Goal: Task Accomplishment & Management: Use online tool/utility

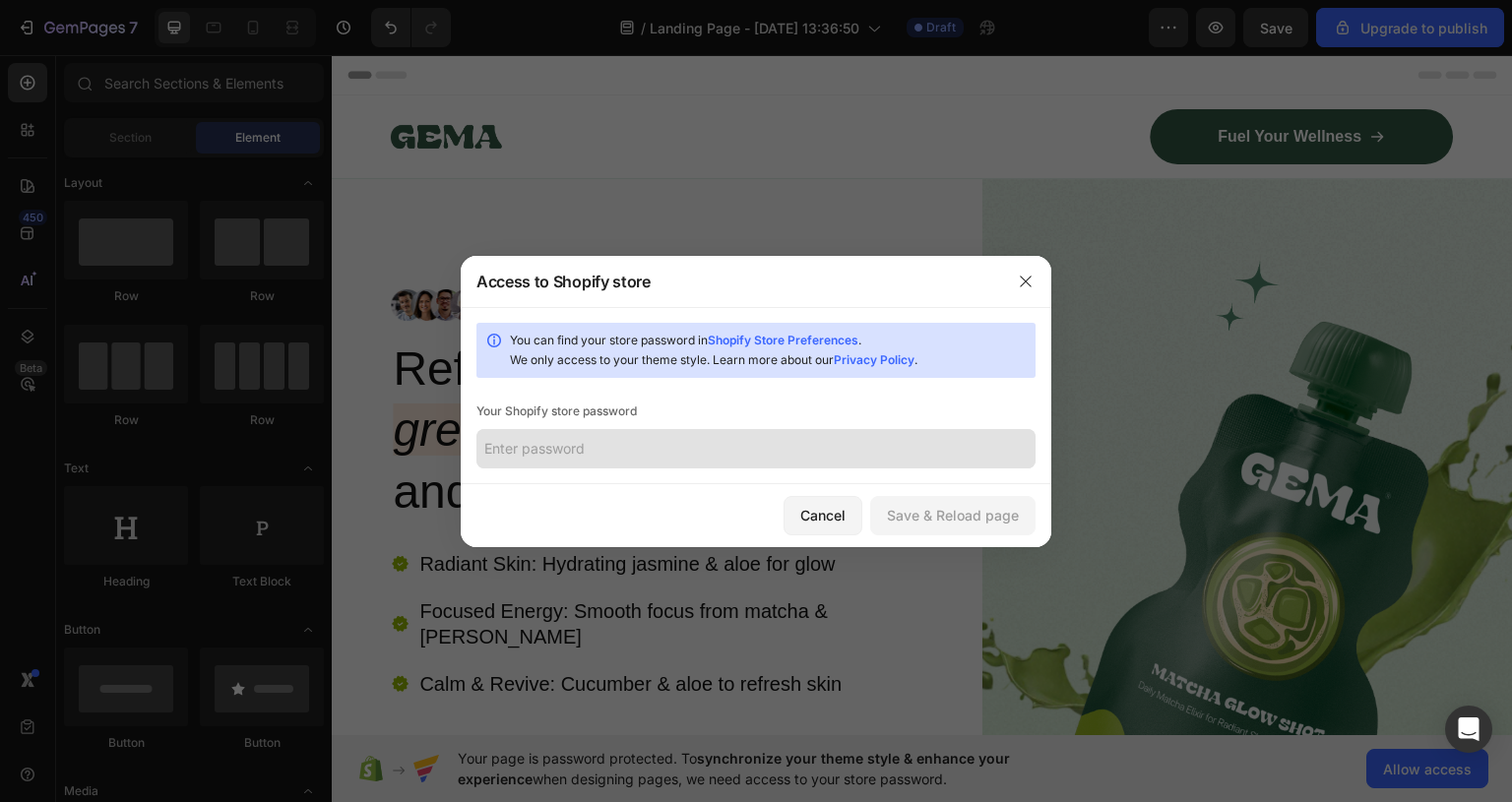
click at [710, 454] on input "text" at bounding box center [756, 448] width 560 height 39
type input "G"
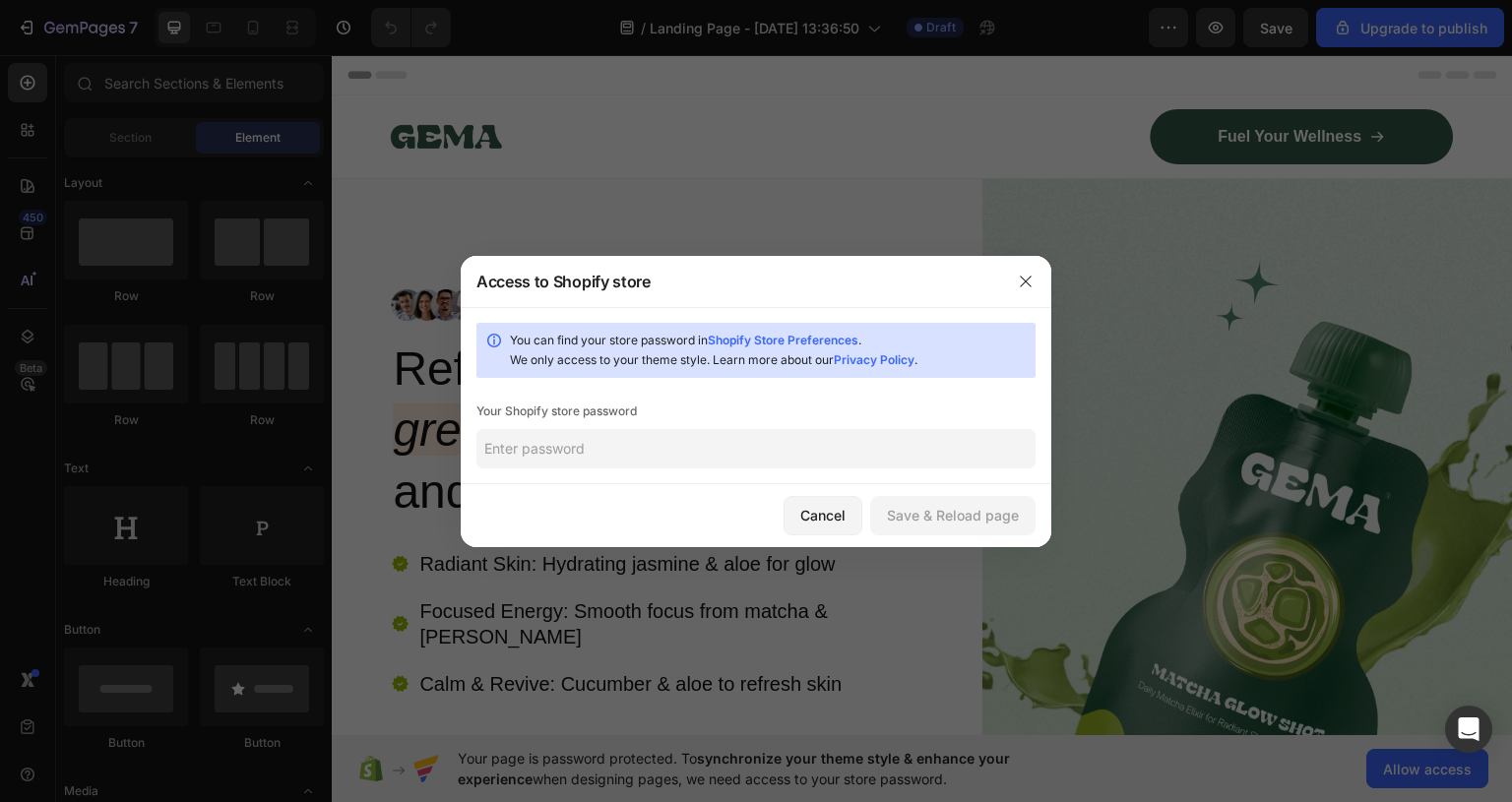
click at [1449, 369] on div at bounding box center [756, 401] width 1512 height 802
click at [661, 445] on input "text" at bounding box center [756, 448] width 560 height 39
type input "j"
click at [824, 329] on div "You can find your store password in Shopify Store Preferences . We only access …" at bounding box center [756, 350] width 560 height 55
click at [820, 336] on link "Shopify Store Preferences" at bounding box center [782, 340] width 151 height 15
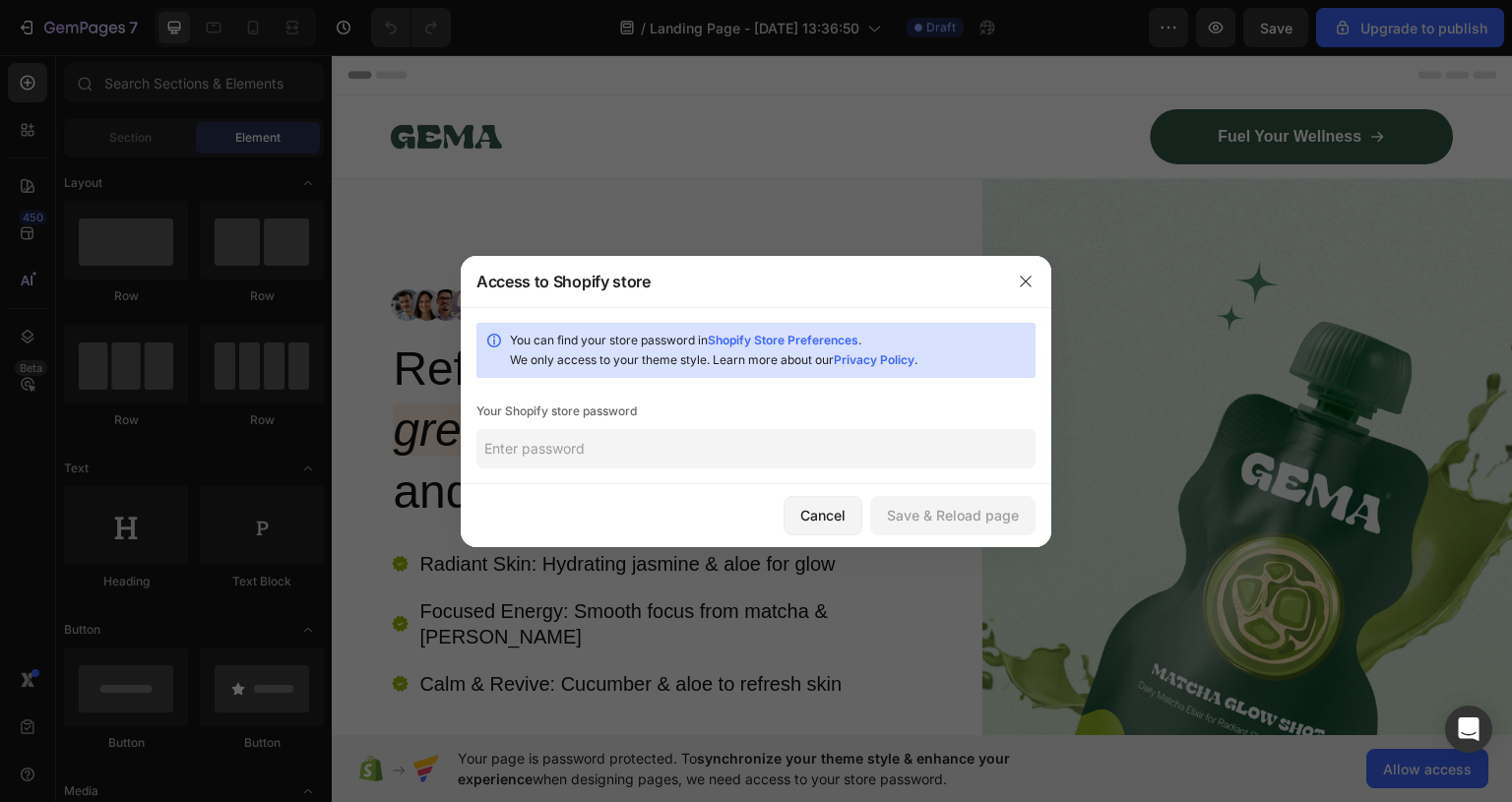
click at [709, 454] on input "text" at bounding box center [756, 448] width 560 height 39
paste input "tiemaw"
type input "tiemaw"
click at [983, 504] on div "Save & Reload page" at bounding box center [953, 514] width 132 height 21
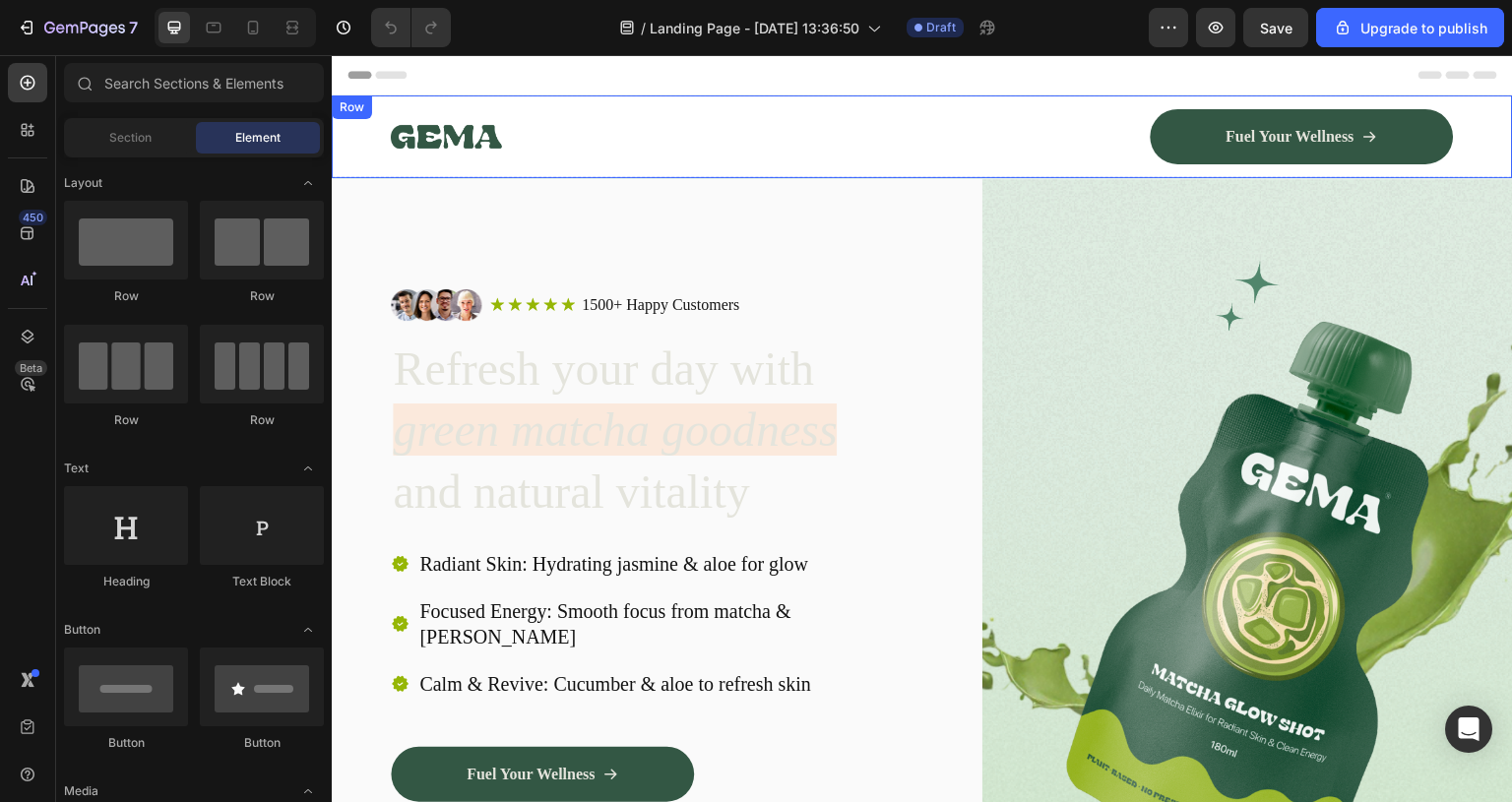
click at [446, 139] on img at bounding box center [446, 136] width 111 height 53
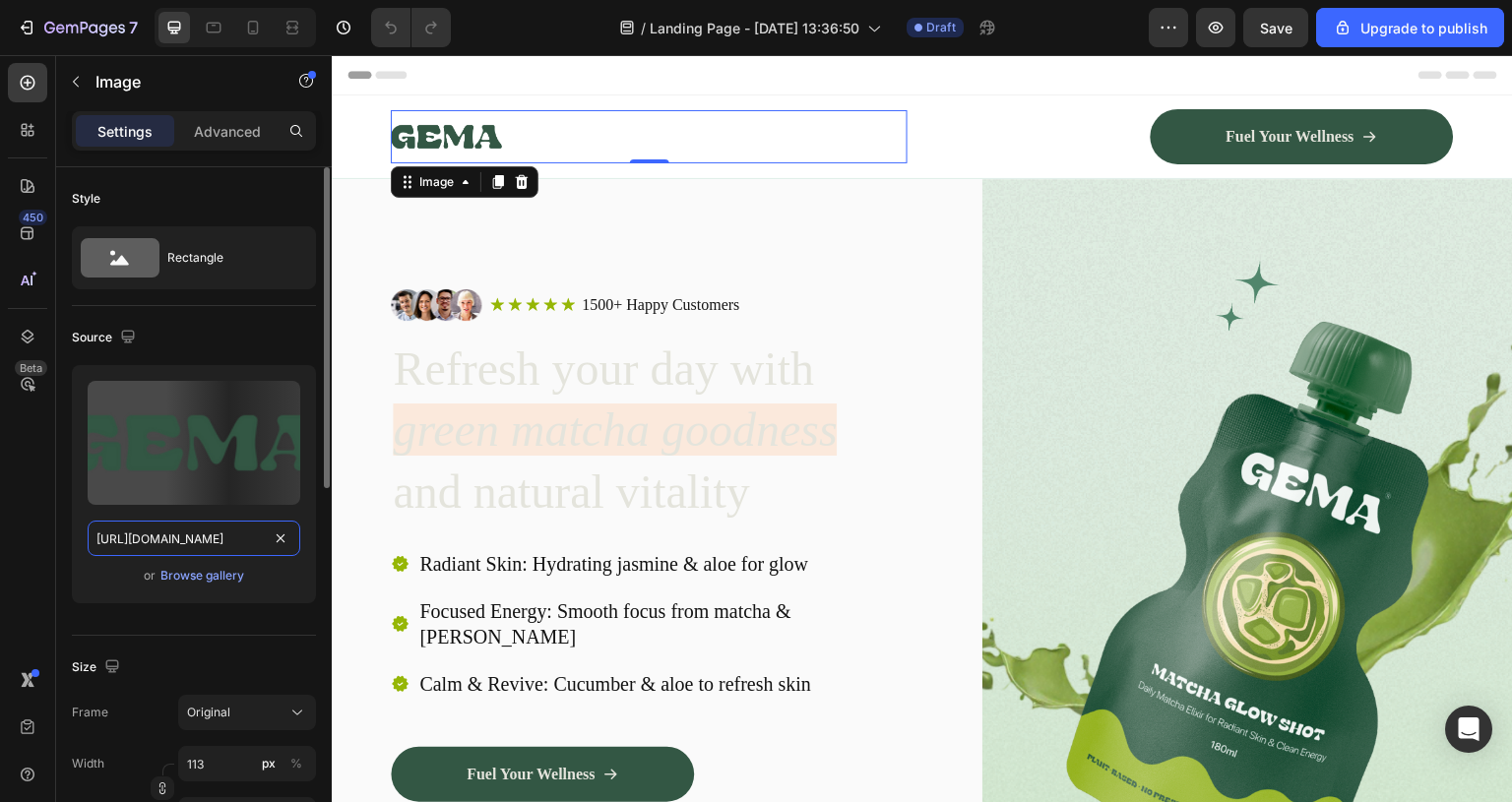
click at [229, 527] on input "[URL][DOMAIN_NAME]" at bounding box center [194, 537] width 213 height 35
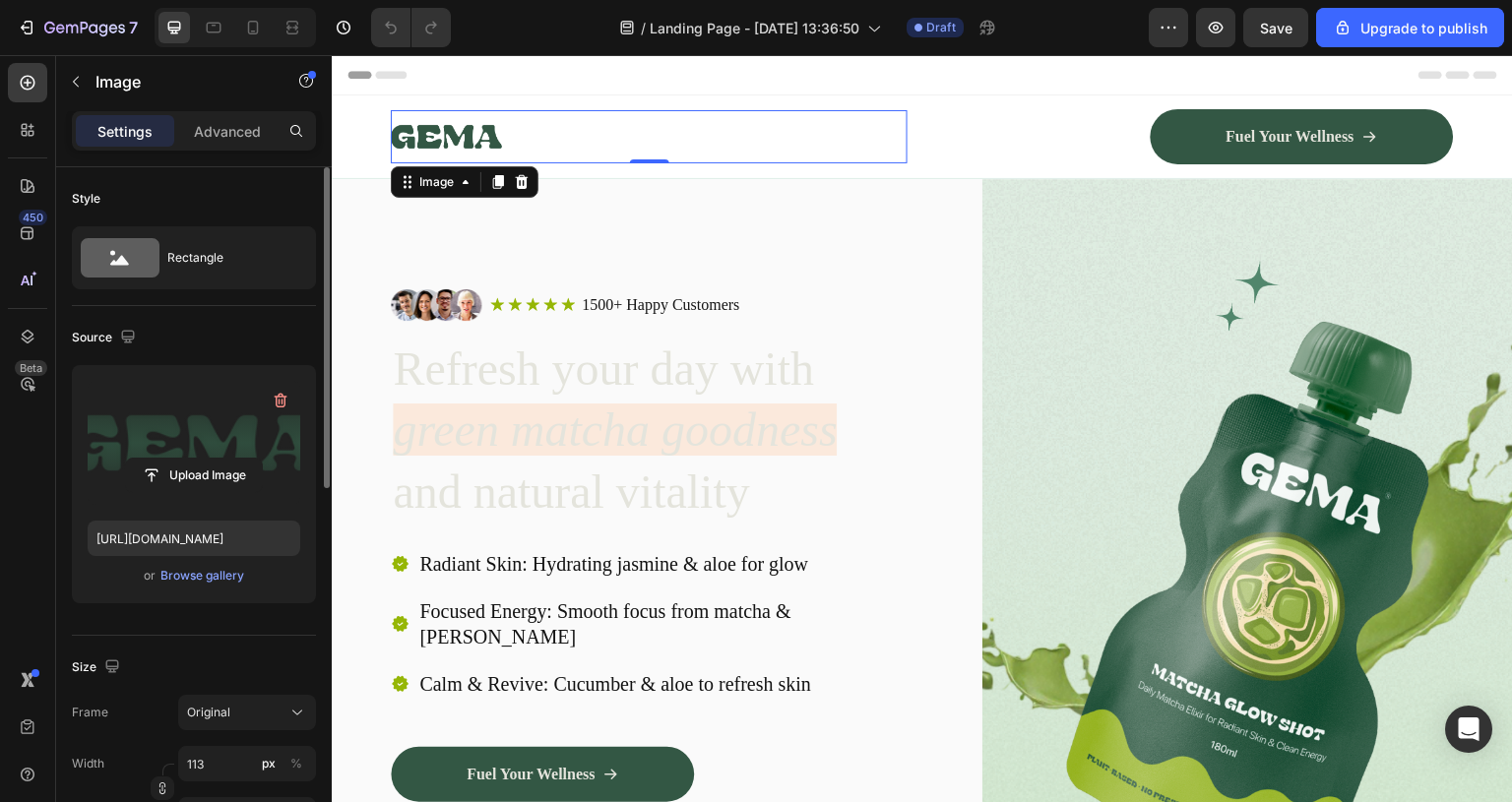
click at [221, 422] on label at bounding box center [194, 442] width 213 height 124
click at [221, 458] on input "file" at bounding box center [194, 475] width 136 height 34
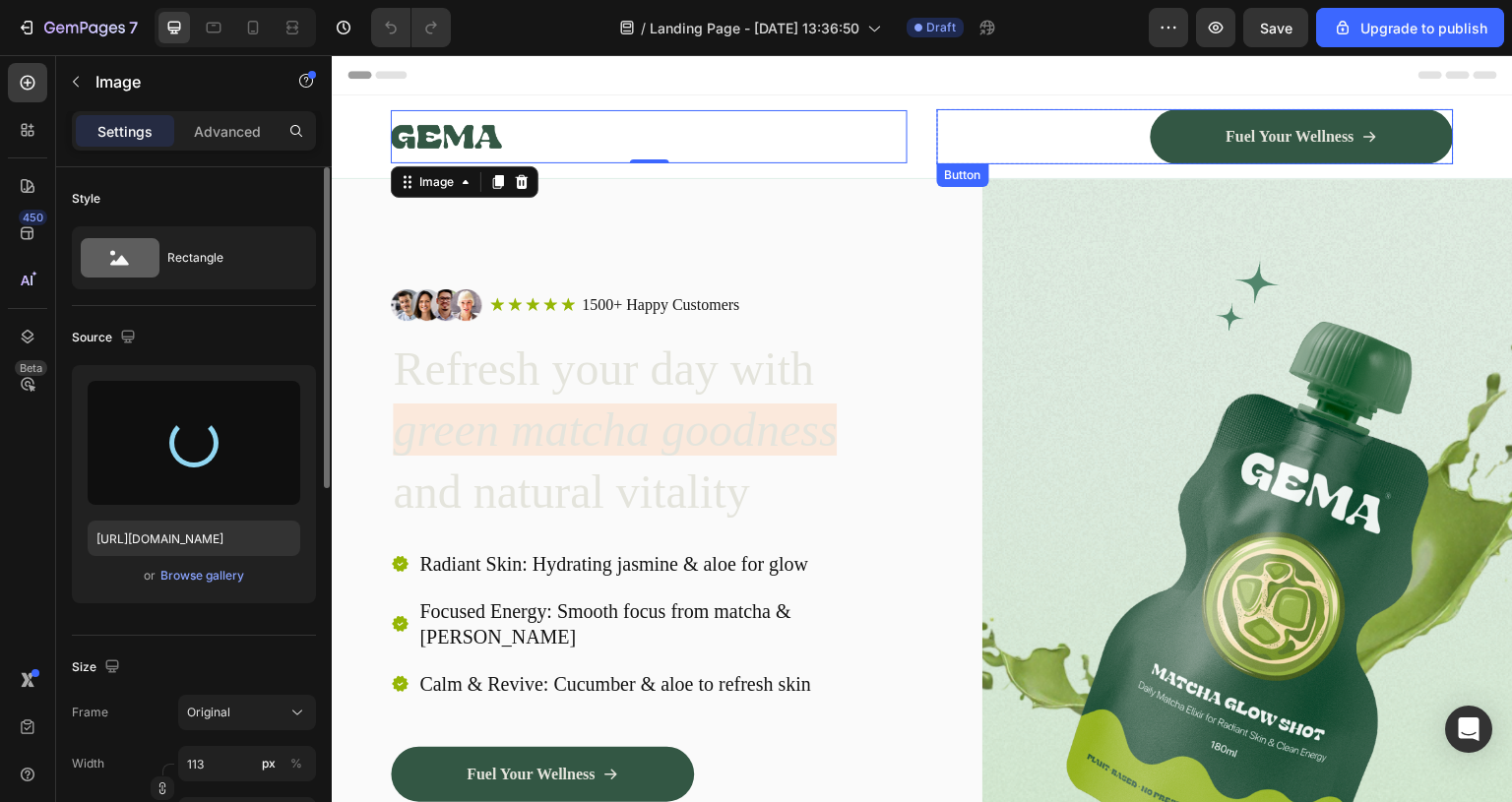
type input "[URL][DOMAIN_NAME]"
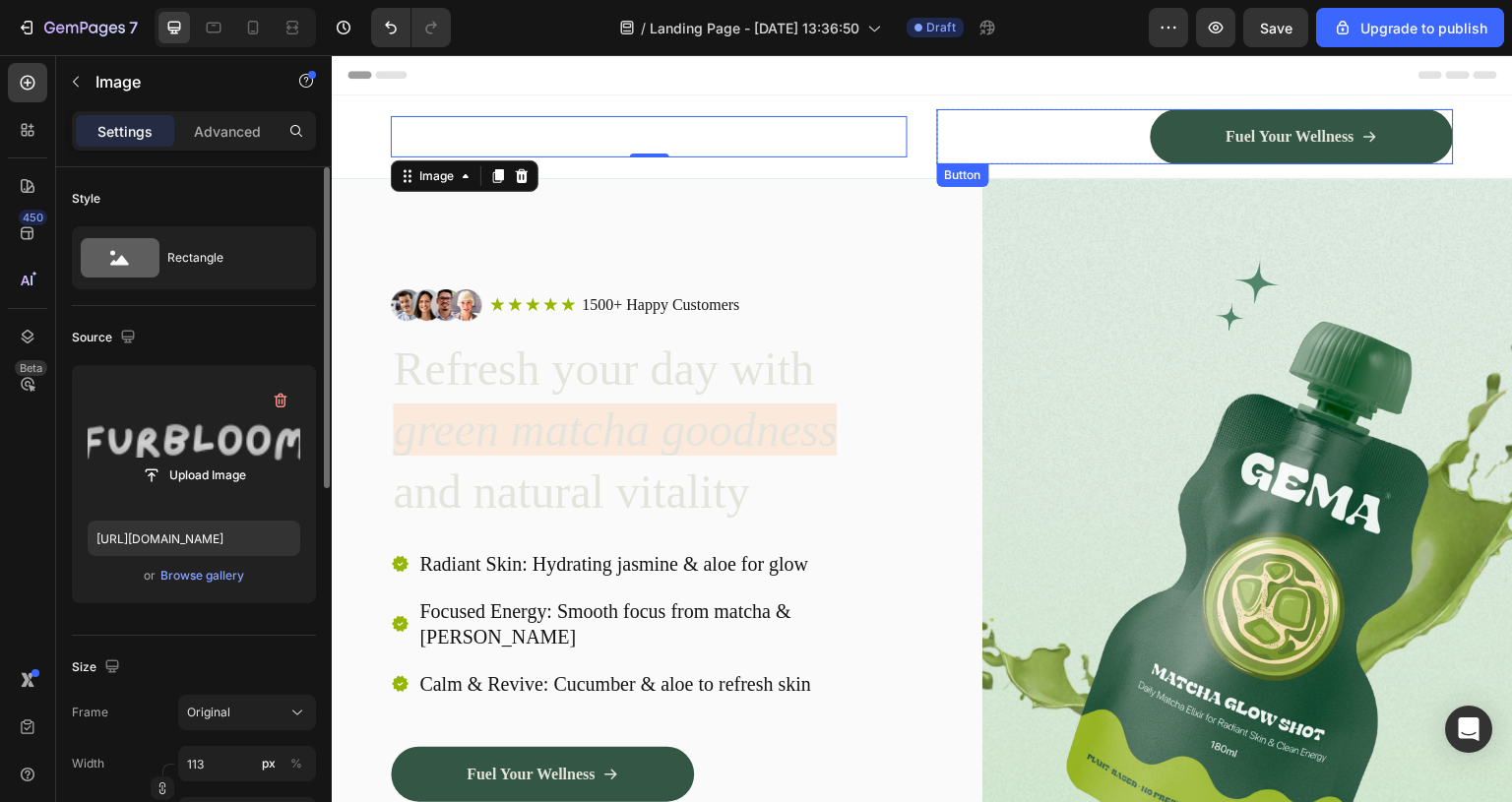
click at [941, 144] on div "Fuel Your Wellness Button" at bounding box center [1195, 136] width 517 height 55
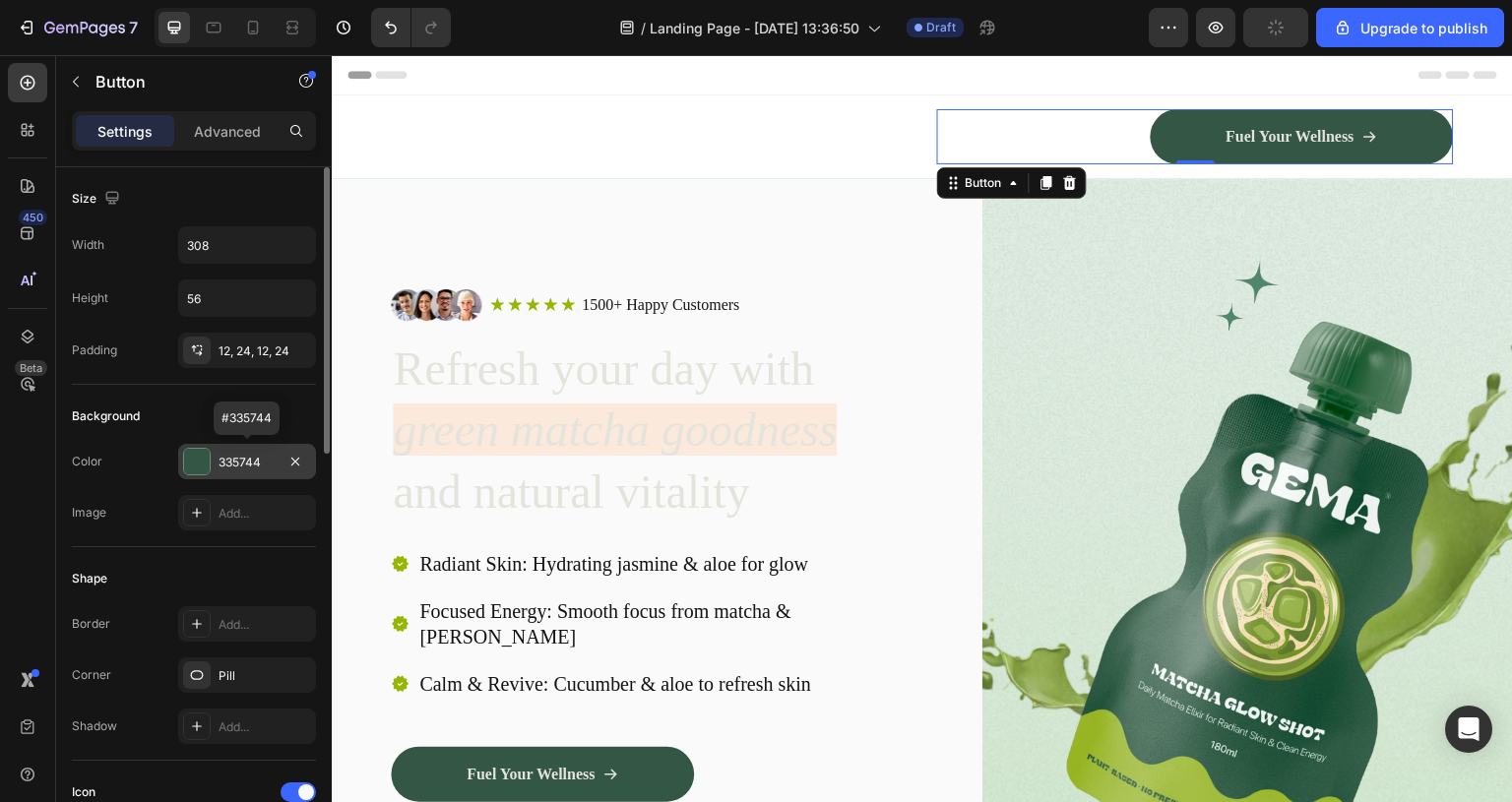
click at [236, 460] on div "335744" at bounding box center [247, 462] width 57 height 18
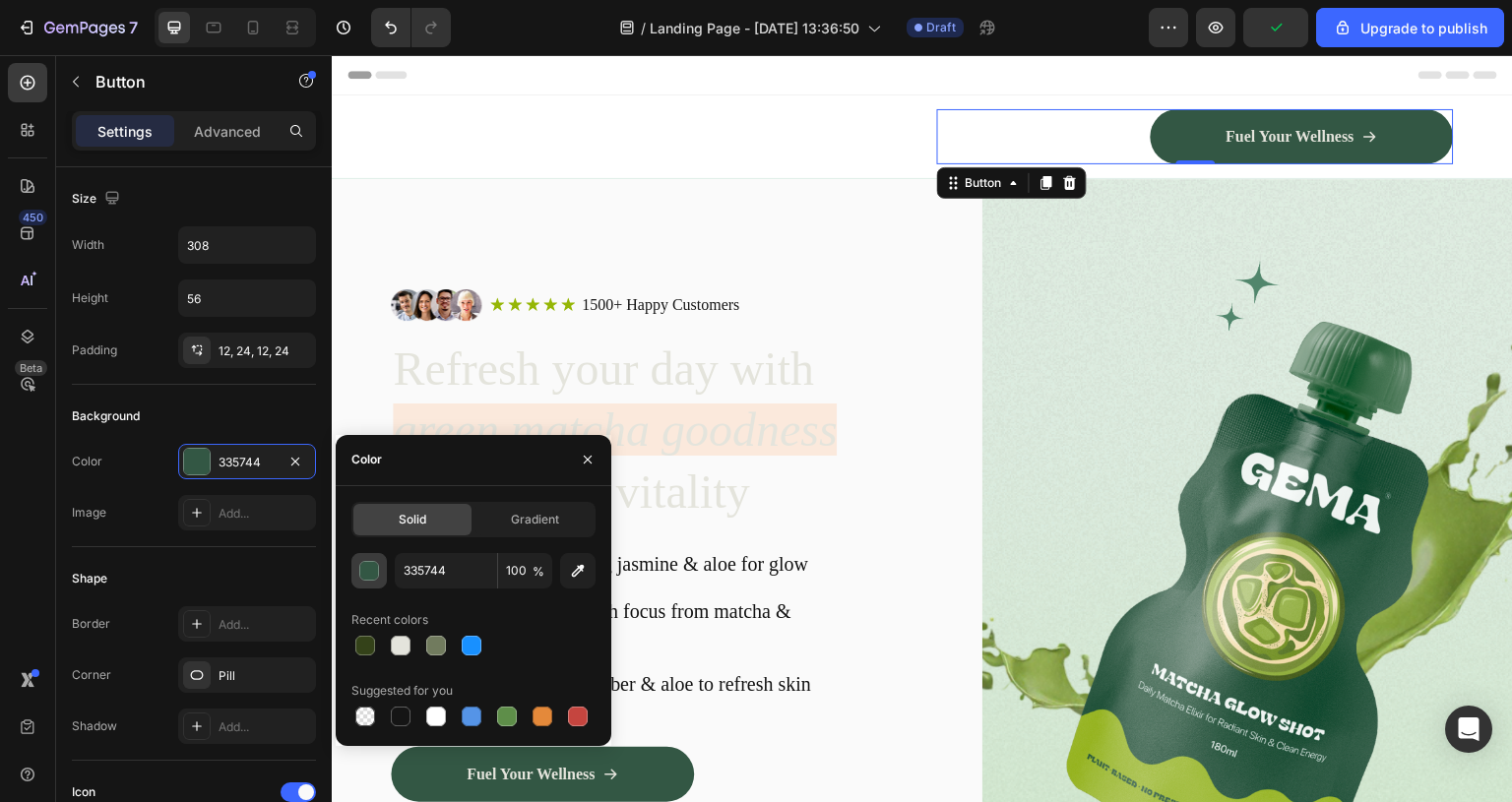
click at [370, 566] on div "button" at bounding box center [371, 572] width 20 height 20
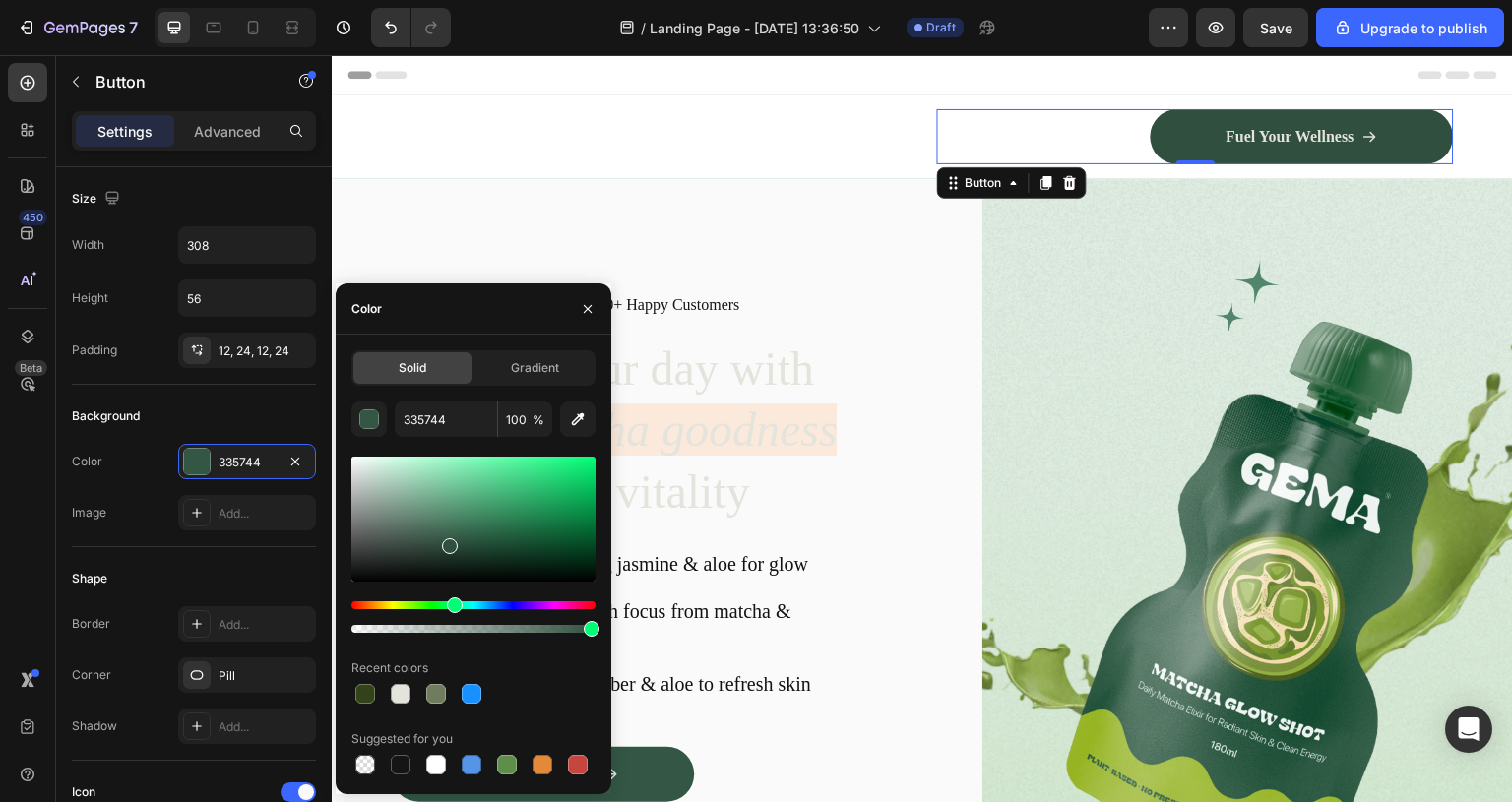
click at [449, 542] on div at bounding box center [450, 546] width 16 height 16
type input "304F3E"
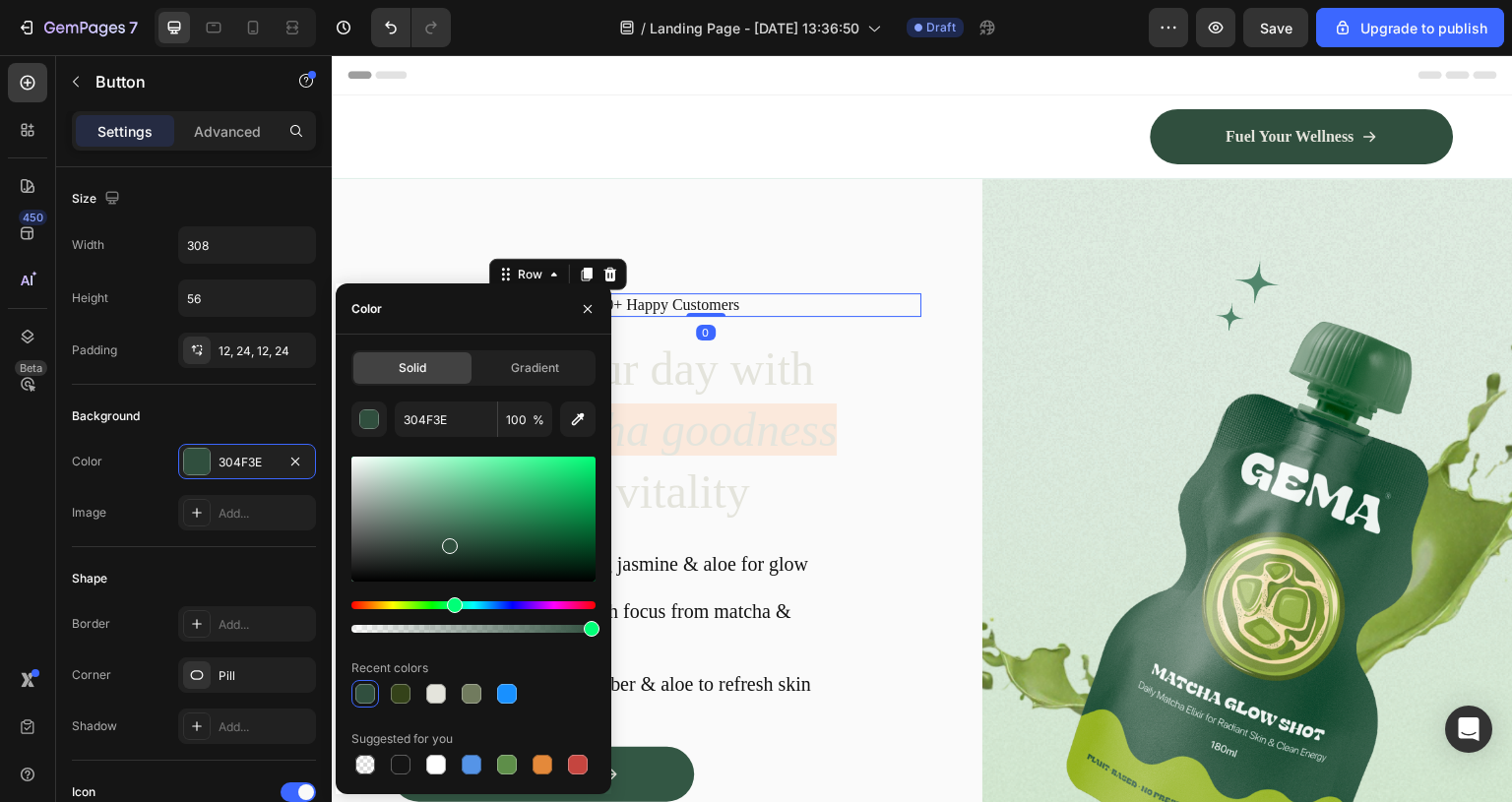
click at [839, 294] on div "Icon Icon Icon Icon Icon Icon List 1500+ Happy Customers Text Block Row 0" at bounding box center [706, 306] width 433 height 25
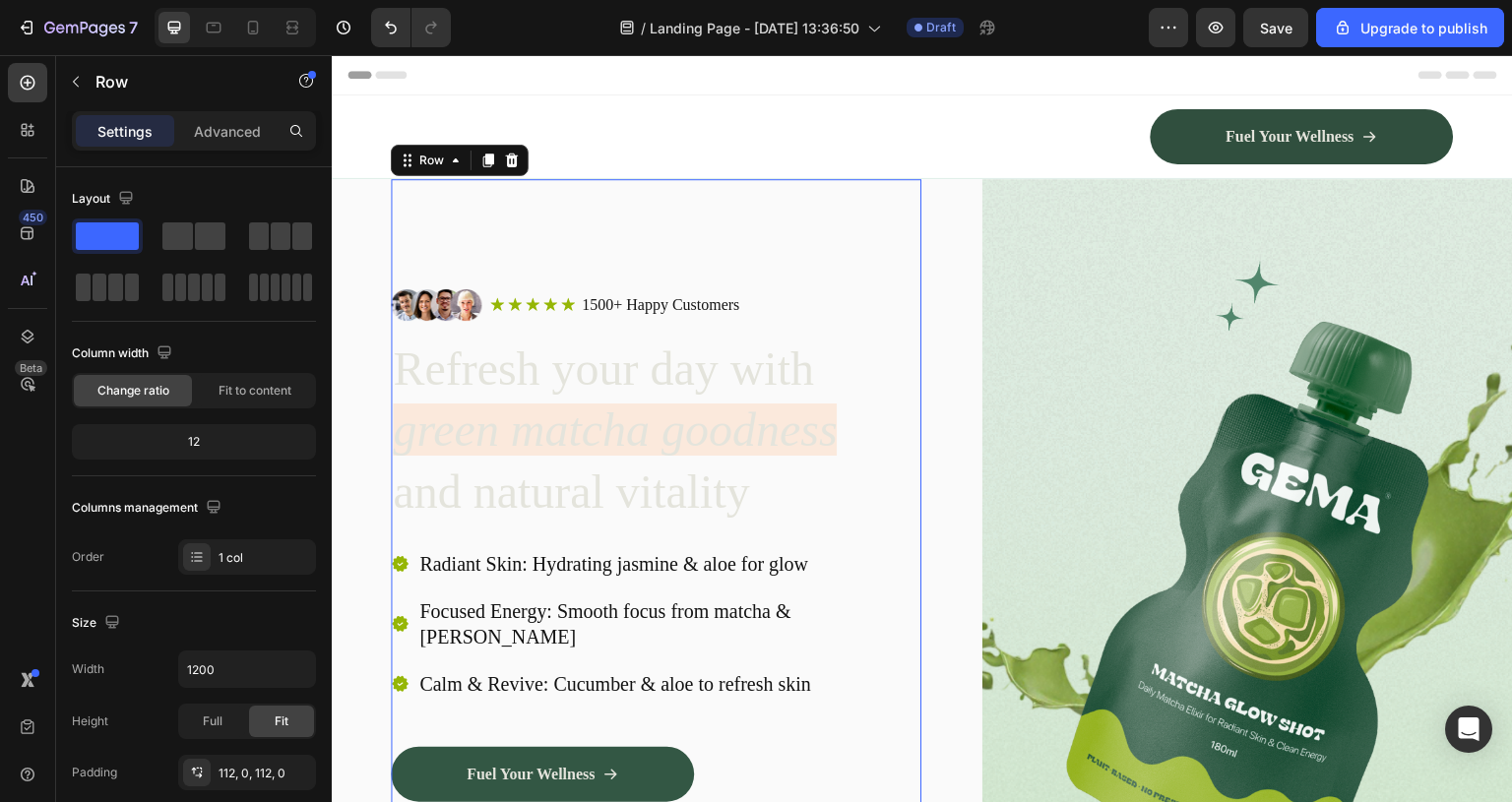
click at [813, 182] on div "Image Icon Icon Icon Icon Icon Icon List 1500+ Happy Customers Text Block Row R…" at bounding box center [656, 590] width 531 height 823
click at [813, 131] on div at bounding box center [649, 136] width 517 height 41
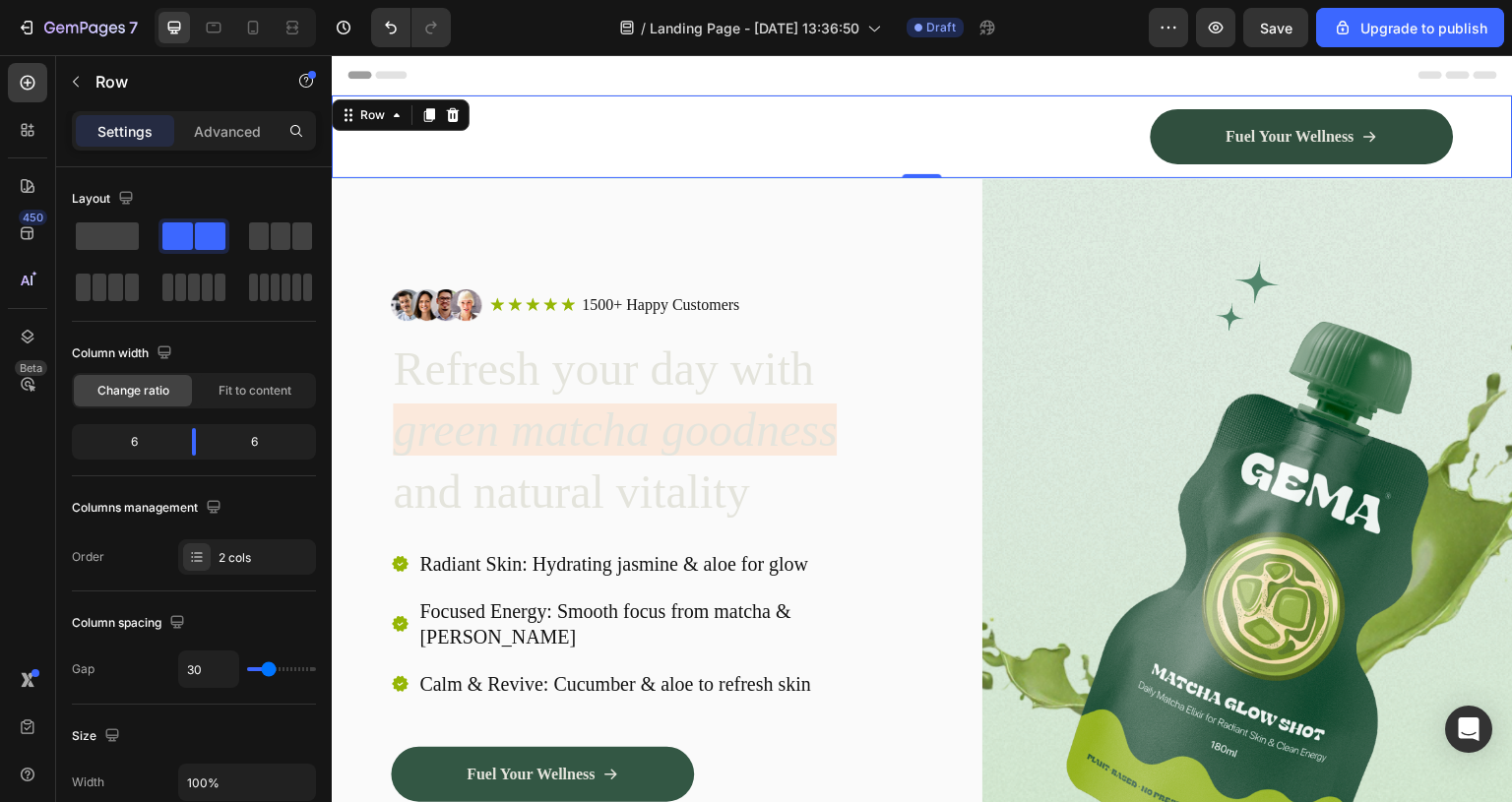
click at [800, 104] on div "Image Fuel Your Wellness Button Row Row 0" at bounding box center [922, 137] width 1181 height 83
click at [568, 128] on div at bounding box center [649, 136] width 517 height 41
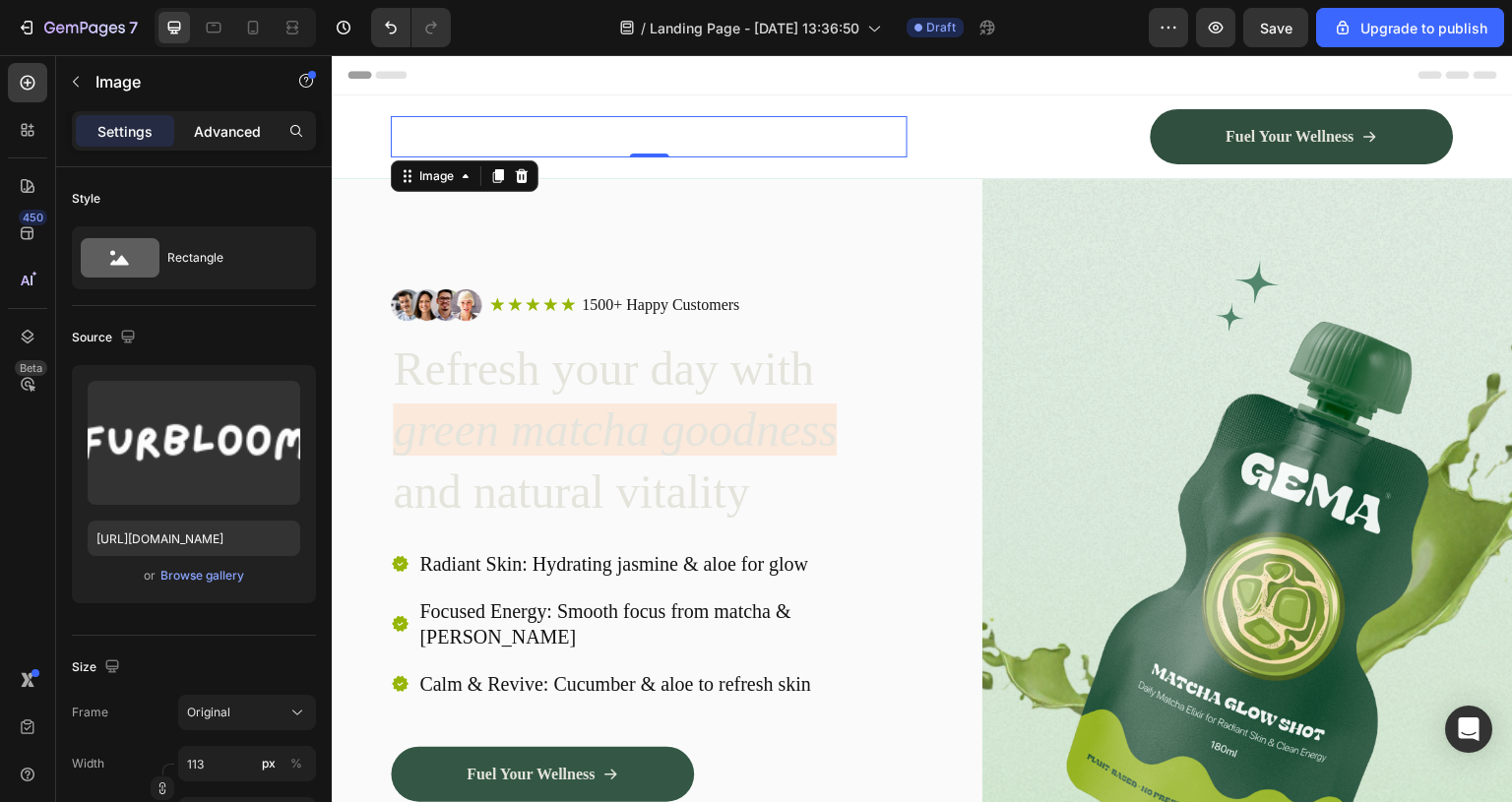
click at [216, 122] on p "Advanced" at bounding box center [227, 131] width 67 height 21
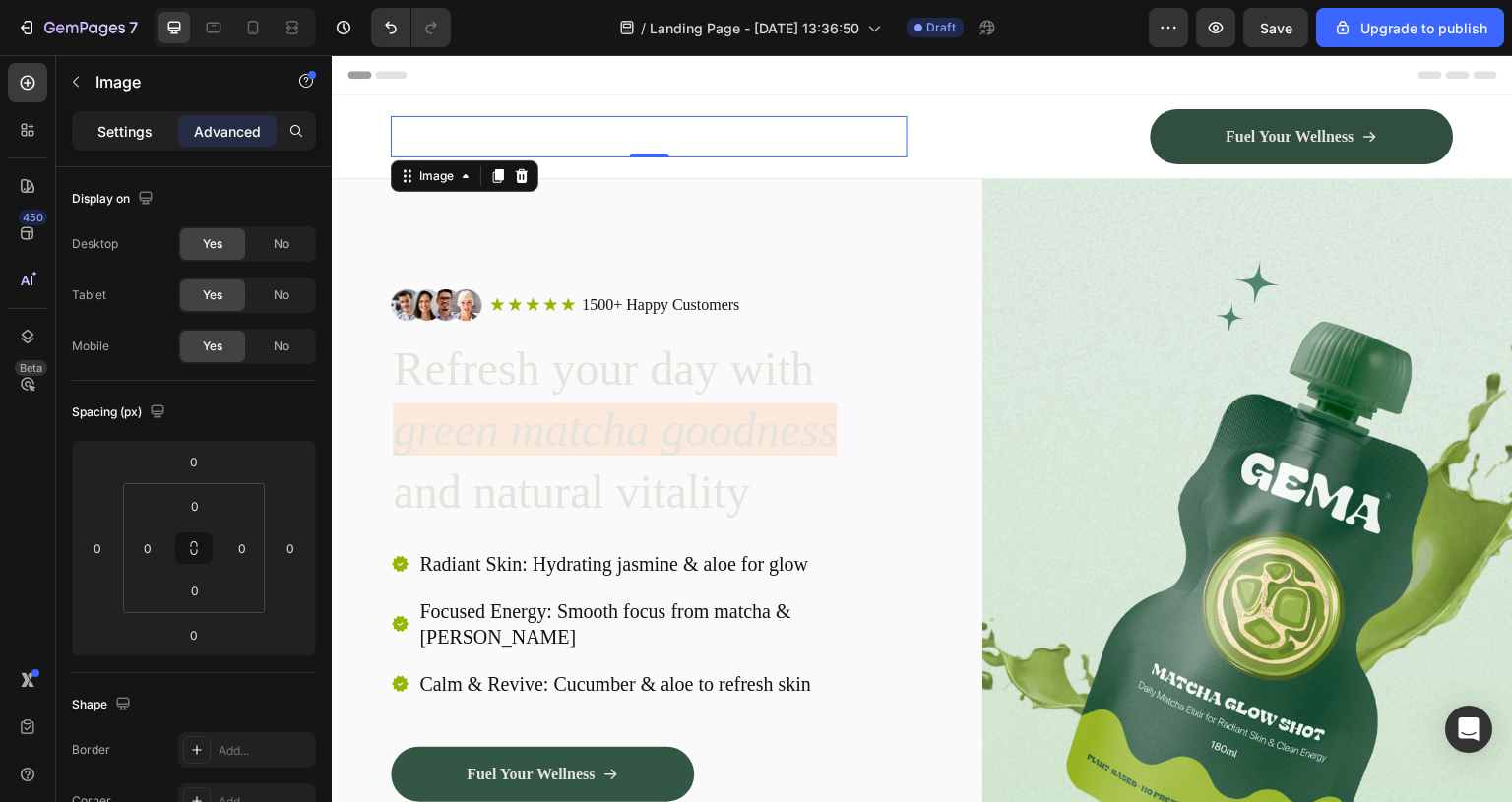
click at [117, 140] on p "Settings" at bounding box center [125, 131] width 55 height 21
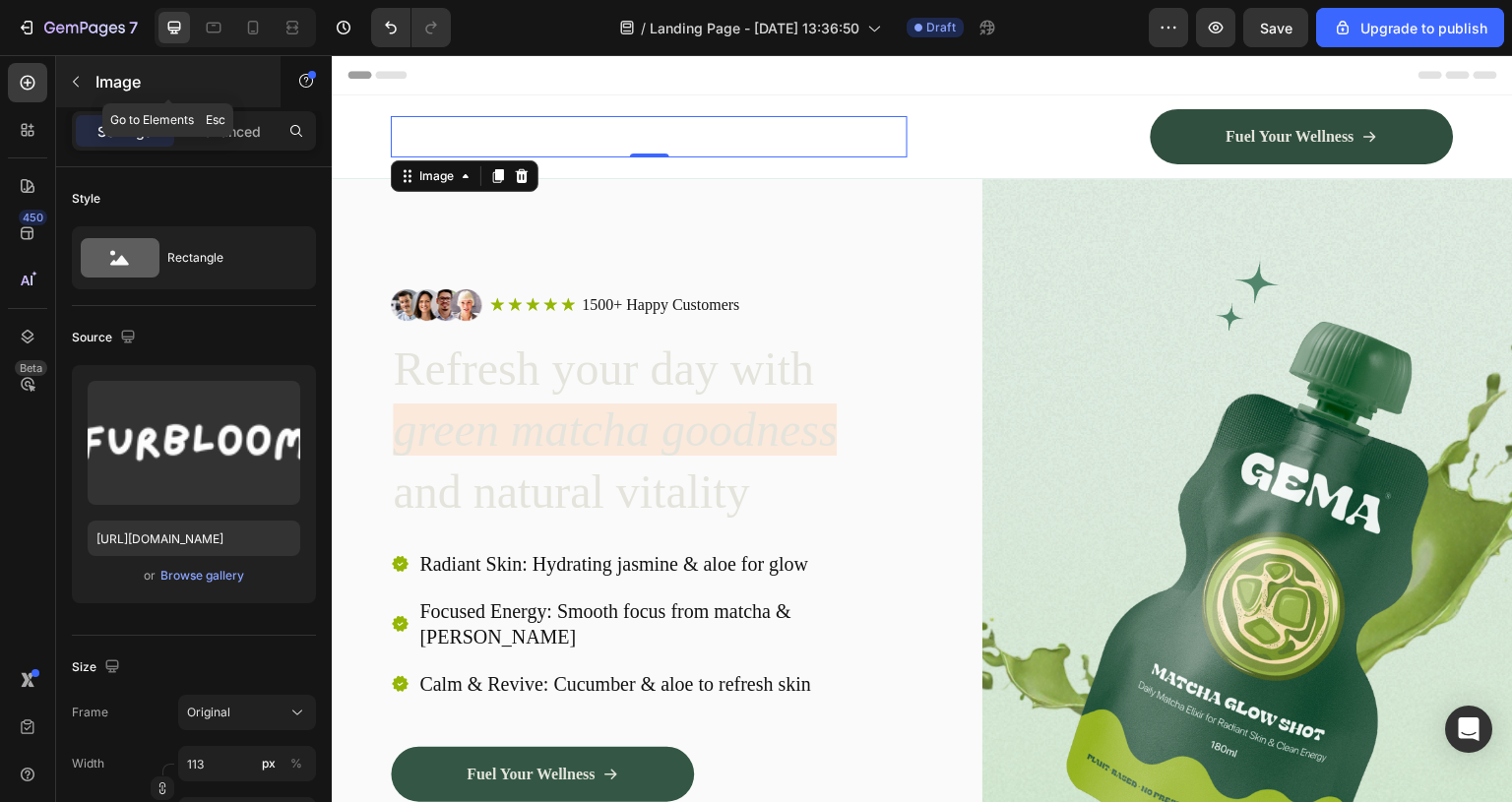
click at [74, 78] on icon "button" at bounding box center [76, 82] width 16 height 16
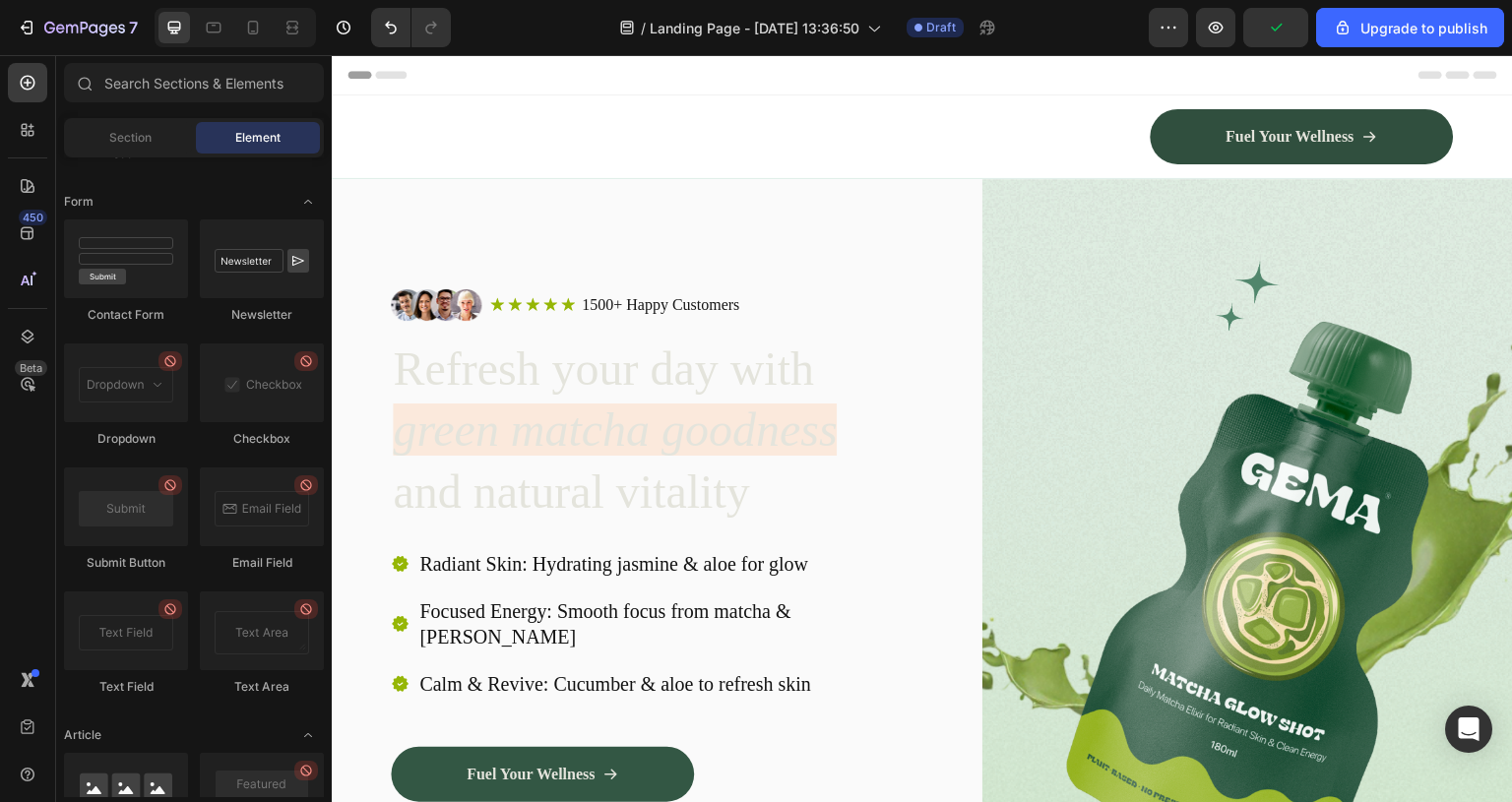
scroll to position [5028, 0]
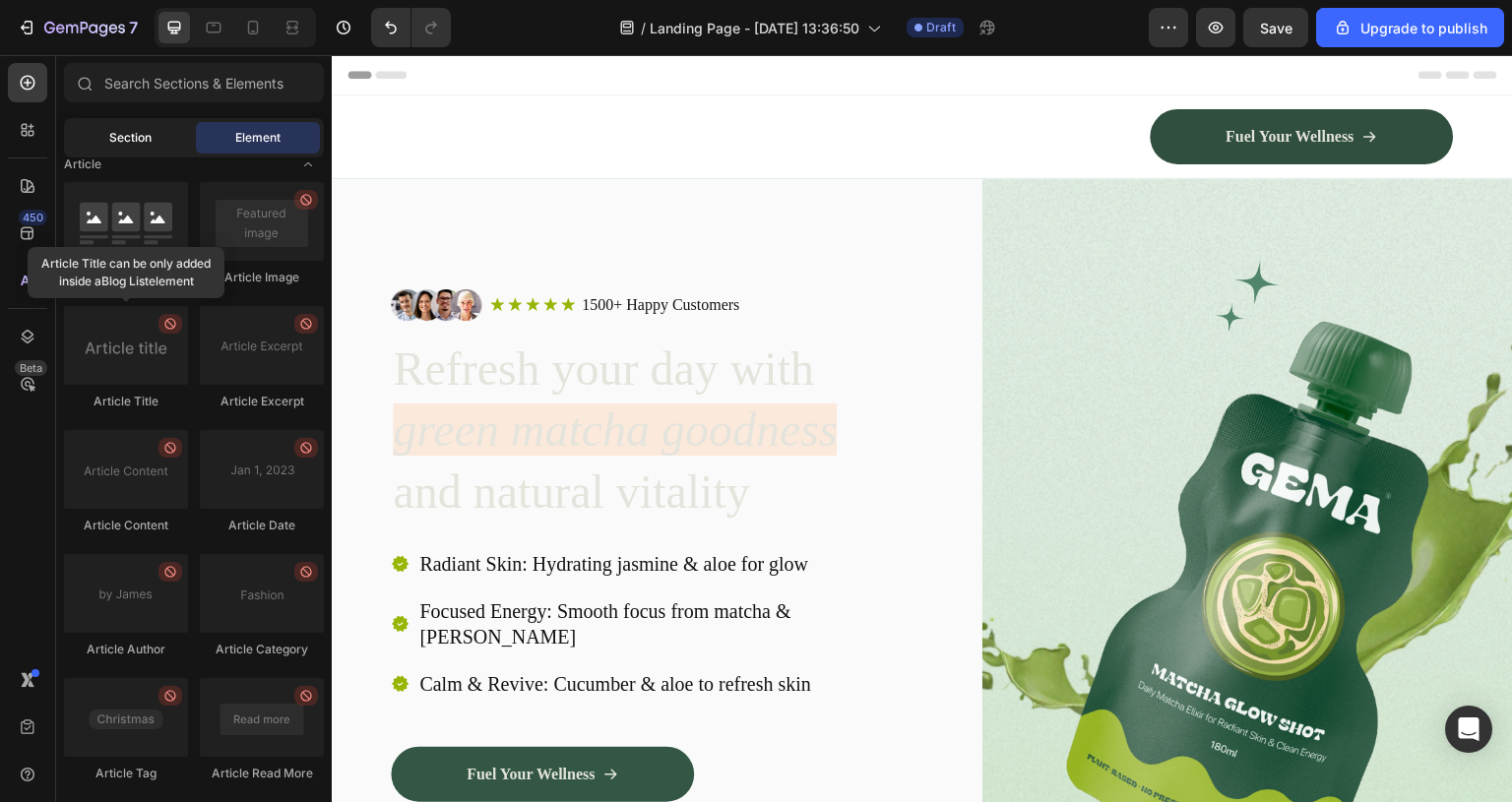
click at [131, 137] on span "Section" at bounding box center [130, 138] width 42 height 18
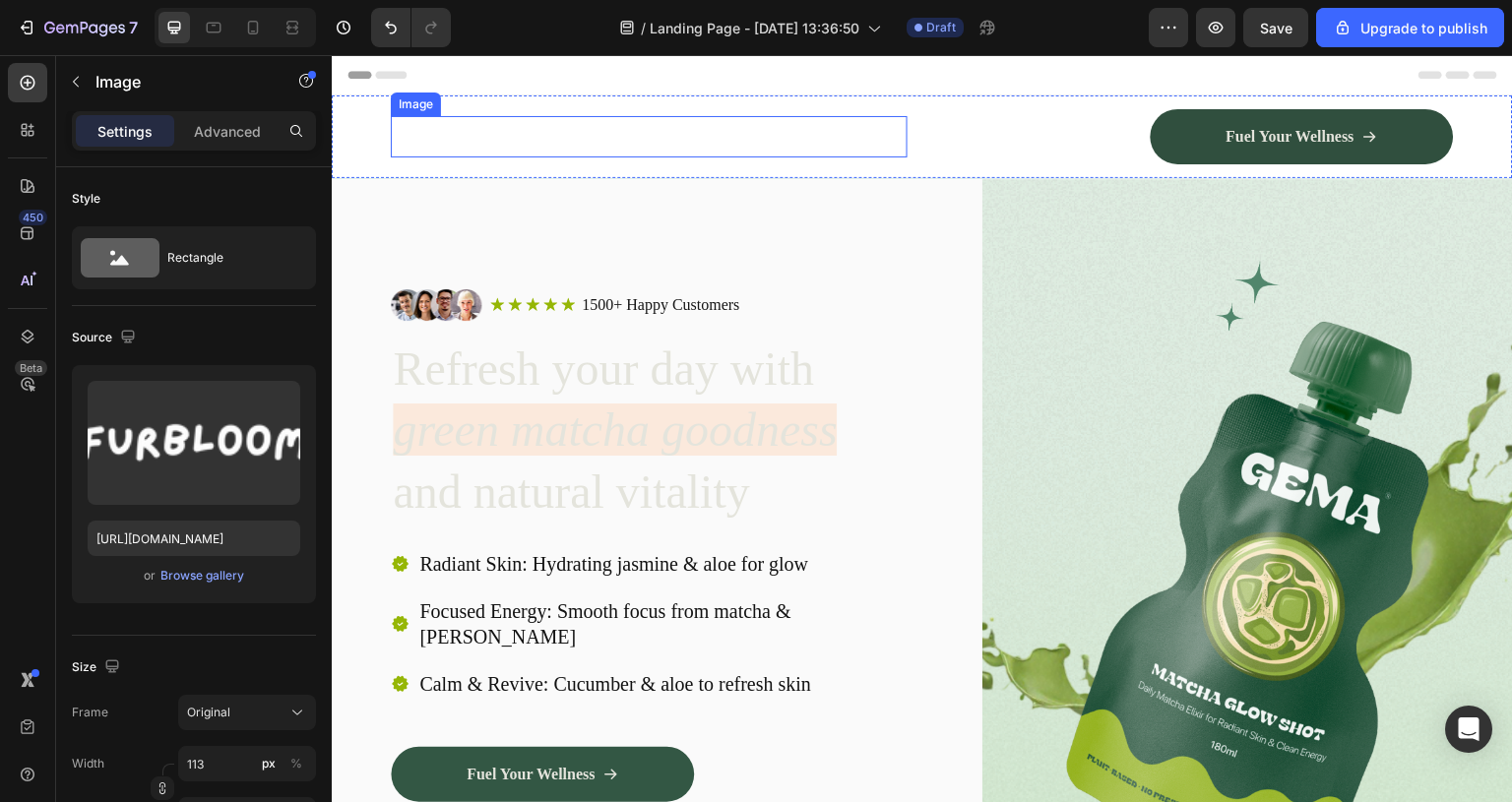
click at [404, 140] on img at bounding box center [446, 136] width 111 height 41
click at [467, 179] on icon at bounding box center [466, 176] width 16 height 16
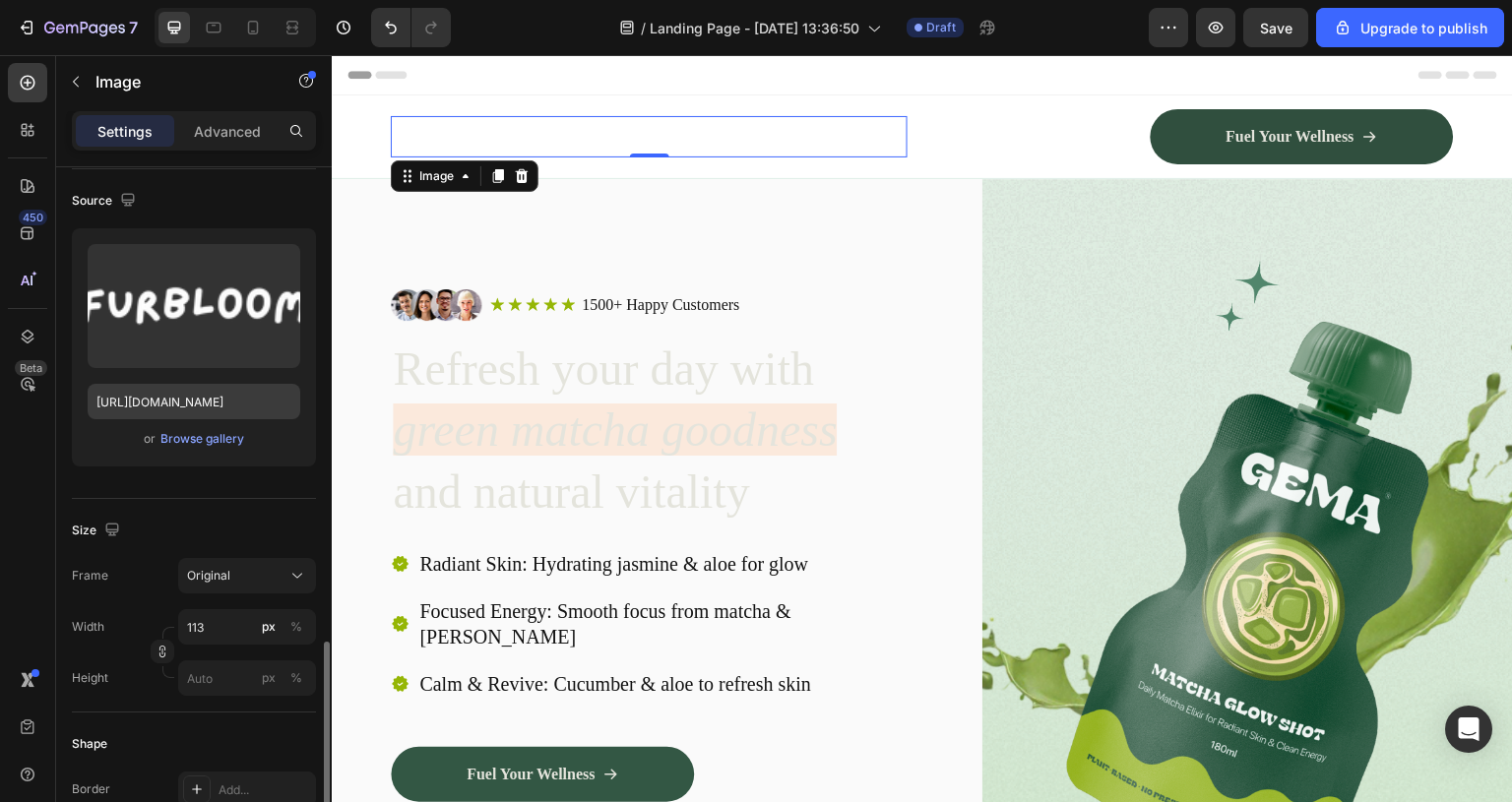
scroll to position [0, 0]
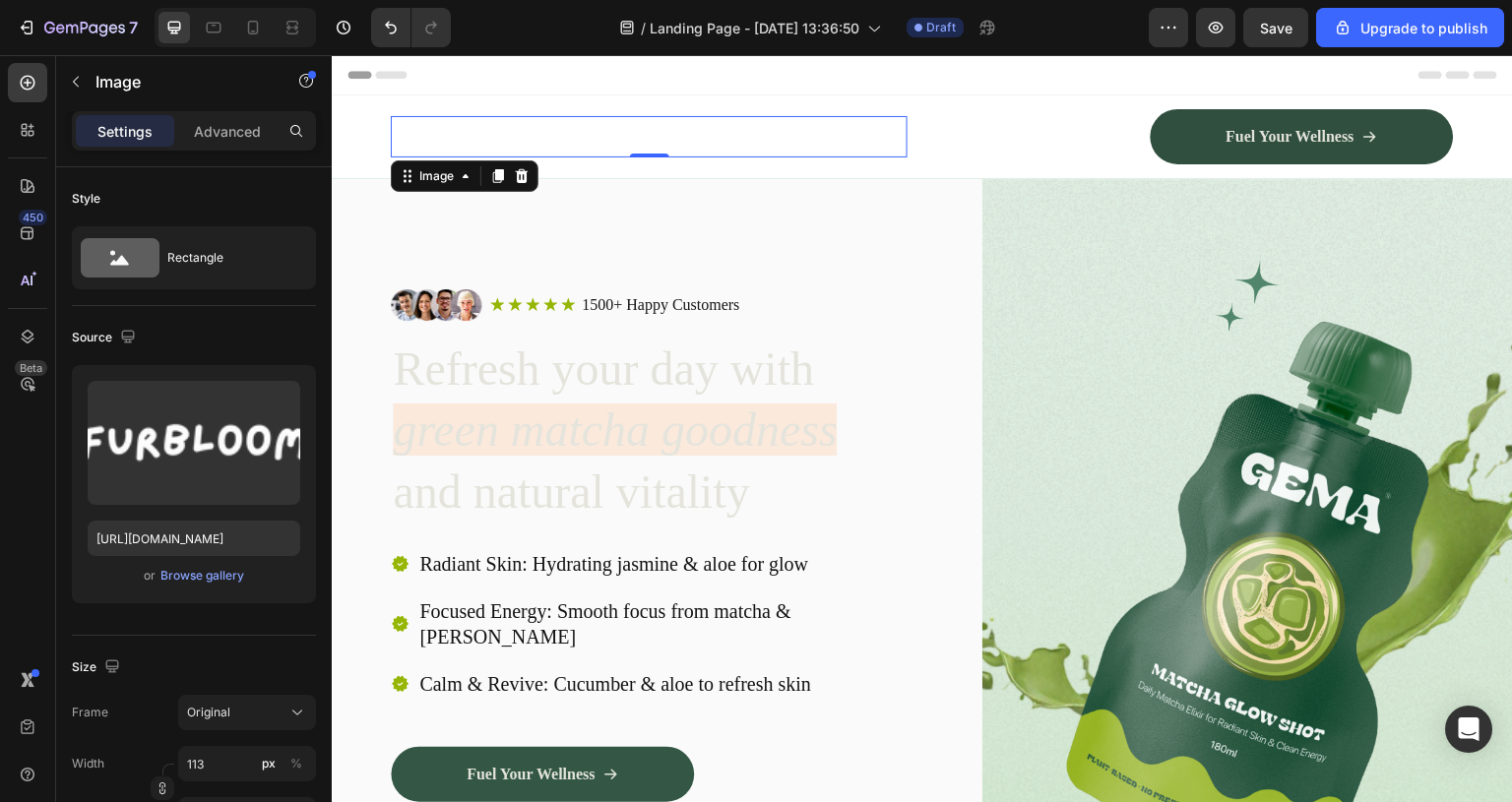
click at [494, 142] on img at bounding box center [446, 136] width 111 height 41
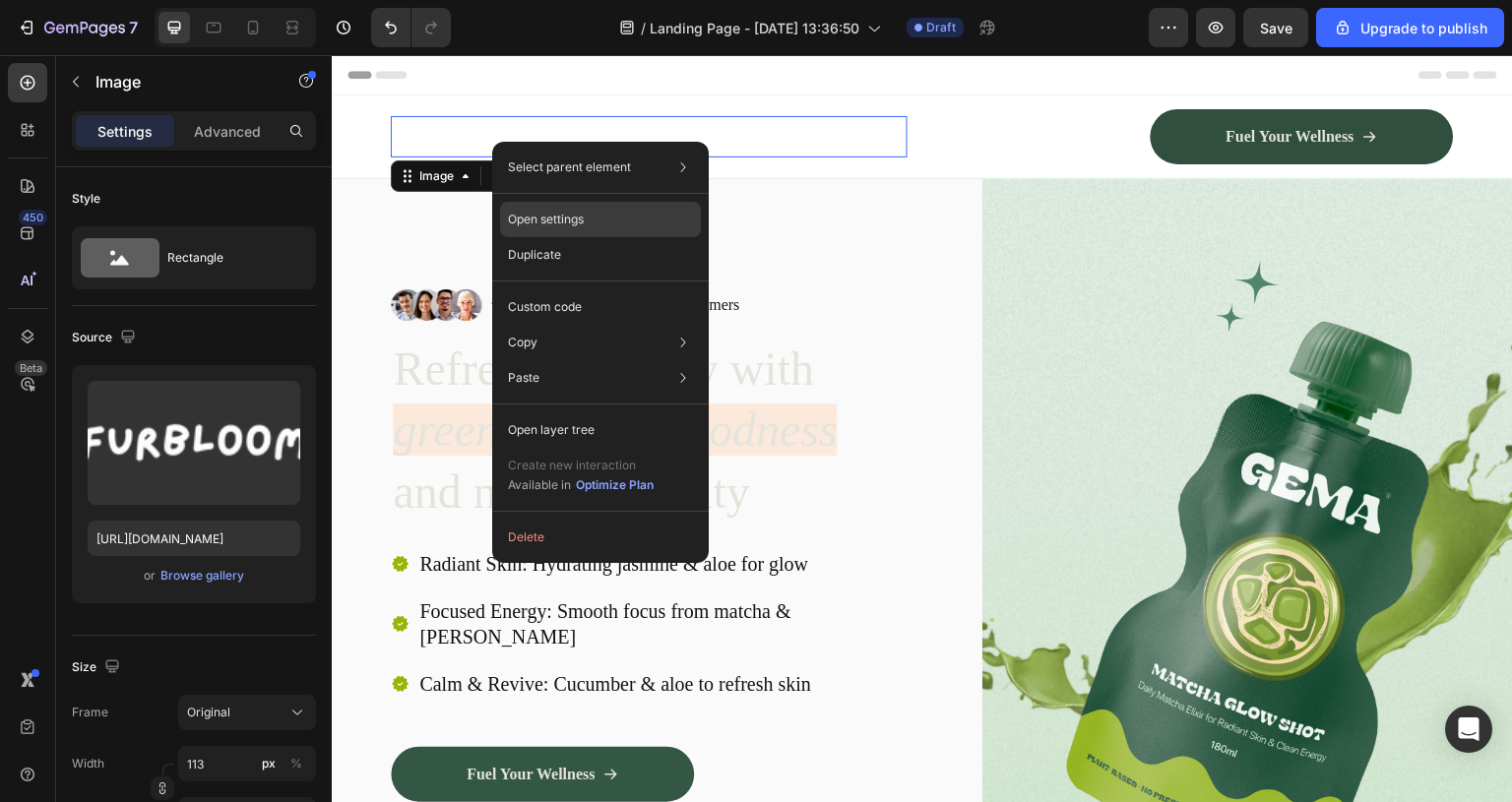
click at [536, 204] on div "Open settings" at bounding box center [601, 219] width 201 height 35
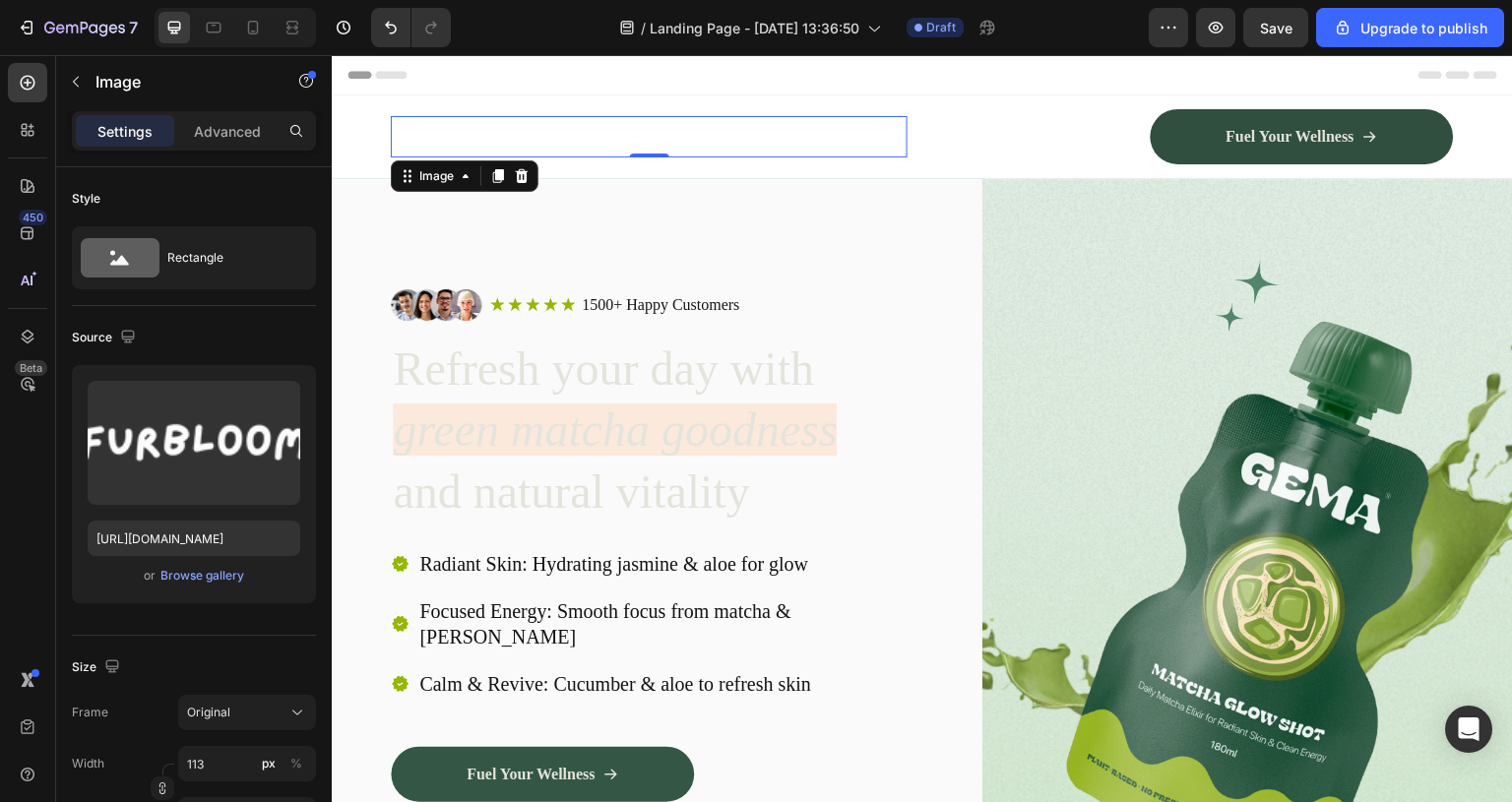
click at [504, 146] on div at bounding box center [649, 136] width 517 height 41
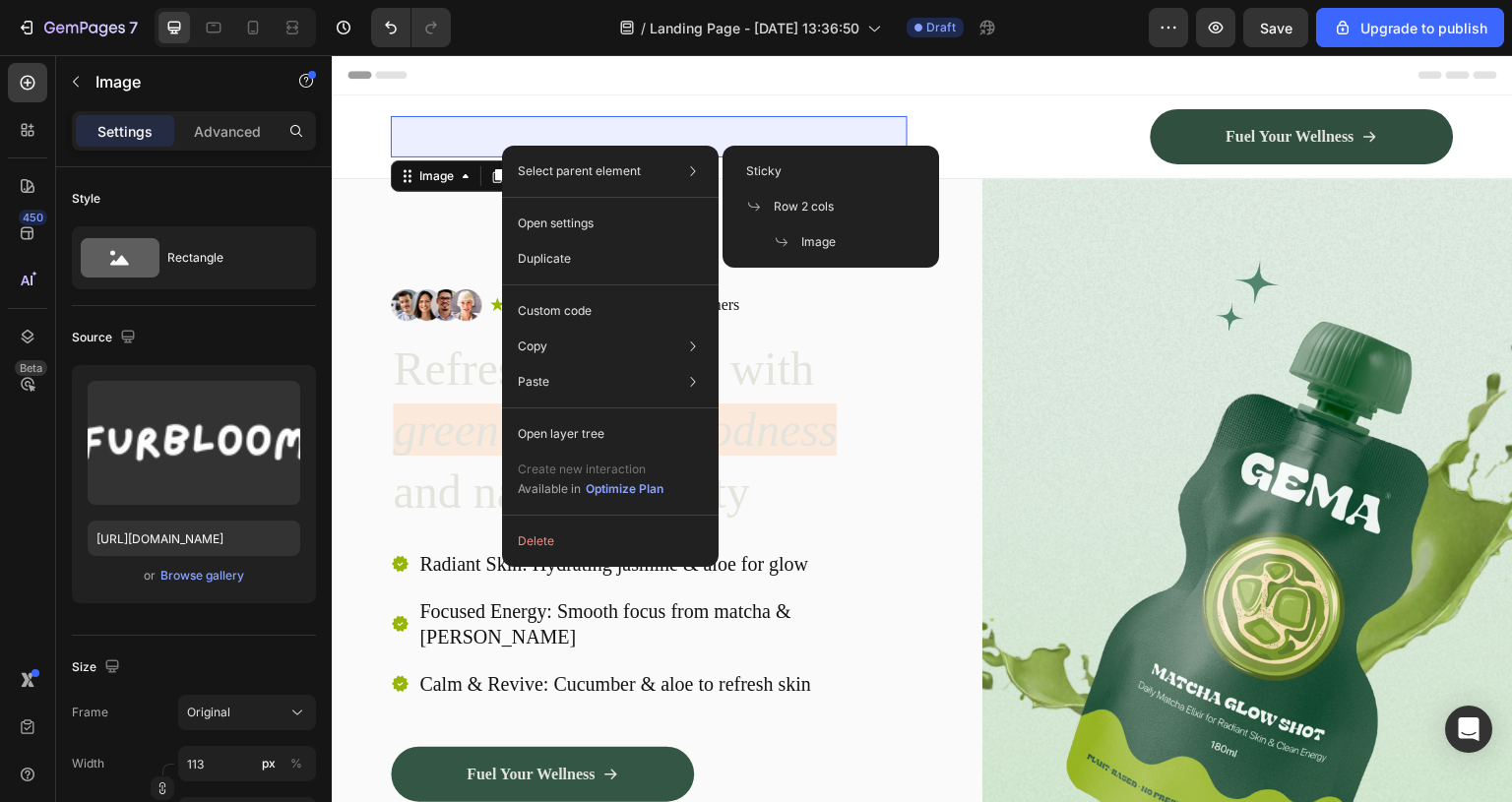
click at [874, 345] on h2 "Refresh your day with green matcha goodness and natural vitality" at bounding box center [656, 430] width 531 height 188
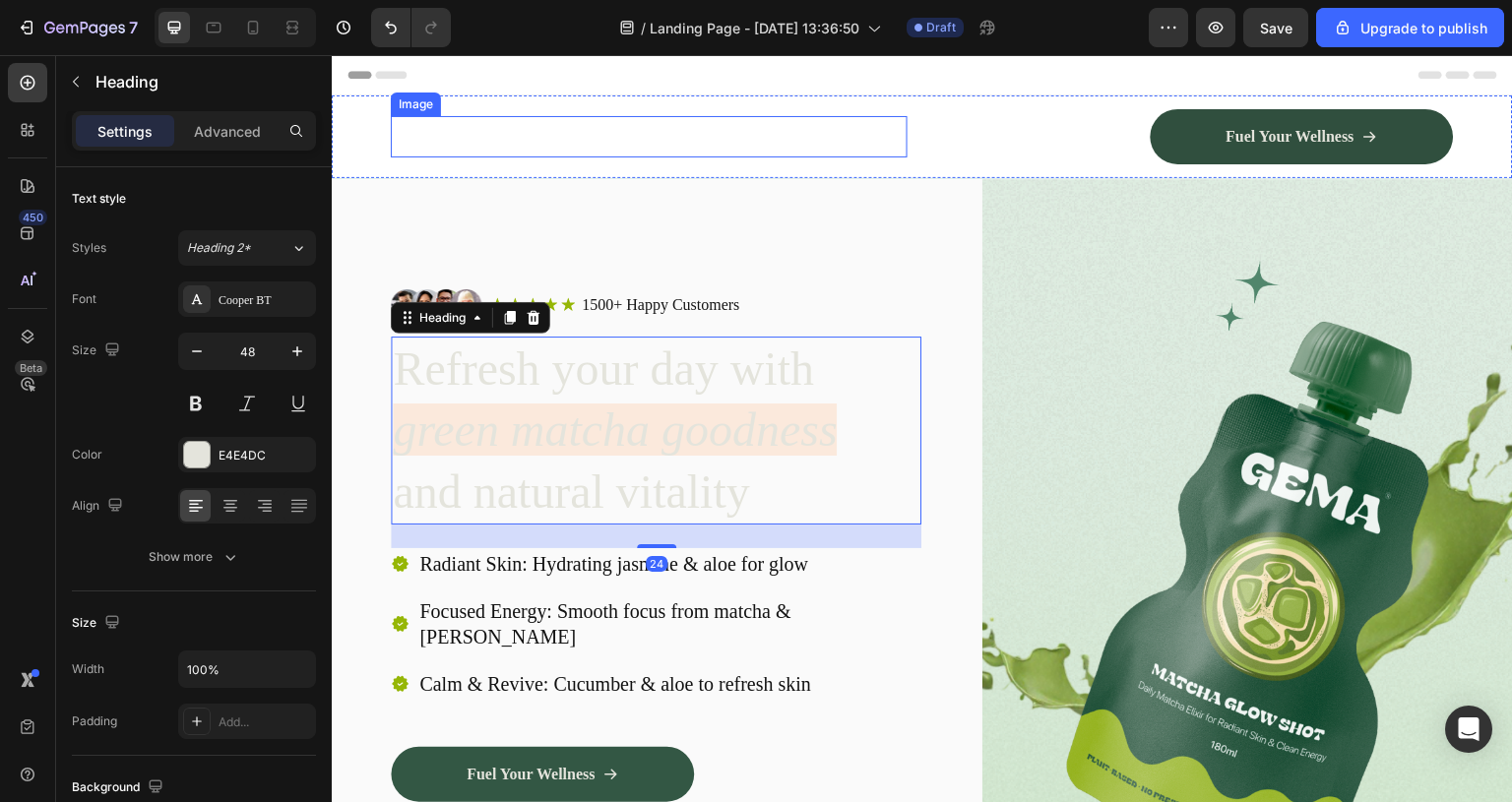
click at [503, 125] on div at bounding box center [649, 136] width 517 height 41
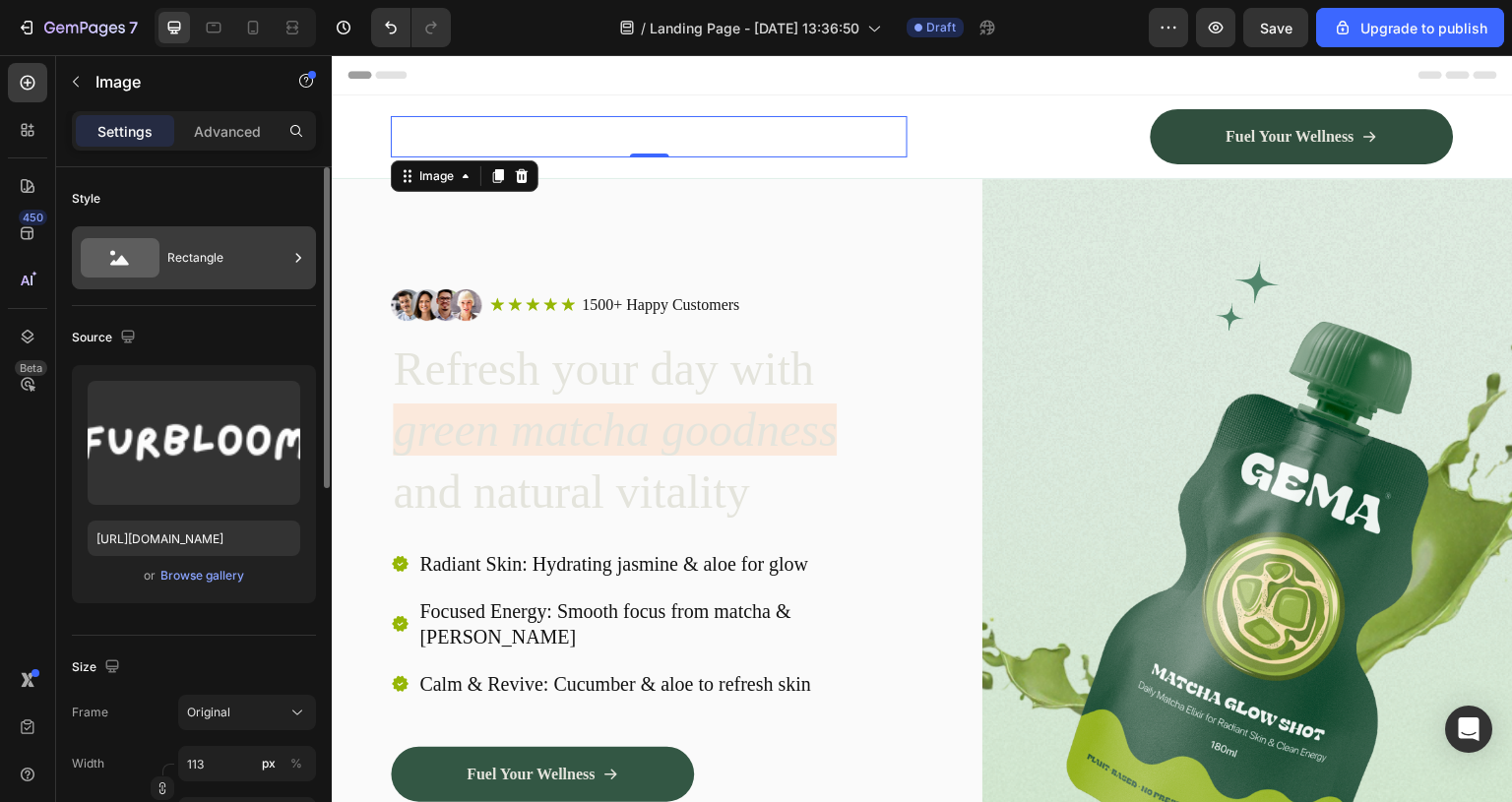
click at [221, 255] on div "Rectangle" at bounding box center [228, 257] width 120 height 45
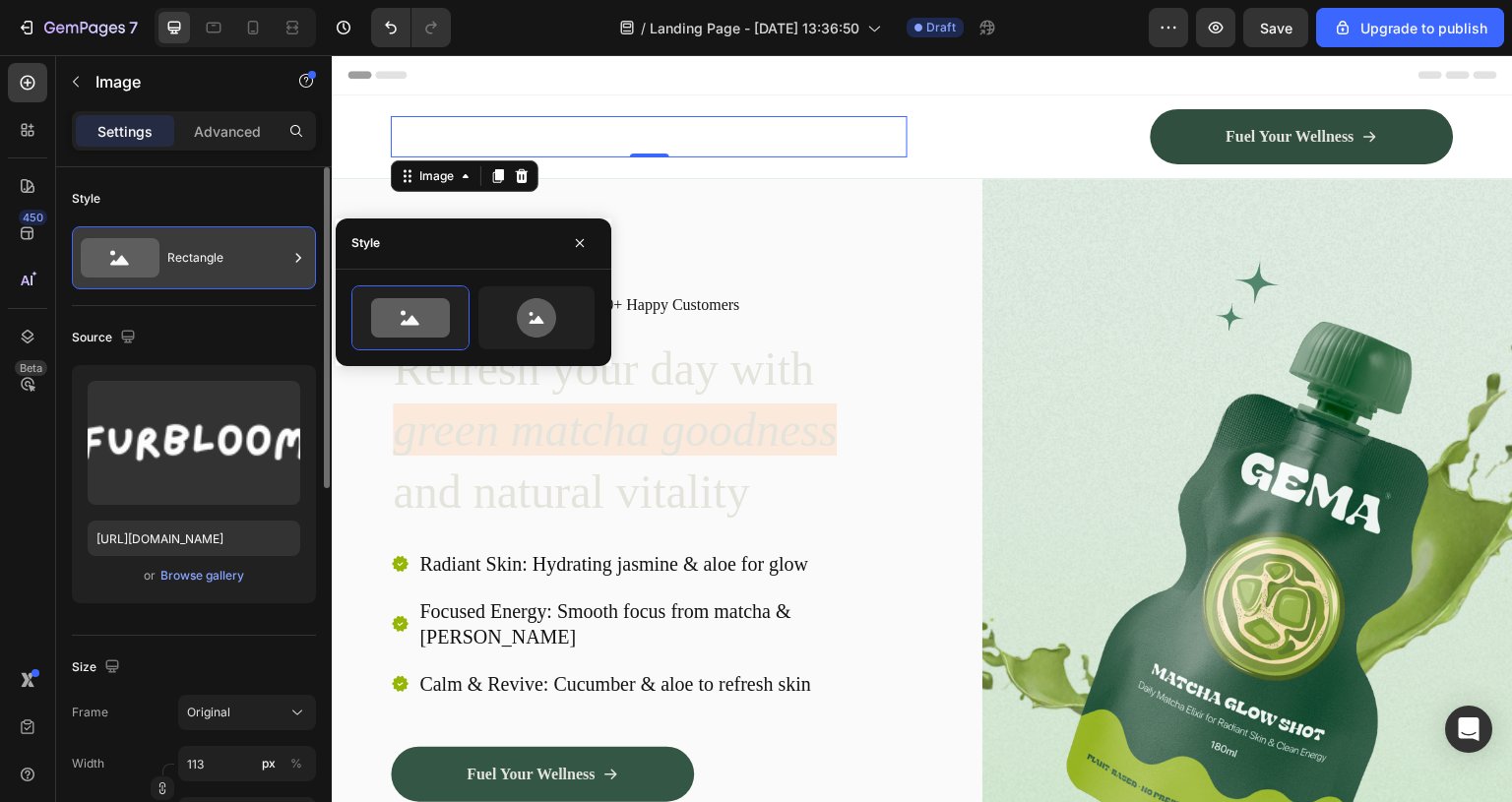
click at [221, 255] on div "Rectangle" at bounding box center [228, 257] width 120 height 45
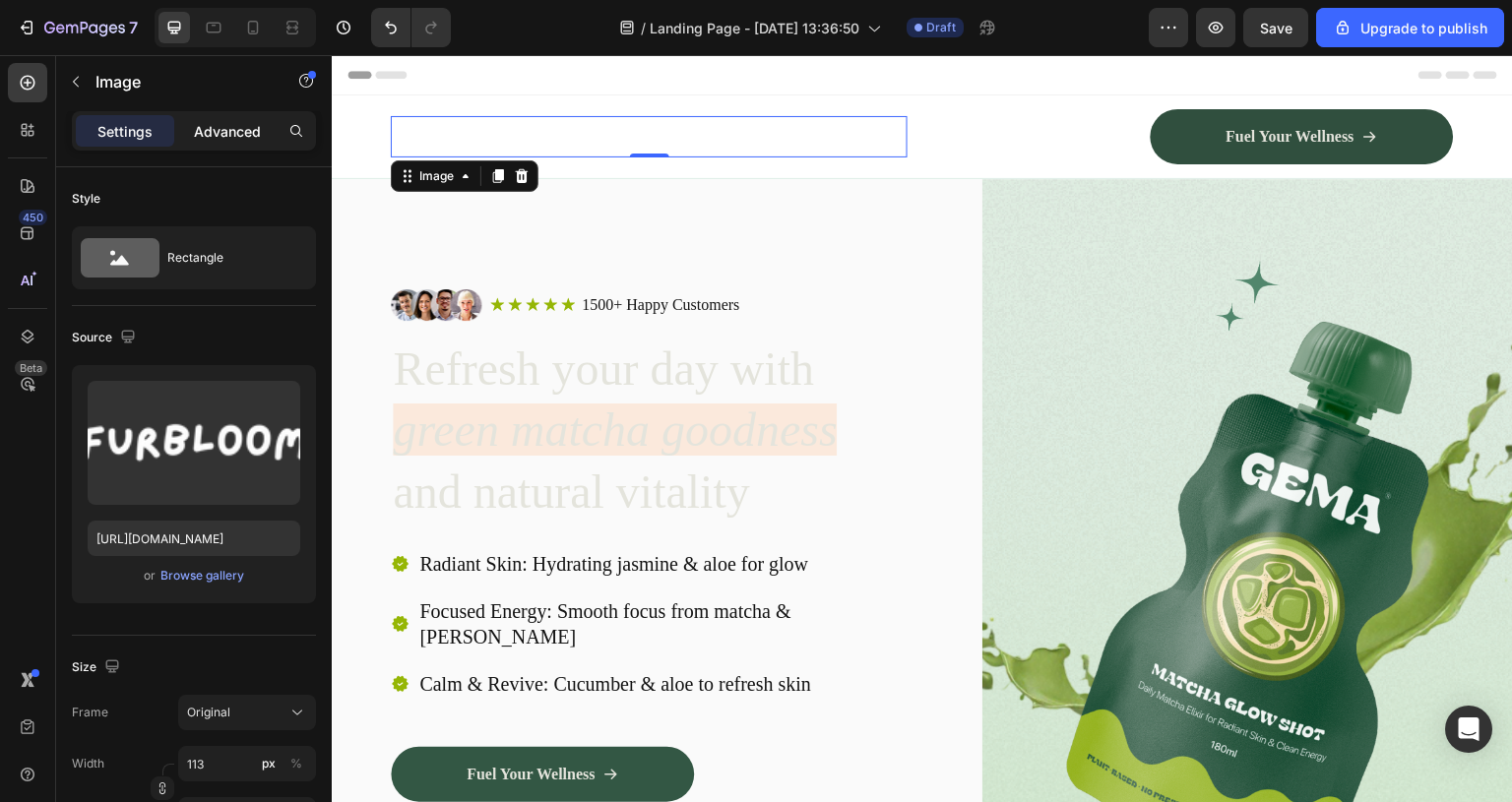
click at [241, 125] on p "Advanced" at bounding box center [227, 131] width 67 height 21
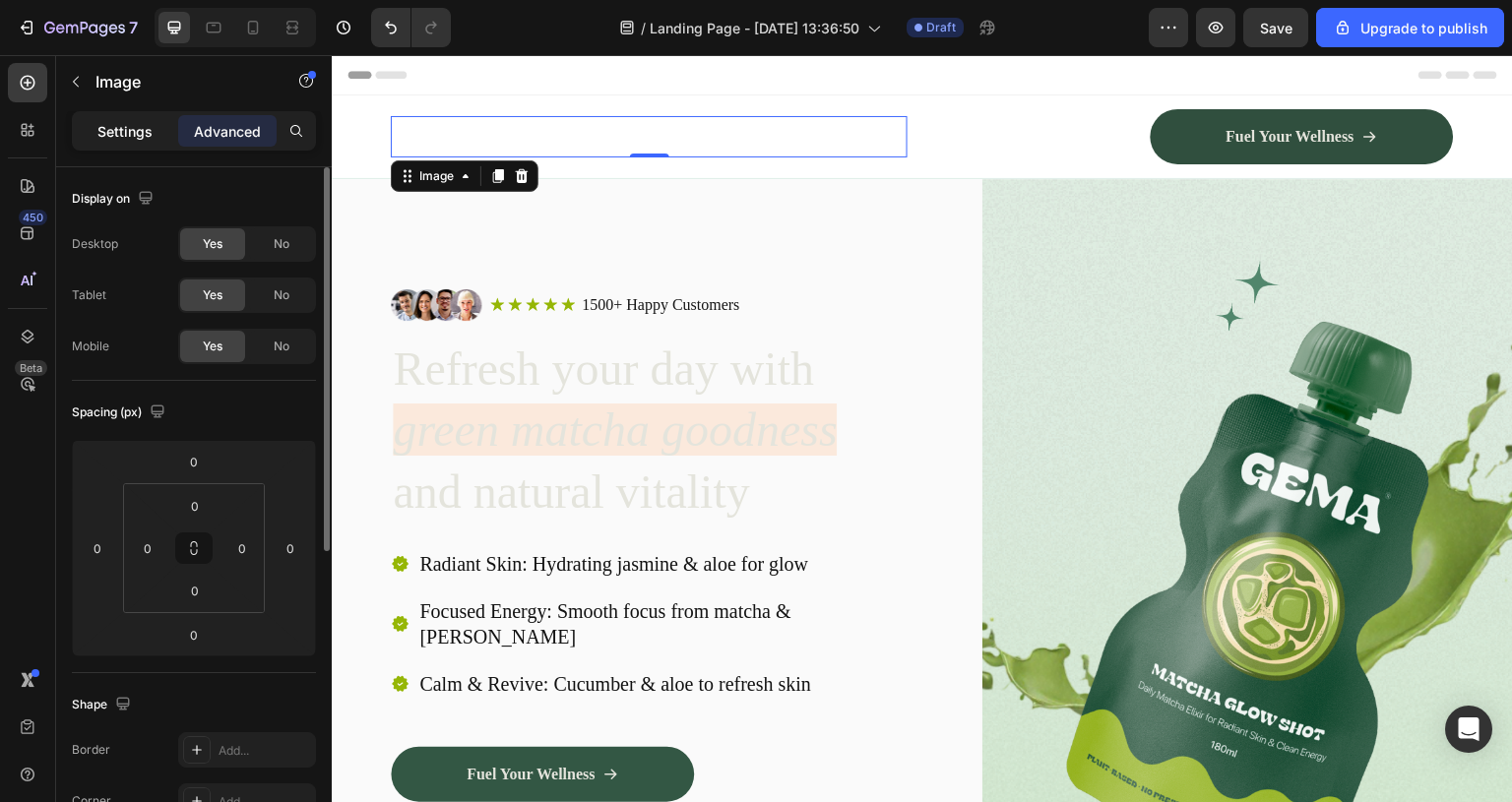
click at [113, 123] on p "Settings" at bounding box center [125, 131] width 55 height 21
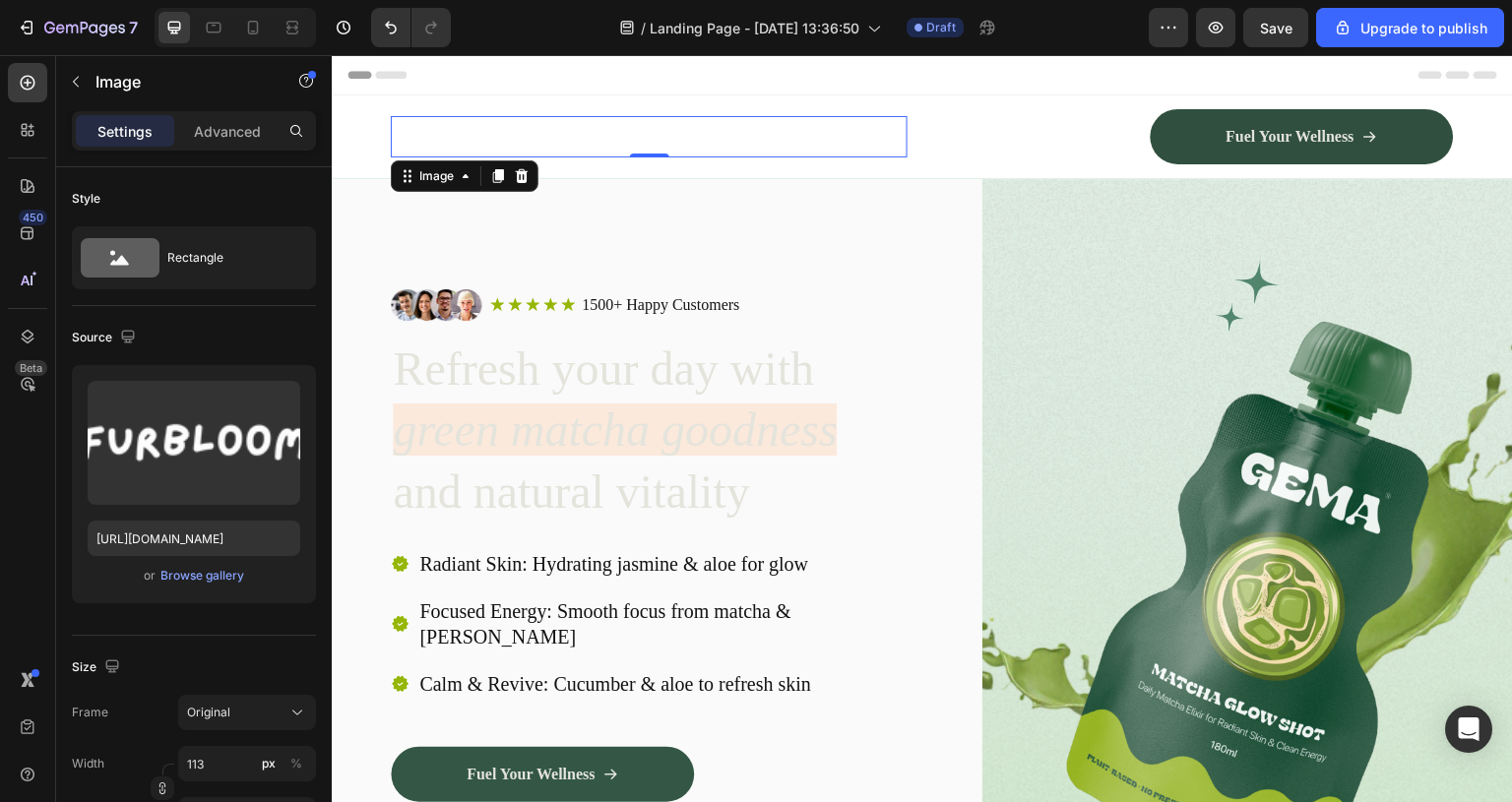
click at [559, 143] on div at bounding box center [649, 136] width 517 height 41
click at [485, 137] on img at bounding box center [446, 136] width 111 height 41
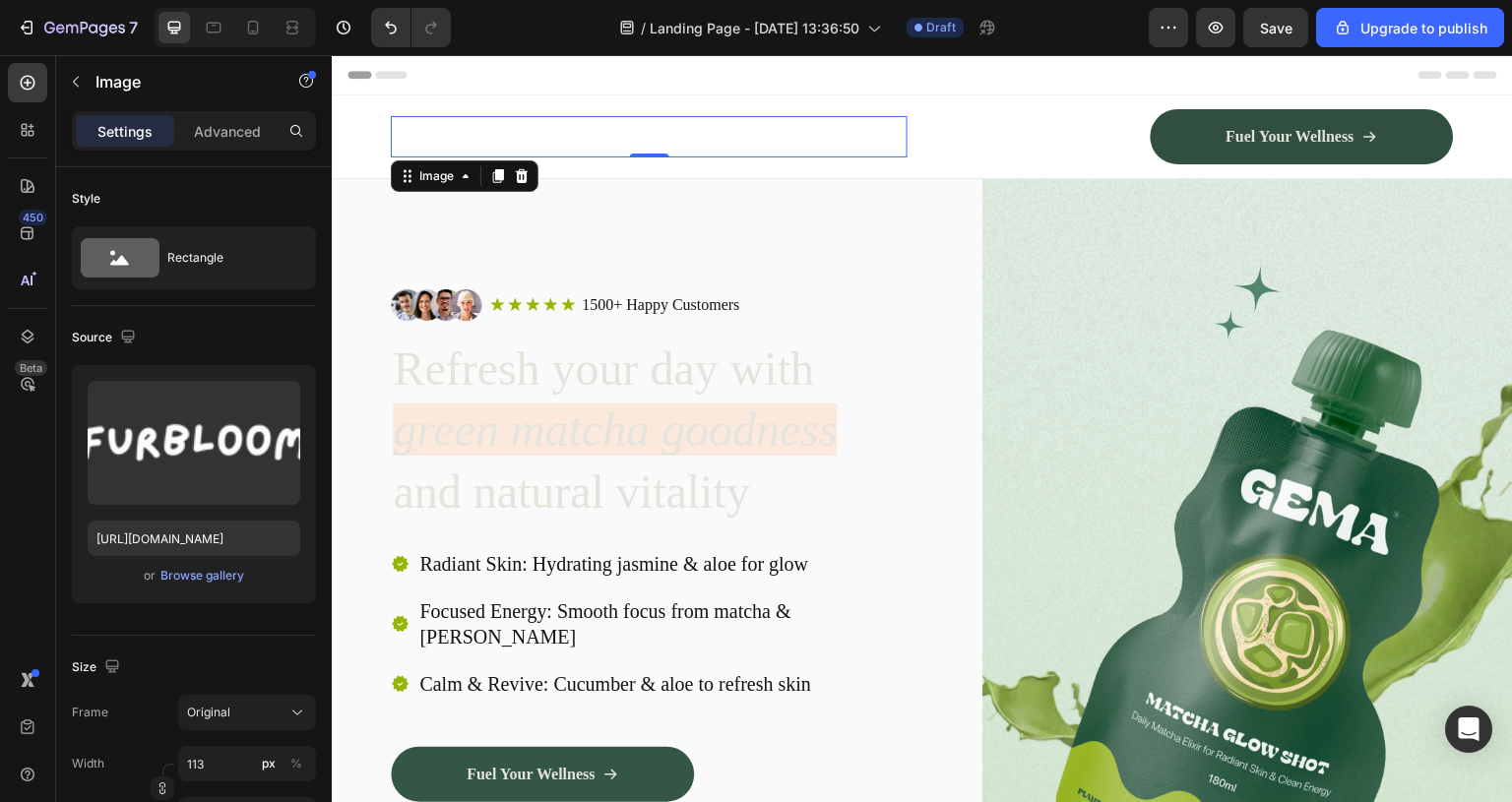
click at [504, 129] on div at bounding box center [649, 136] width 517 height 41
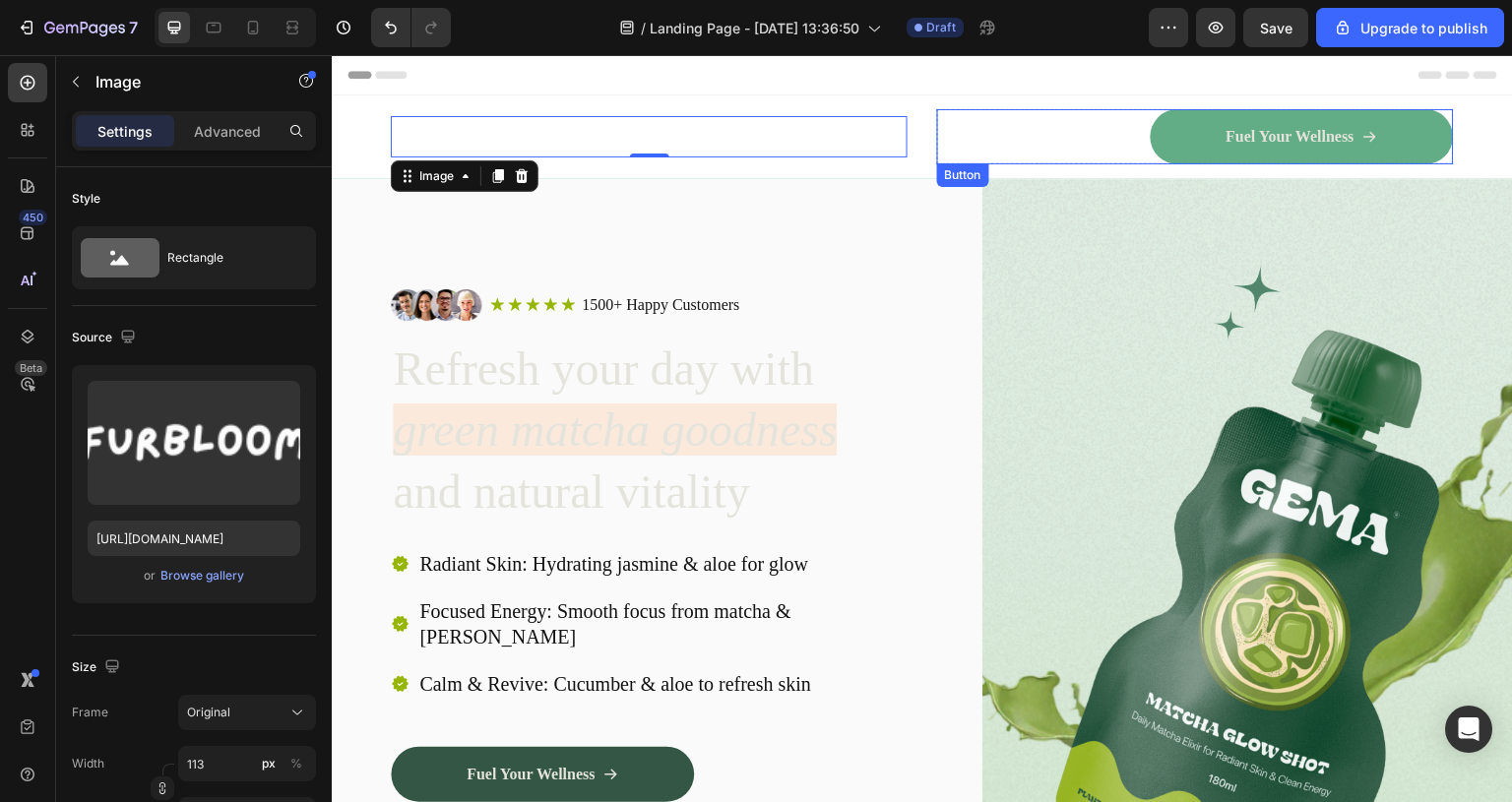
click at [1284, 125] on link "Fuel Your Wellness" at bounding box center [1302, 136] width 303 height 55
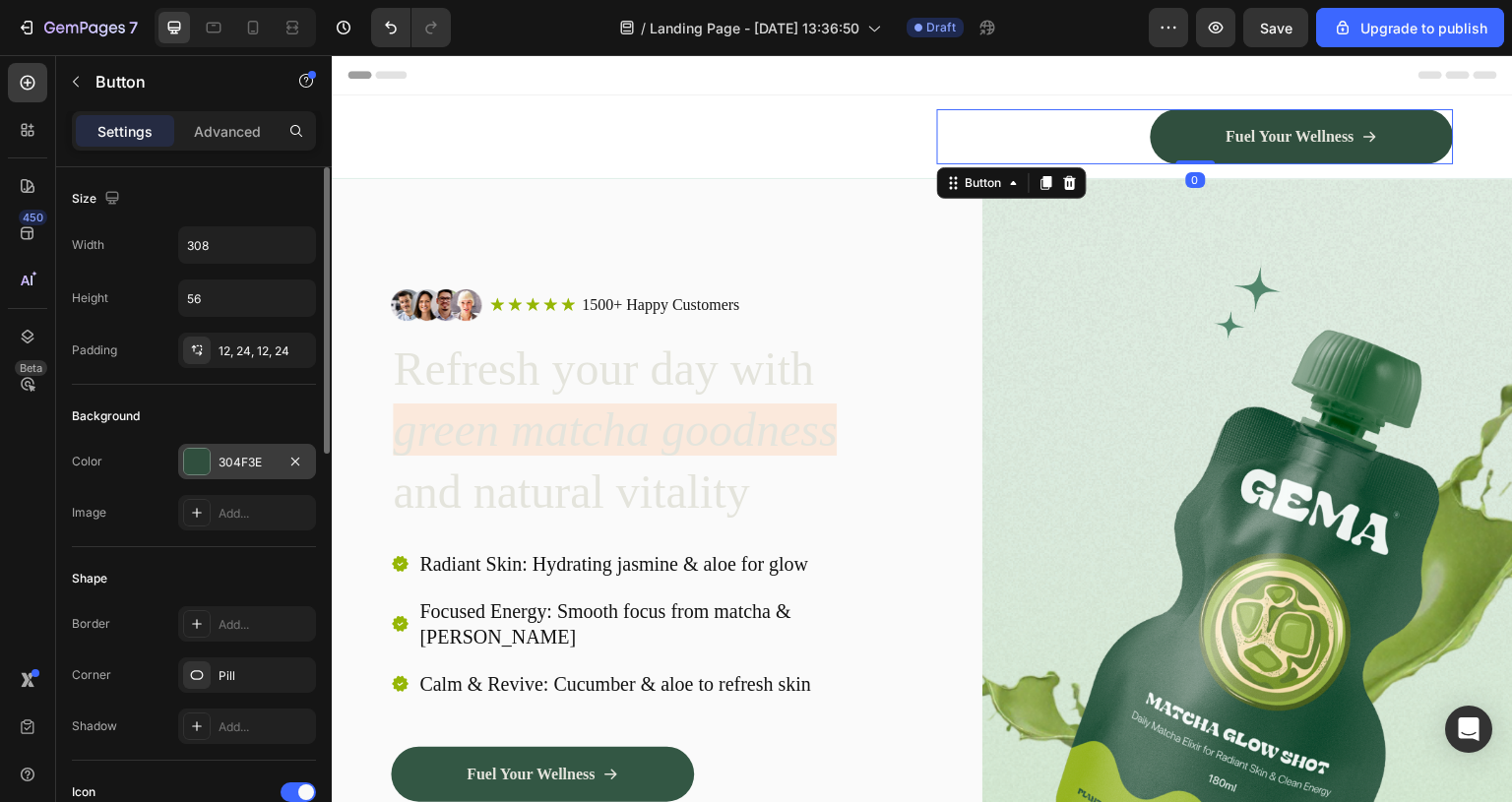
click at [243, 461] on div "304F3E" at bounding box center [247, 462] width 57 height 18
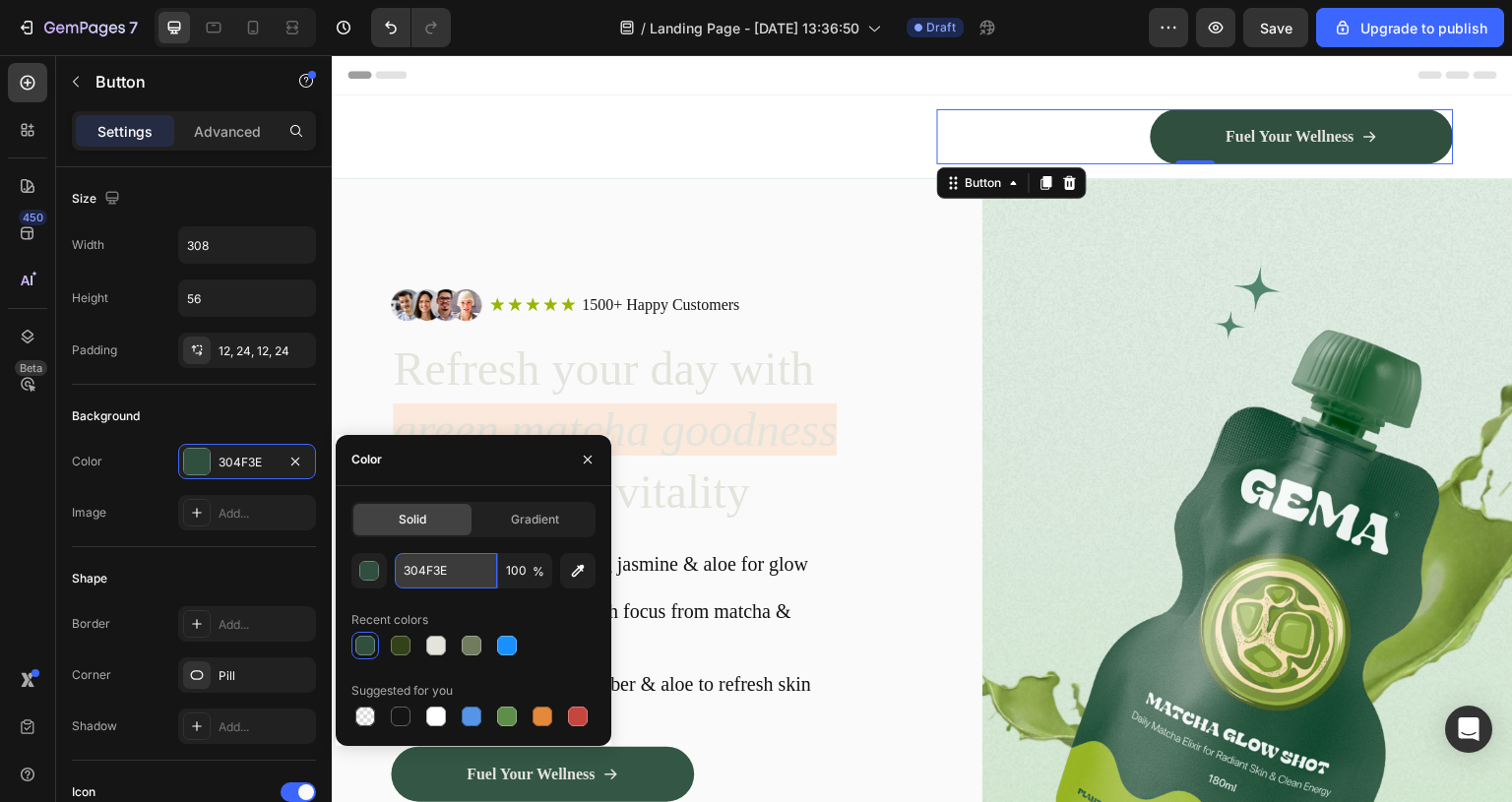
click at [463, 569] on input "304F3E" at bounding box center [446, 570] width 102 height 35
click at [463, 149] on img at bounding box center [446, 136] width 111 height 41
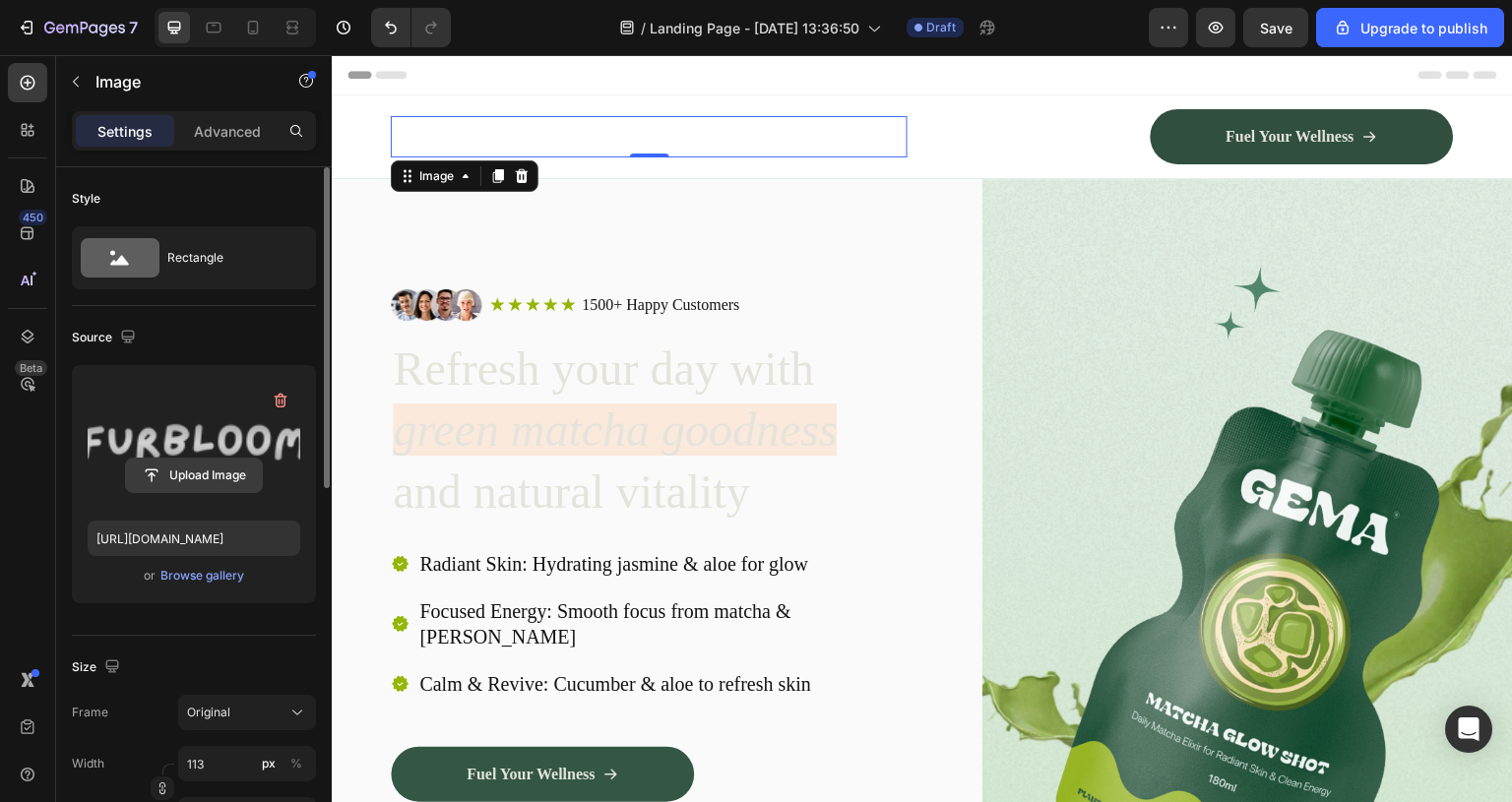
click at [198, 459] on input "file" at bounding box center [194, 475] width 136 height 34
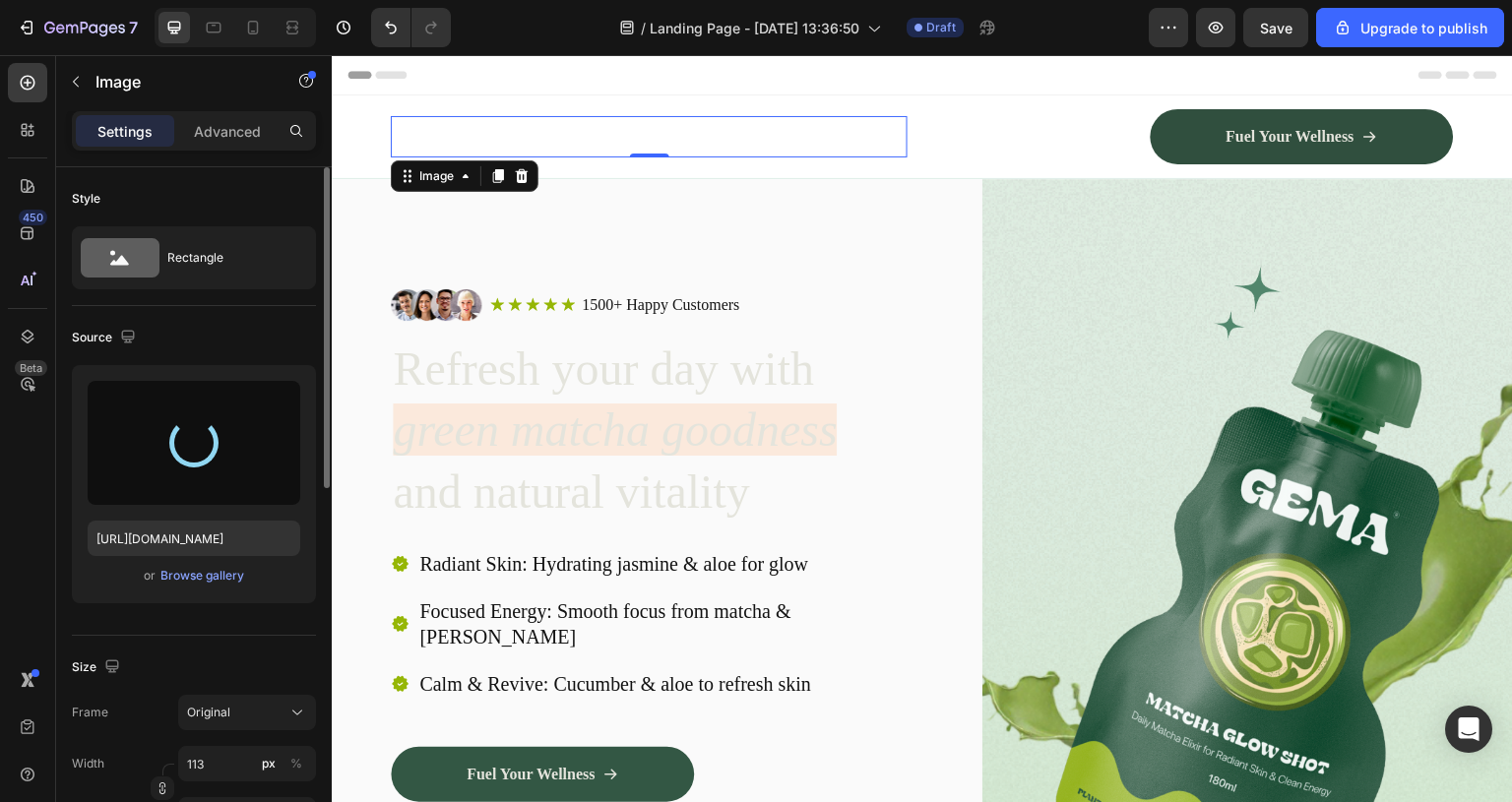
type input "[URL][DOMAIN_NAME]"
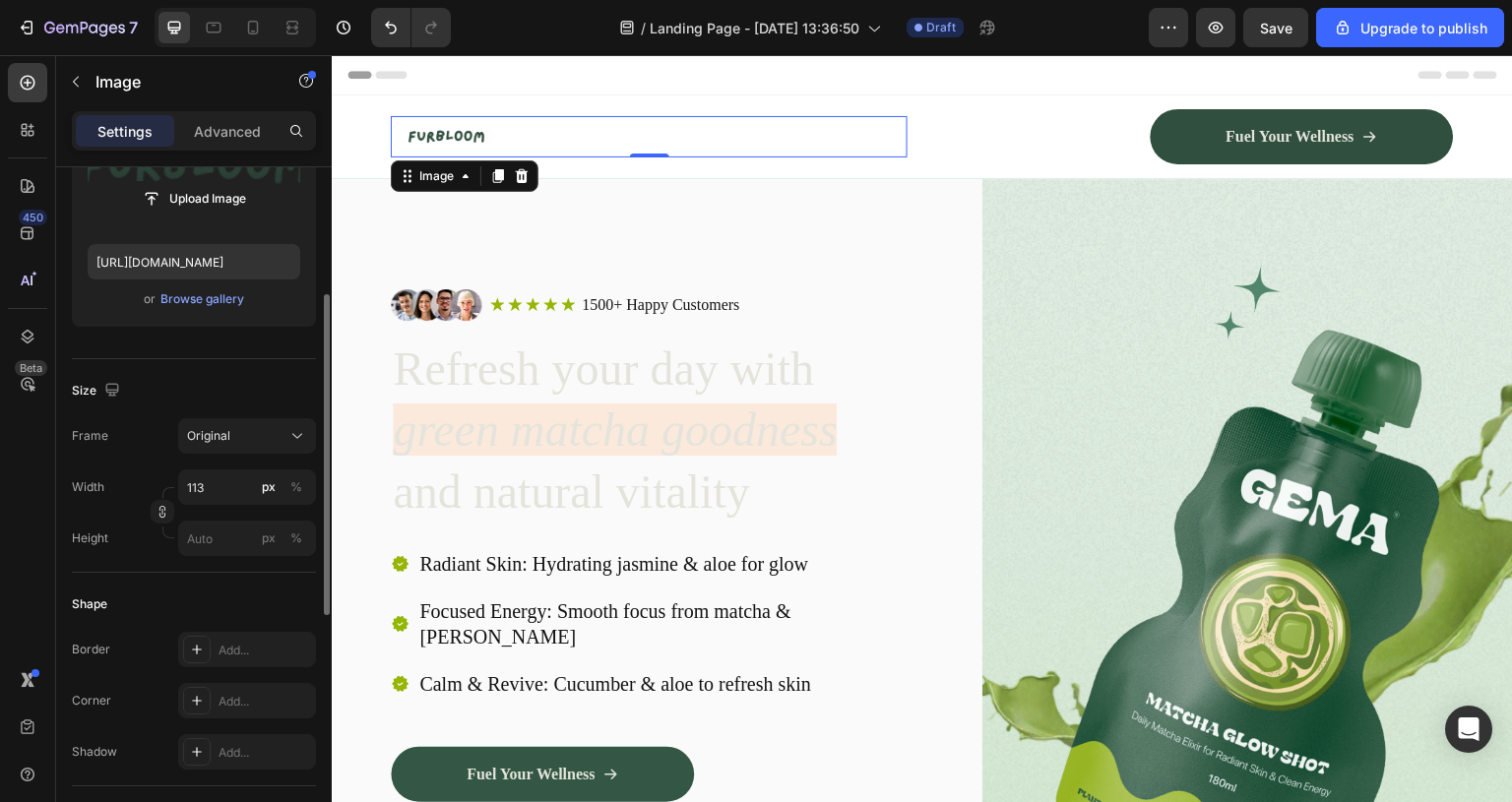
scroll to position [277, 0]
click at [234, 491] on input "113" at bounding box center [247, 486] width 138 height 35
click at [267, 393] on div "Size" at bounding box center [194, 391] width 244 height 32
click at [227, 483] on input "113" at bounding box center [247, 486] width 138 height 35
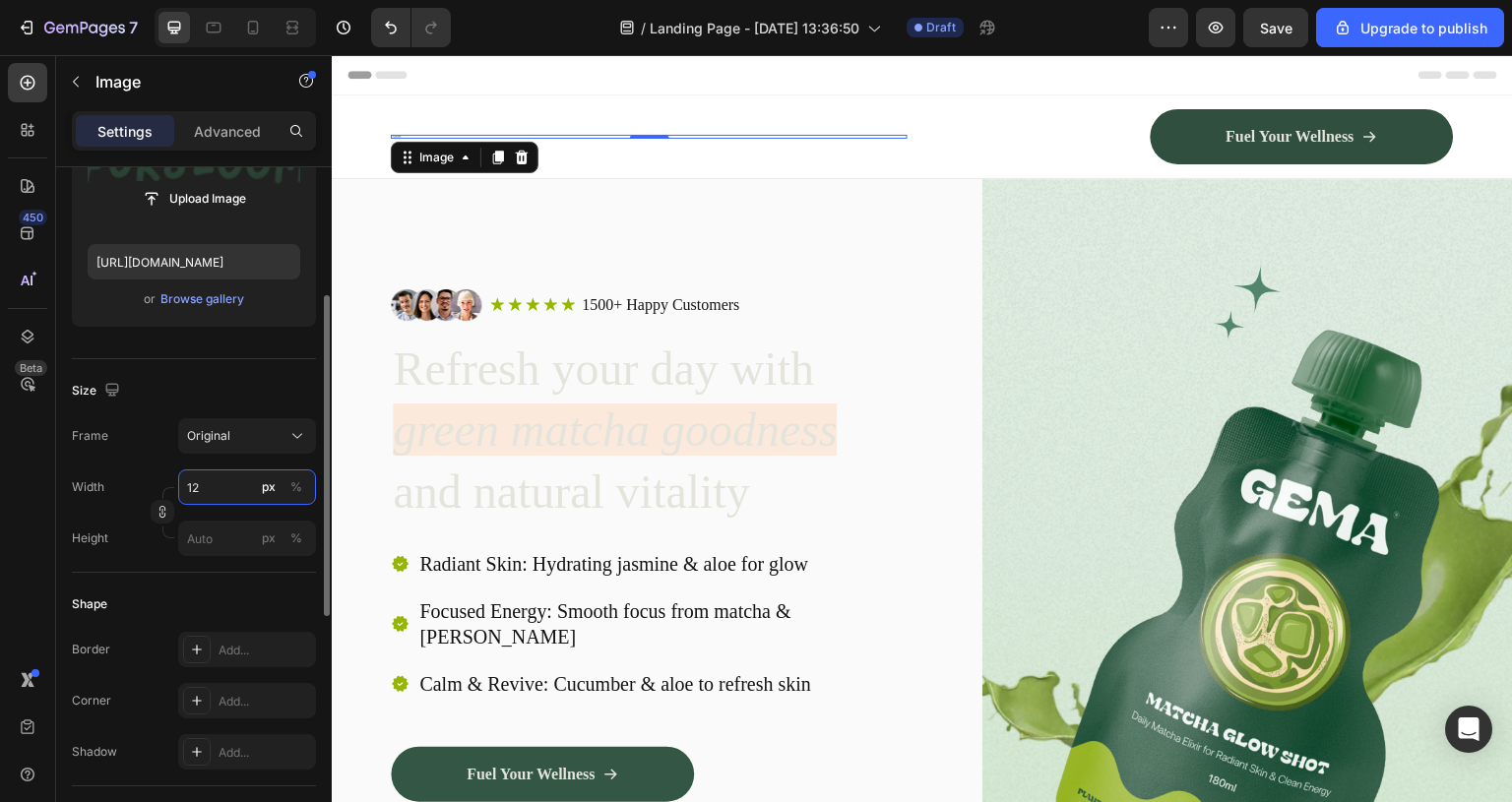
type input "1"
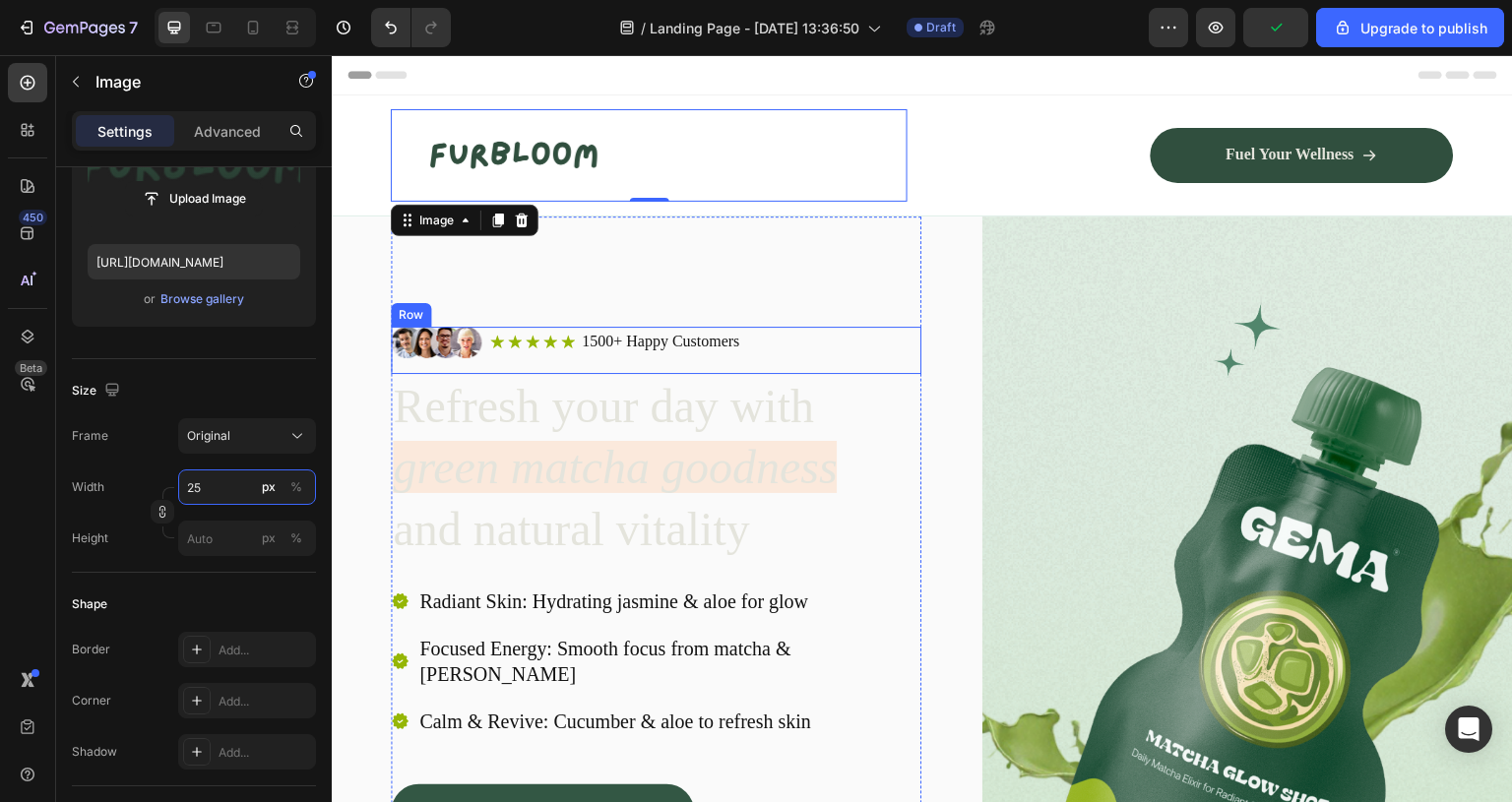
type input "2"
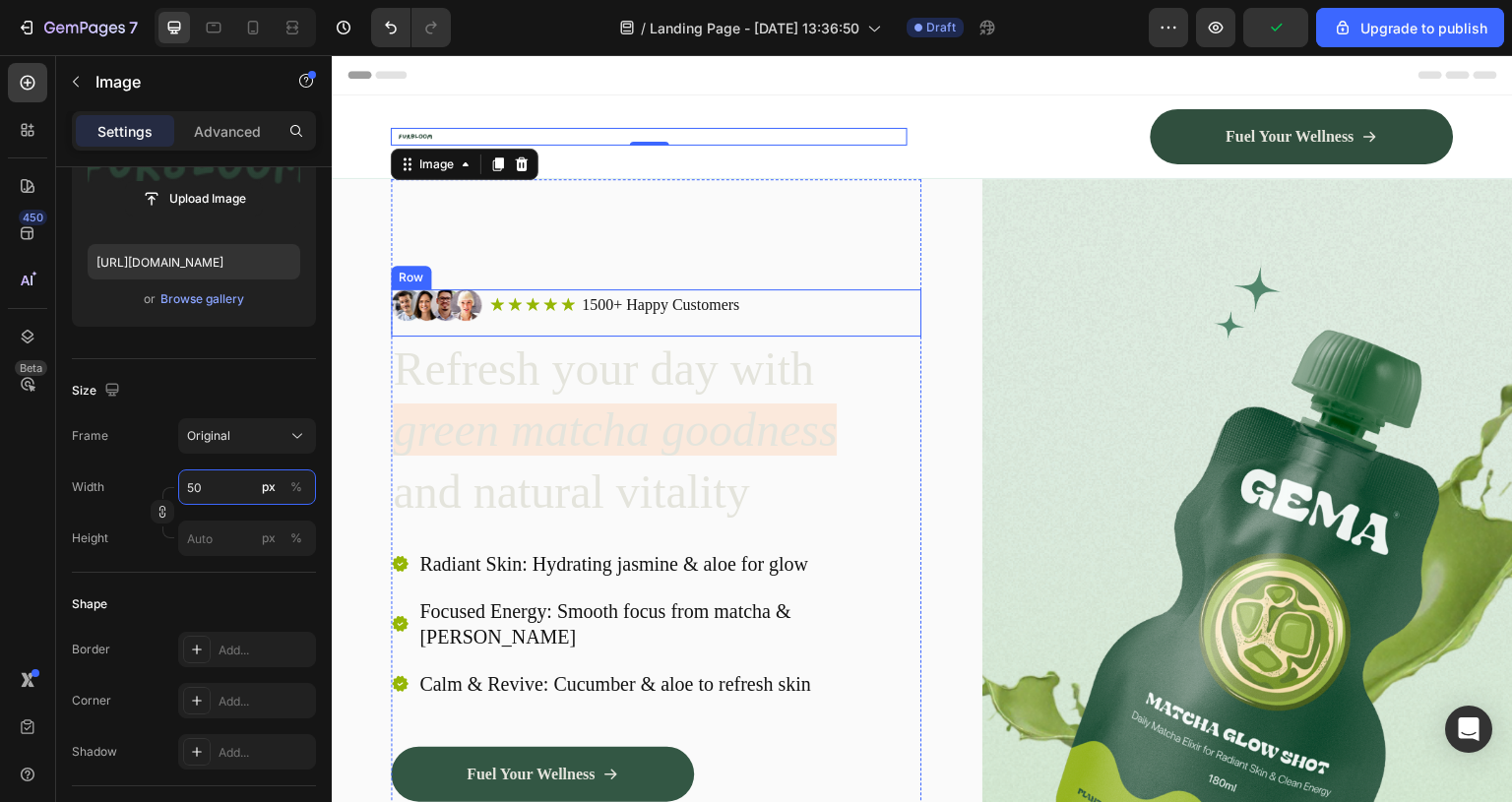
type input "500"
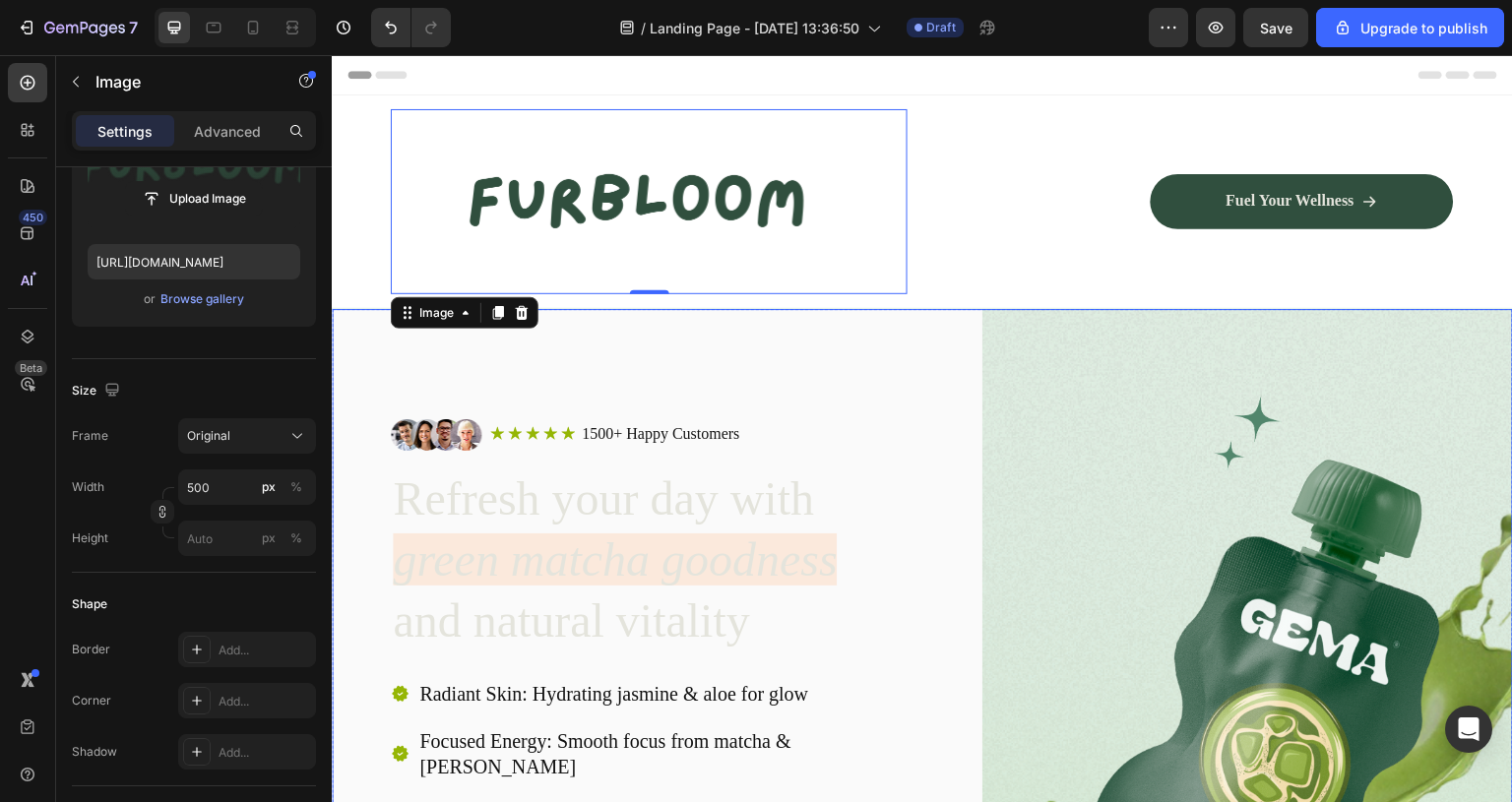
click at [948, 375] on div "Image Icon Icon Icon Icon Icon Icon List 1500+ Happy Customers Text Block Row R…" at bounding box center [922, 744] width 1181 height 872
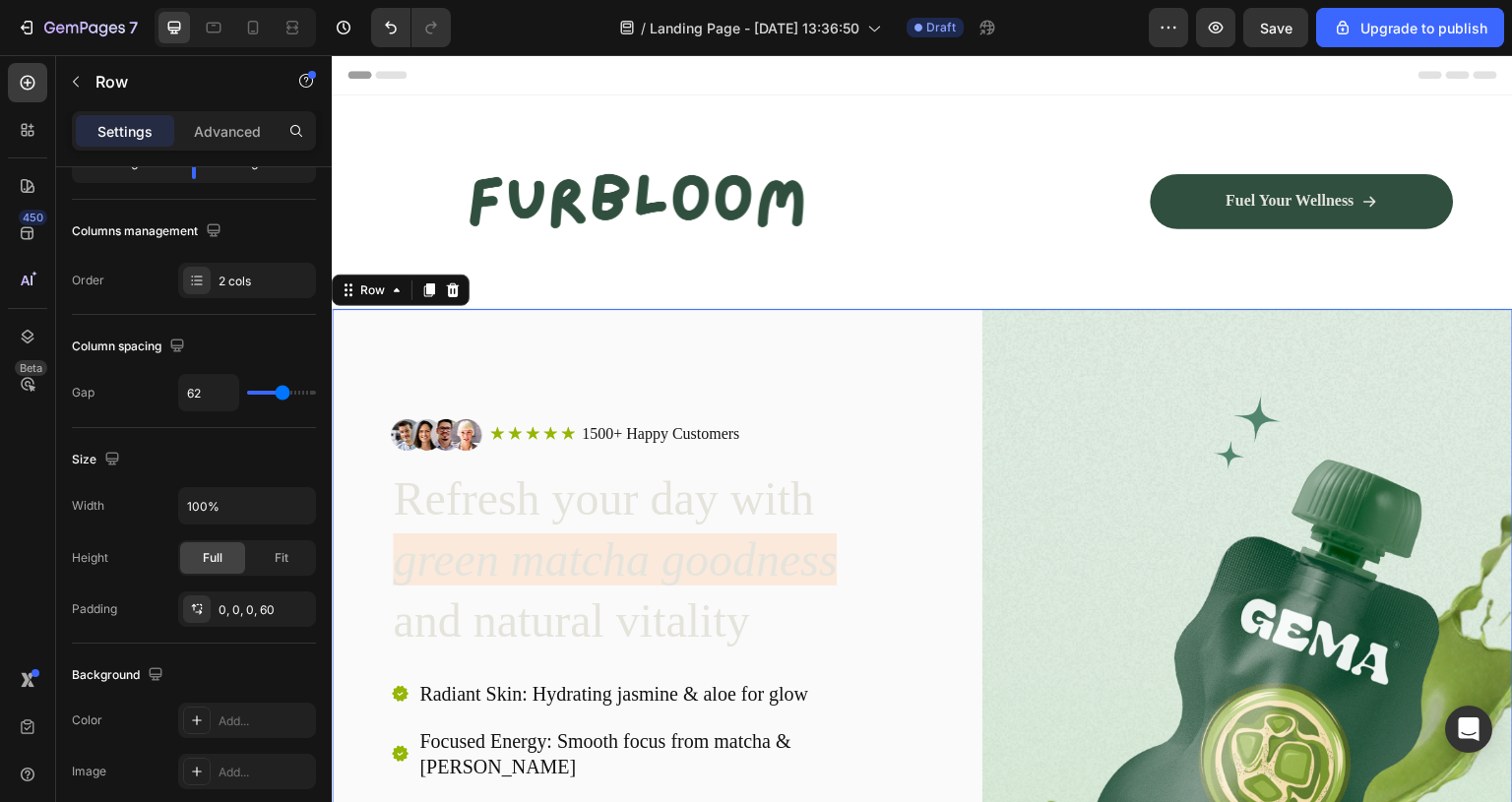
scroll to position [0, 0]
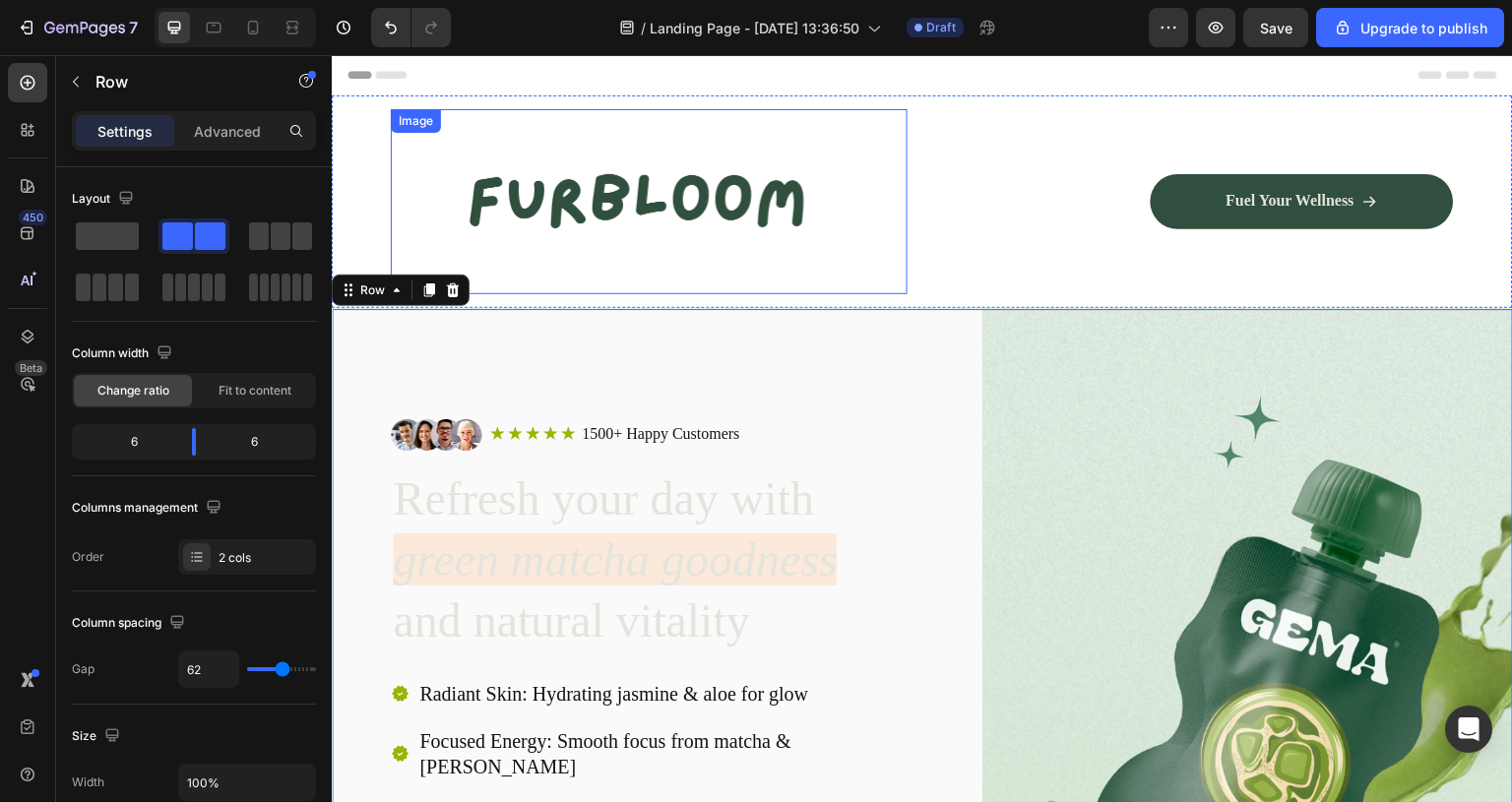
click at [729, 204] on img at bounding box center [637, 201] width 493 height 185
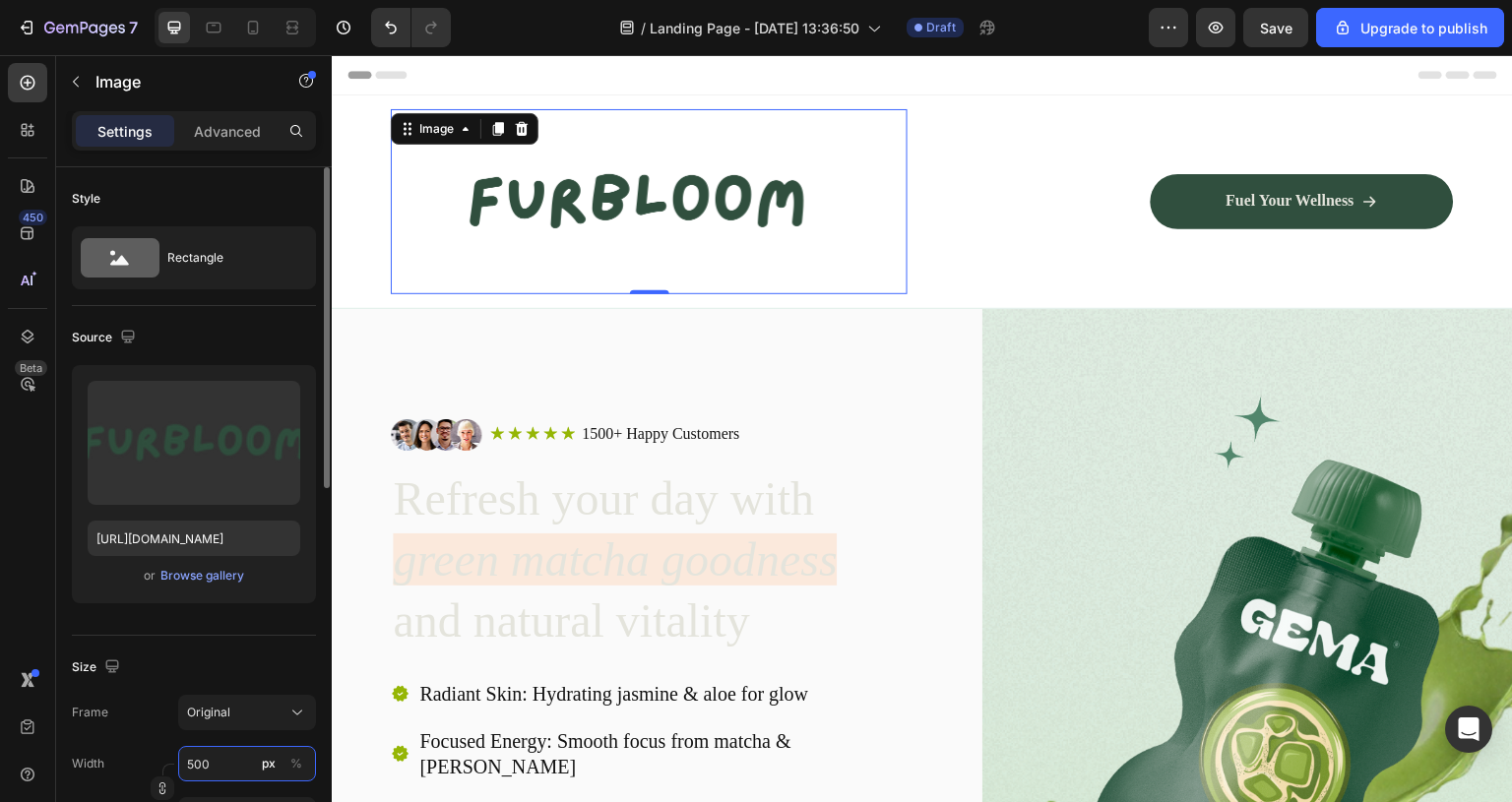
click at [244, 763] on input "500" at bounding box center [247, 763] width 138 height 35
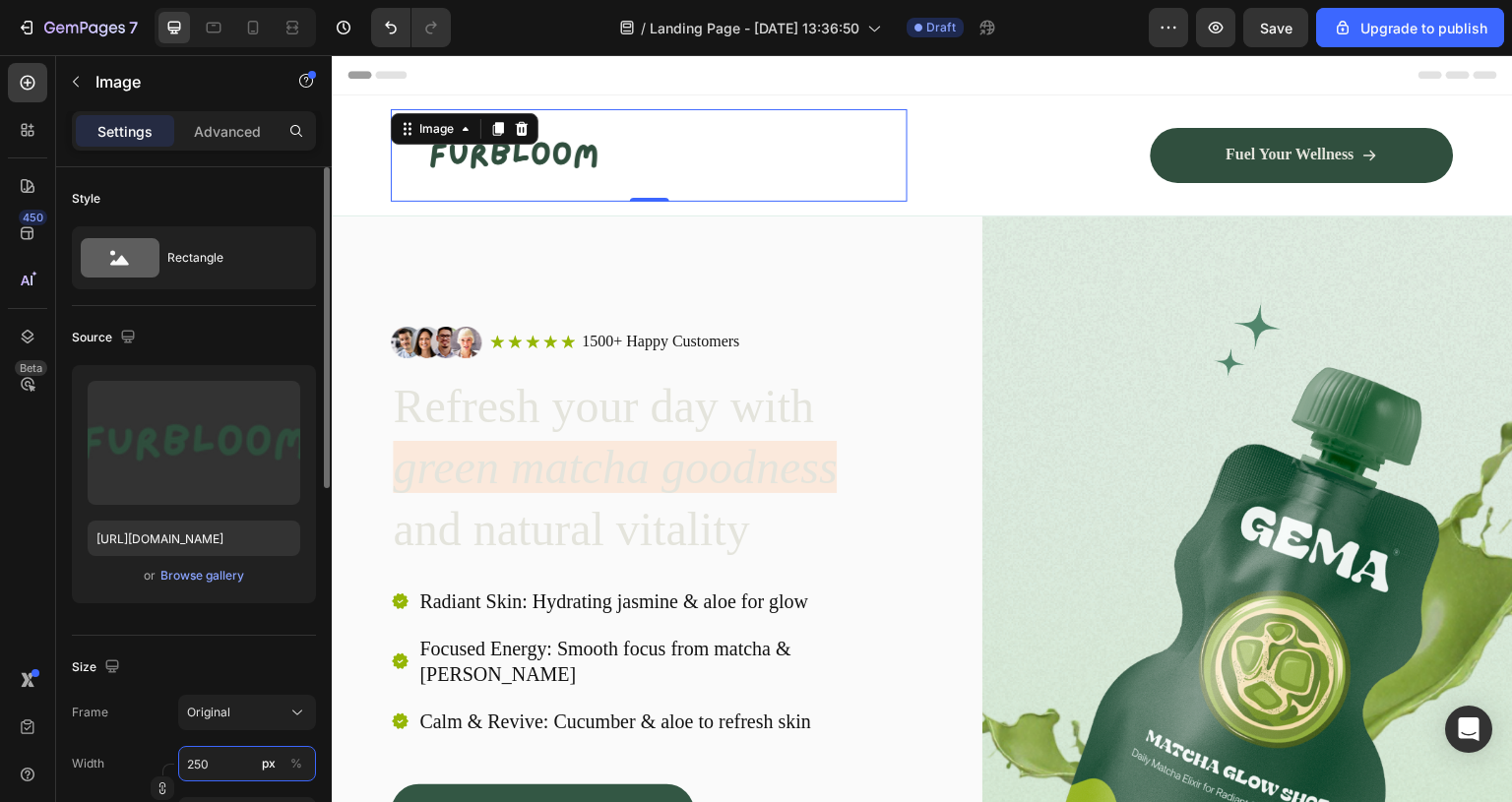
type input "250"
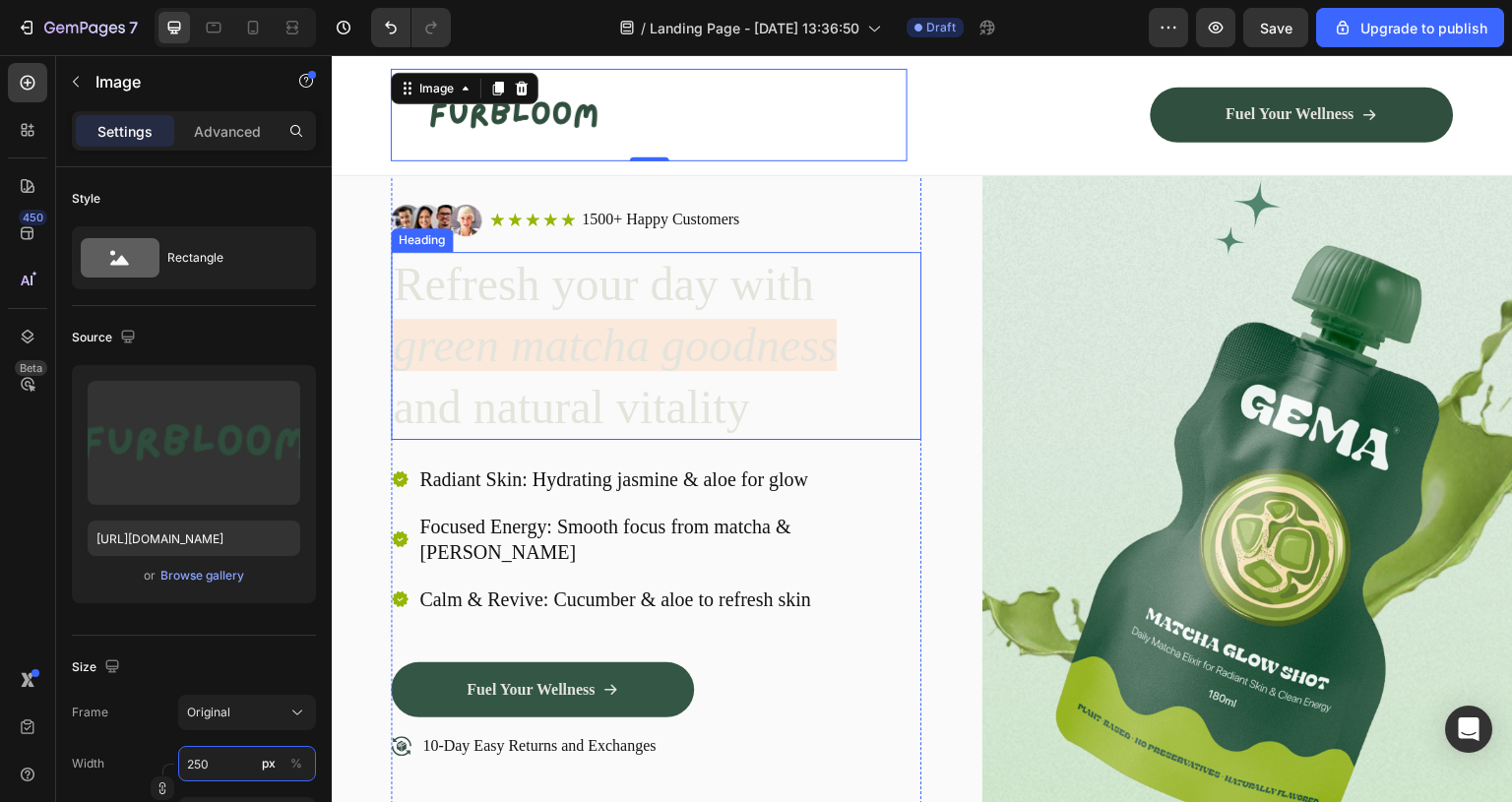
scroll to position [133, 0]
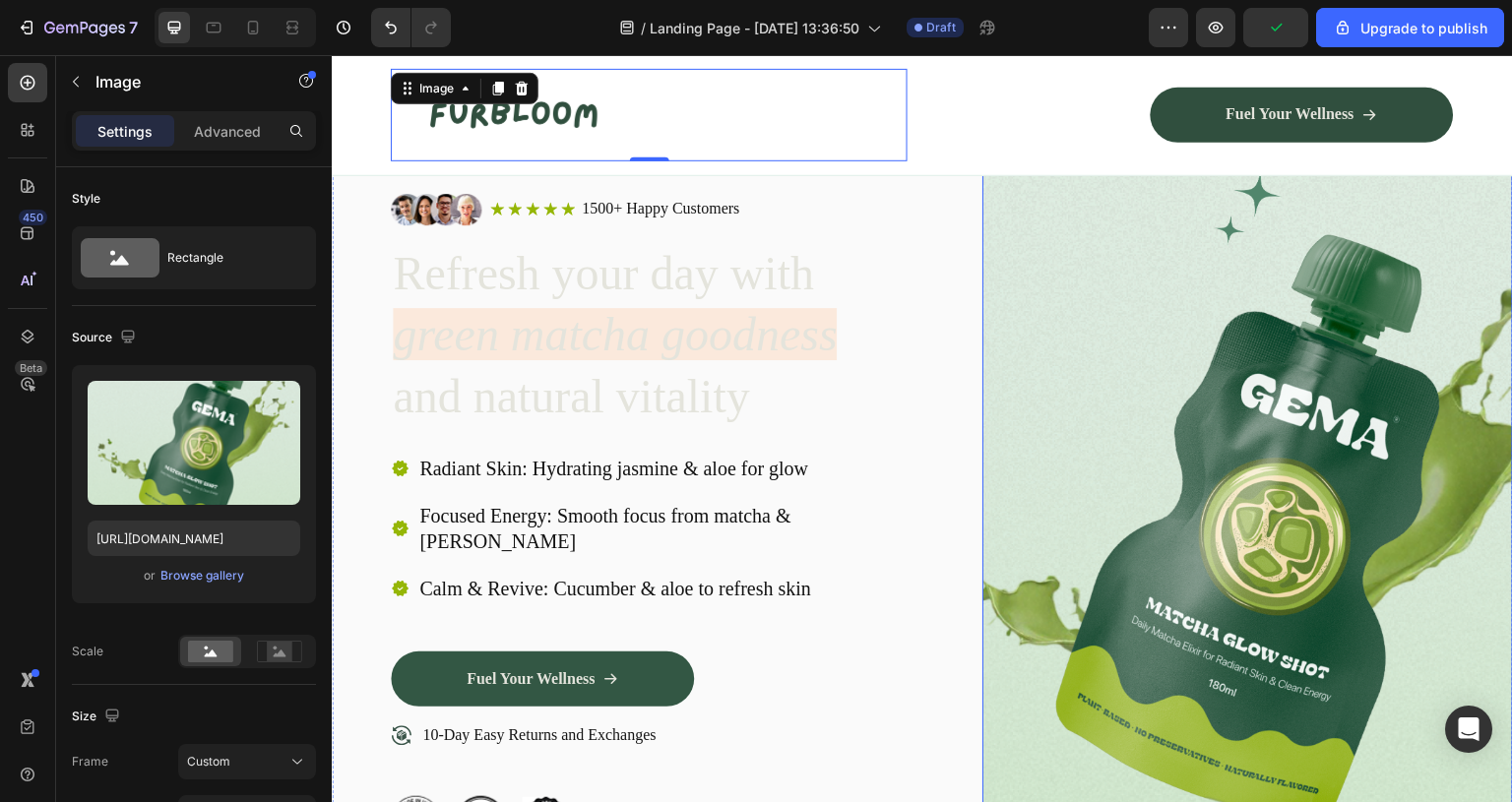
click at [982, 286] on img at bounding box center [1247, 519] width 531 height 872
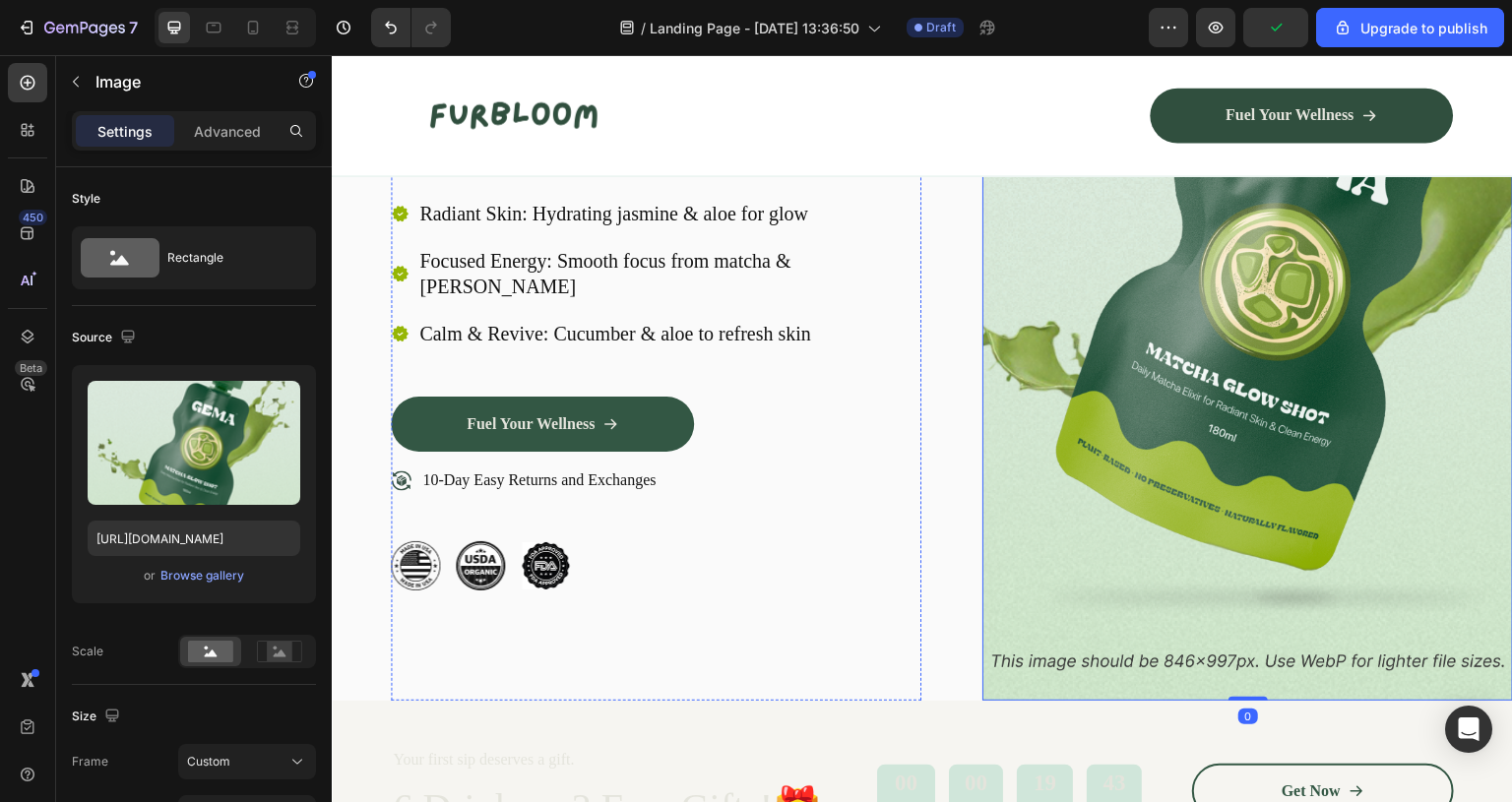
scroll to position [0, 0]
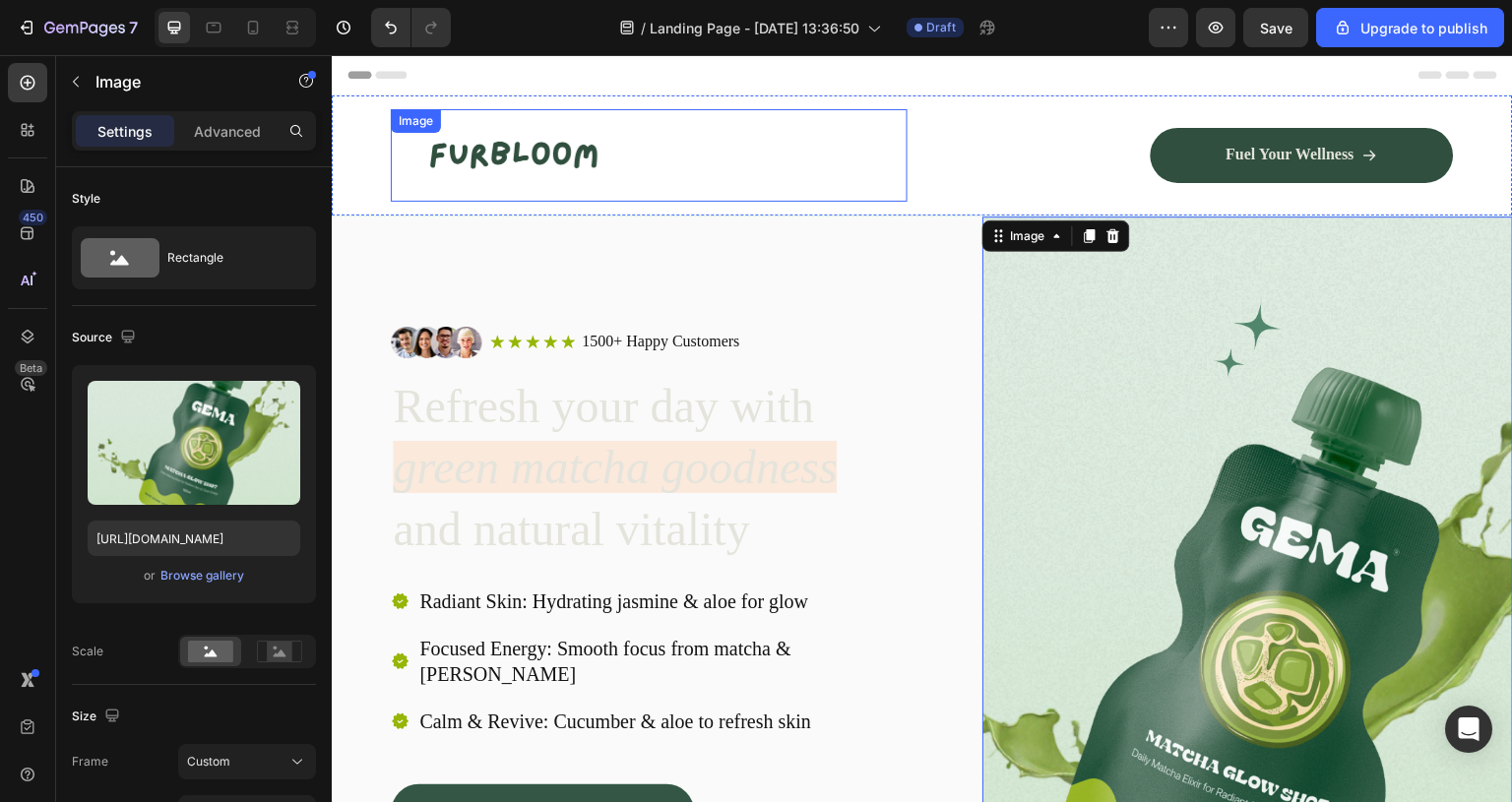
click at [499, 158] on img at bounding box center [514, 155] width 246 height 93
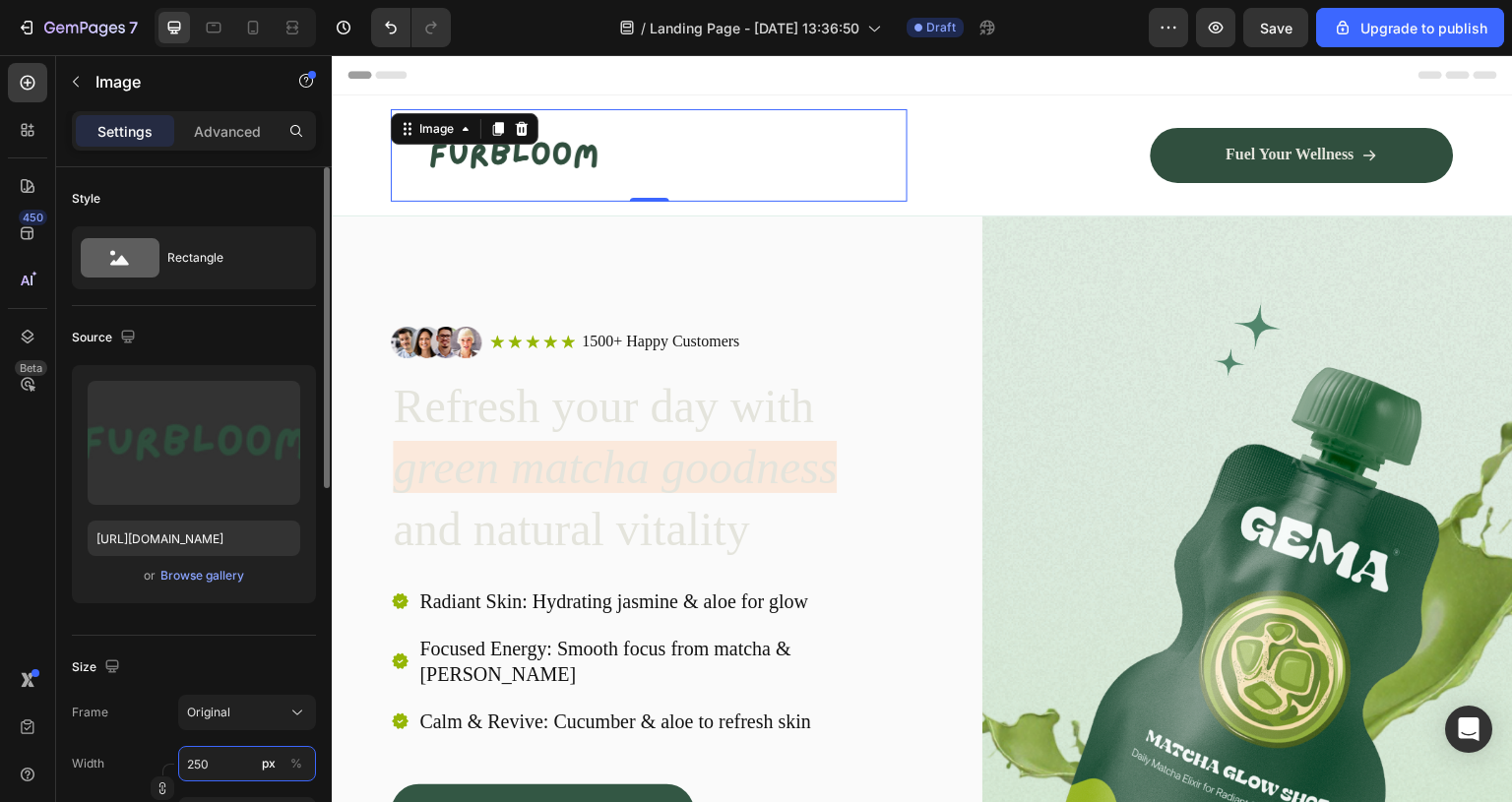
click at [223, 759] on input "250" at bounding box center [247, 763] width 138 height 35
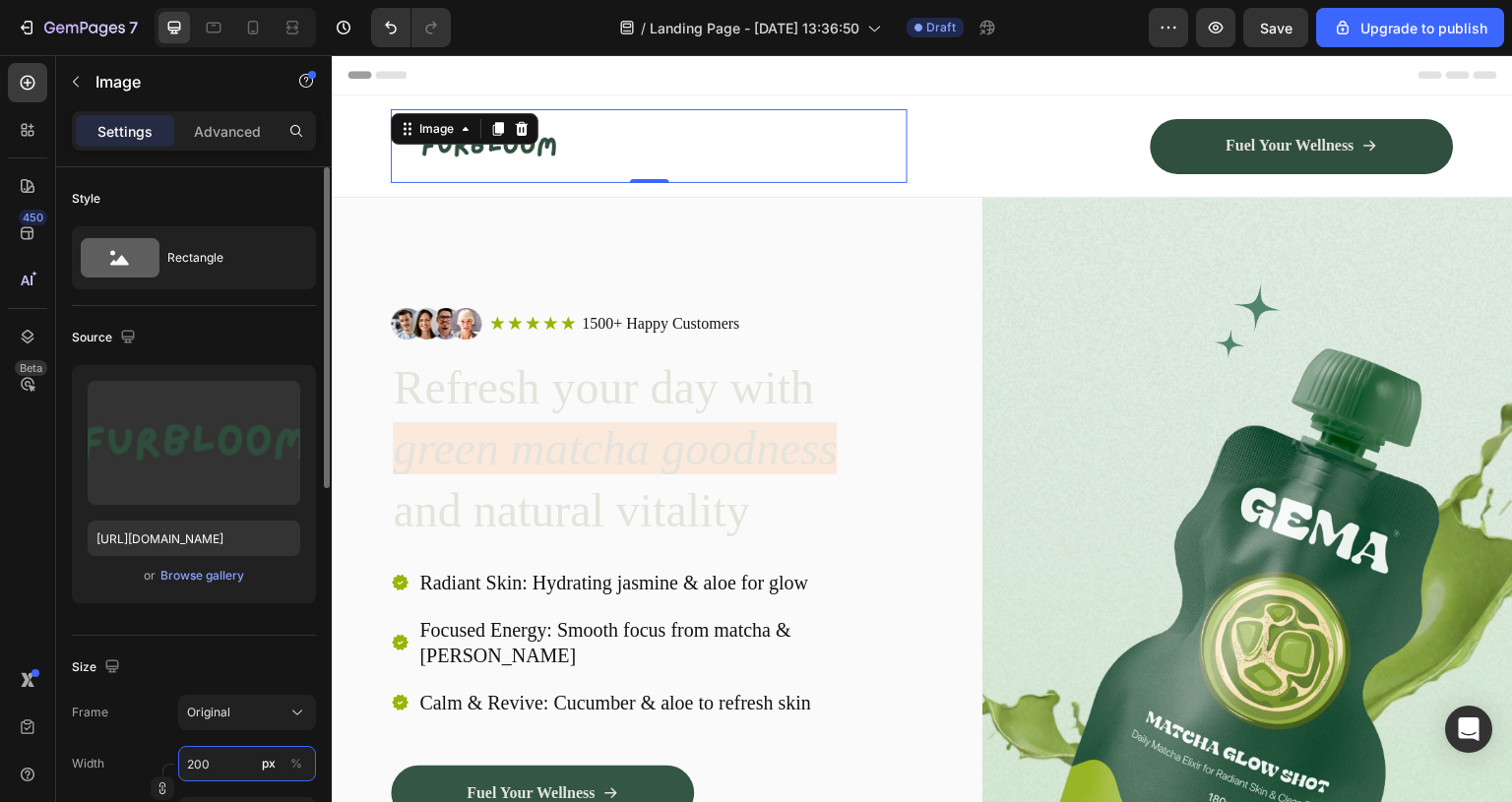
type input "200"
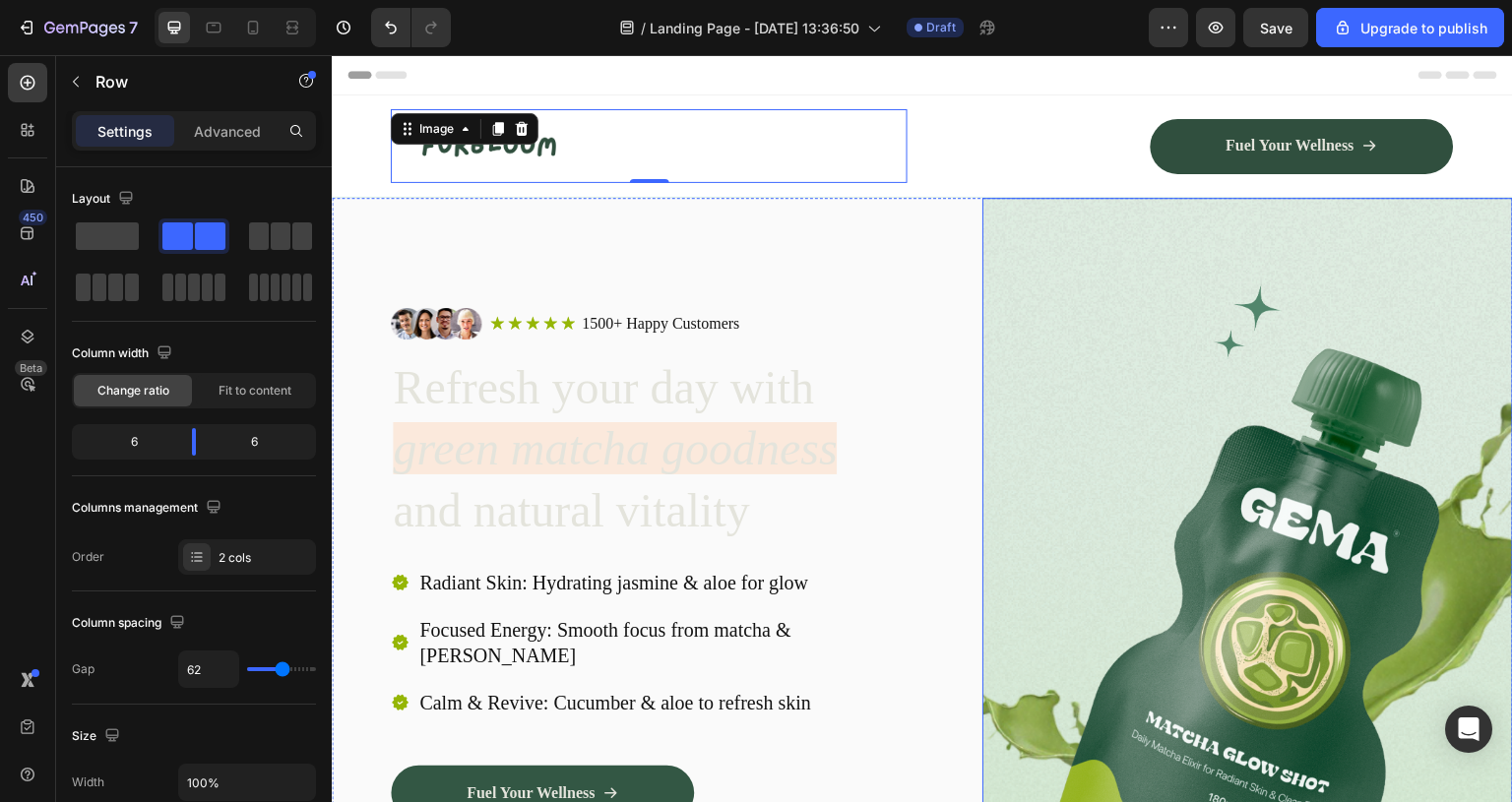
click at [953, 229] on div "Image Icon Icon Icon Icon Icon Icon List 1500+ Happy Customers Text Block Row R…" at bounding box center [922, 633] width 1181 height 872
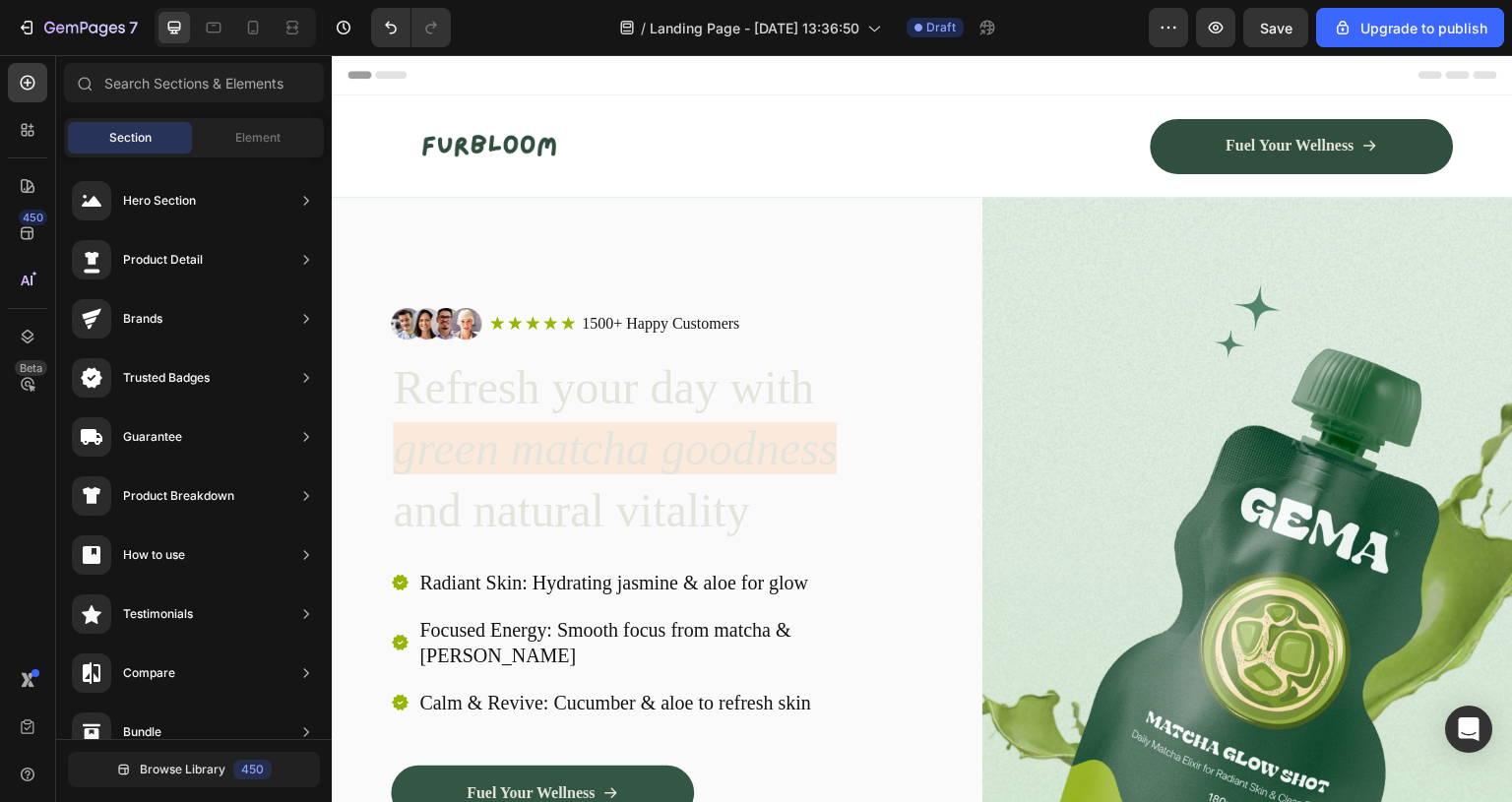
click at [893, 80] on div "Header" at bounding box center [922, 74] width 1150 height 39
click at [764, 94] on div "Header" at bounding box center [922, 74] width 1150 height 39
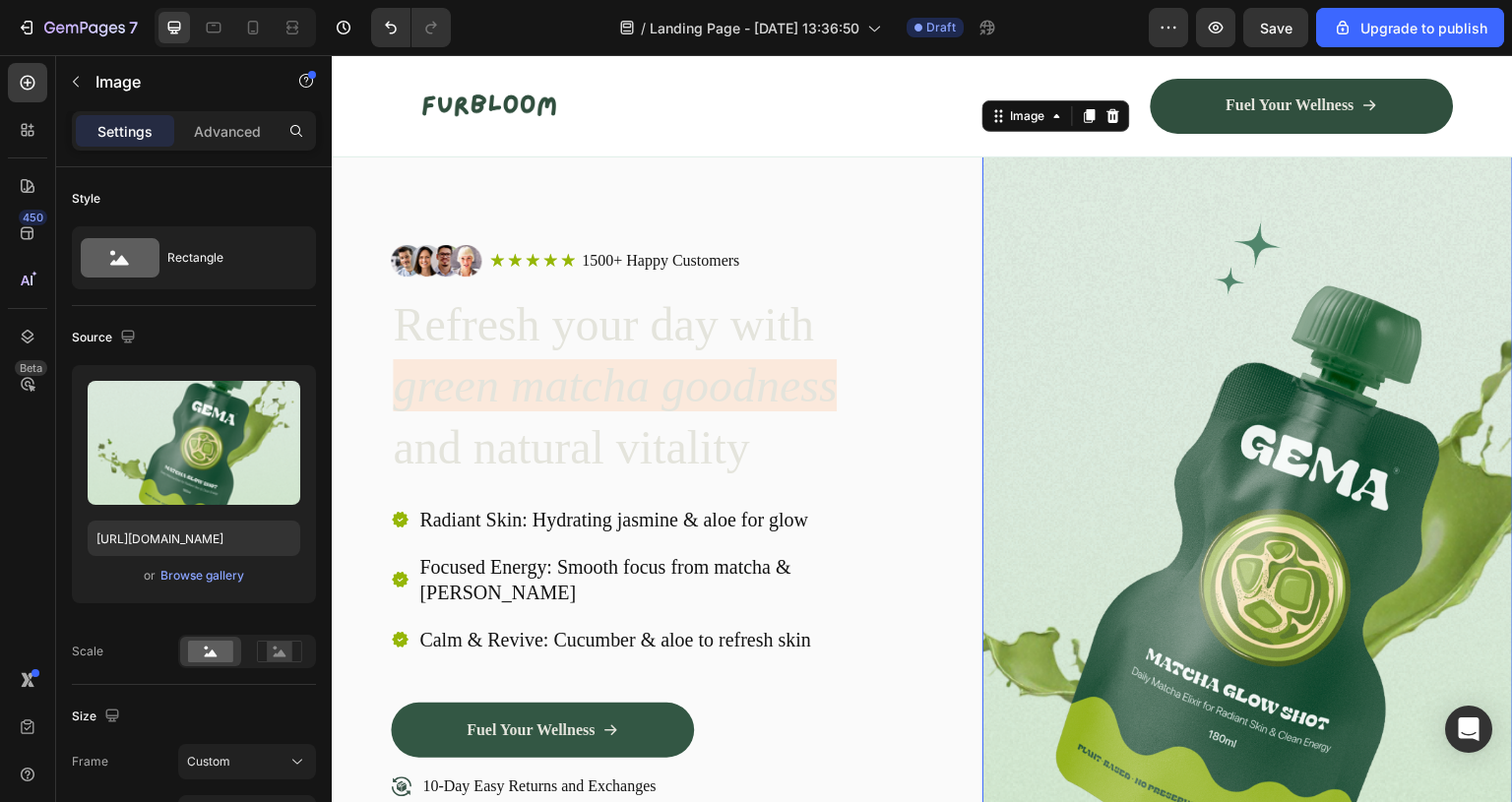
click at [1184, 433] on img at bounding box center [1247, 570] width 531 height 872
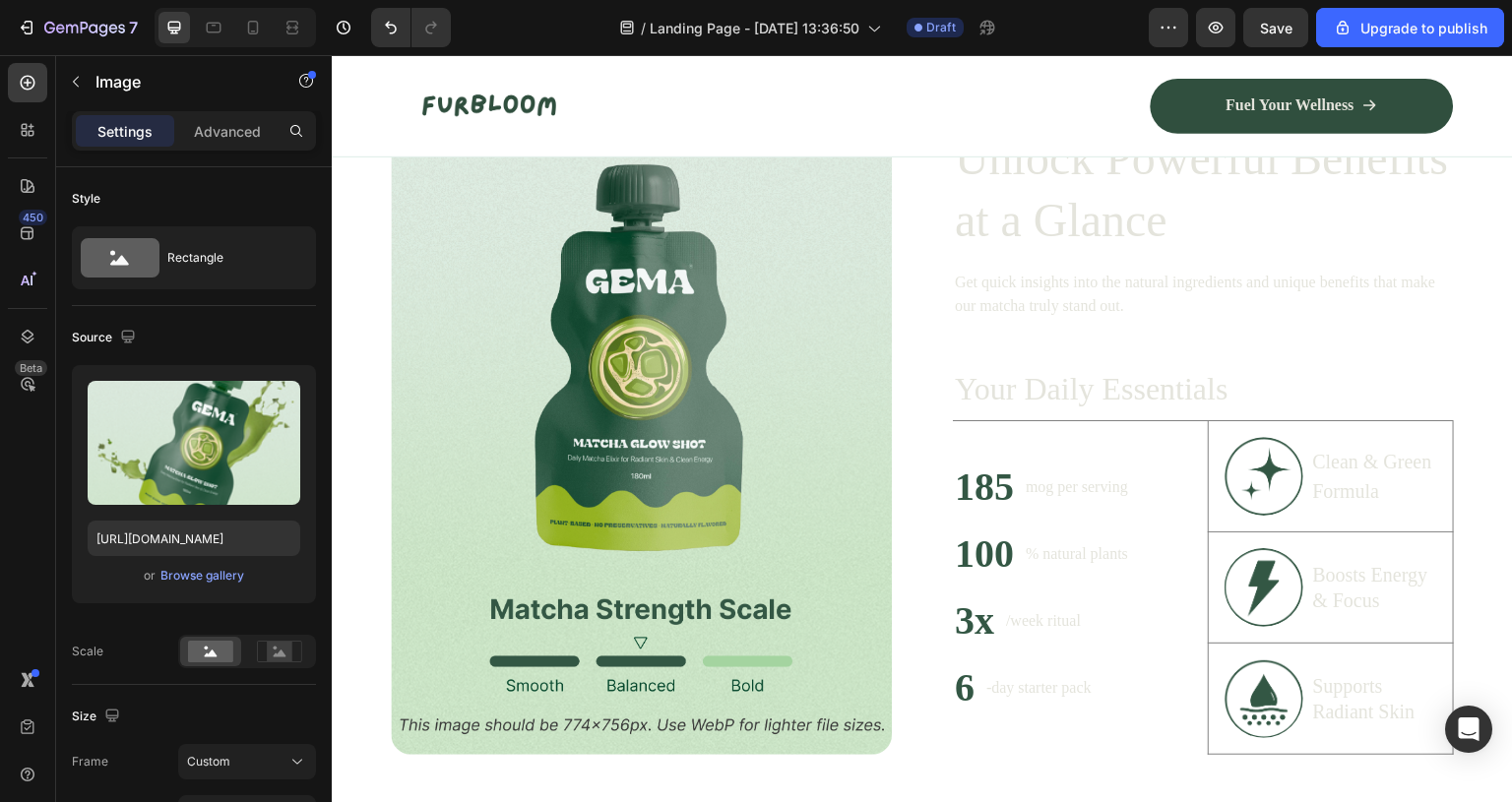
scroll to position [1271, 0]
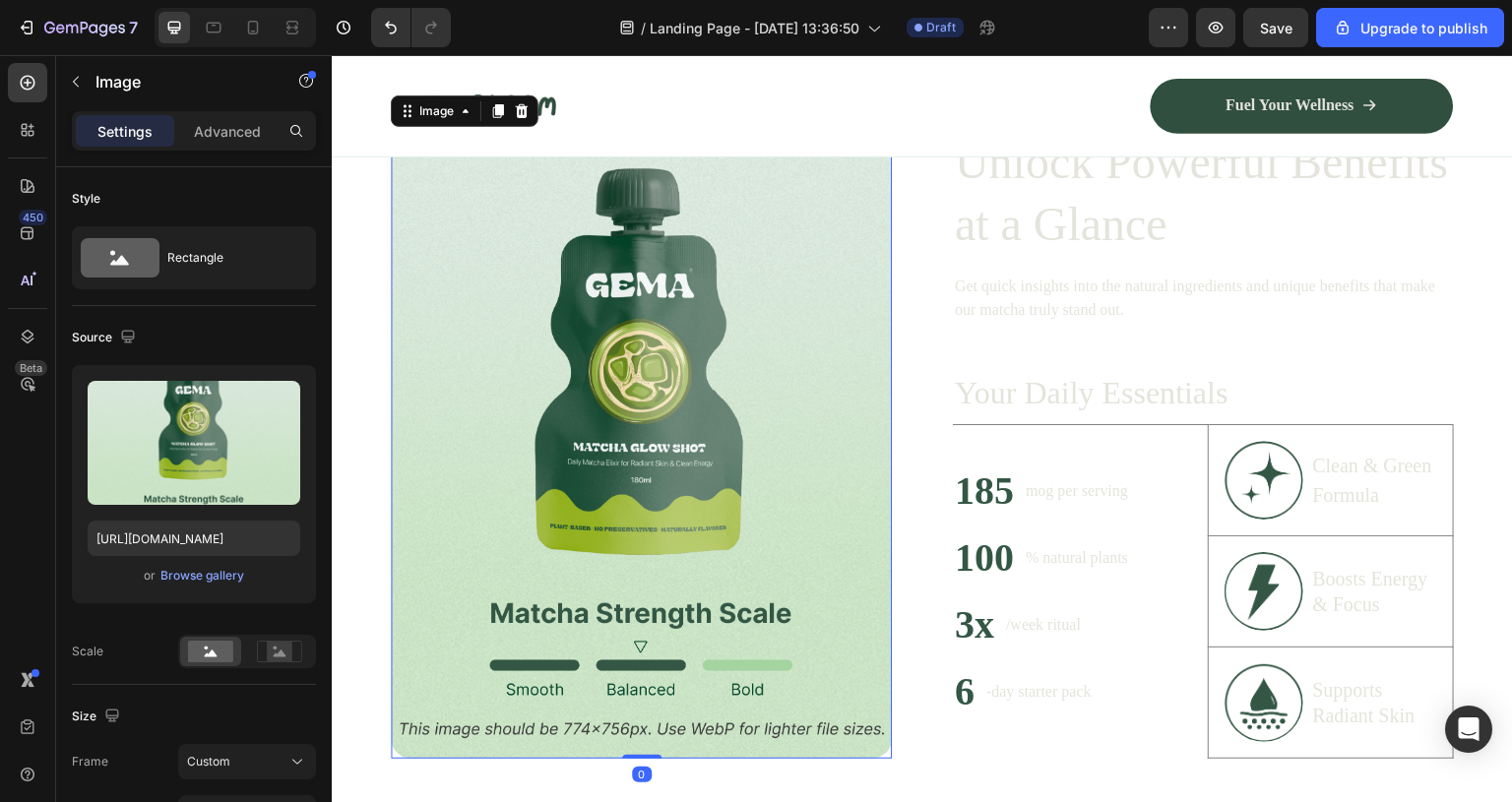
click at [660, 415] on img at bounding box center [642, 443] width 502 height 628
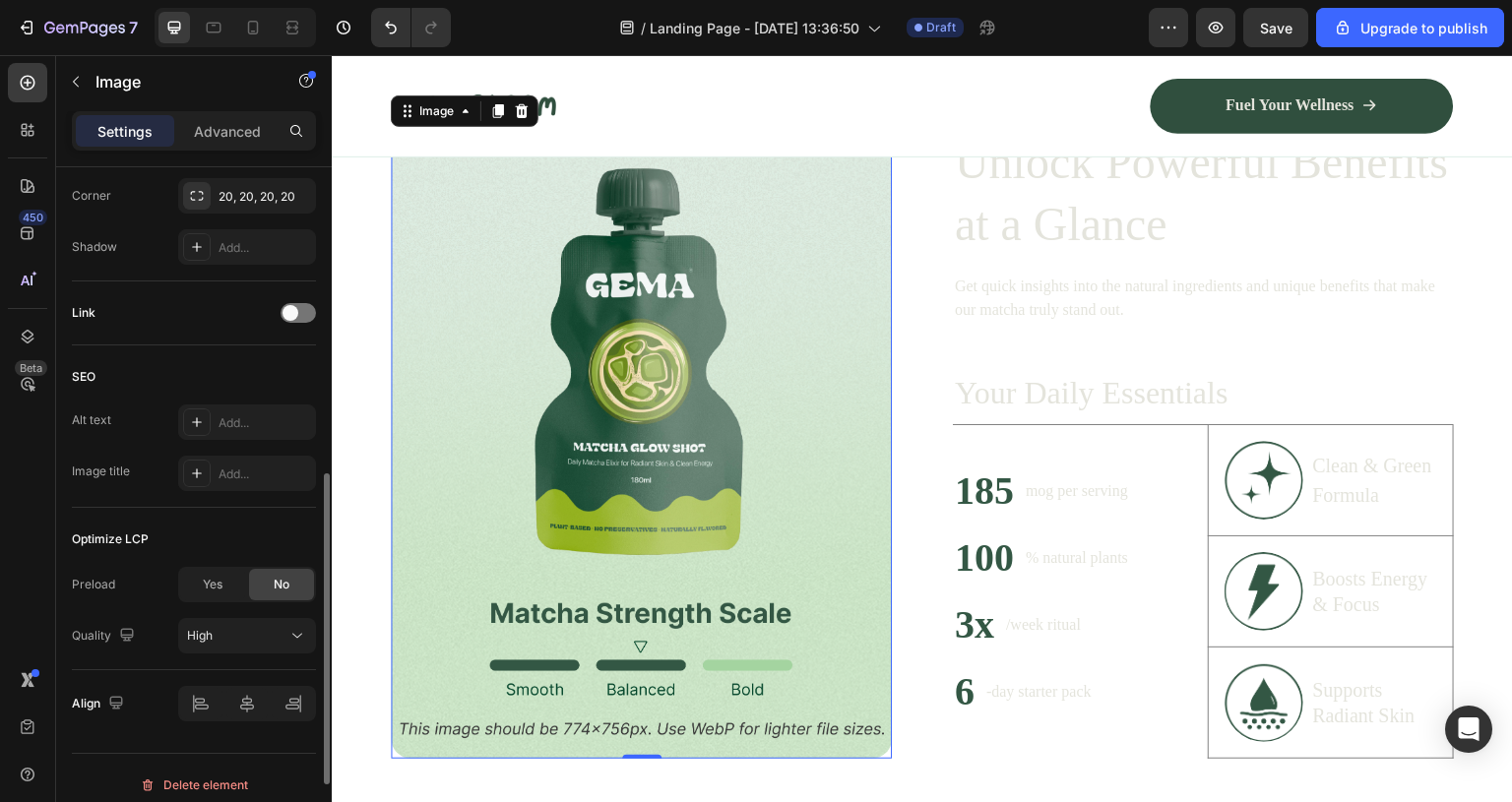
scroll to position [842, 0]
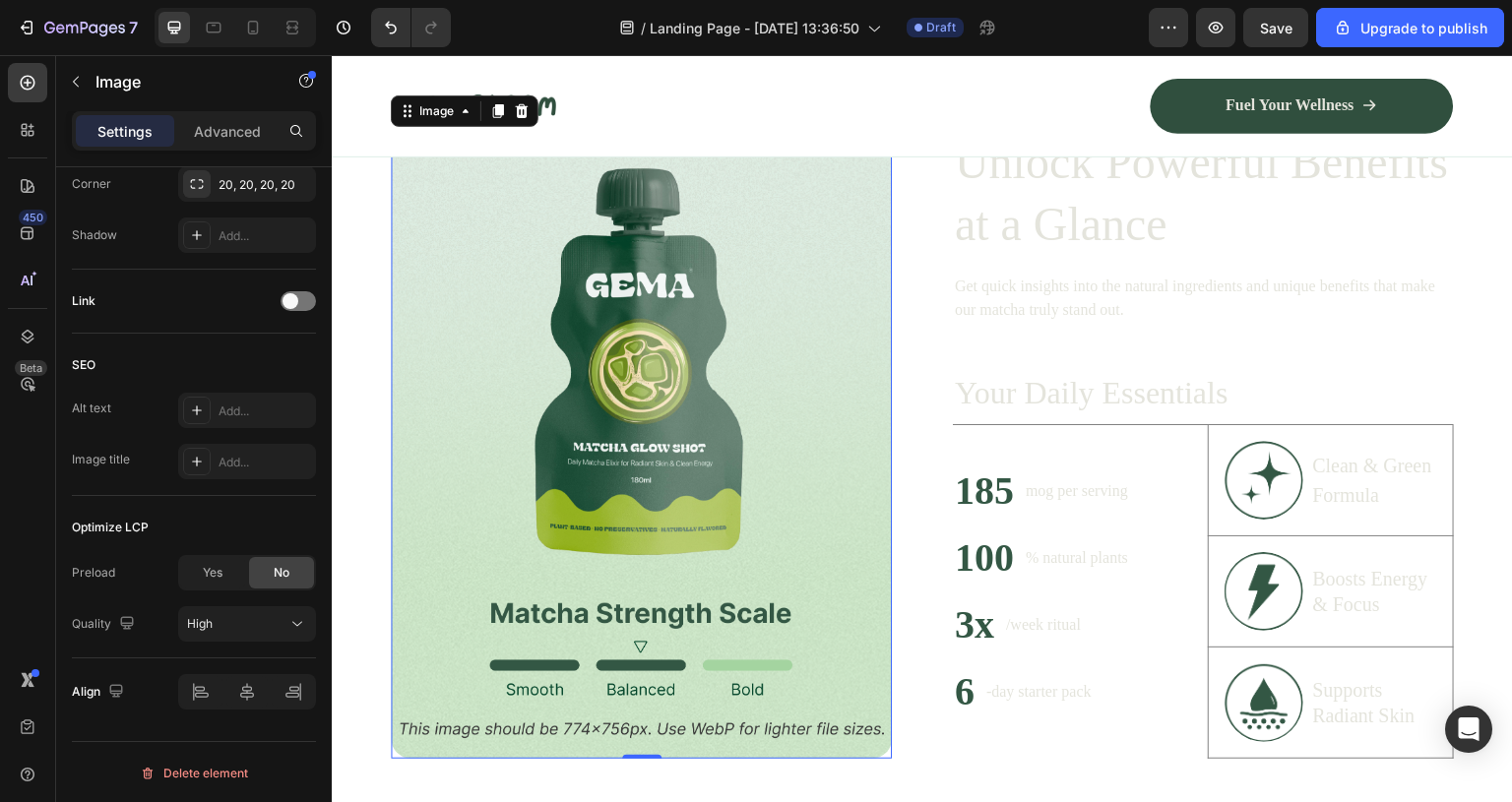
click at [597, 432] on img at bounding box center [642, 443] width 502 height 628
click at [25, 126] on icon at bounding box center [28, 130] width 20 height 20
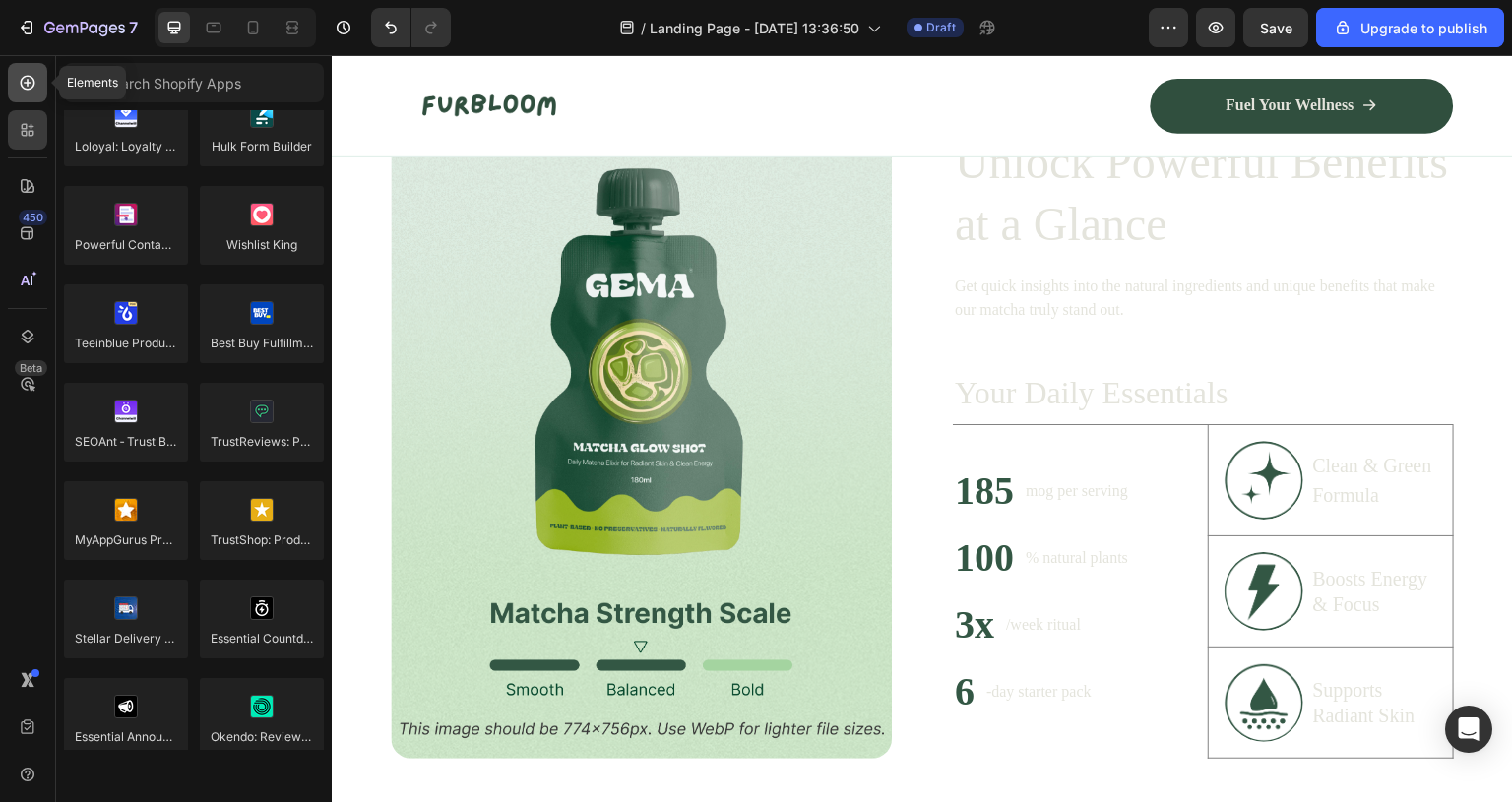
click at [34, 80] on icon at bounding box center [28, 83] width 15 height 15
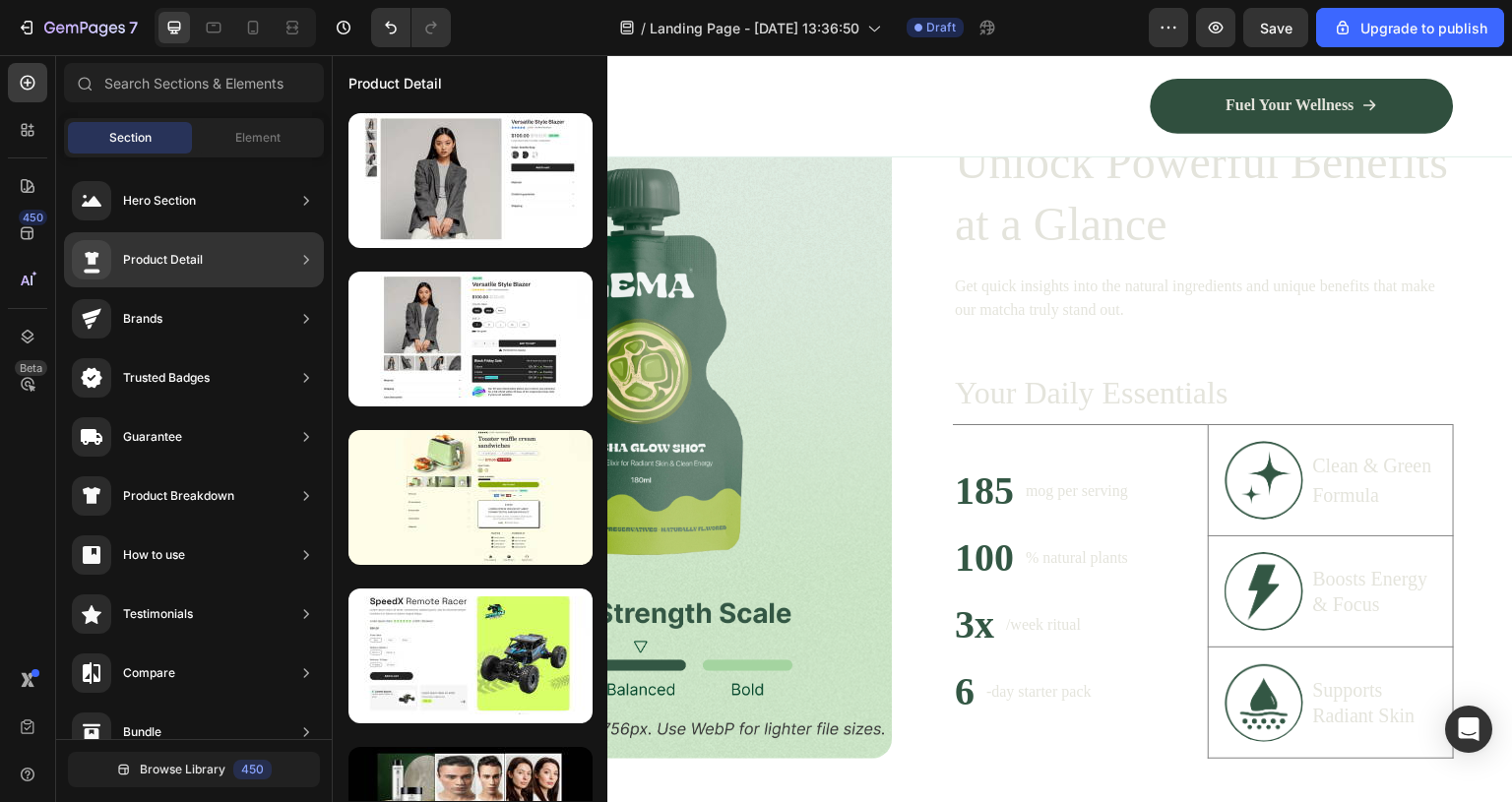
click at [212, 271] on div "Product Detail" at bounding box center [194, 260] width 260 height 55
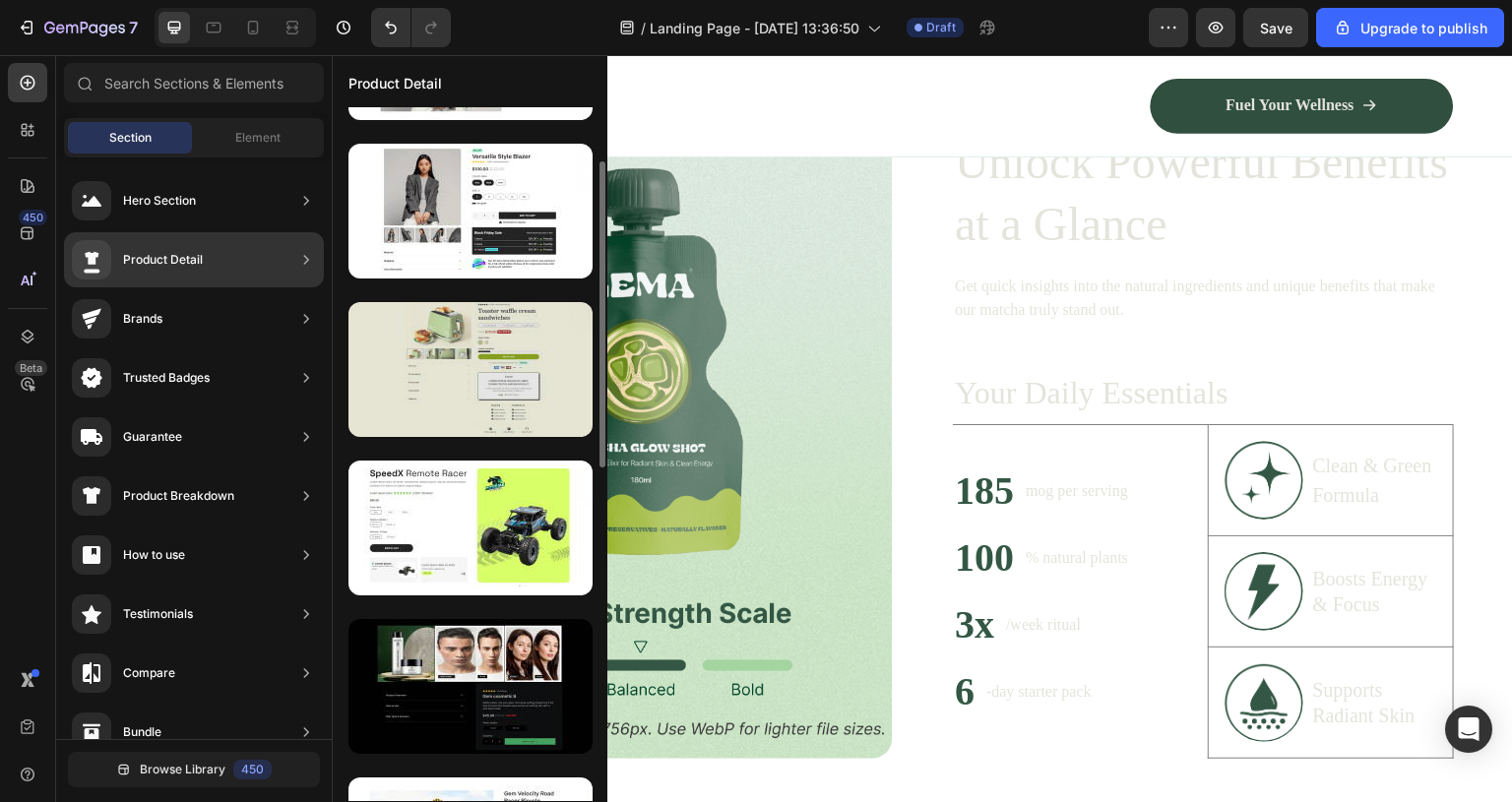
scroll to position [127, 0]
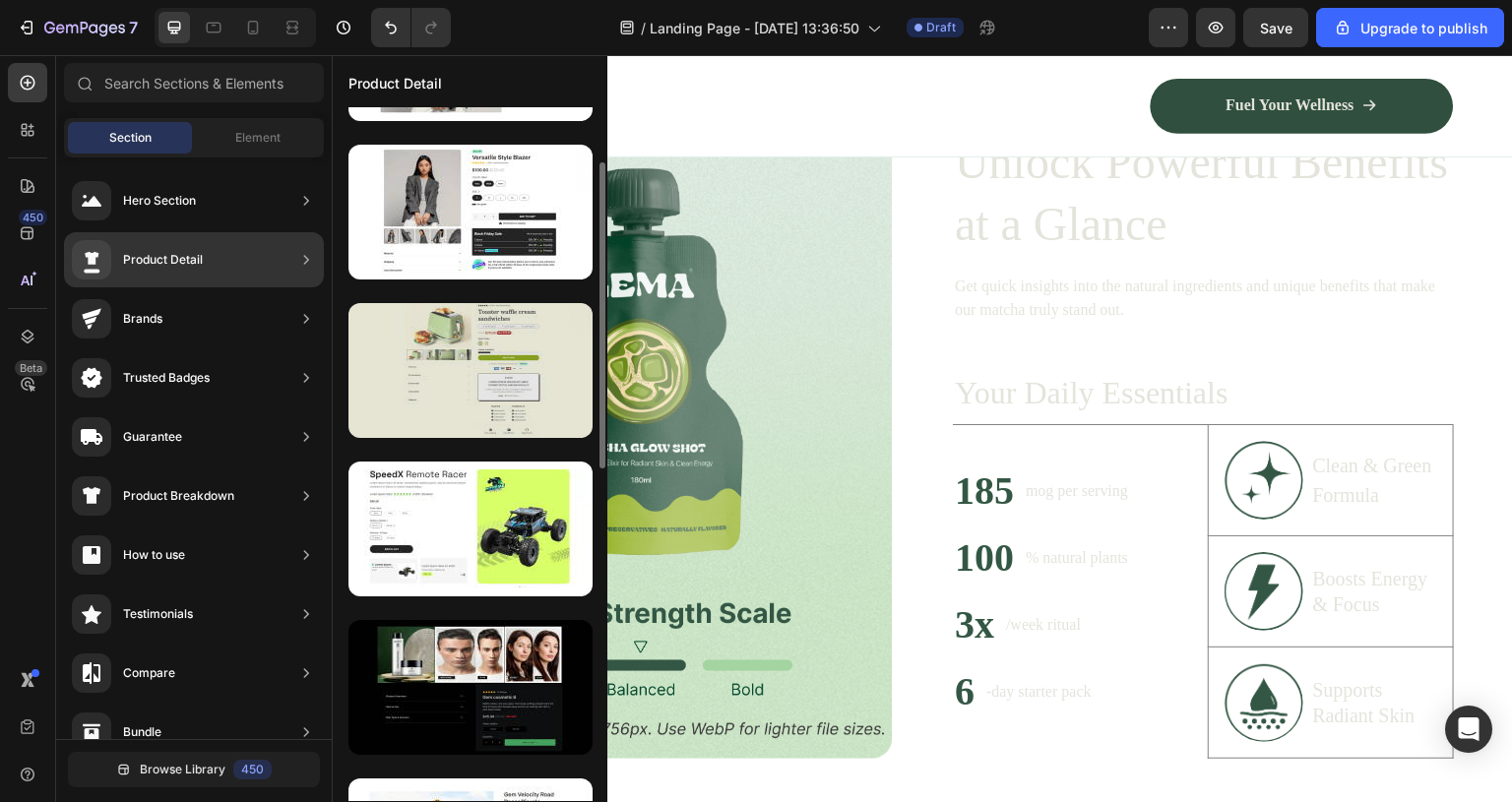
click at [476, 409] on div at bounding box center [471, 370] width 244 height 135
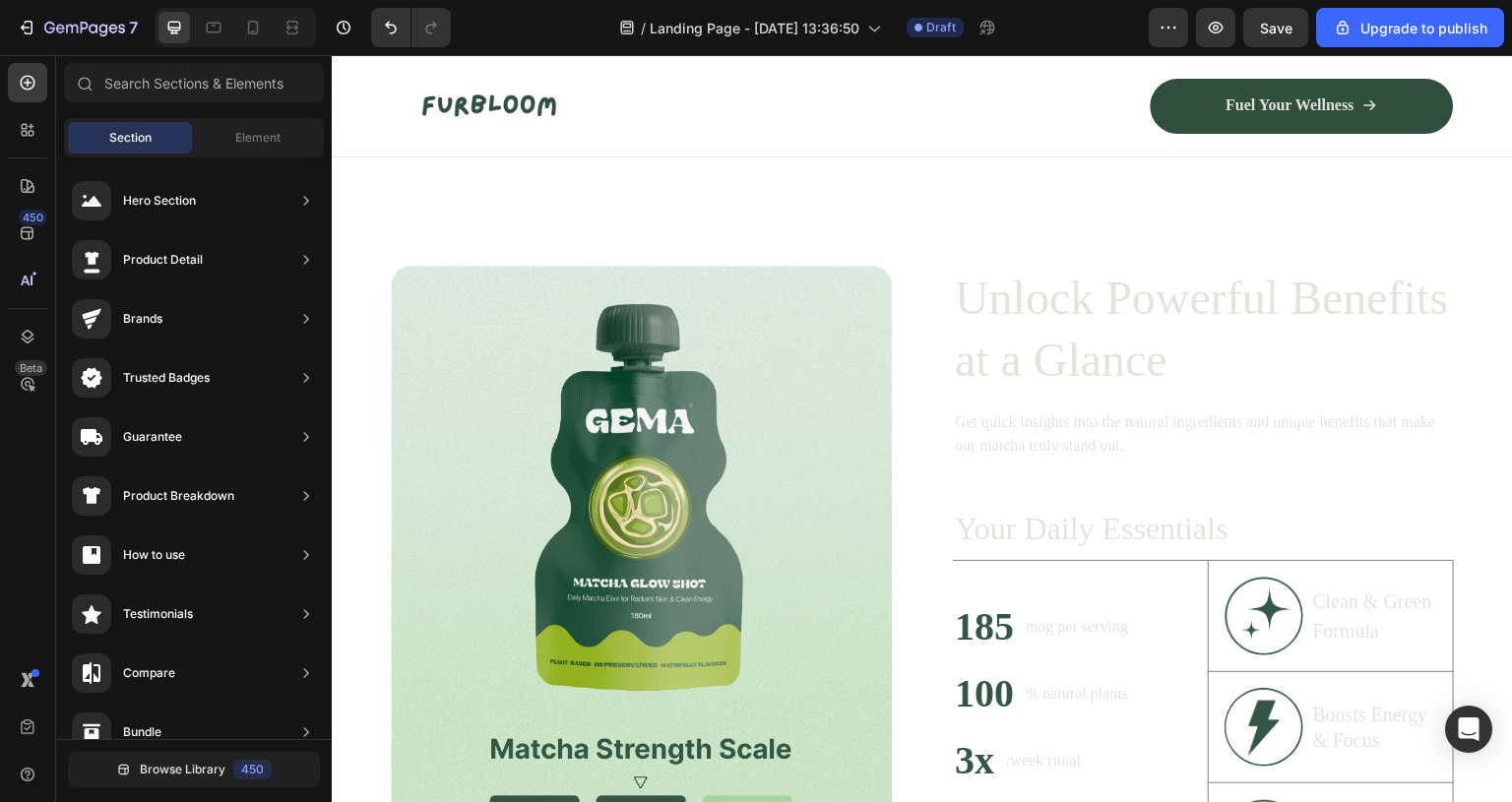
scroll to position [1090, 0]
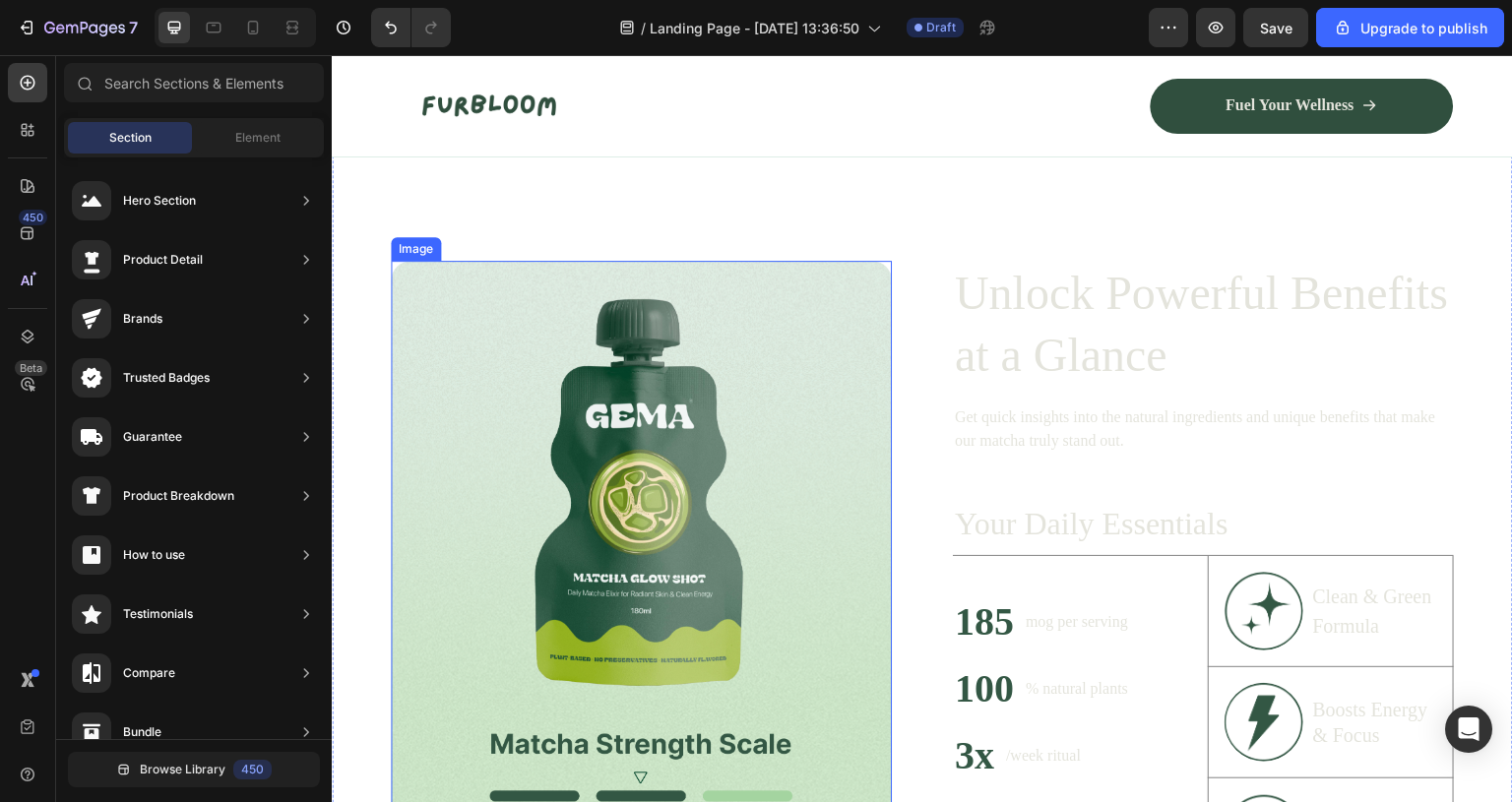
click at [688, 469] on img at bounding box center [642, 574] width 502 height 628
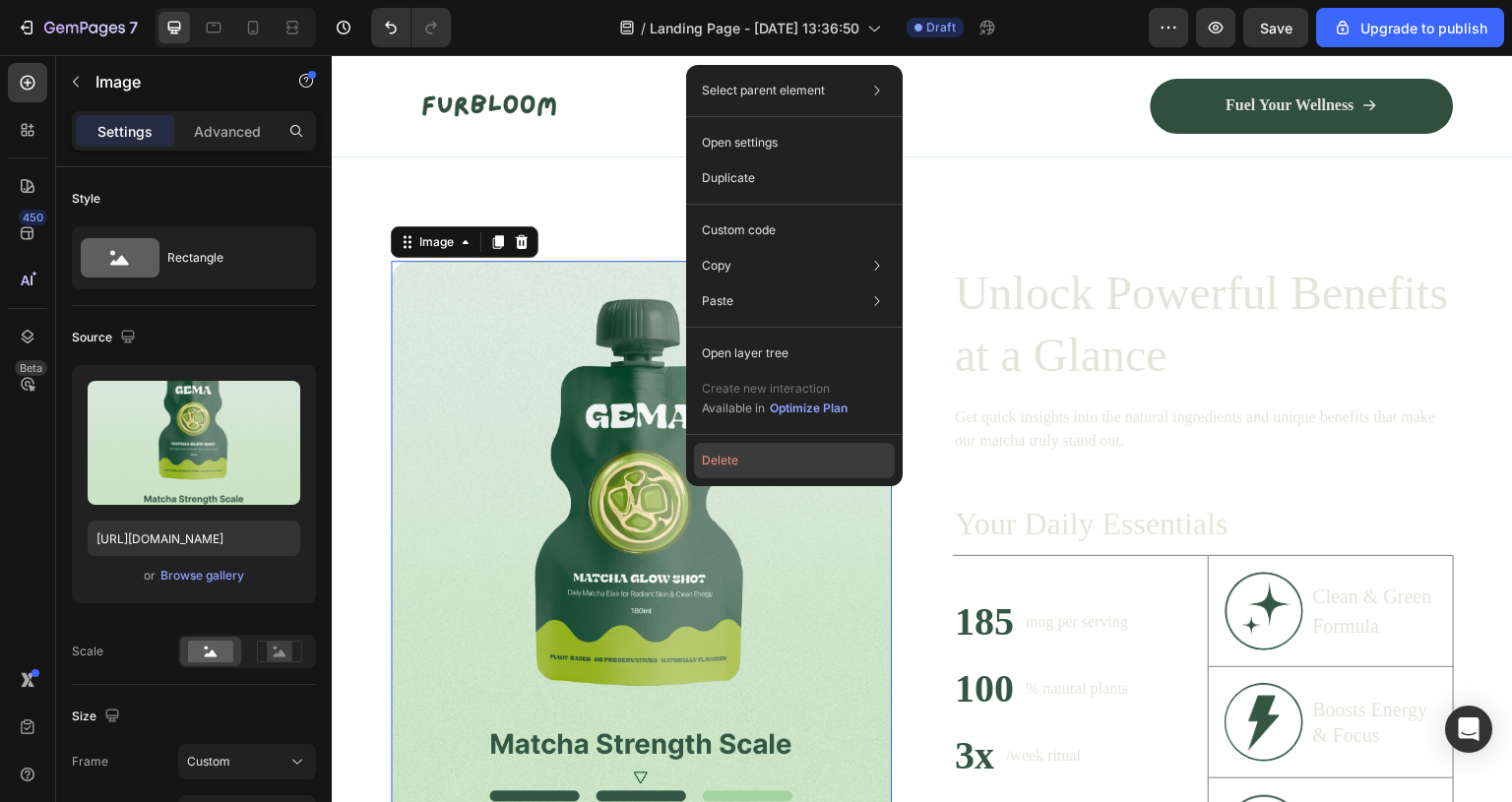
click at [804, 463] on button "Delete" at bounding box center [794, 459] width 201 height 35
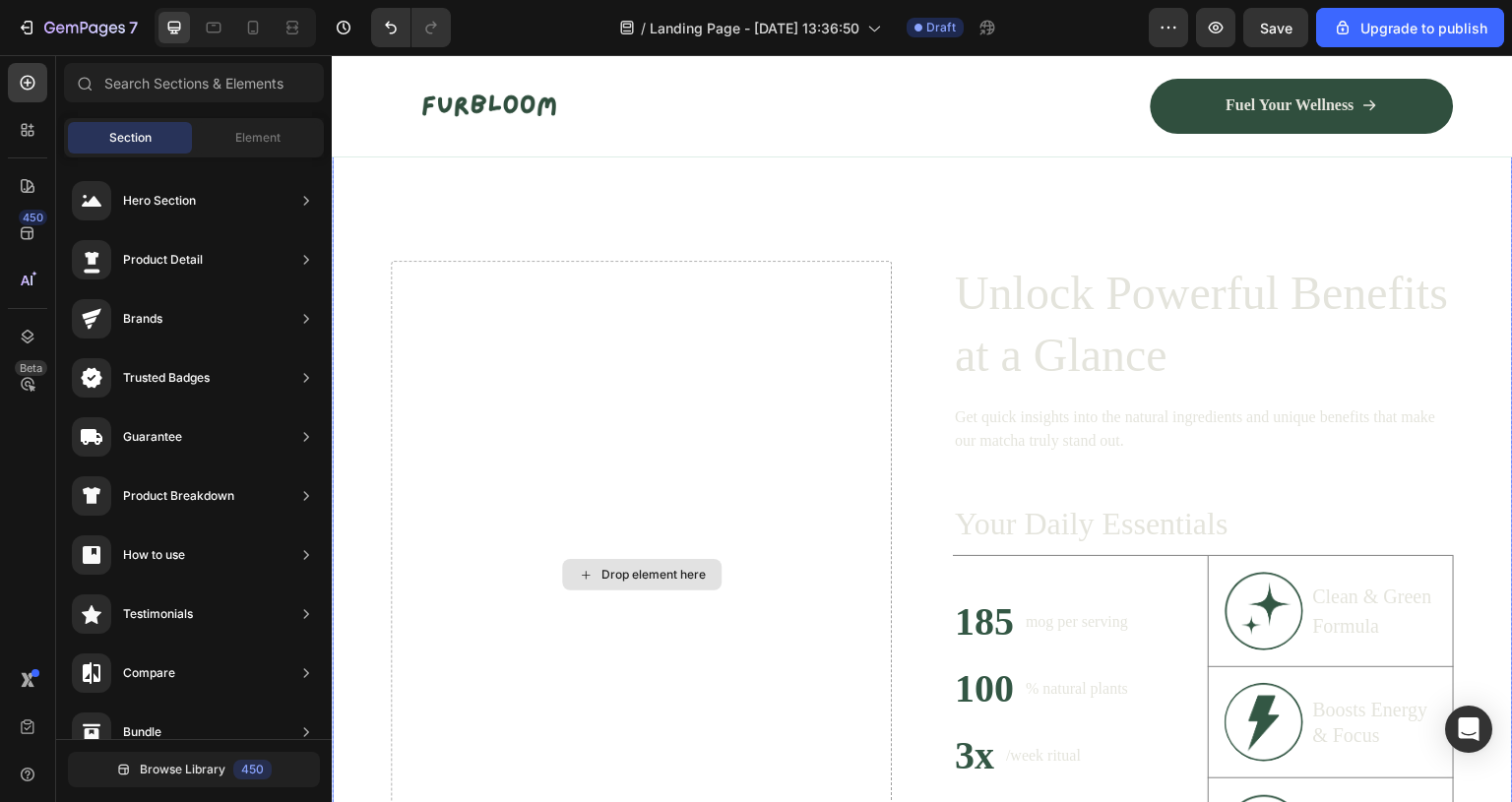
click at [609, 590] on div "Drop element here" at bounding box center [643, 575] width 160 height 32
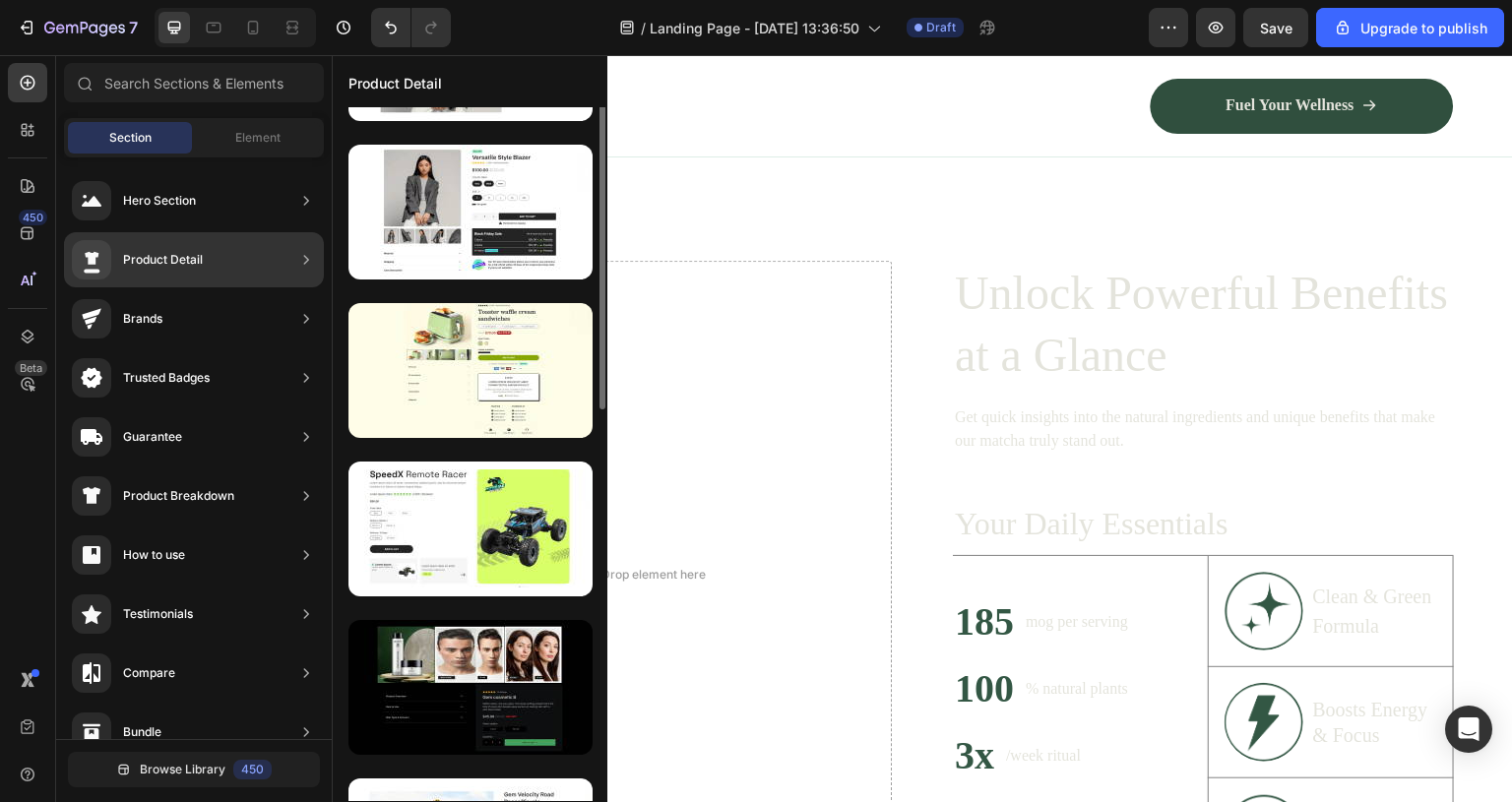
scroll to position [86, 0]
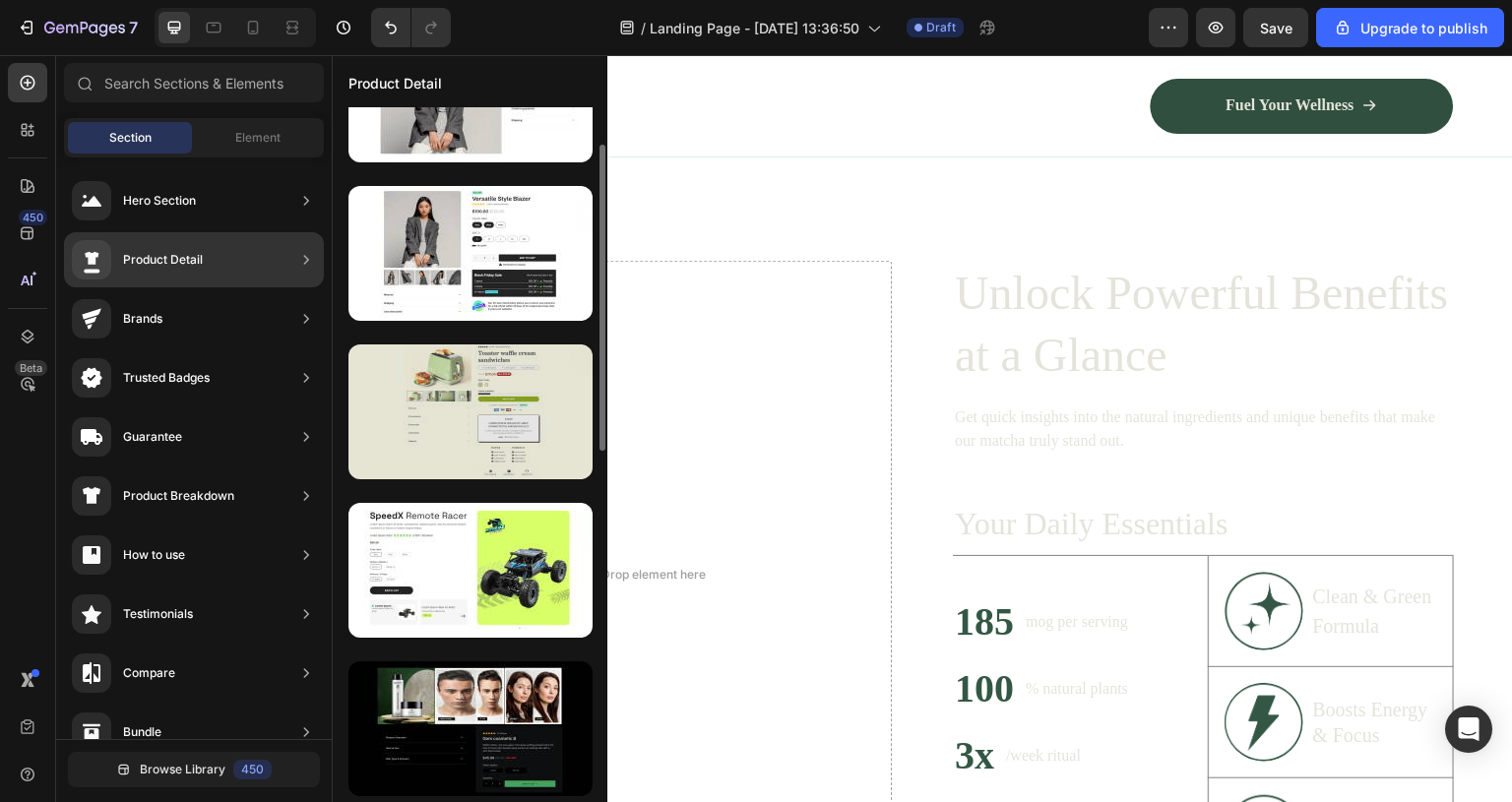
click at [469, 412] on div at bounding box center [471, 411] width 244 height 135
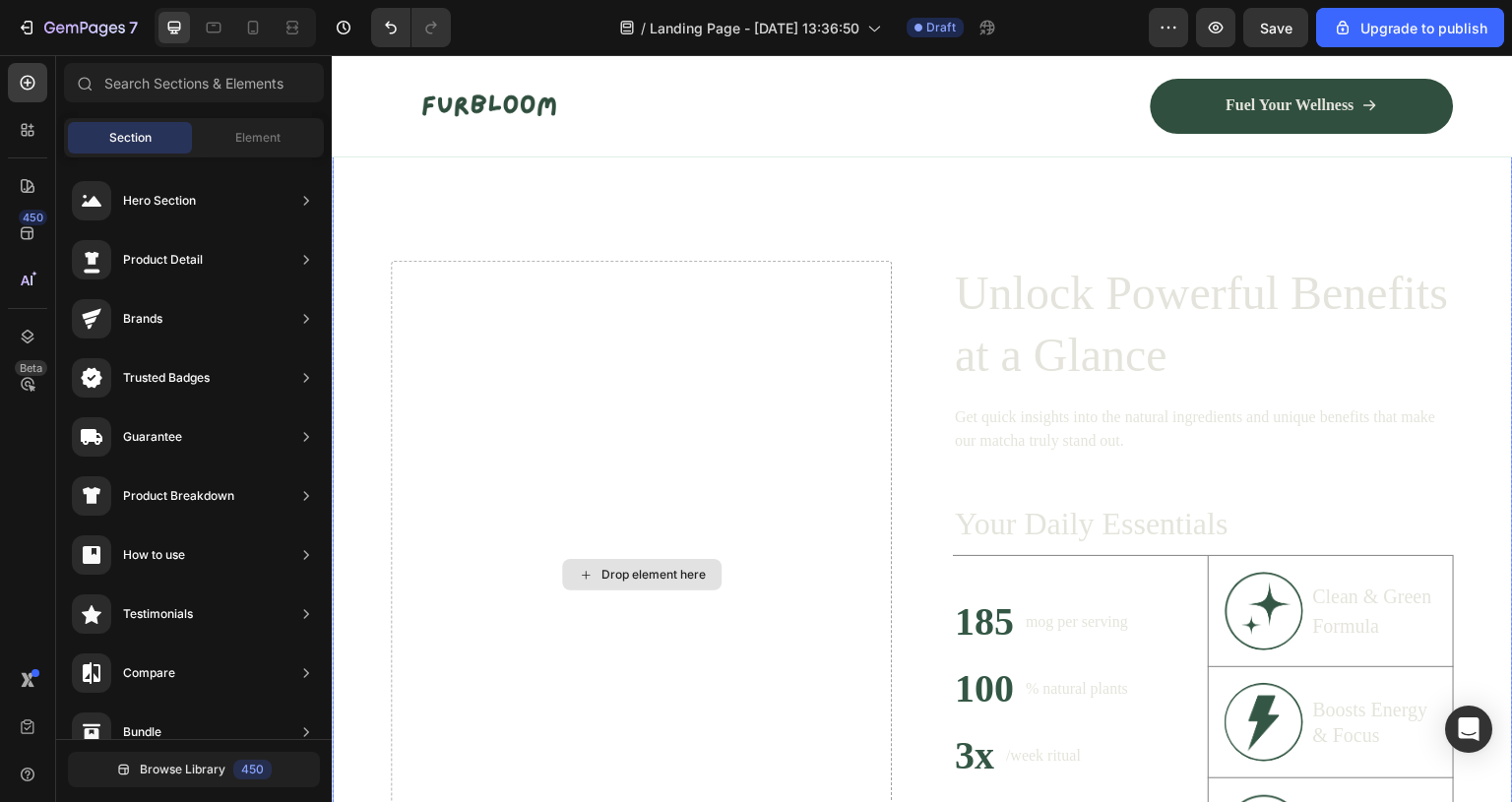
click at [652, 582] on div "Drop element here" at bounding box center [654, 575] width 104 height 16
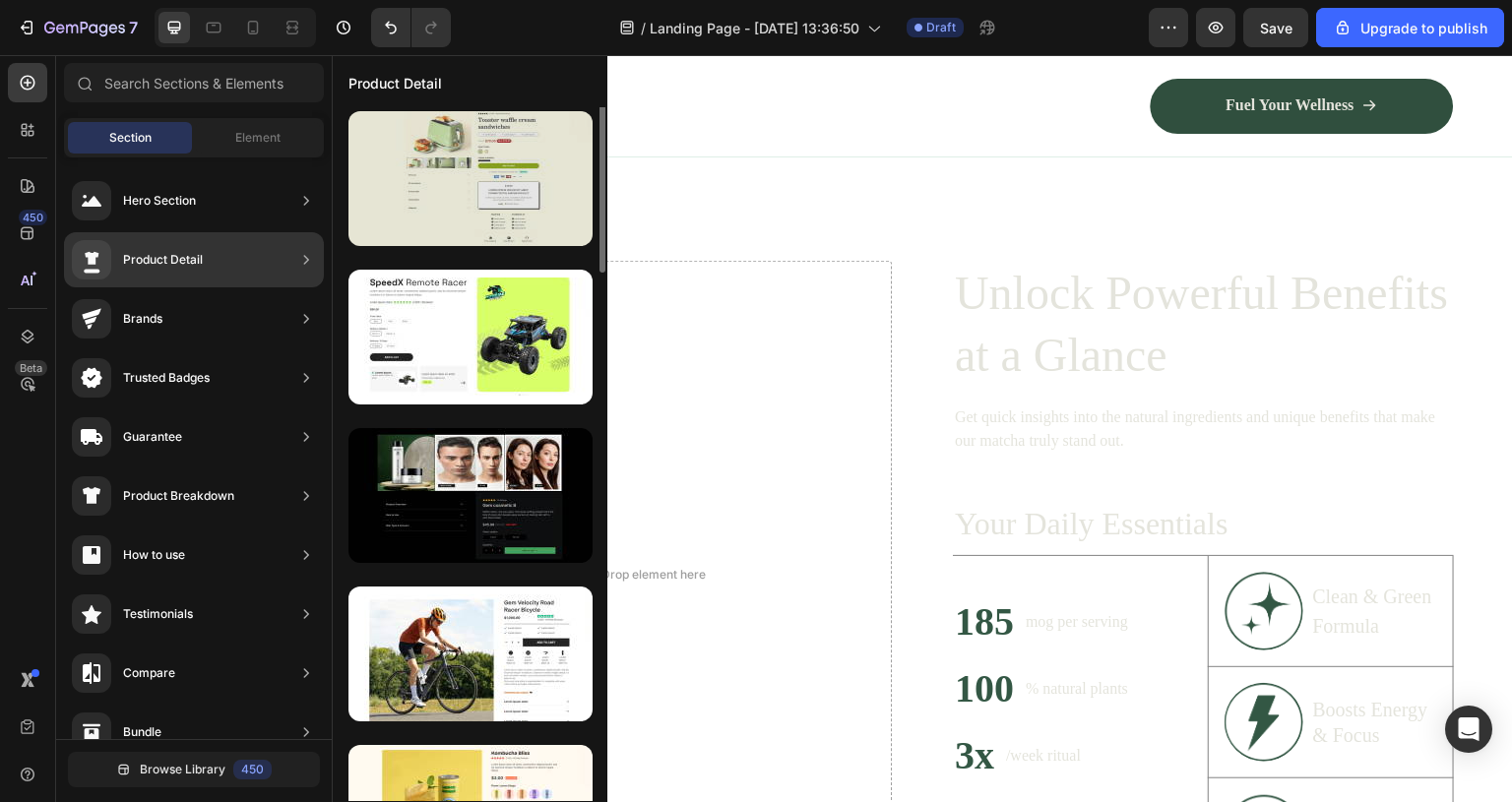
scroll to position [119, 0]
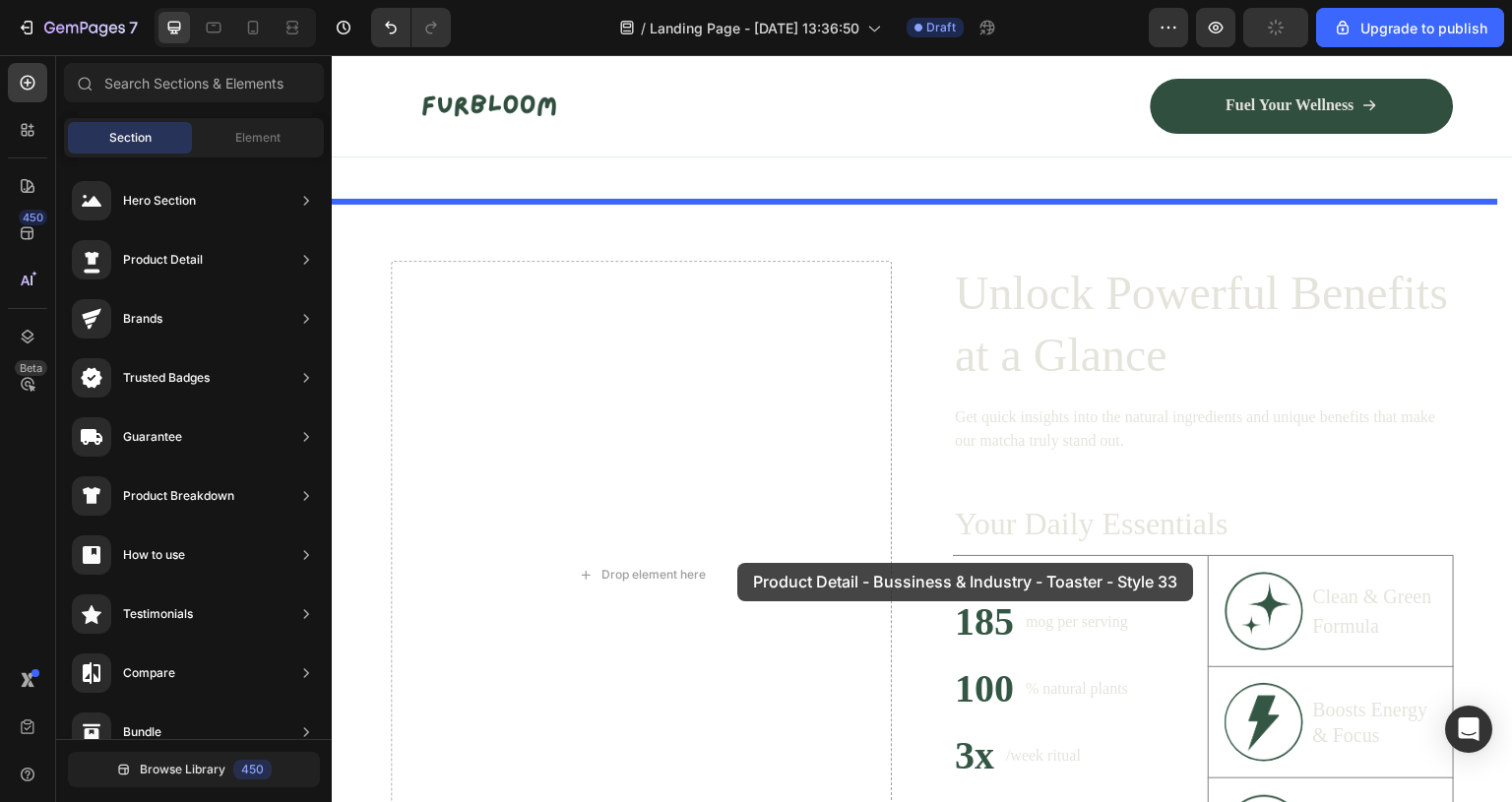
drag, startPoint x: 824, startPoint y: 421, endPoint x: 738, endPoint y: 563, distance: 166.0
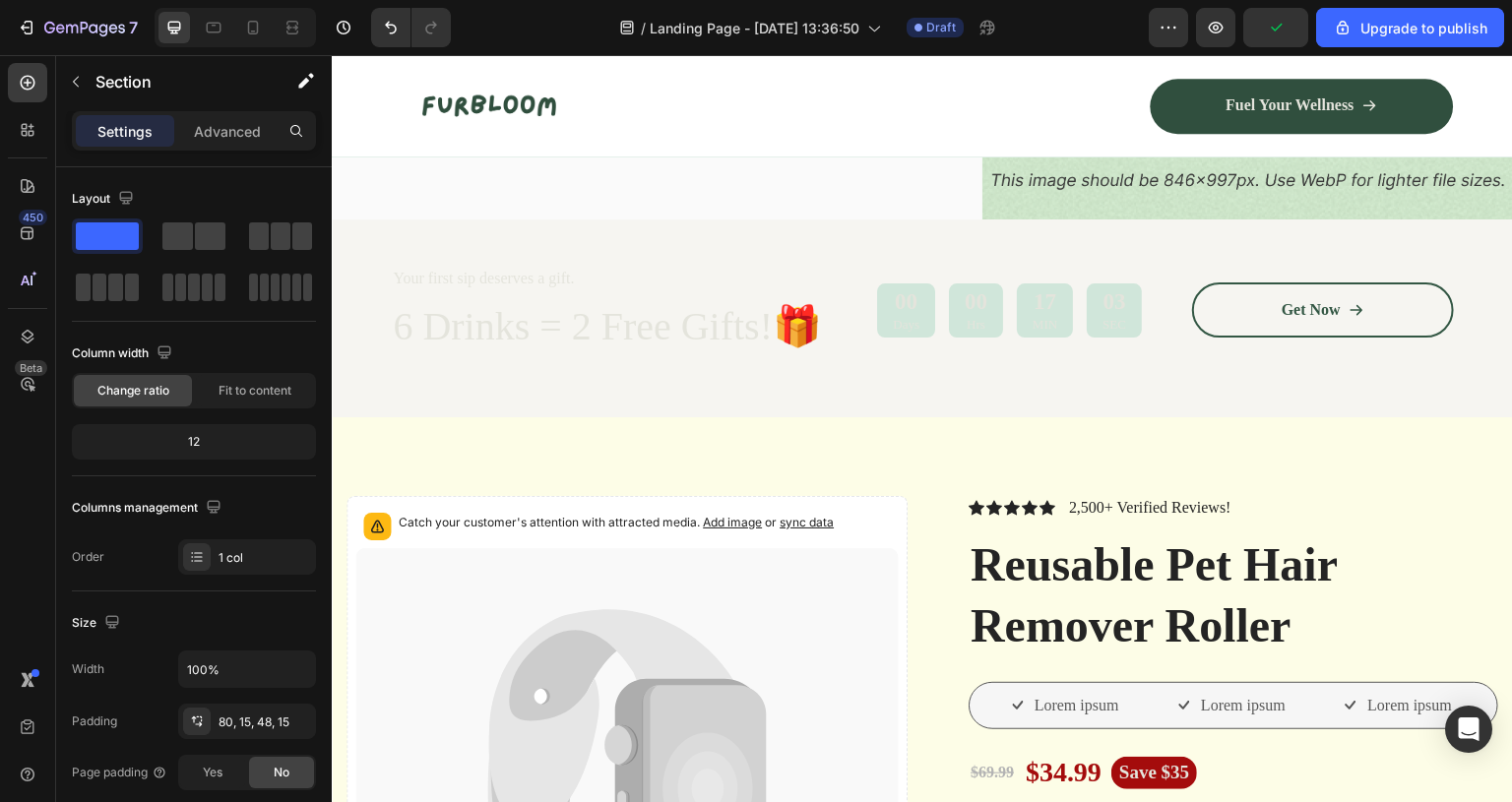
scroll to position [732, 0]
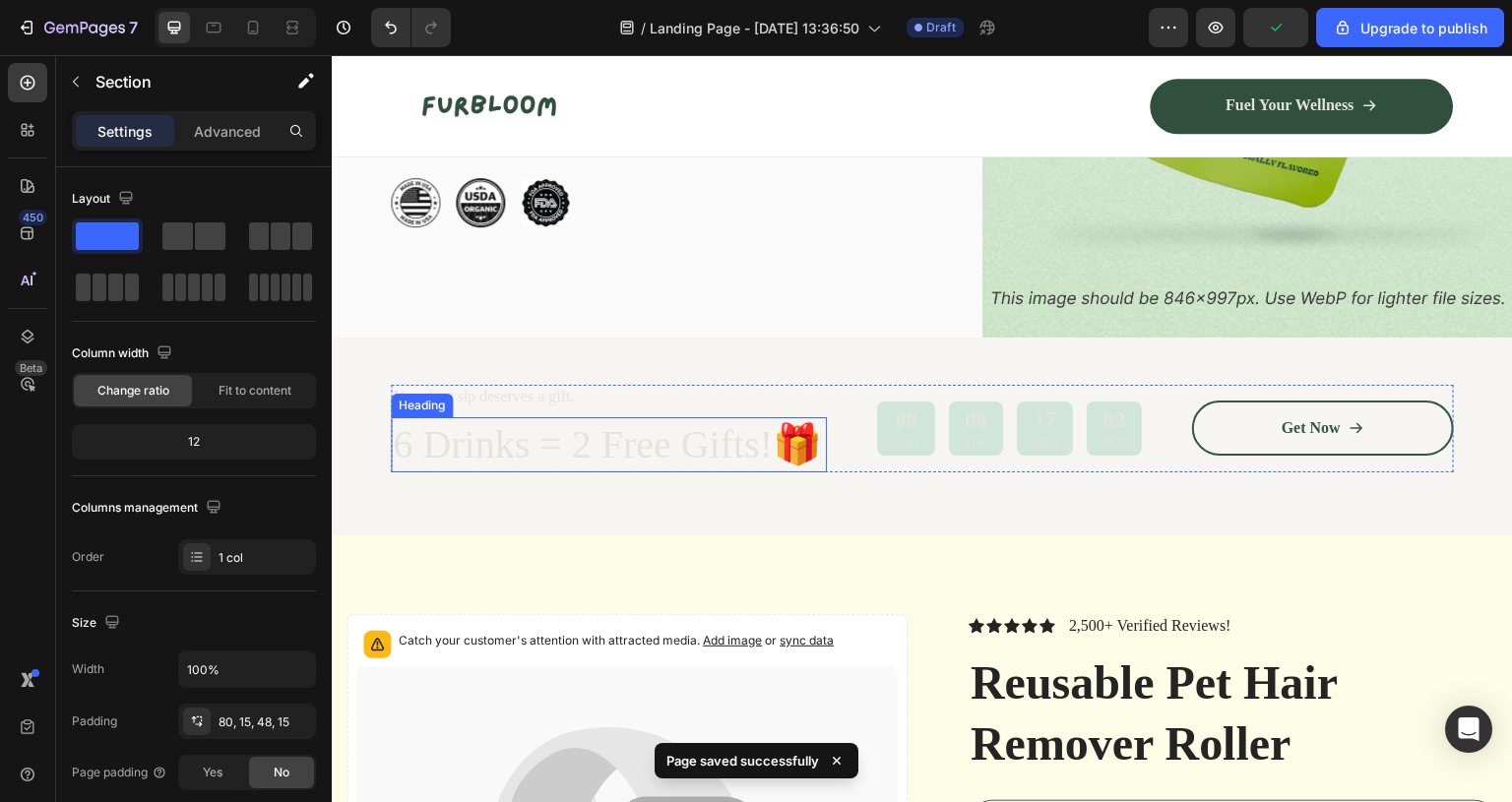
click at [705, 470] on h2 "6 Drinks = 2 Free Gifts!🎁" at bounding box center [609, 444] width 437 height 55
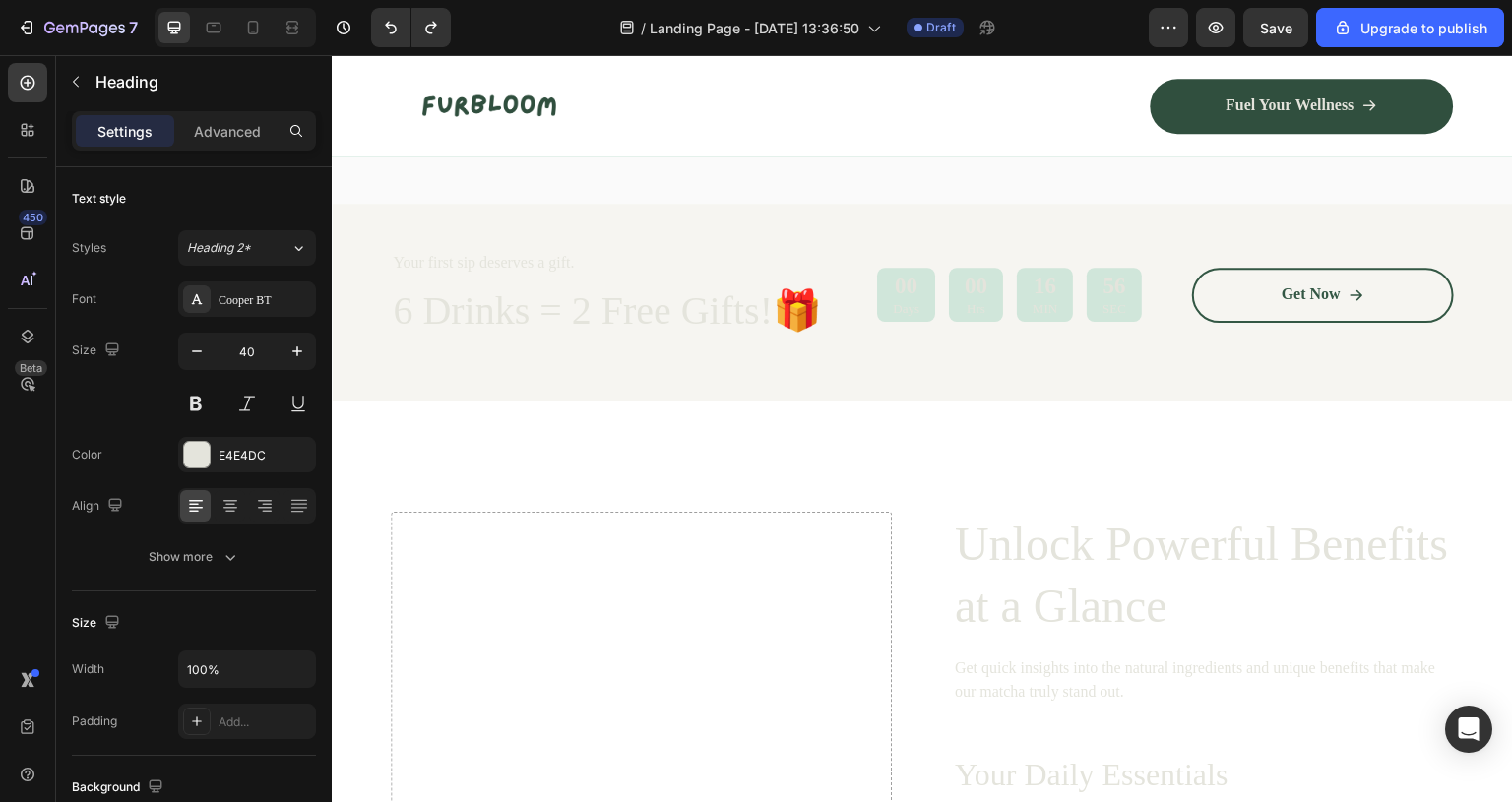
scroll to position [1067, 0]
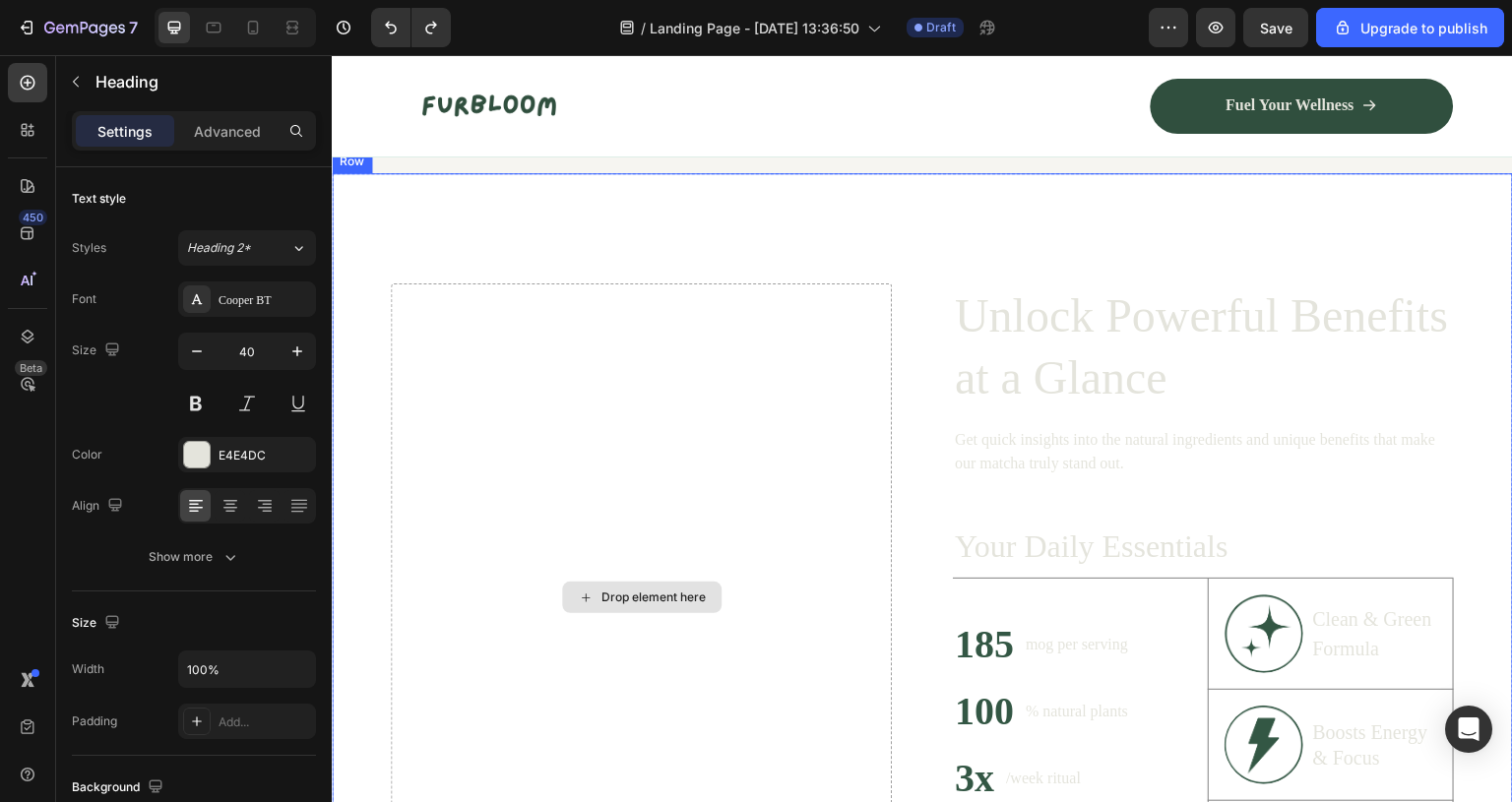
click at [602, 605] on div "Drop element here" at bounding box center [654, 597] width 104 height 16
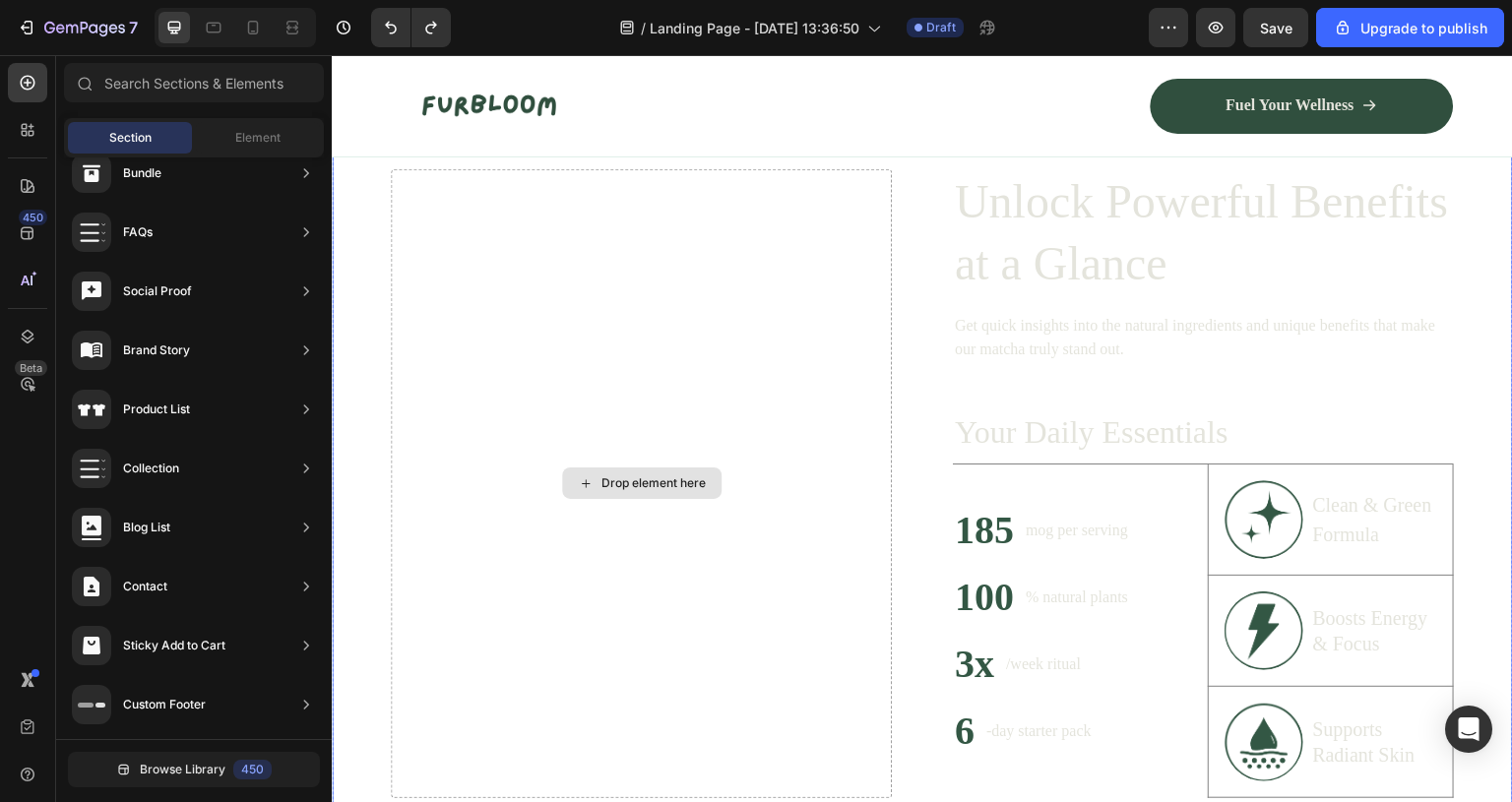
scroll to position [1258, 0]
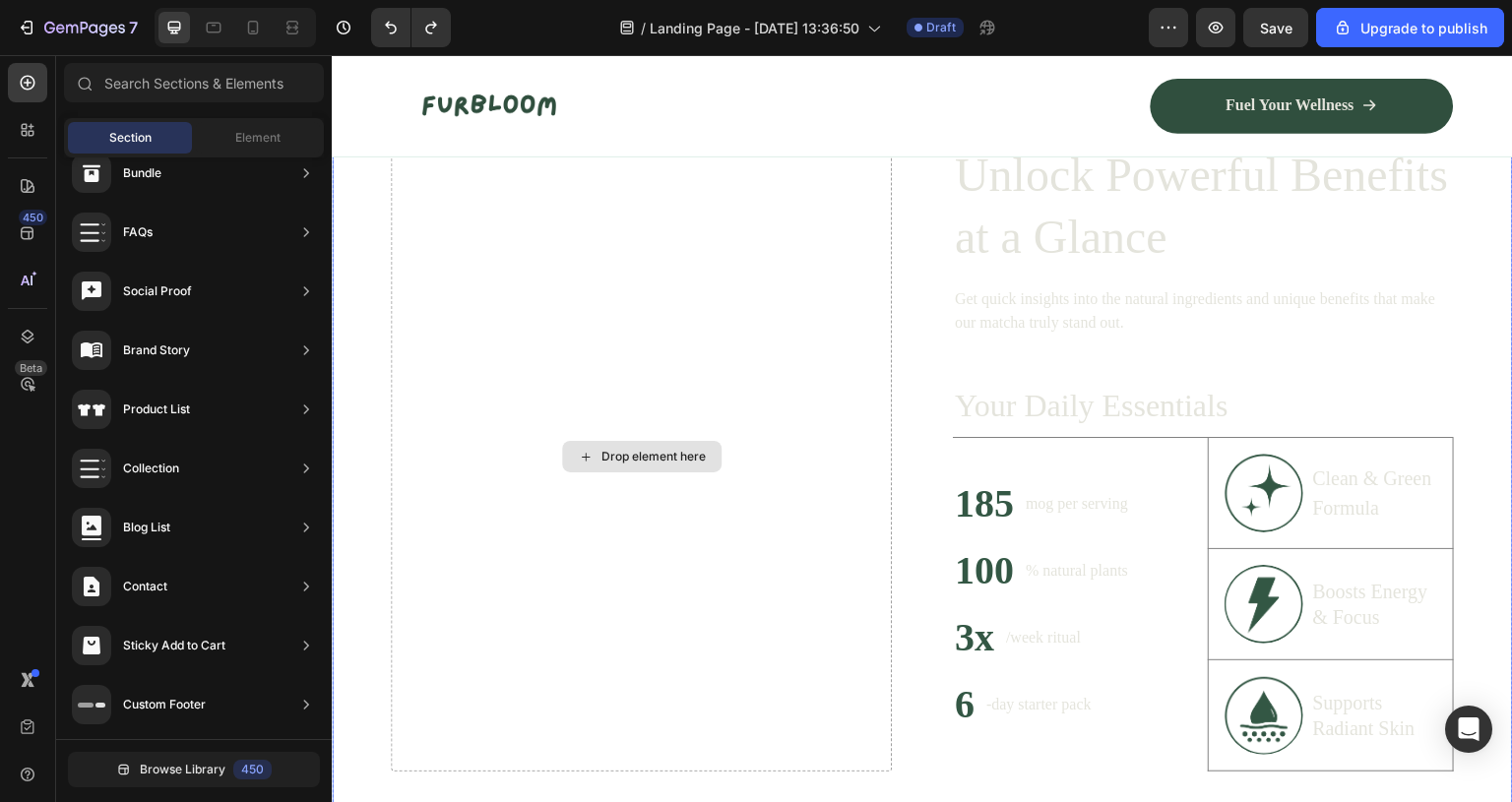
click at [632, 449] on div "Drop element here" at bounding box center [654, 456] width 104 height 16
click at [262, 145] on span "Element" at bounding box center [257, 138] width 45 height 18
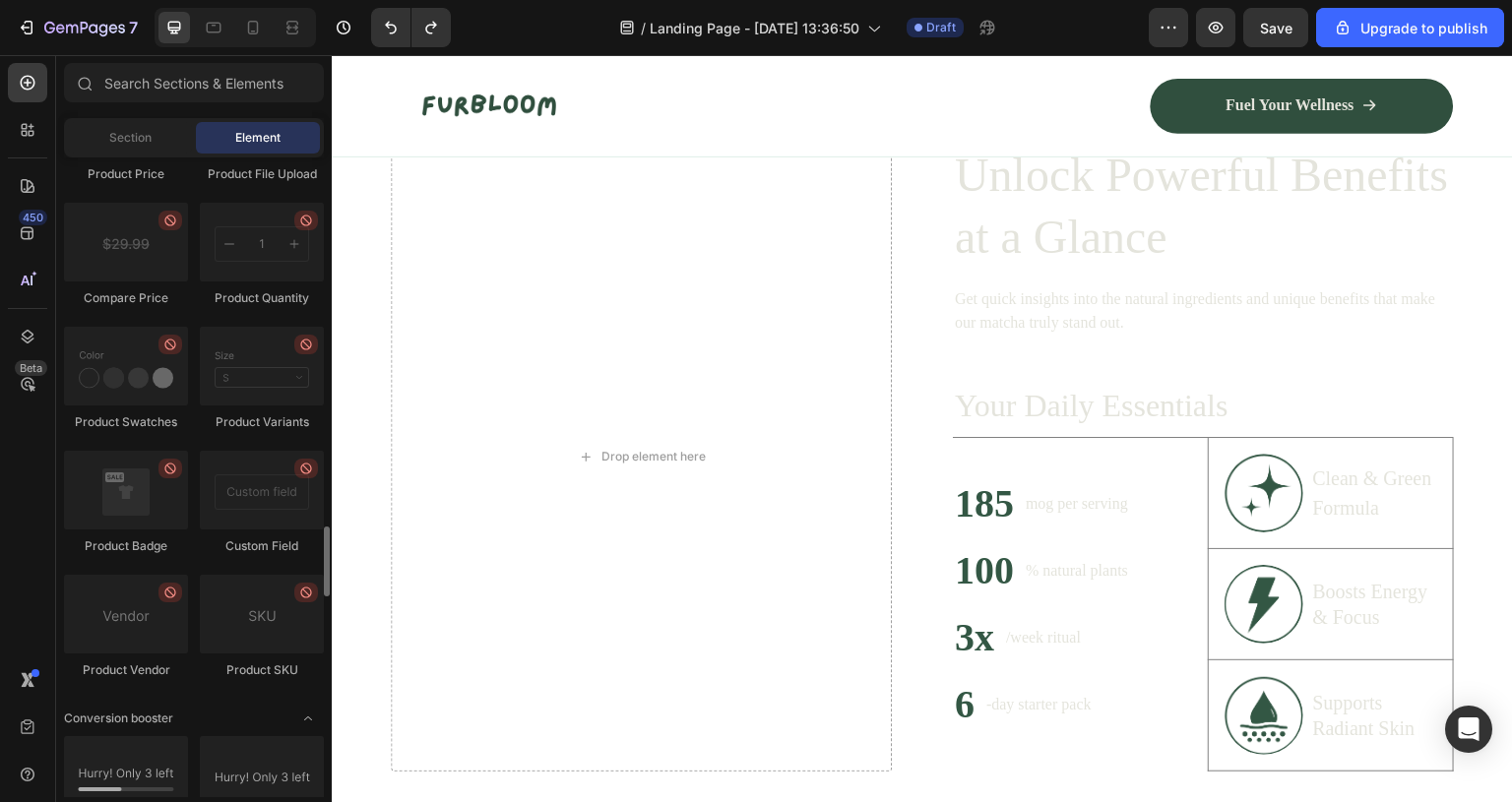
scroll to position [3373, 0]
click at [281, 600] on div at bounding box center [262, 612] width 124 height 79
drag, startPoint x: 619, startPoint y: 656, endPoint x: 596, endPoint y: 427, distance: 230.2
click at [596, 427] on div "Drop element here" at bounding box center [642, 456] width 502 height 628
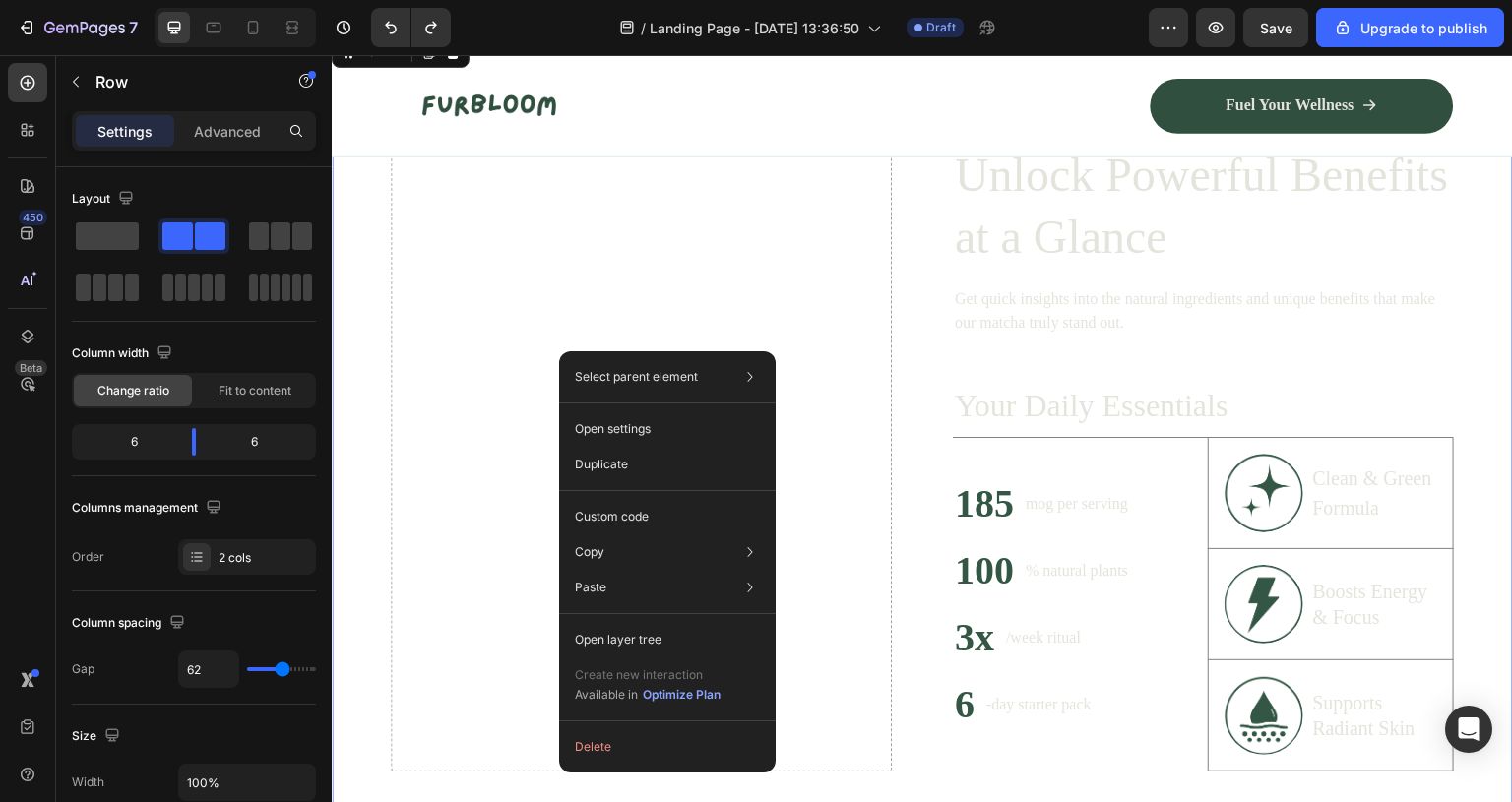
click at [542, 340] on div "Drop element here" at bounding box center [642, 456] width 502 height 628
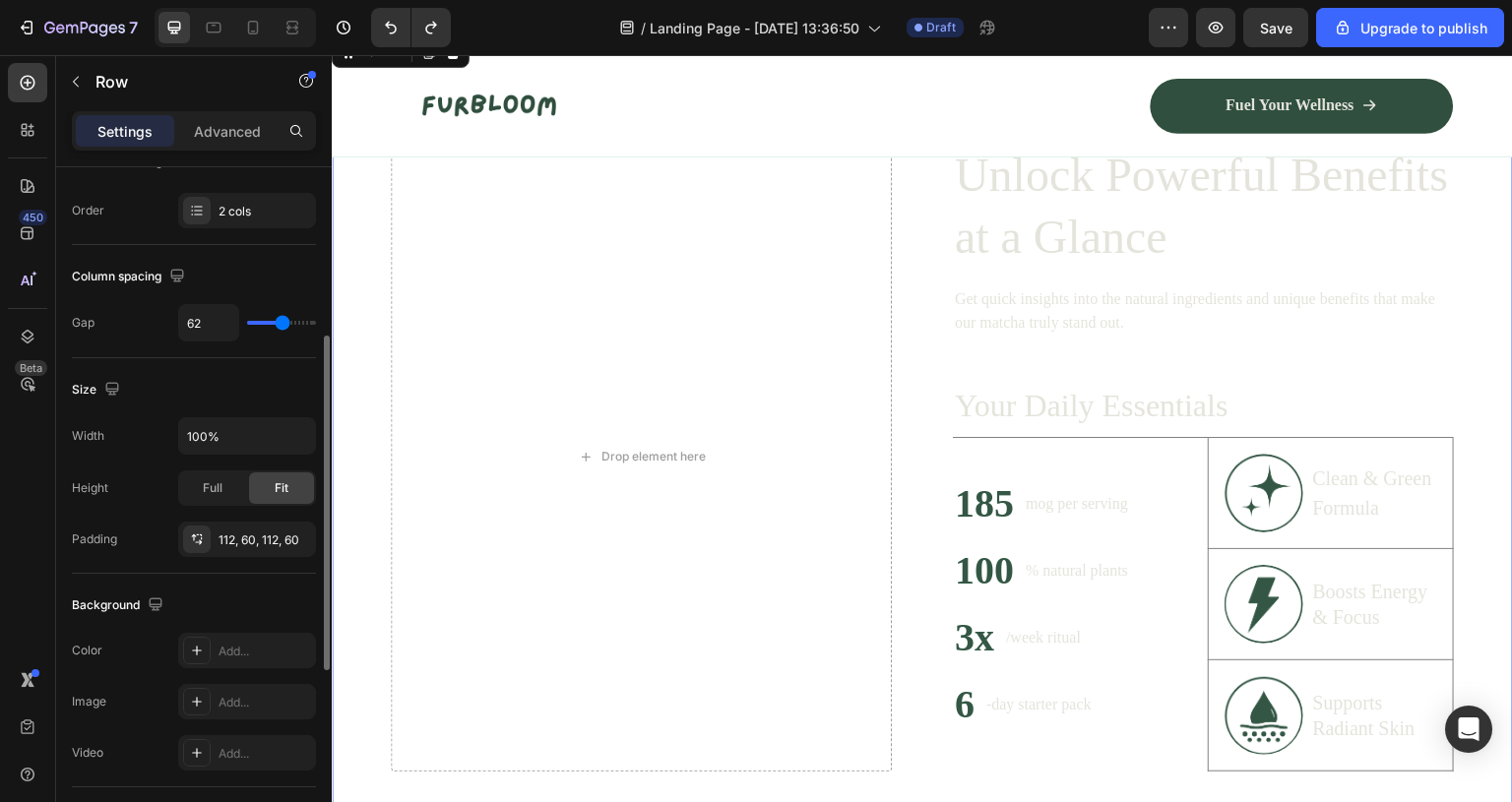
scroll to position [348, 0]
click at [235, 128] on p "Advanced" at bounding box center [227, 131] width 67 height 21
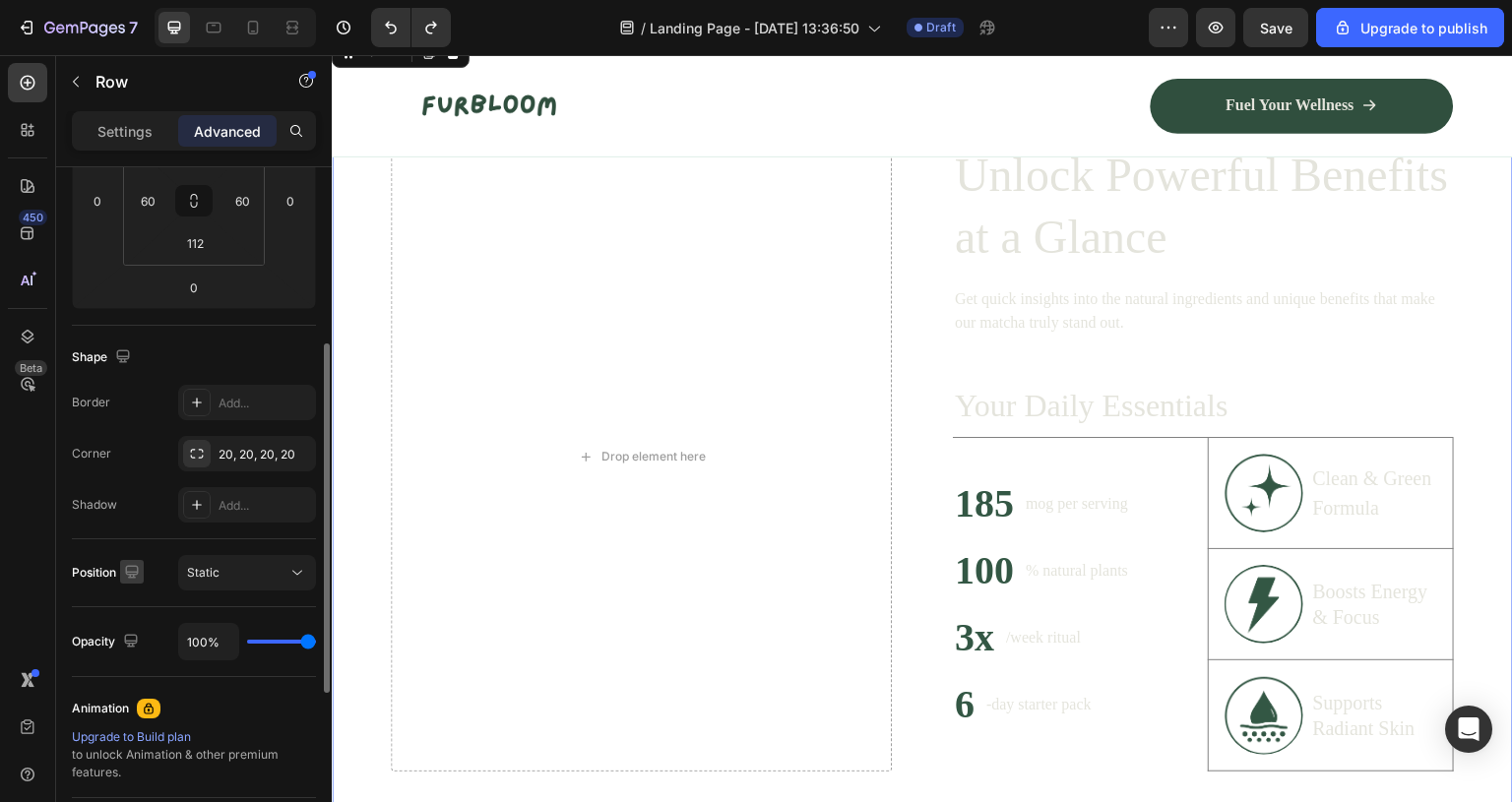
scroll to position [0, 0]
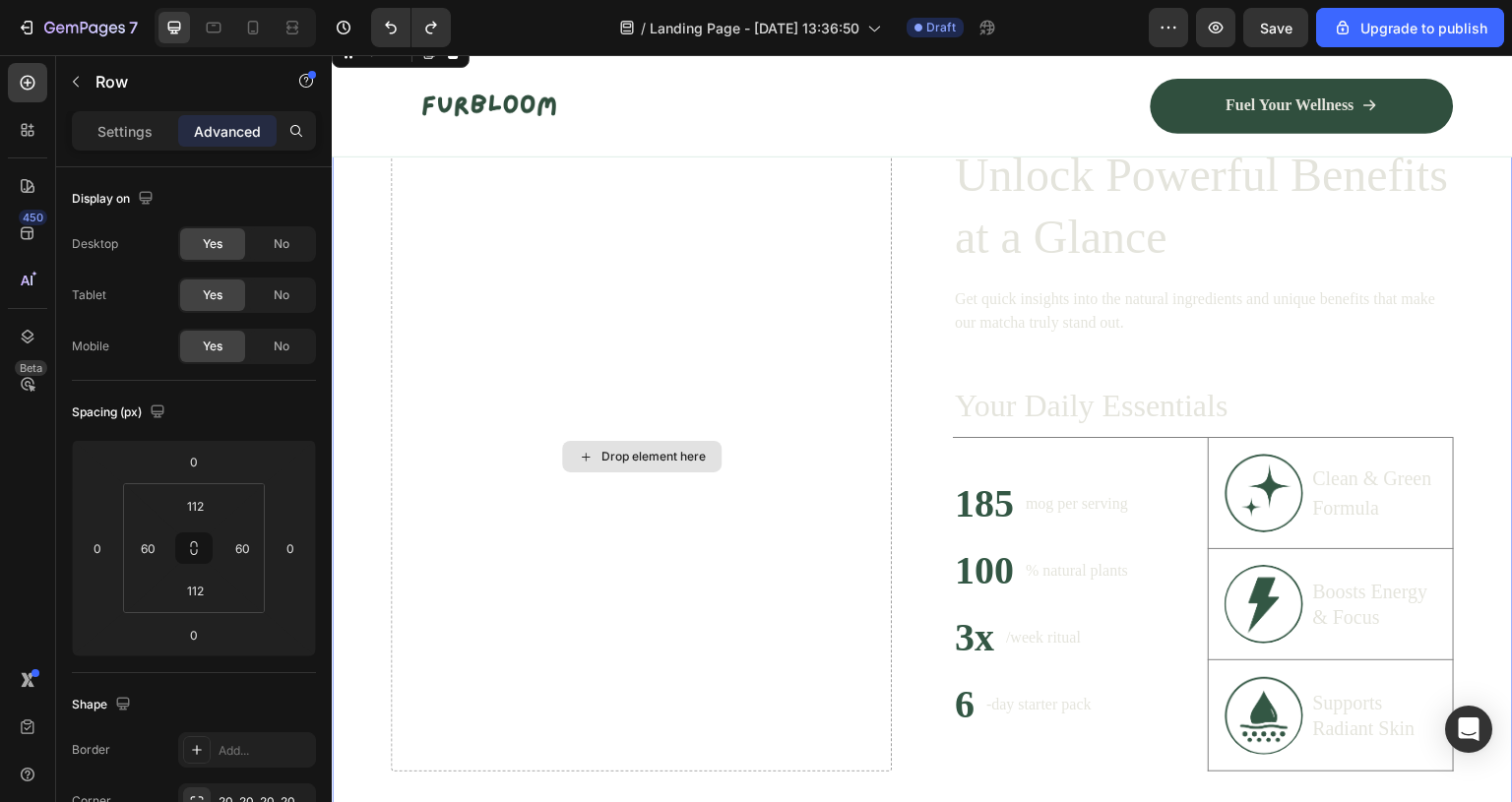
click at [639, 462] on div "Drop element here" at bounding box center [654, 456] width 104 height 16
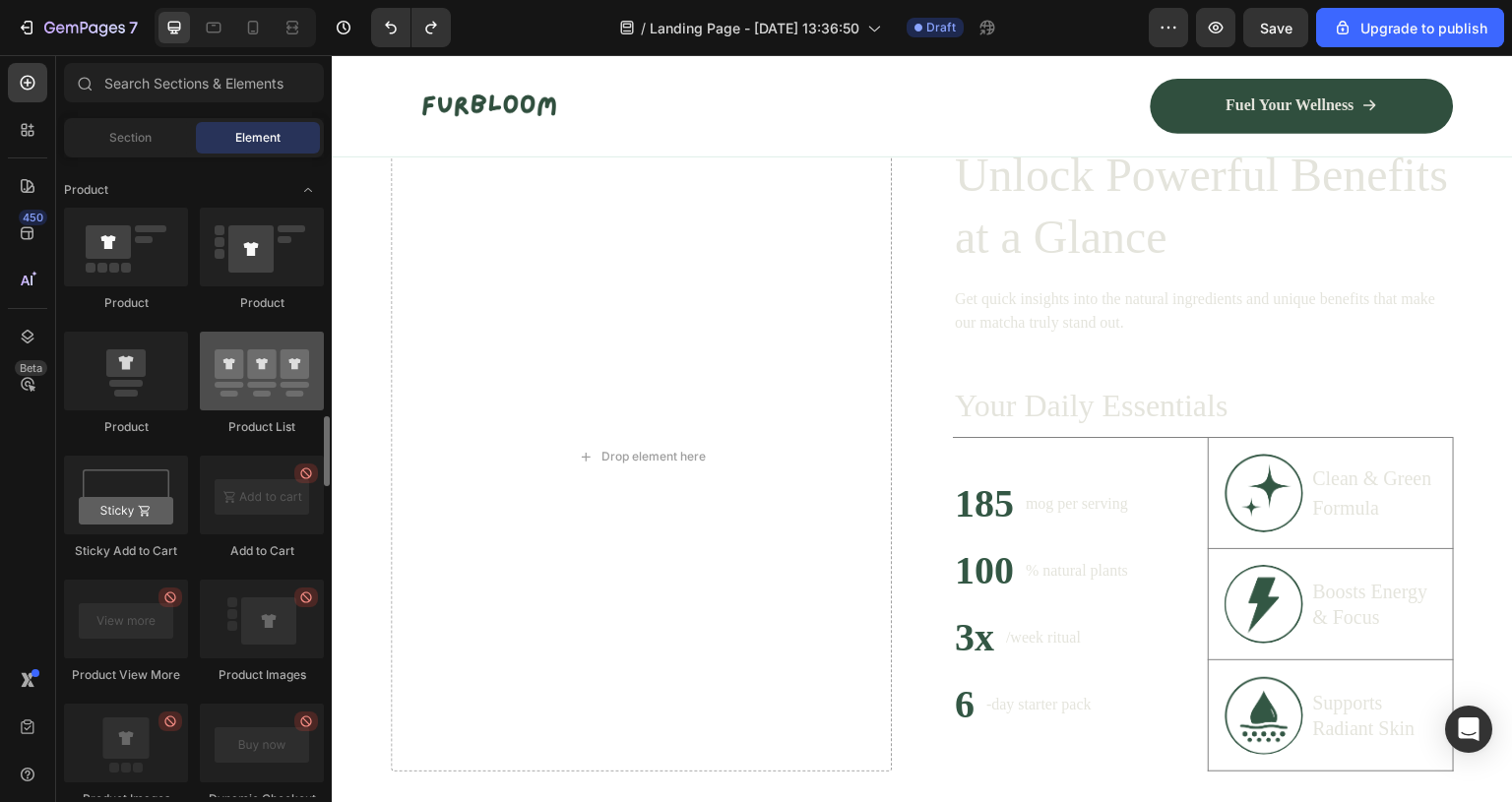
scroll to position [2484, 0]
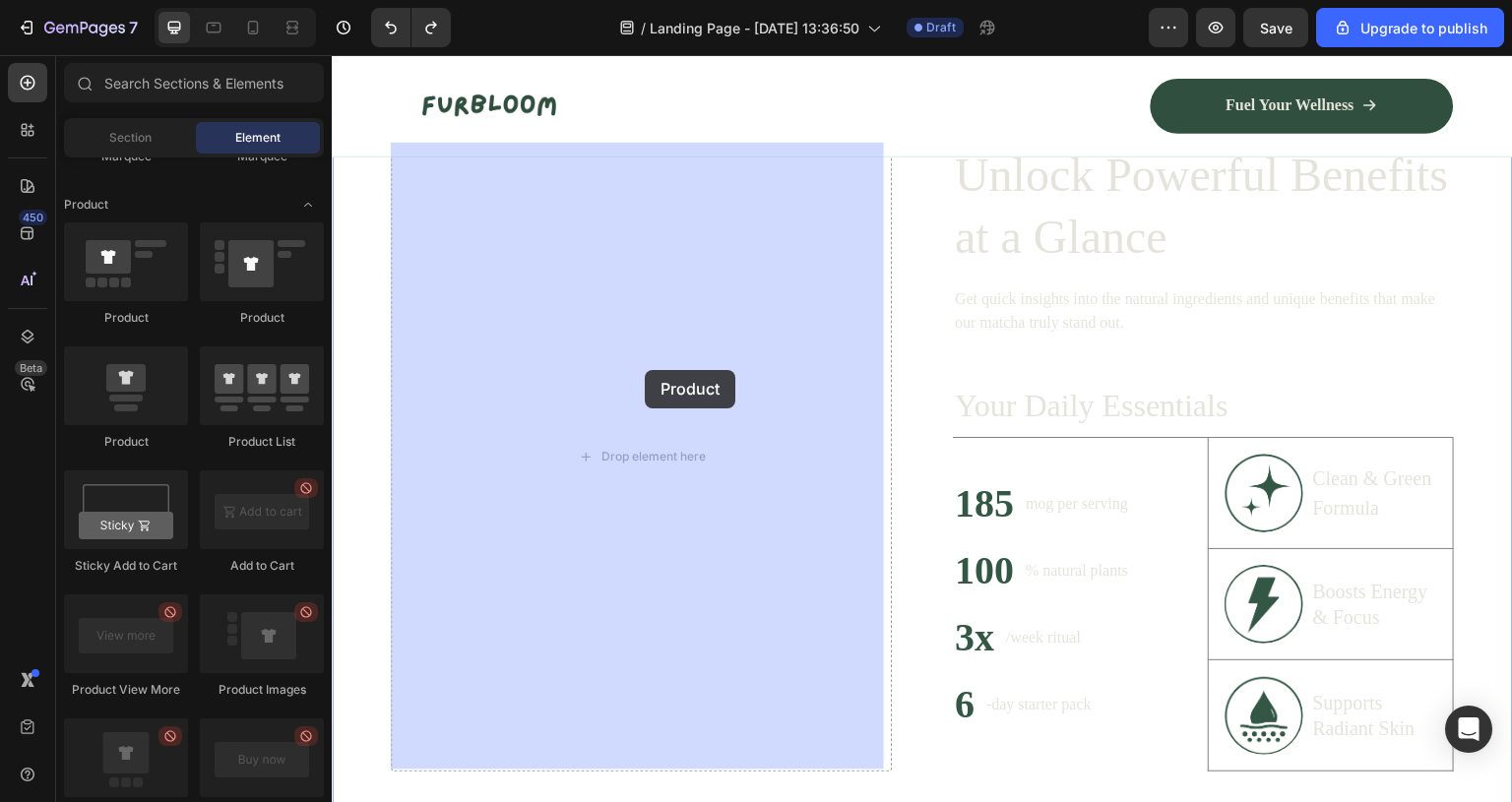
drag, startPoint x: 474, startPoint y: 448, endPoint x: 645, endPoint y: 370, distance: 187.9
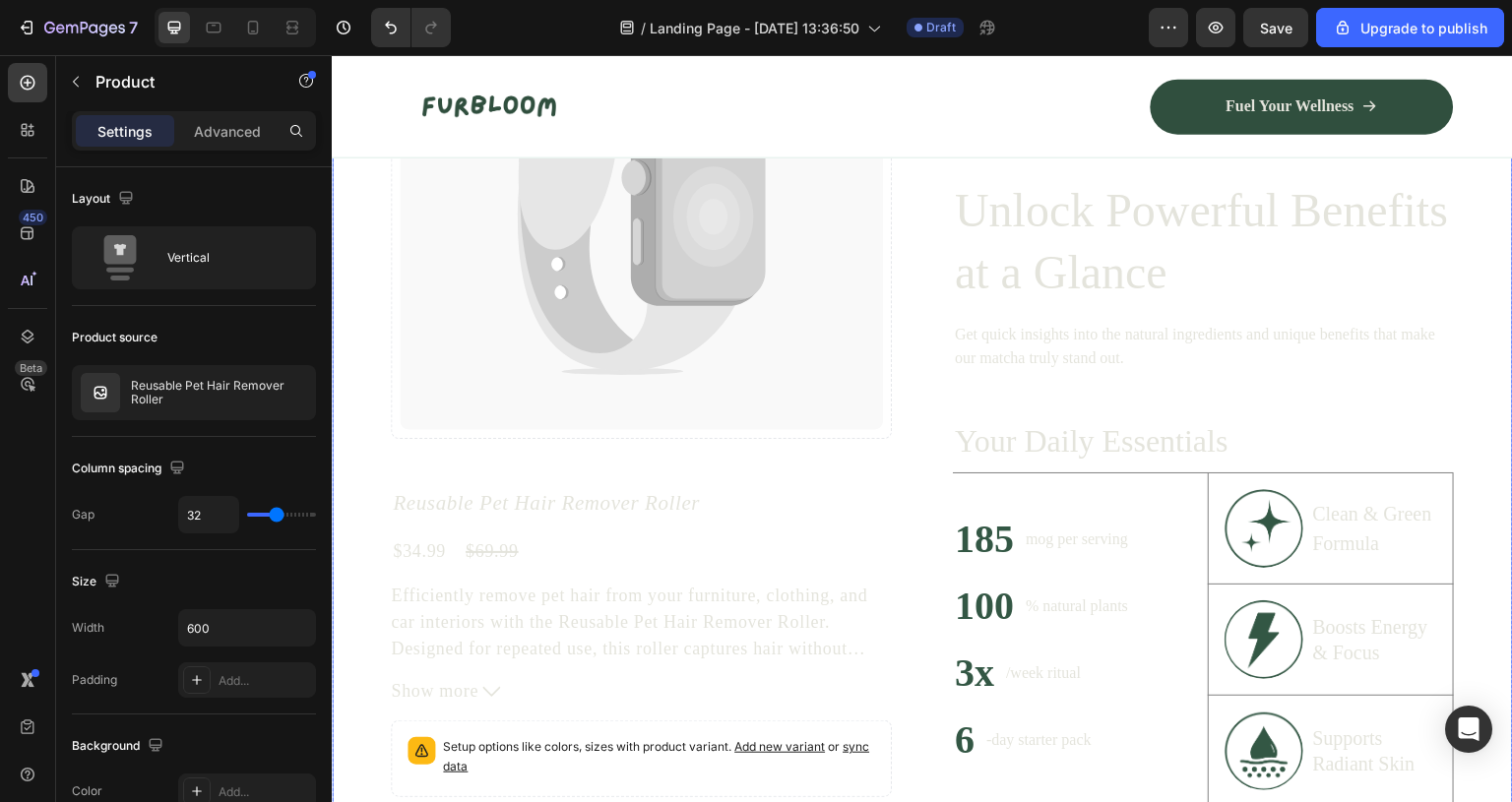
scroll to position [1480, 0]
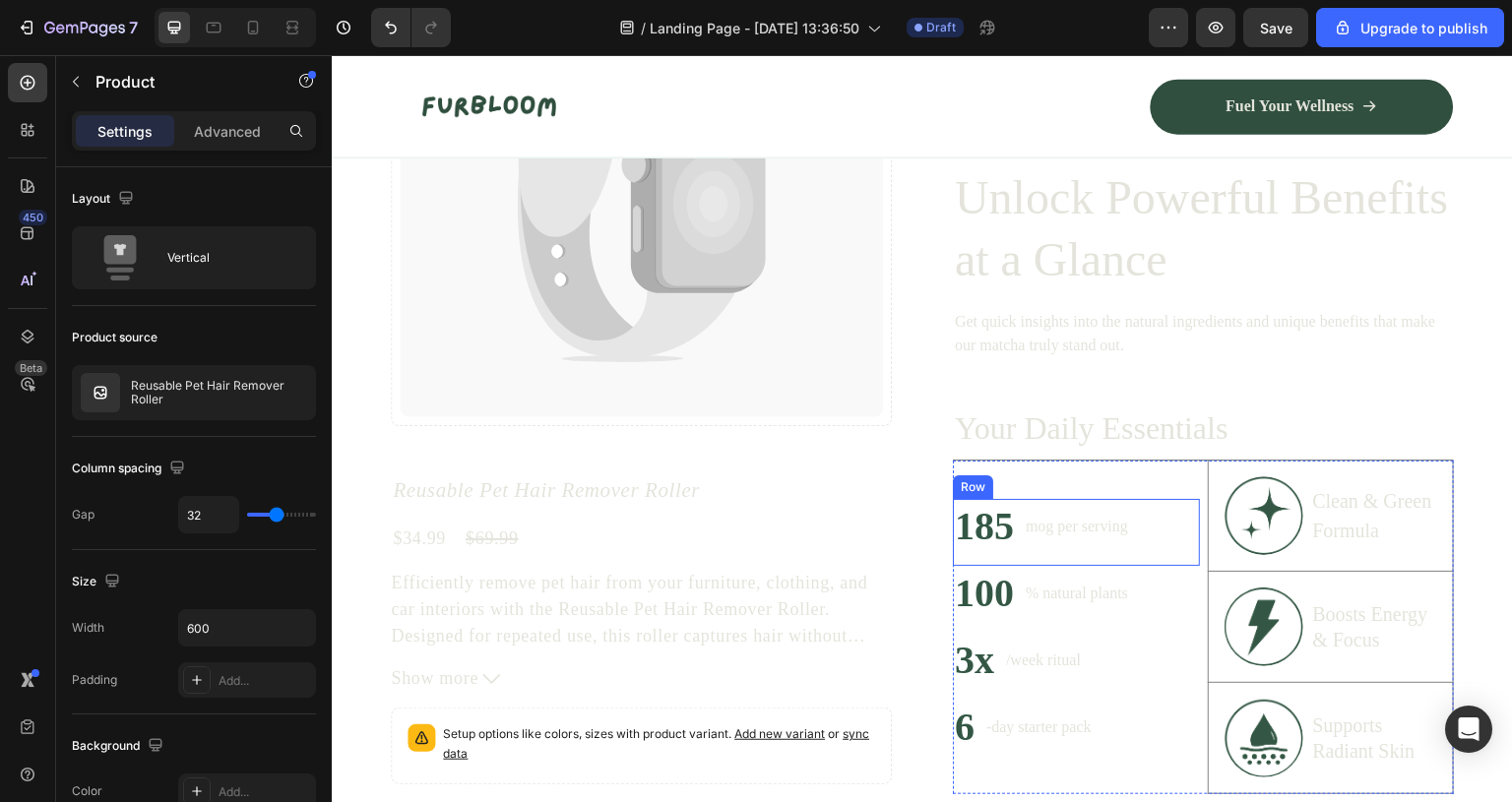
click at [1100, 526] on p "mog per serving" at bounding box center [1077, 526] width 102 height 24
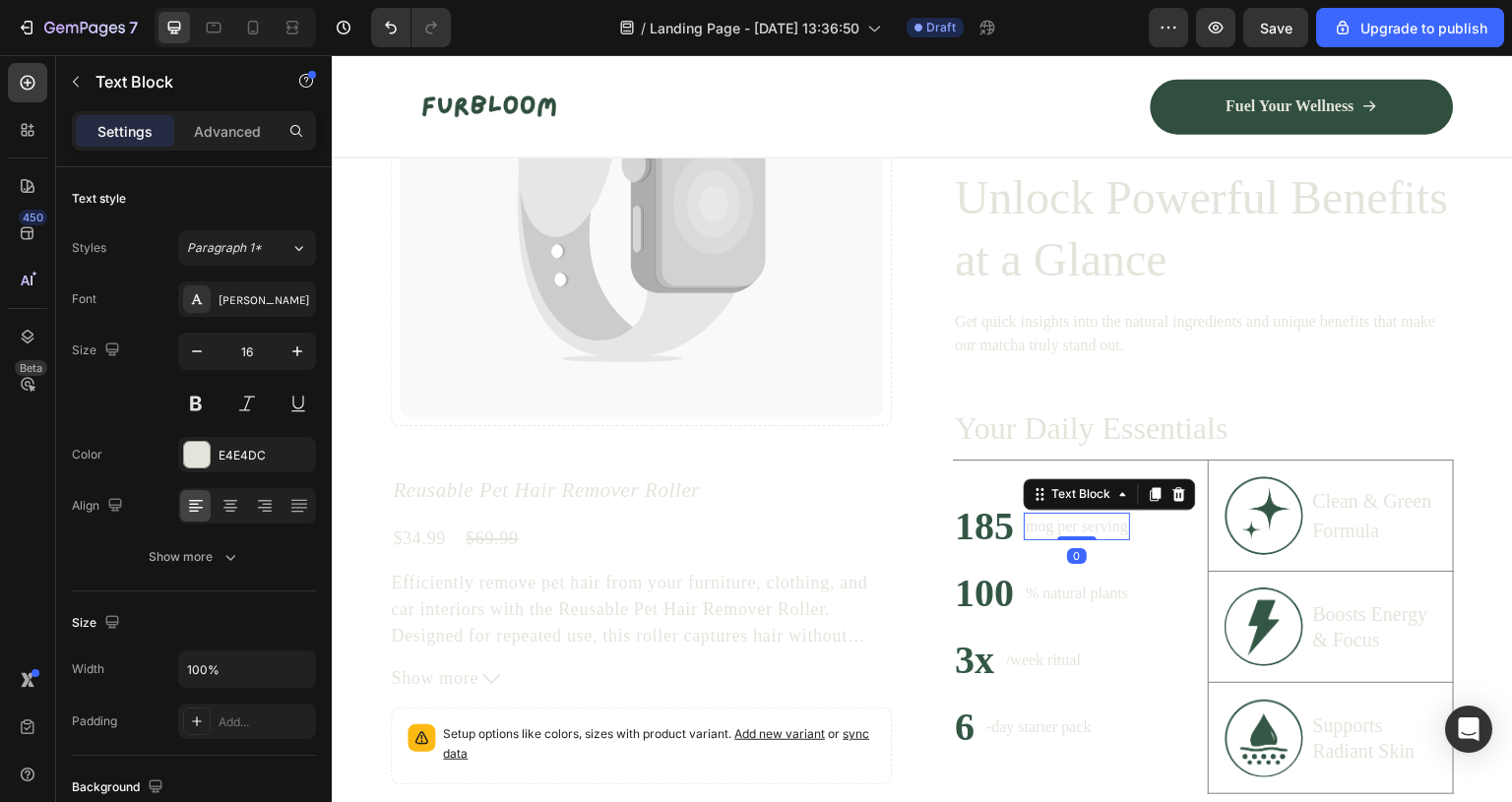
scroll to position [1649, 0]
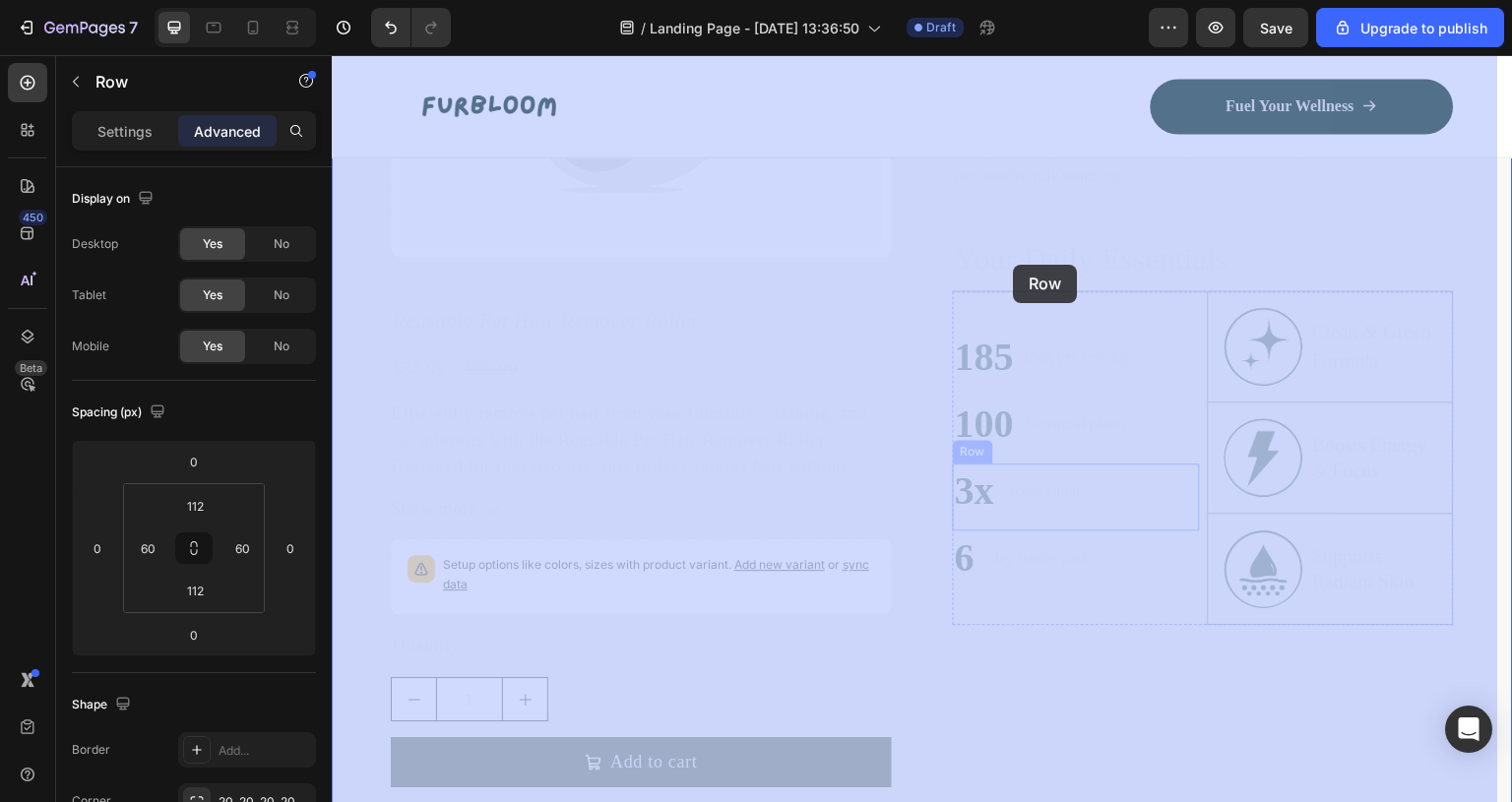
drag, startPoint x: 1234, startPoint y: 678, endPoint x: 1006, endPoint y: 271, distance: 466.5
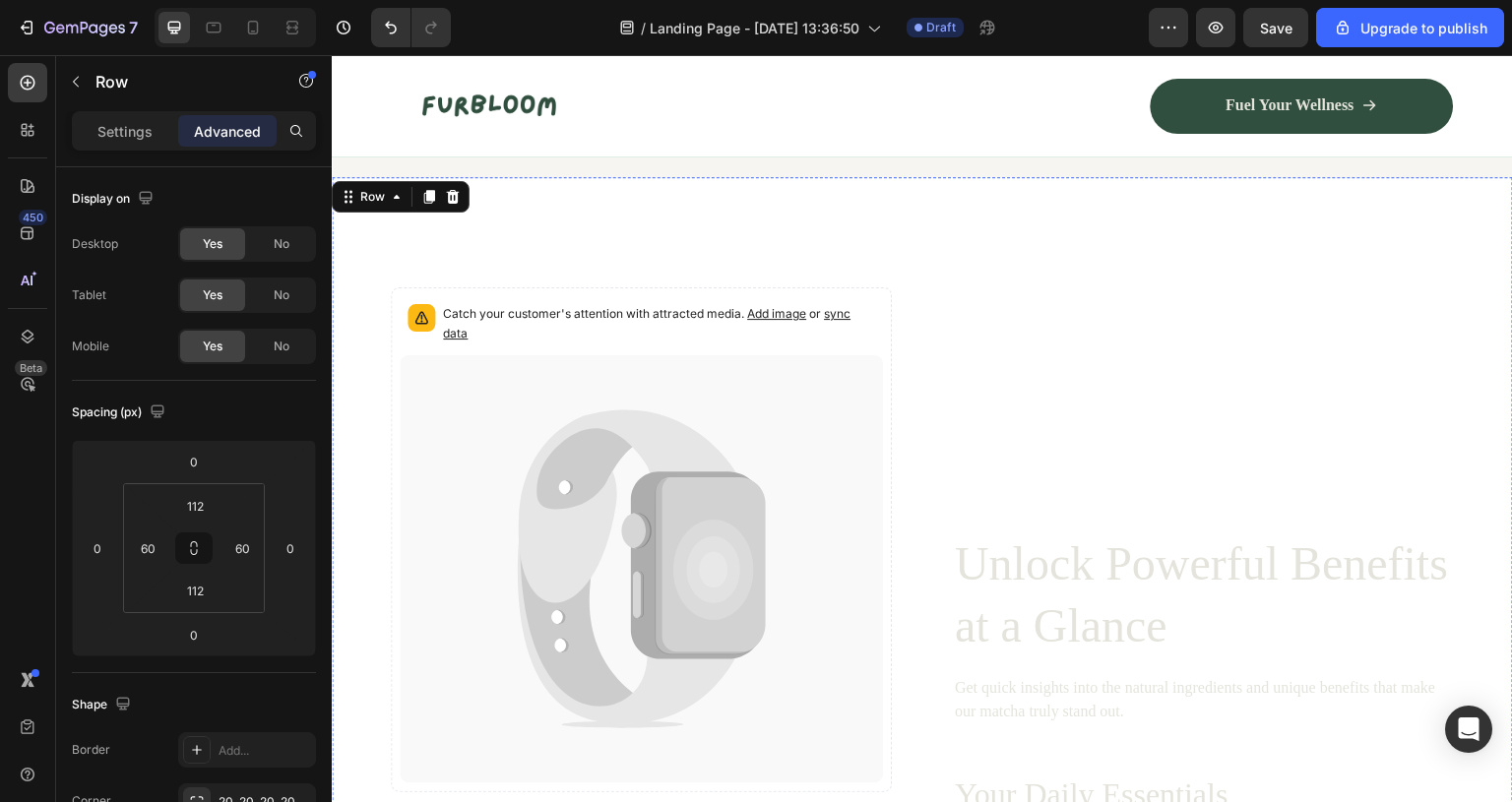
scroll to position [1065, 0]
click at [453, 202] on icon at bounding box center [453, 195] width 13 height 14
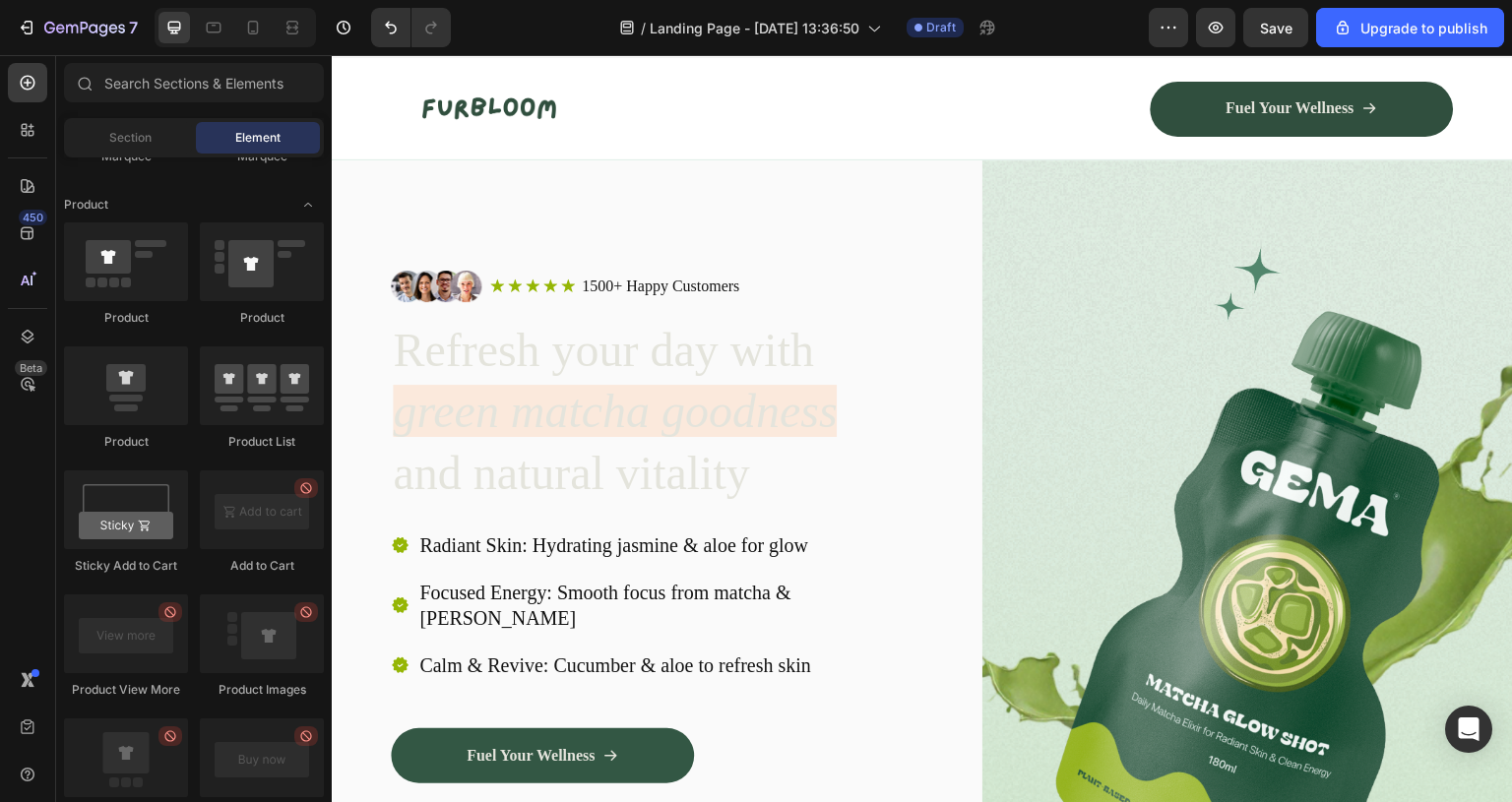
scroll to position [39, 0]
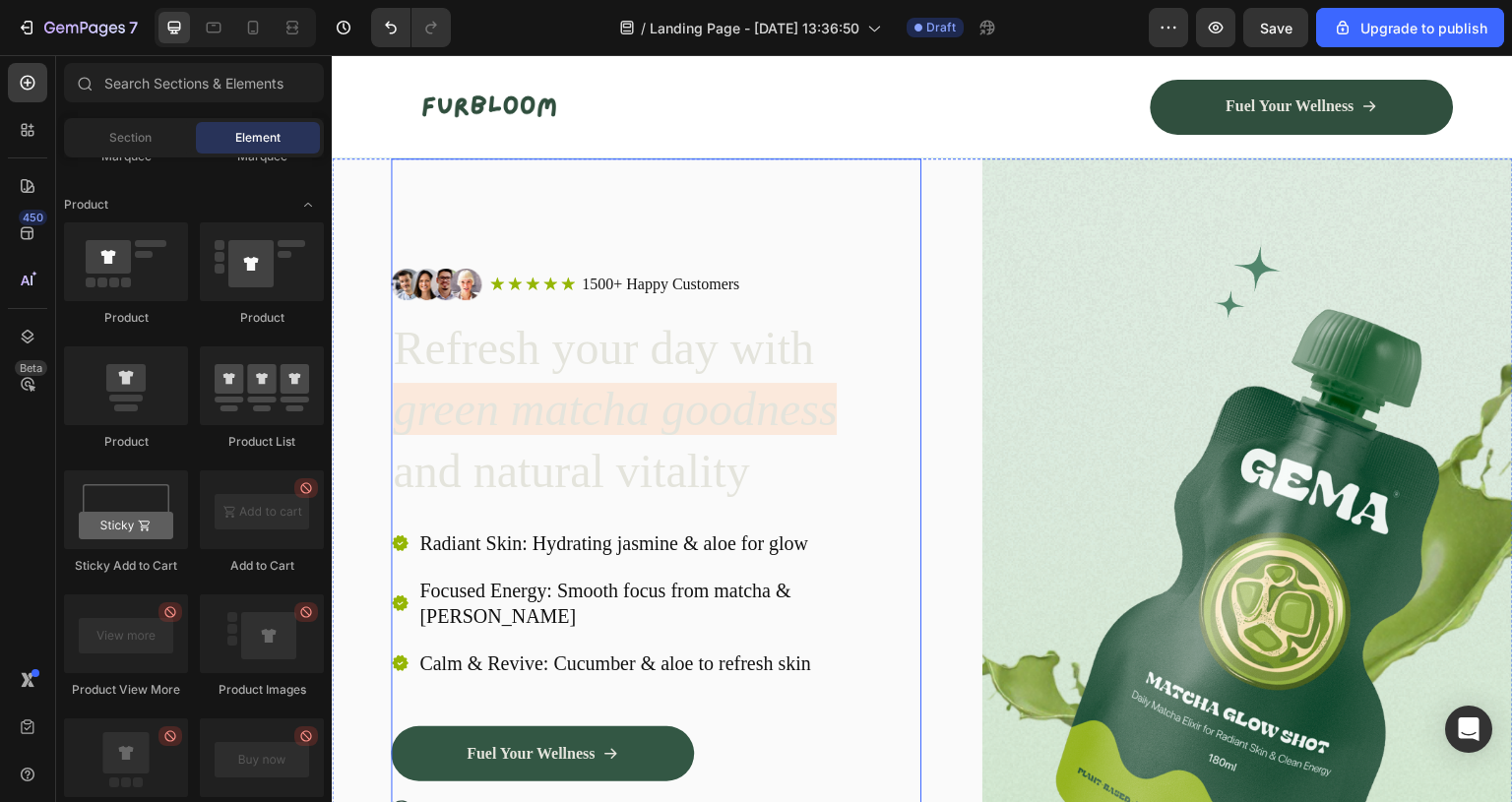
click at [617, 206] on div "Image Icon Icon Icon Icon Icon Icon List 1500+ Happy Customers Text Block Row R…" at bounding box center [656, 594] width 531 height 872
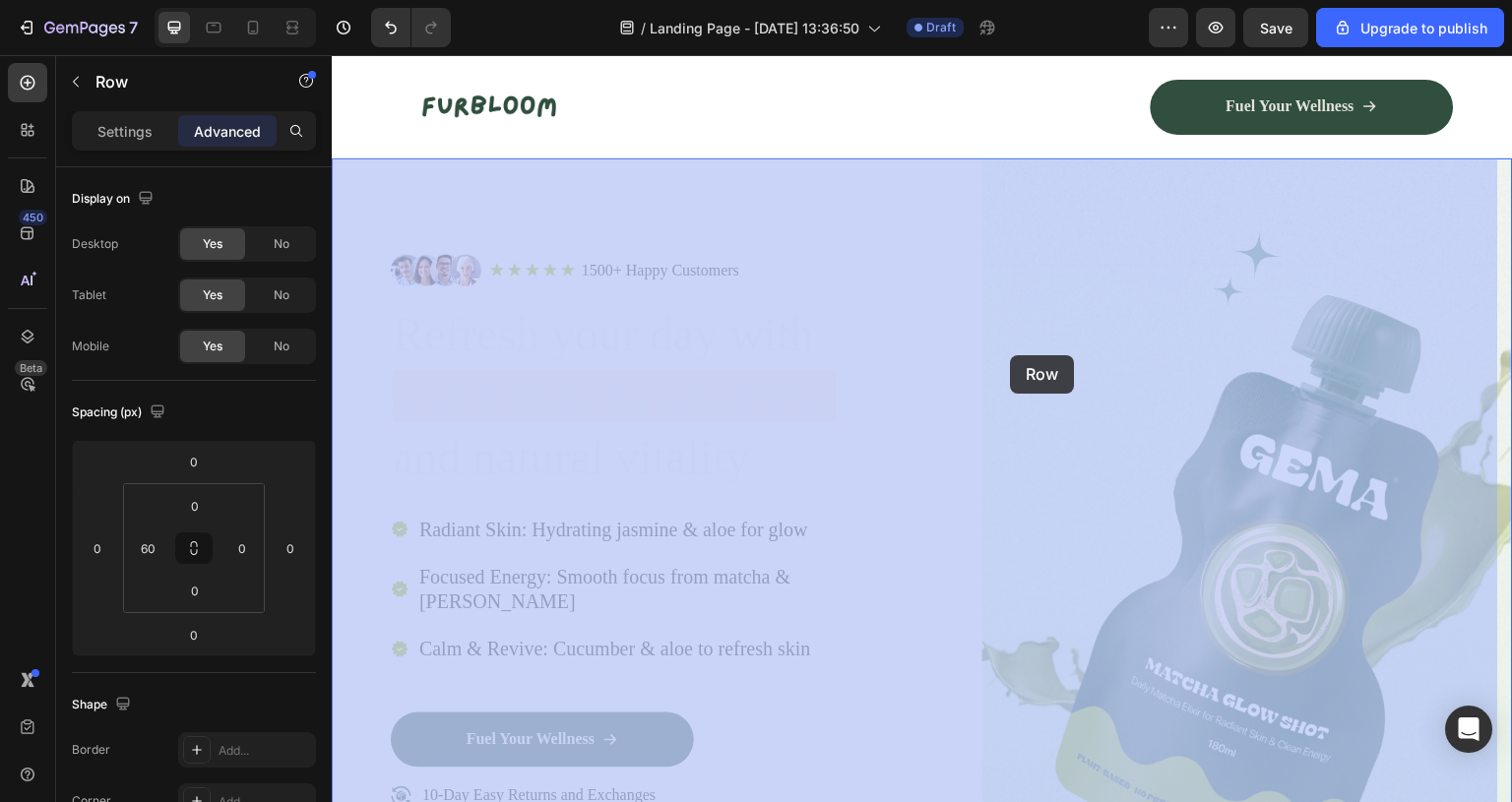
drag, startPoint x: 366, startPoint y: 202, endPoint x: 1011, endPoint y: 356, distance: 663.1
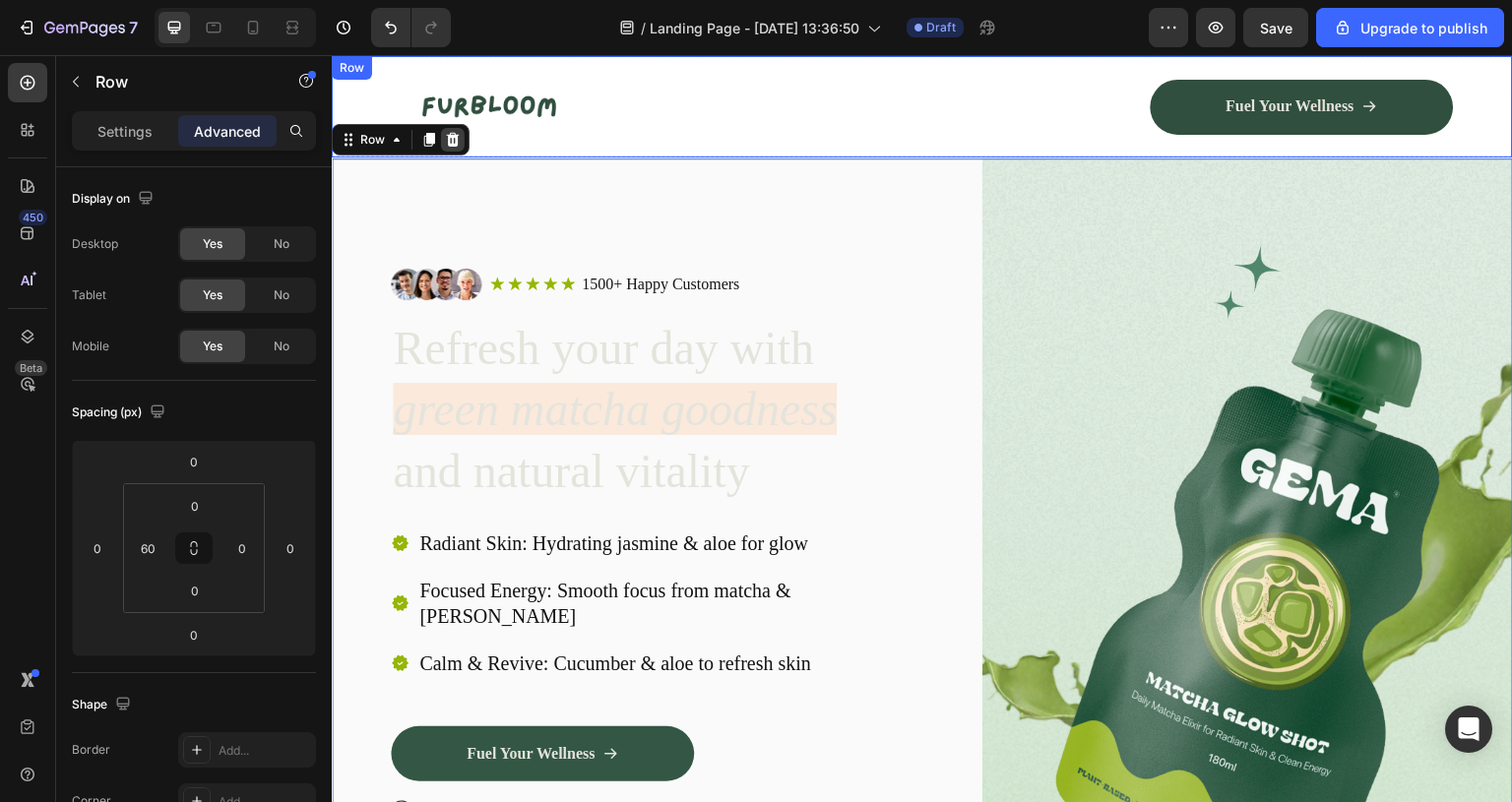
click at [459, 145] on icon at bounding box center [453, 140] width 16 height 16
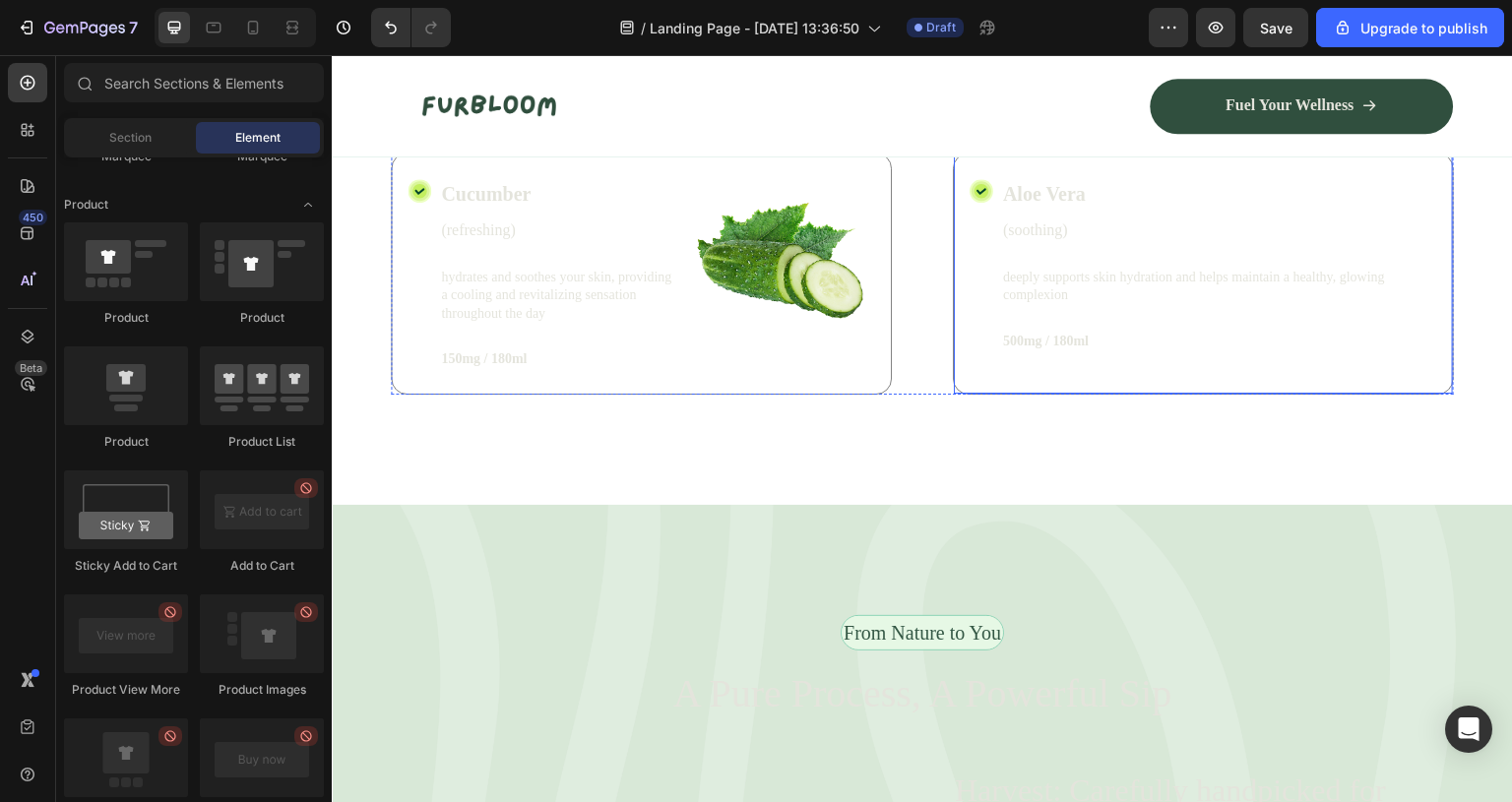
scroll to position [0, 0]
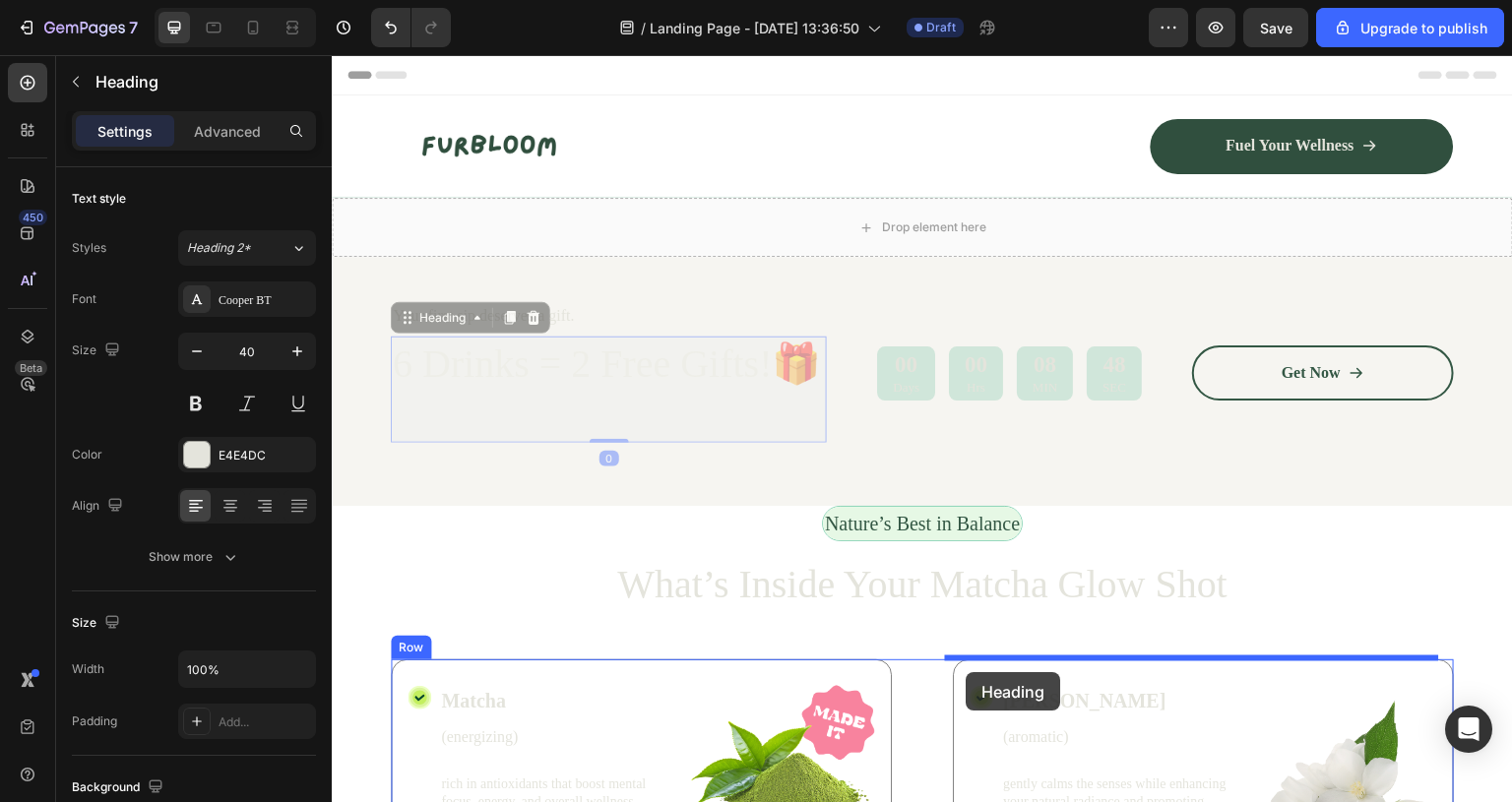
drag, startPoint x: 443, startPoint y: 345, endPoint x: 965, endPoint y: 671, distance: 615.4
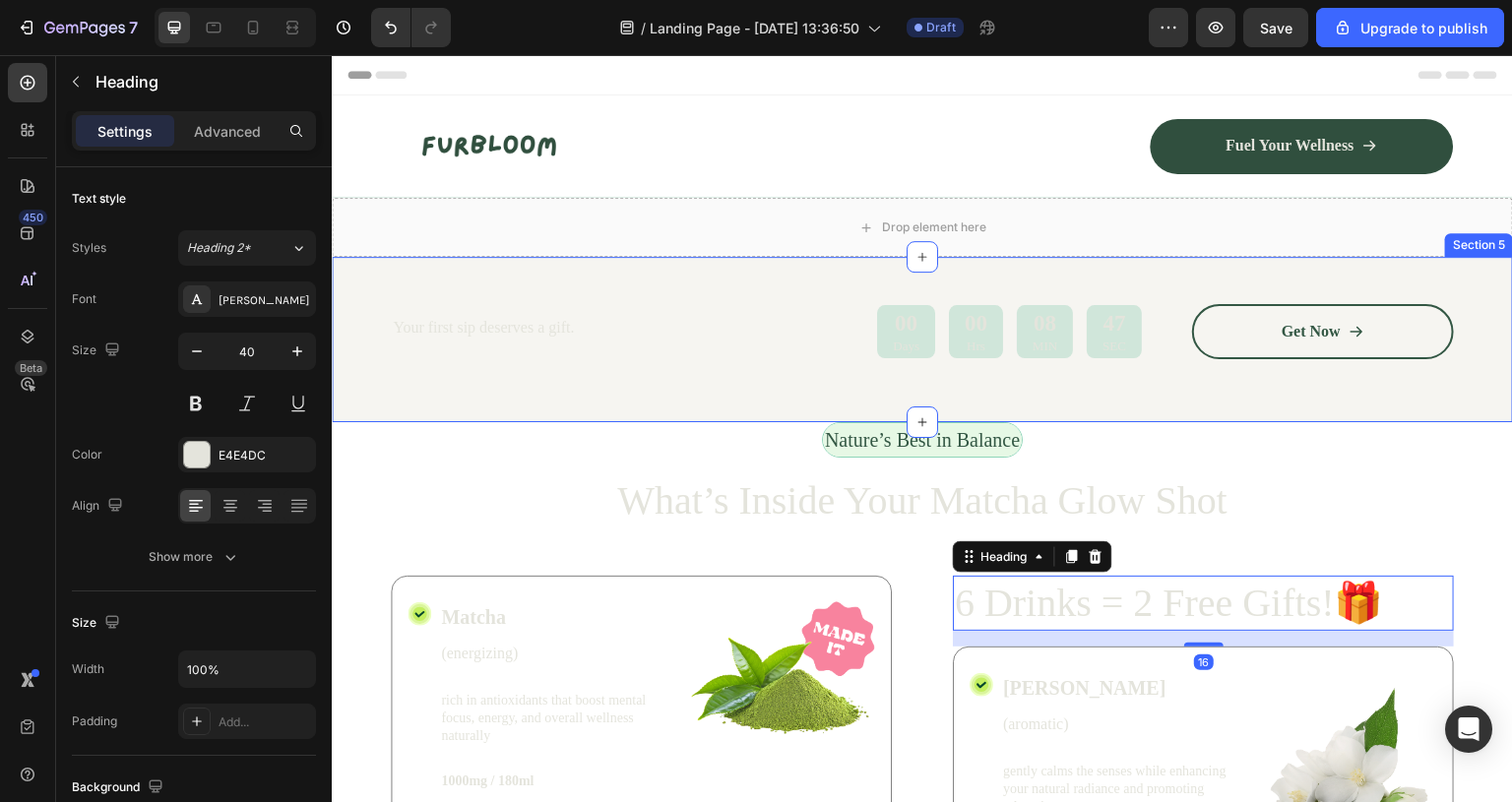
click at [501, 282] on div "Your first sip deserves a gift. Text Block 00 Days 00 Hrs 08 MIN 47 SEC Countdo…" at bounding box center [922, 340] width 1181 height 166
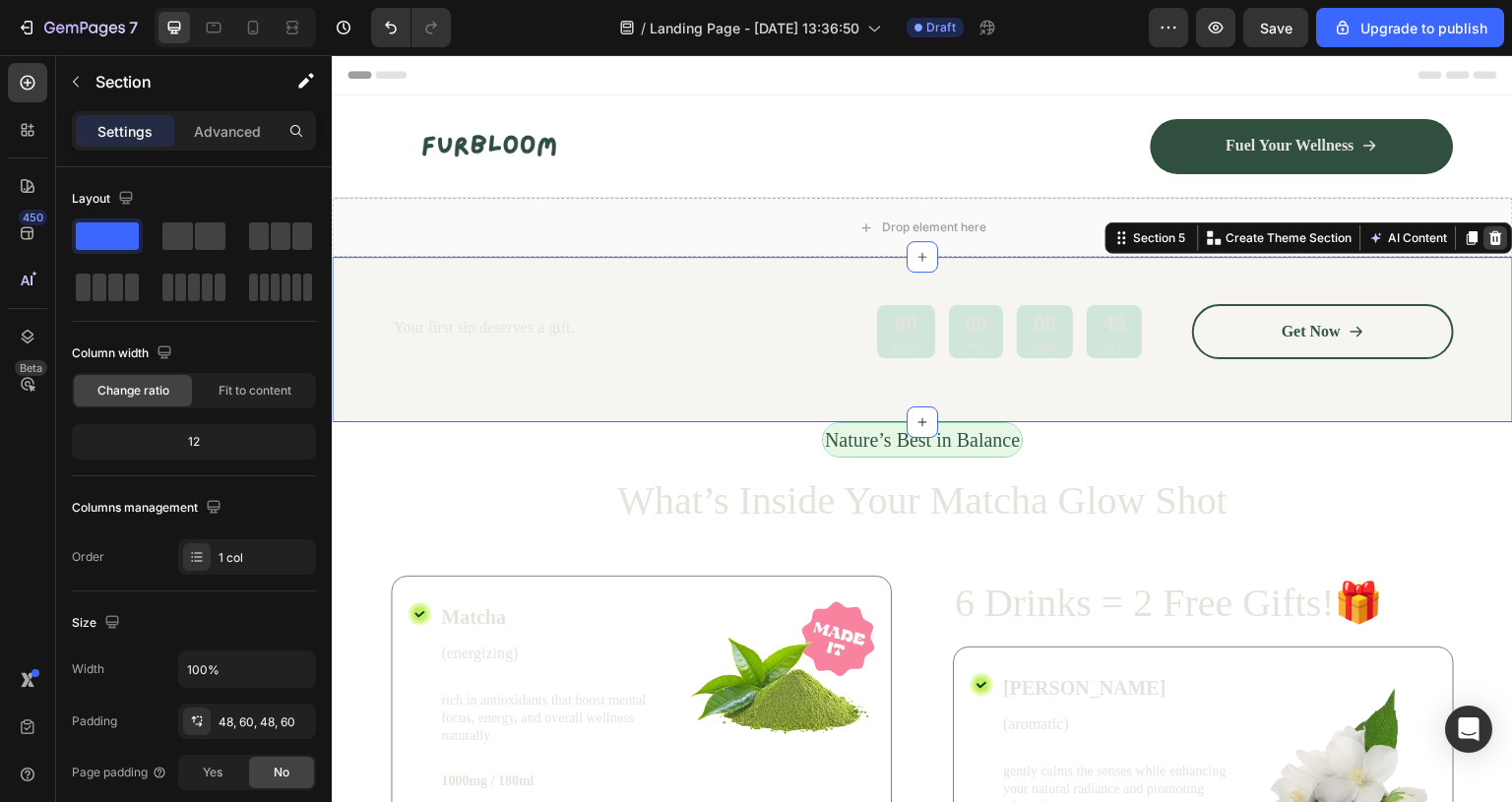
click at [1491, 233] on icon at bounding box center [1497, 239] width 13 height 14
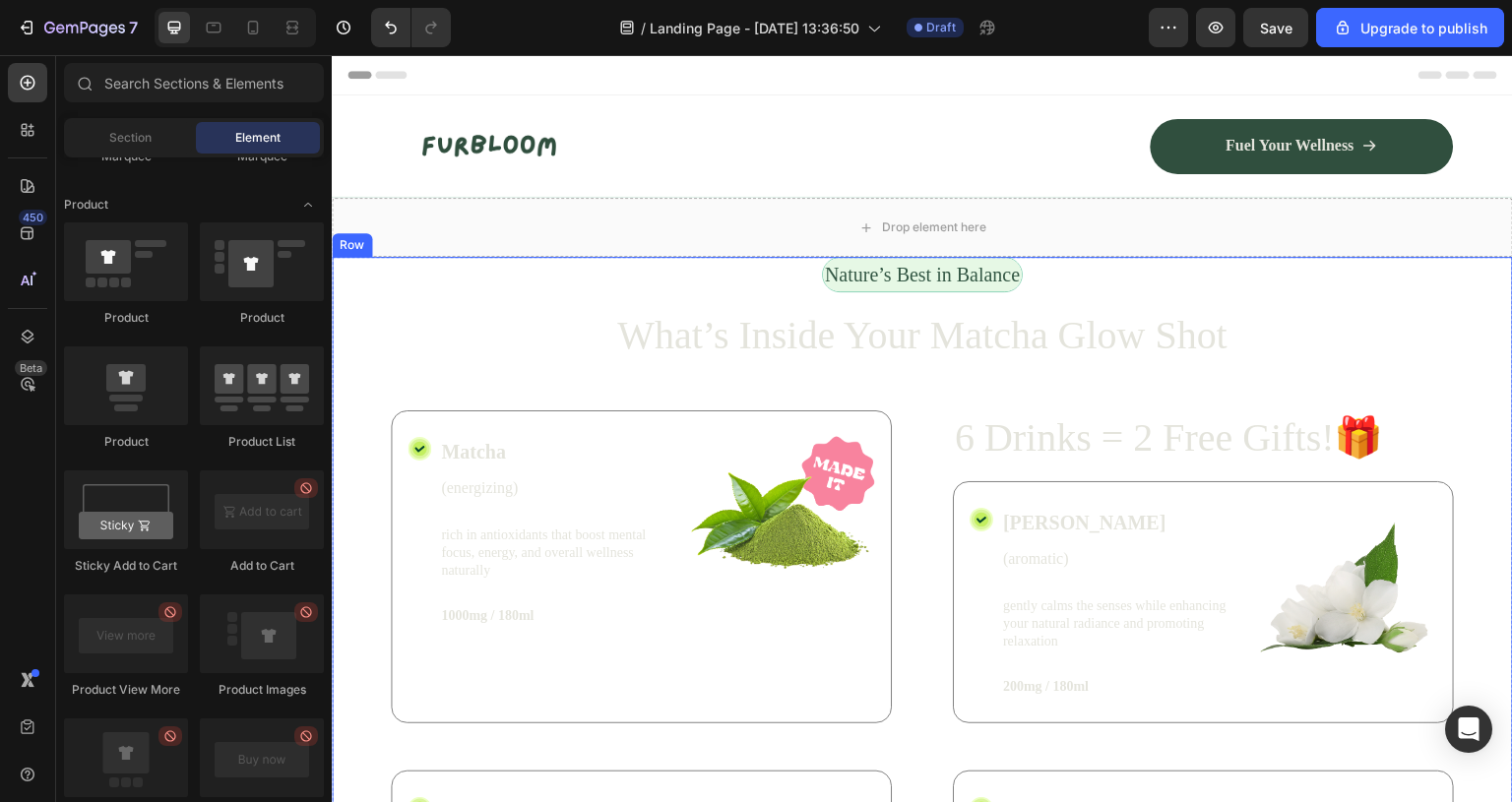
click at [1479, 300] on div "Nature’s Best in Balance Text Block Row What’s Inside Your Matcha Glow Shot Hea…" at bounding box center [922, 689] width 1181 height 865
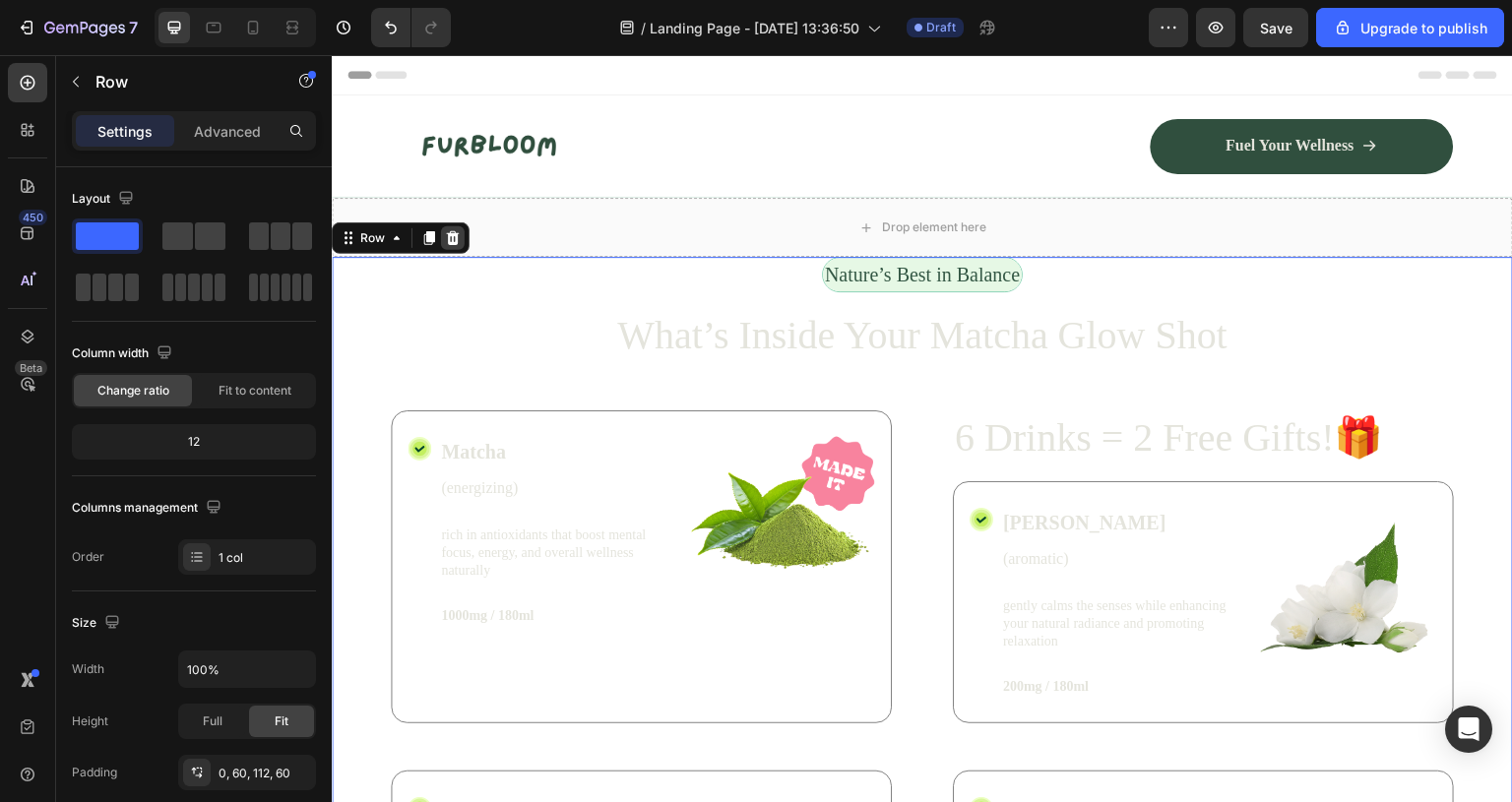
click at [462, 237] on div at bounding box center [453, 239] width 24 height 24
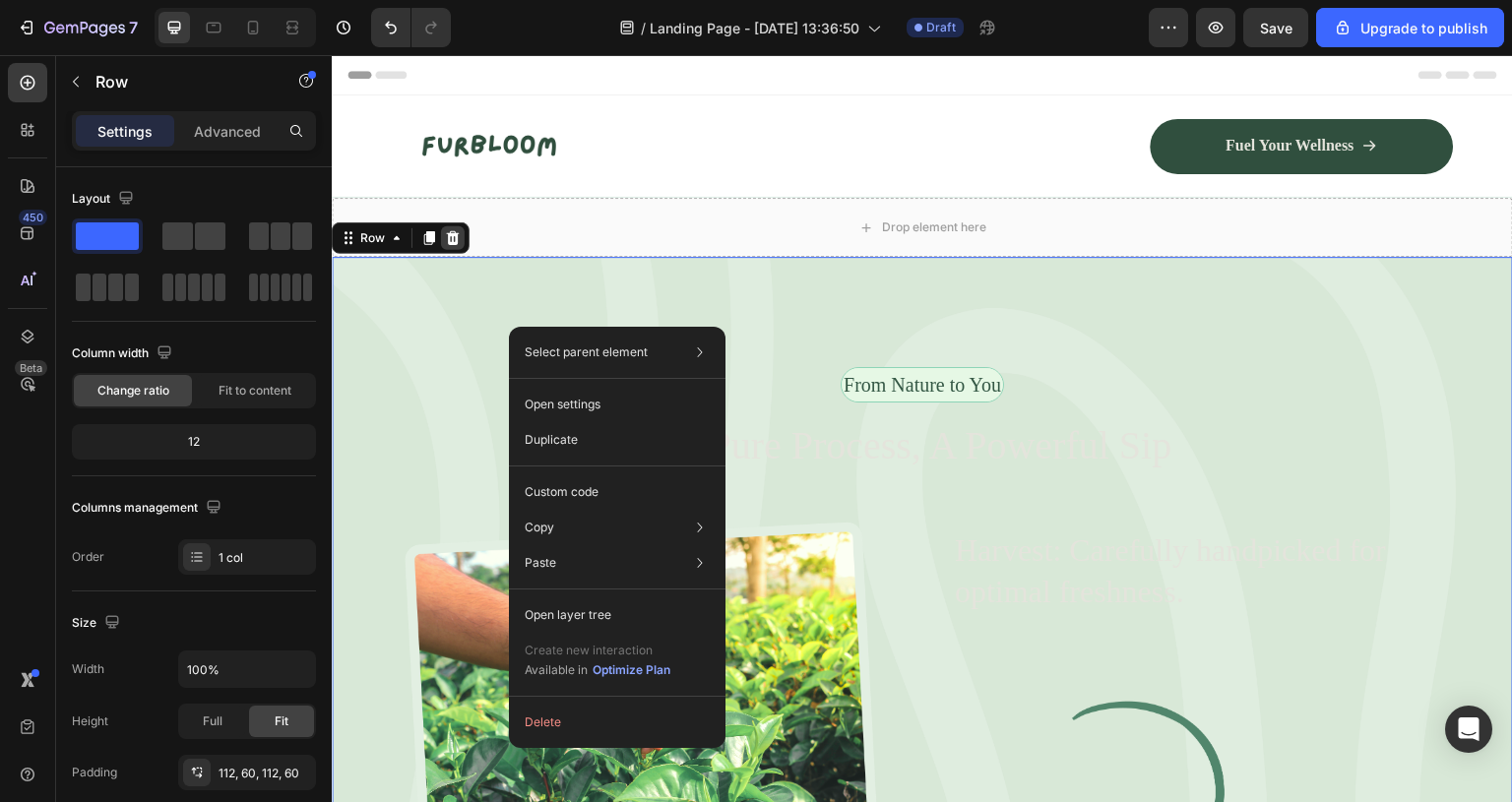
click at [449, 228] on div at bounding box center [453, 239] width 24 height 24
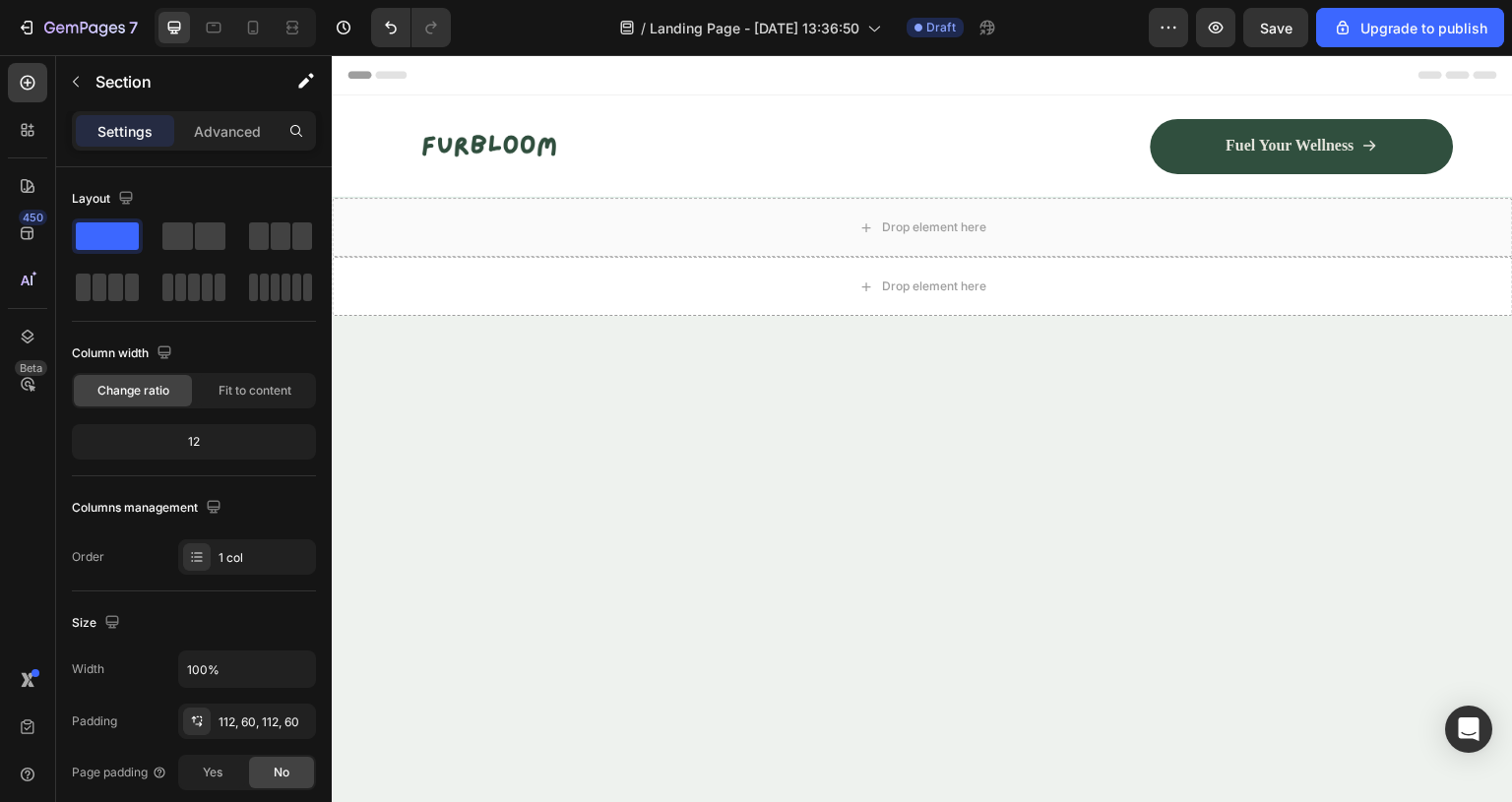
click at [492, 373] on div at bounding box center [922, 700] width 1181 height 770
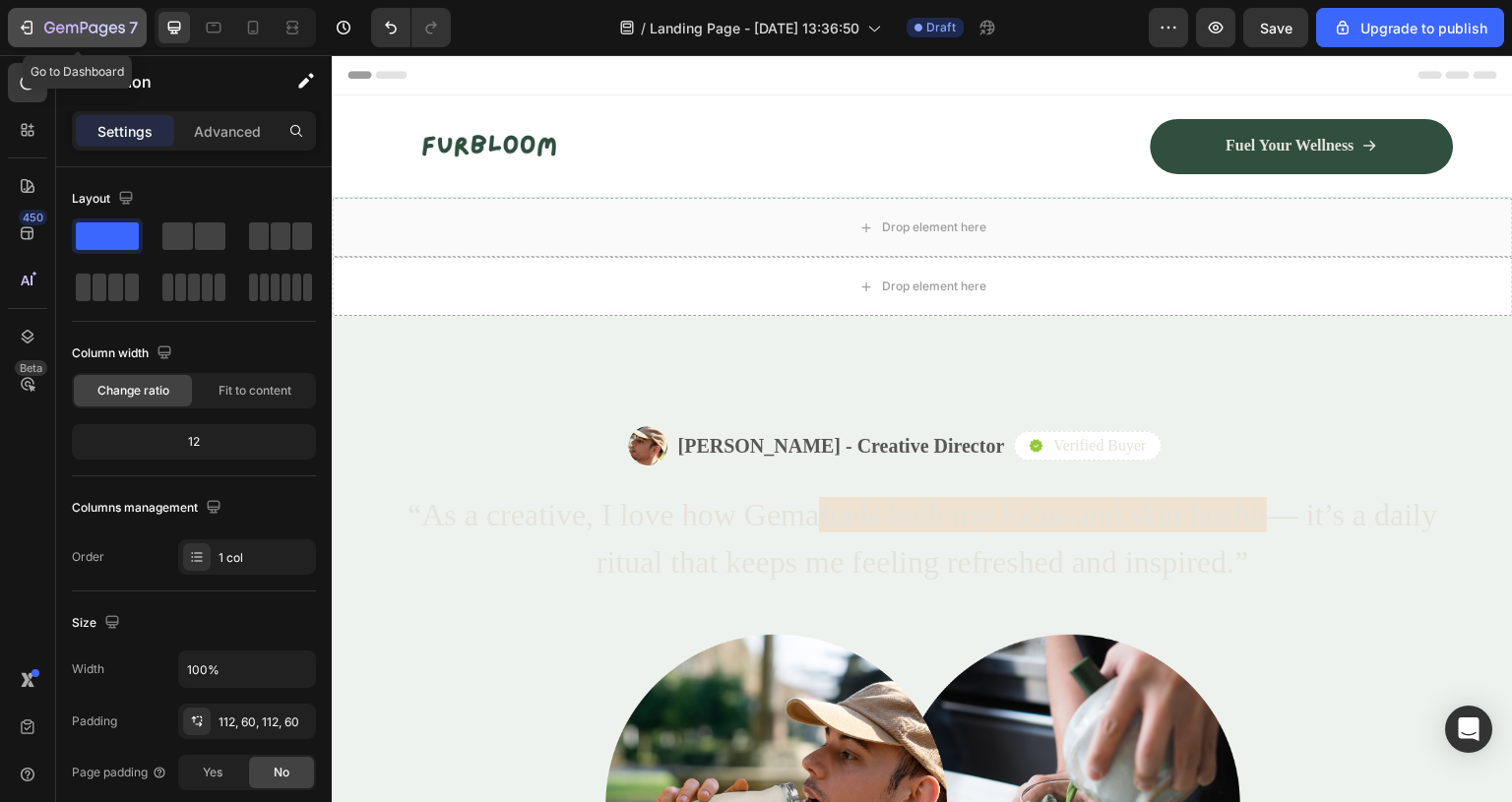
click at [28, 32] on icon "button" at bounding box center [27, 28] width 20 height 20
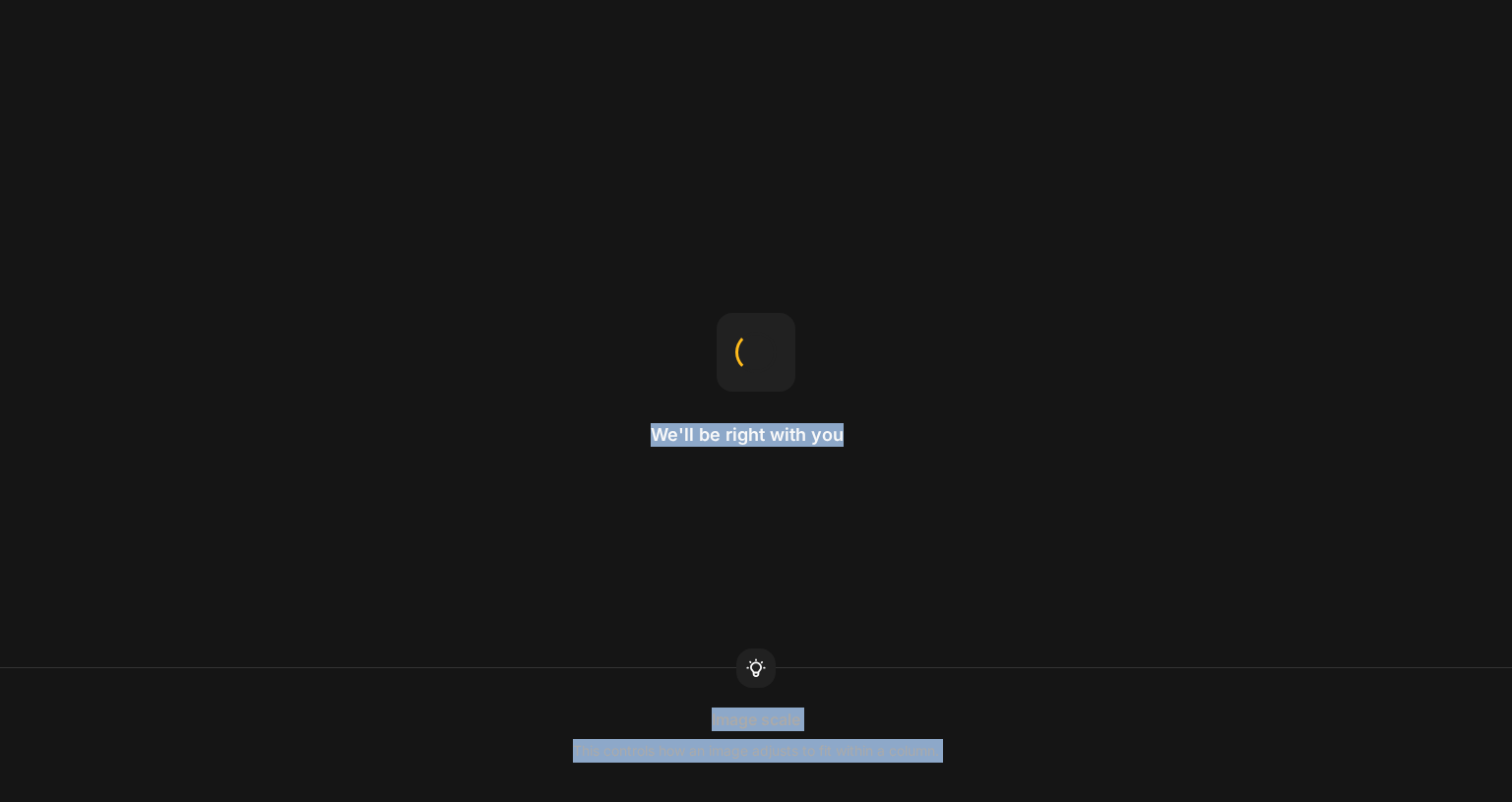
click at [532, 0] on html "We'll be right with you Image scale This controls how an image adjusts to fit w…" at bounding box center [756, 0] width 1512 height 0
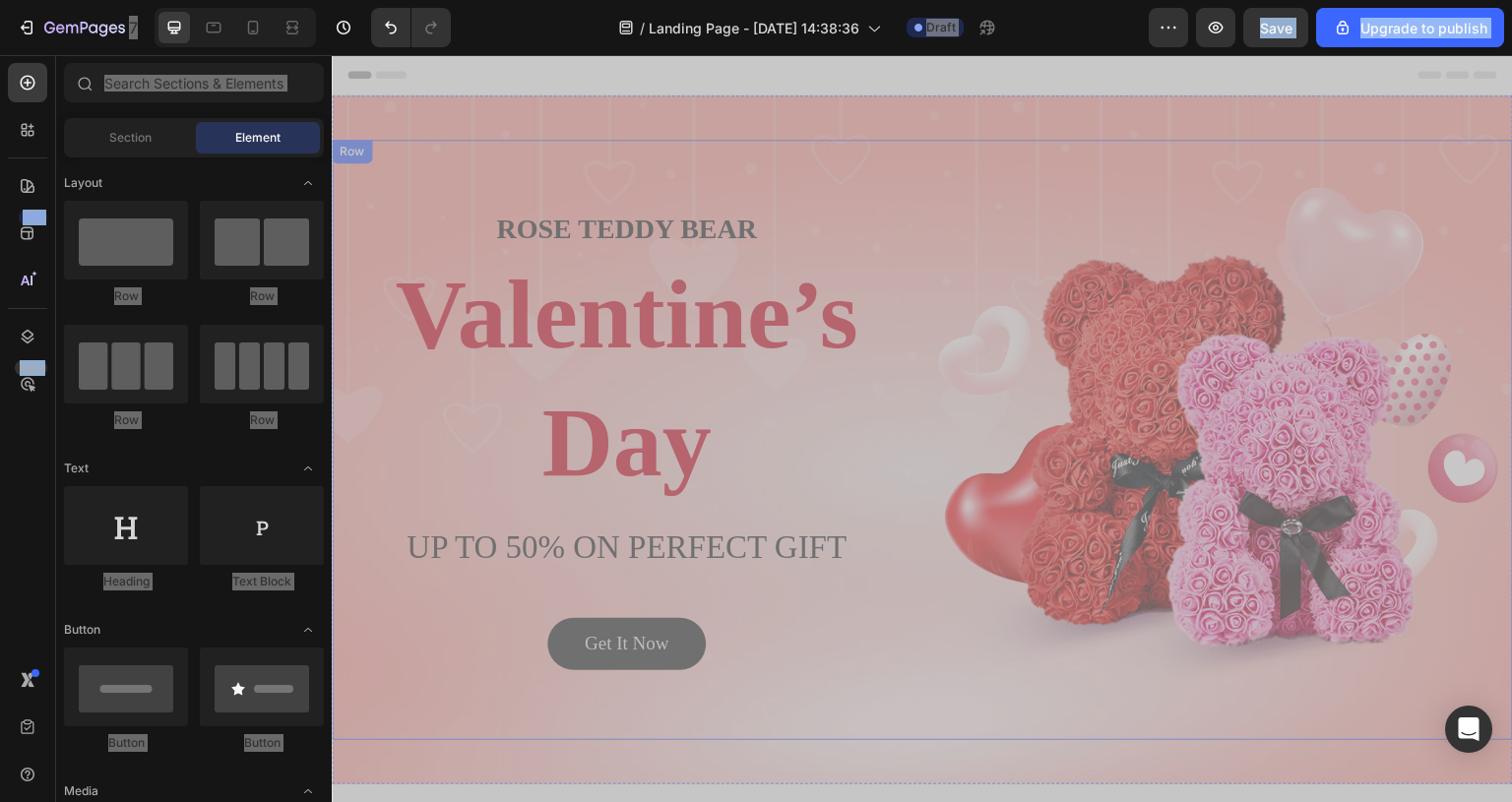
click at [931, 181] on div "ROSE TEDDY BEAR Heading Valentine’s Day Heading UP TO 50% ON PERFECT GIFT Headi…" at bounding box center [922, 440] width 1181 height 601
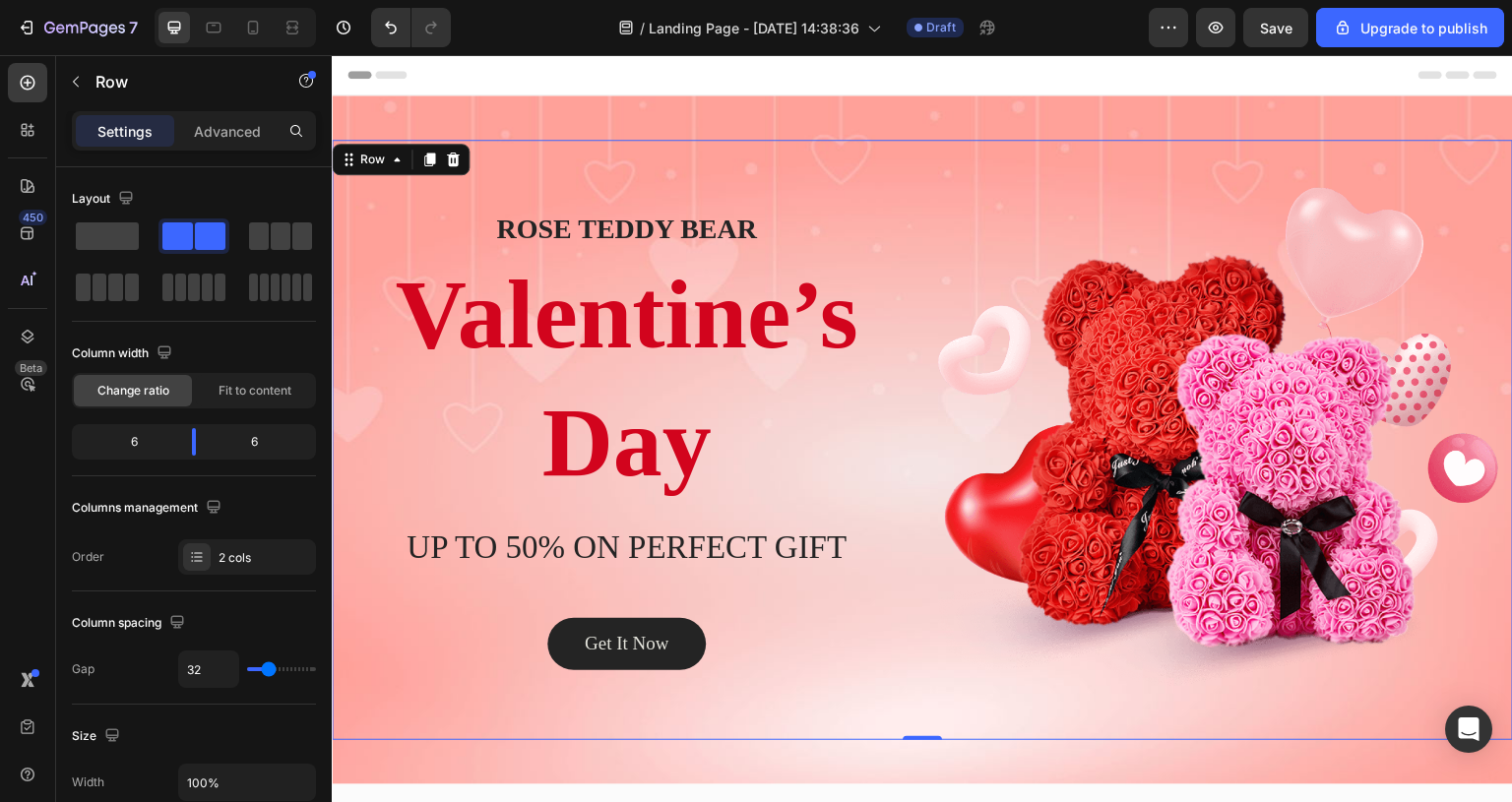
click at [1073, 171] on div "ROSE TEDDY BEAR Heading Valentine’s Day Heading UP TO 50% ON PERFECT GIFT Headi…" at bounding box center [922, 440] width 1181 height 601
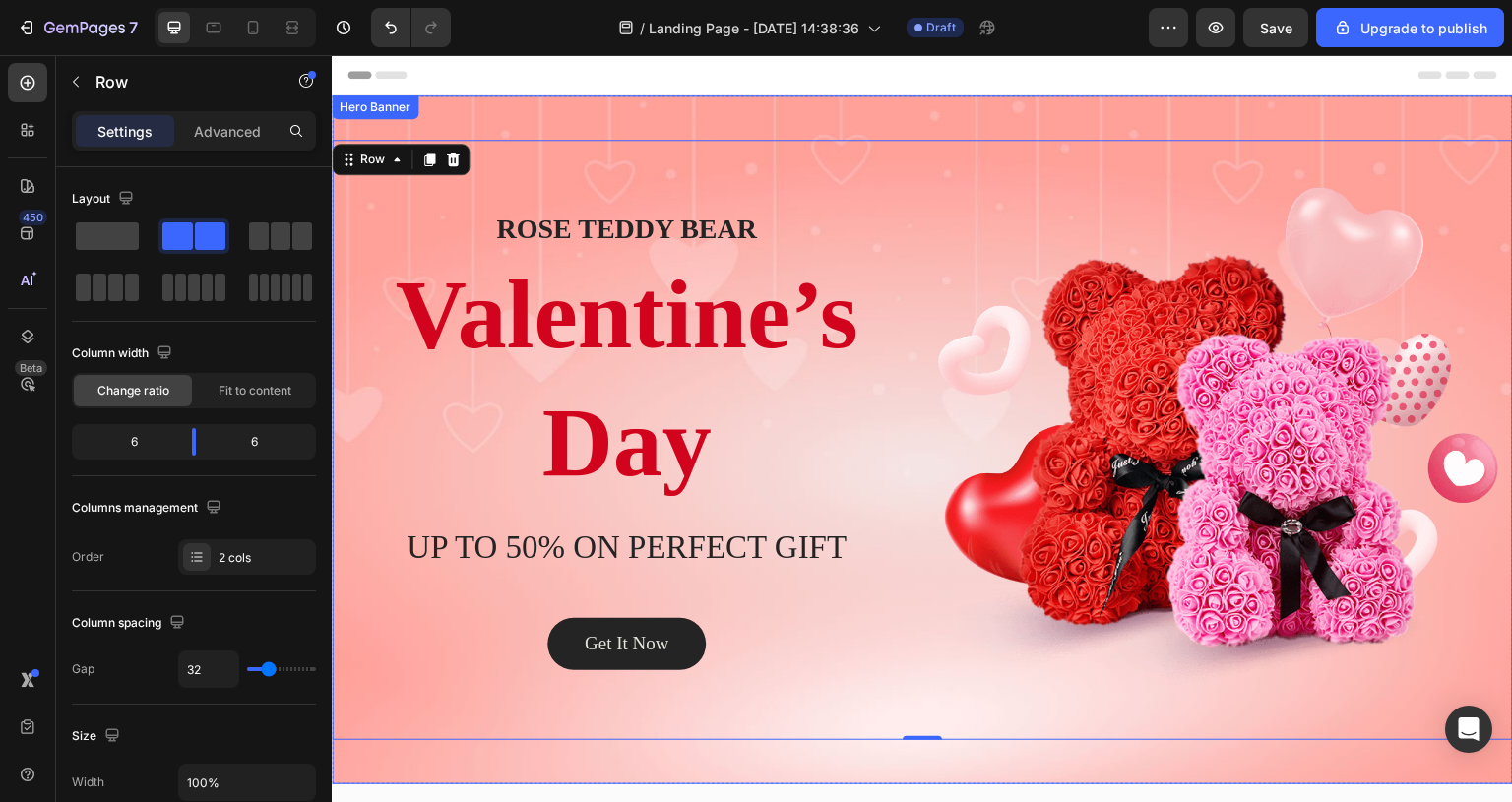
click at [1049, 126] on div "Overlay" at bounding box center [922, 440] width 1181 height 689
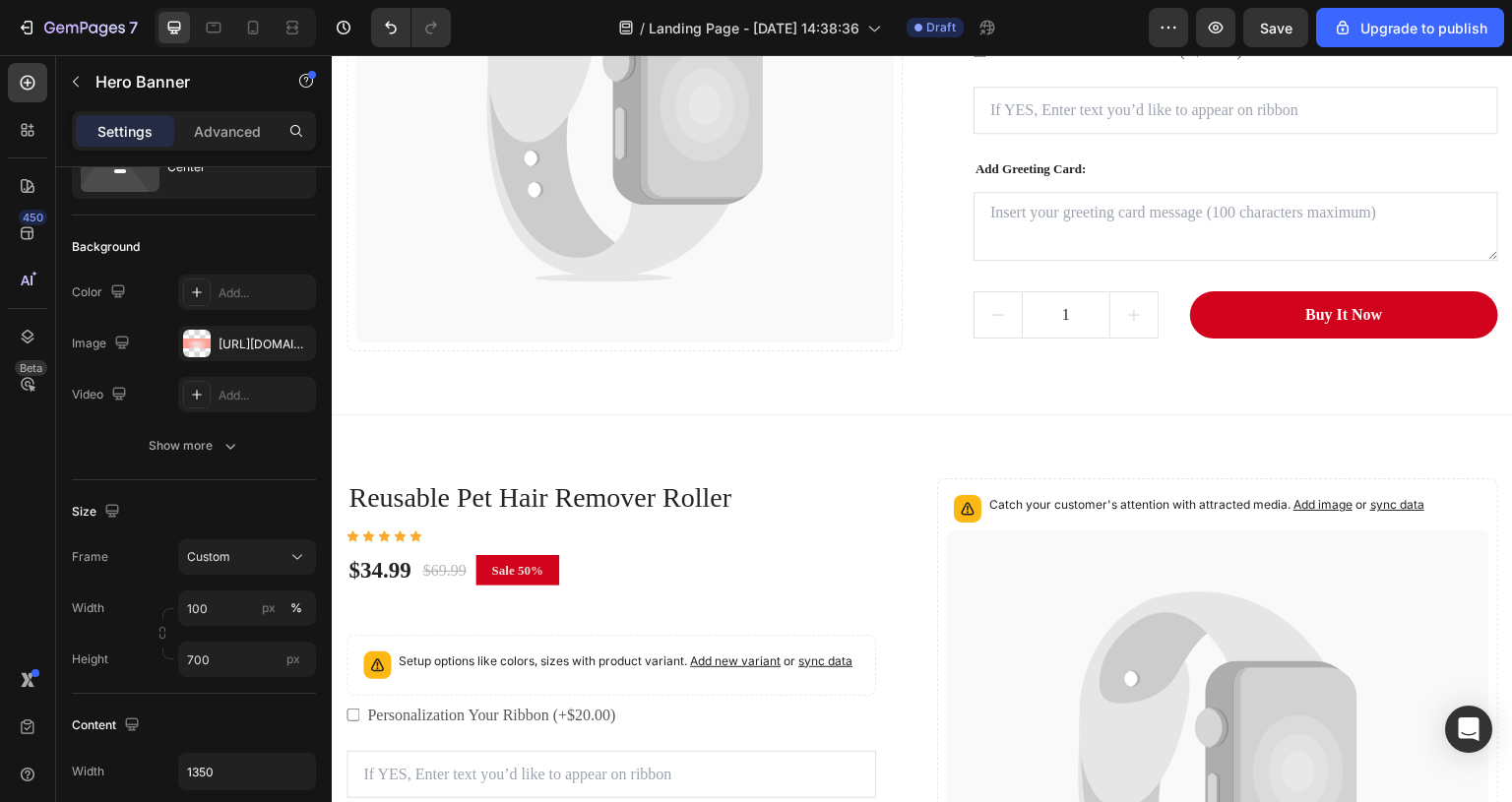
scroll to position [1852, 0]
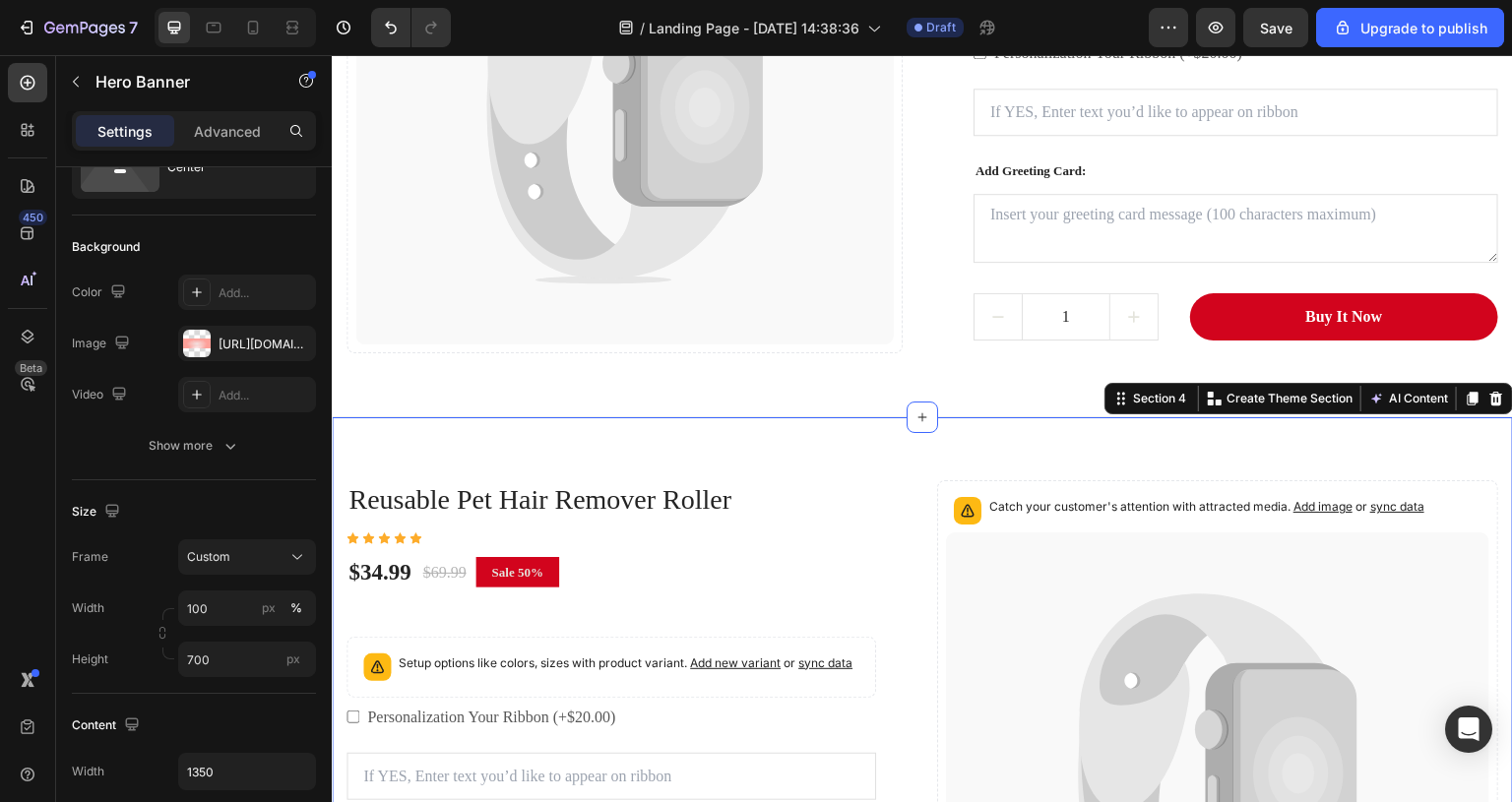
click at [1026, 435] on div "Reusable Pet Hair Remover Roller (P) Title Icon Icon Icon Icon Icon Icon List H…" at bounding box center [922, 759] width 1181 height 683
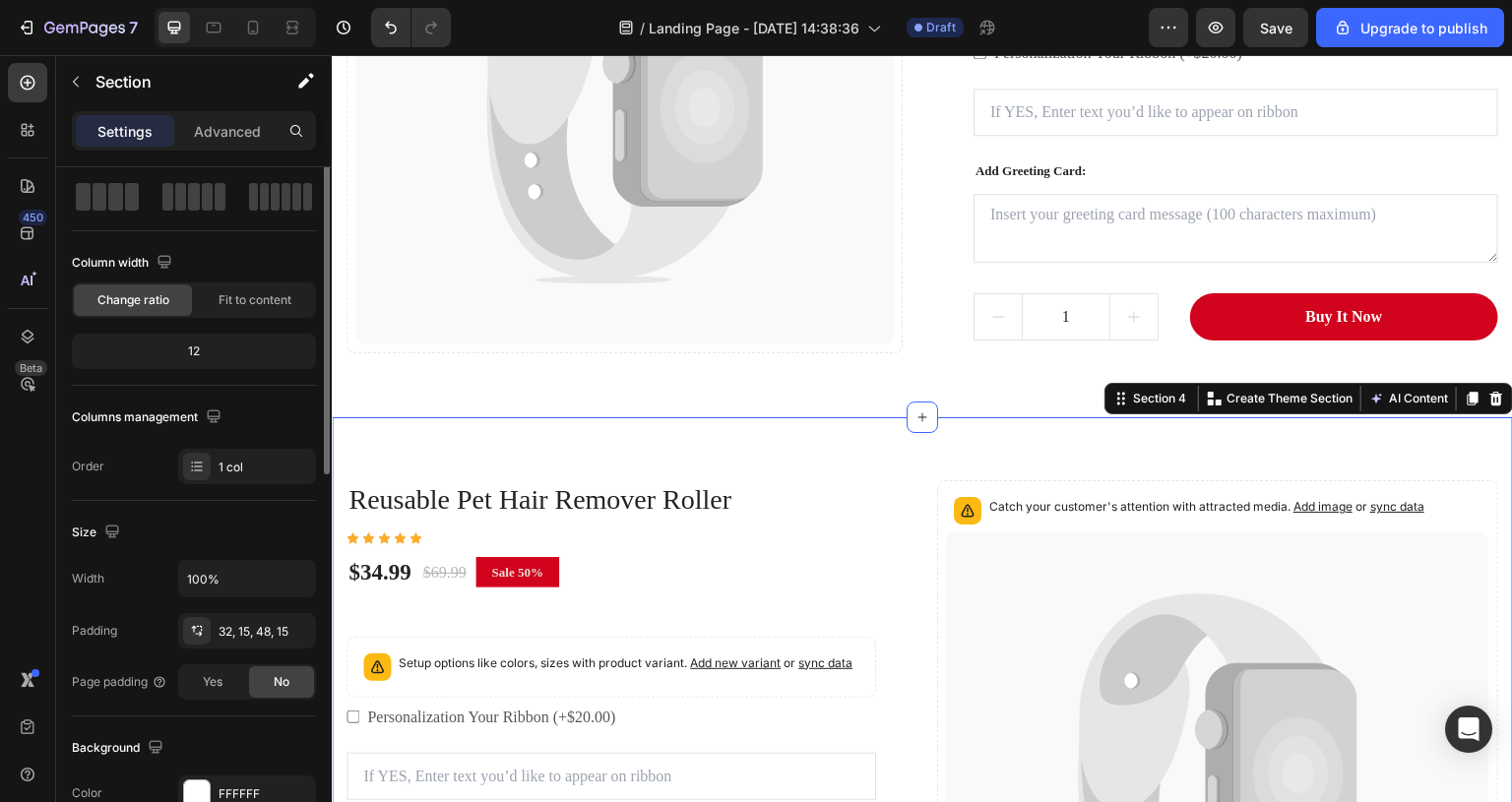
scroll to position [0, 0]
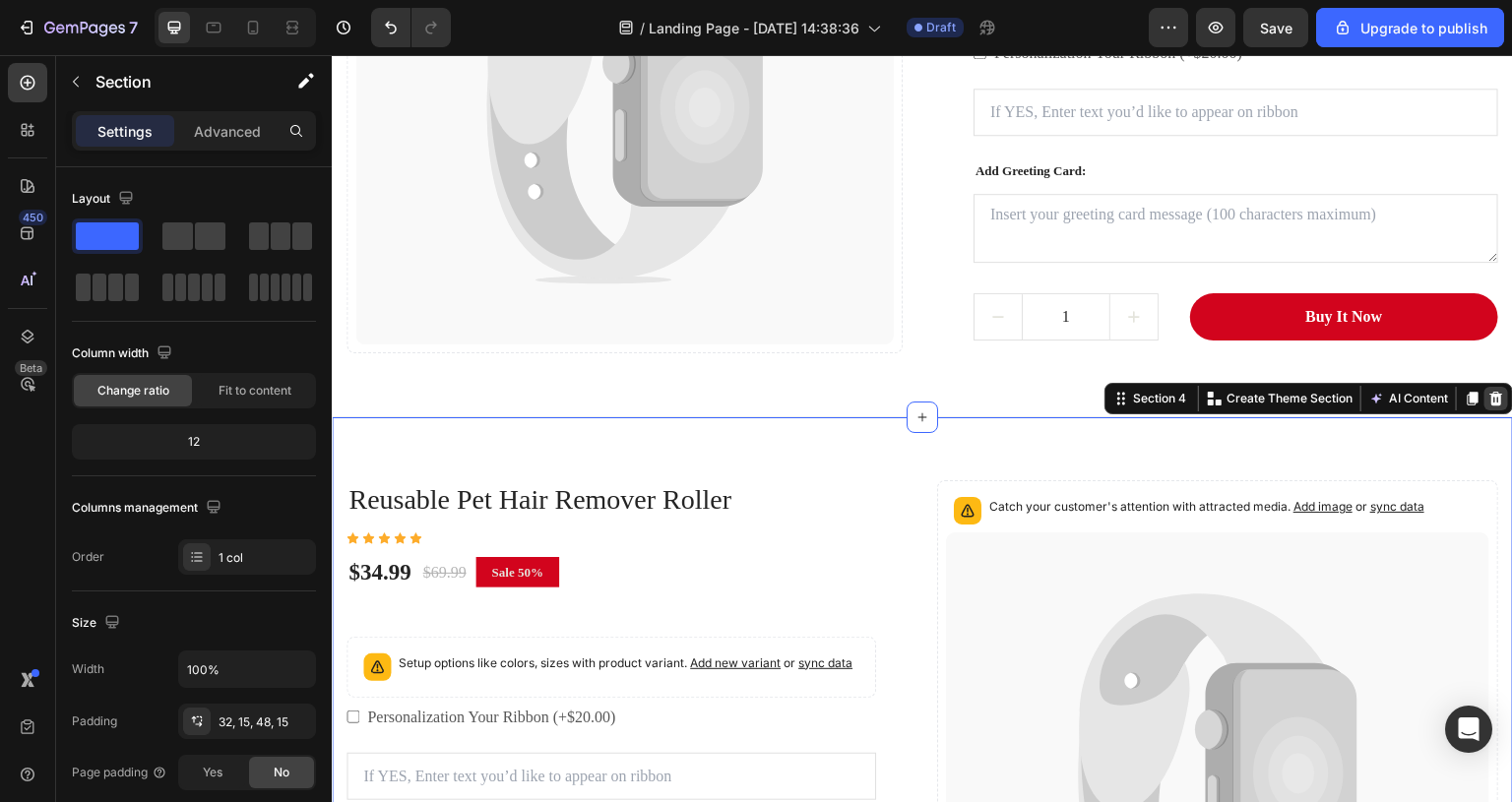
click at [1491, 401] on icon at bounding box center [1497, 399] width 13 height 14
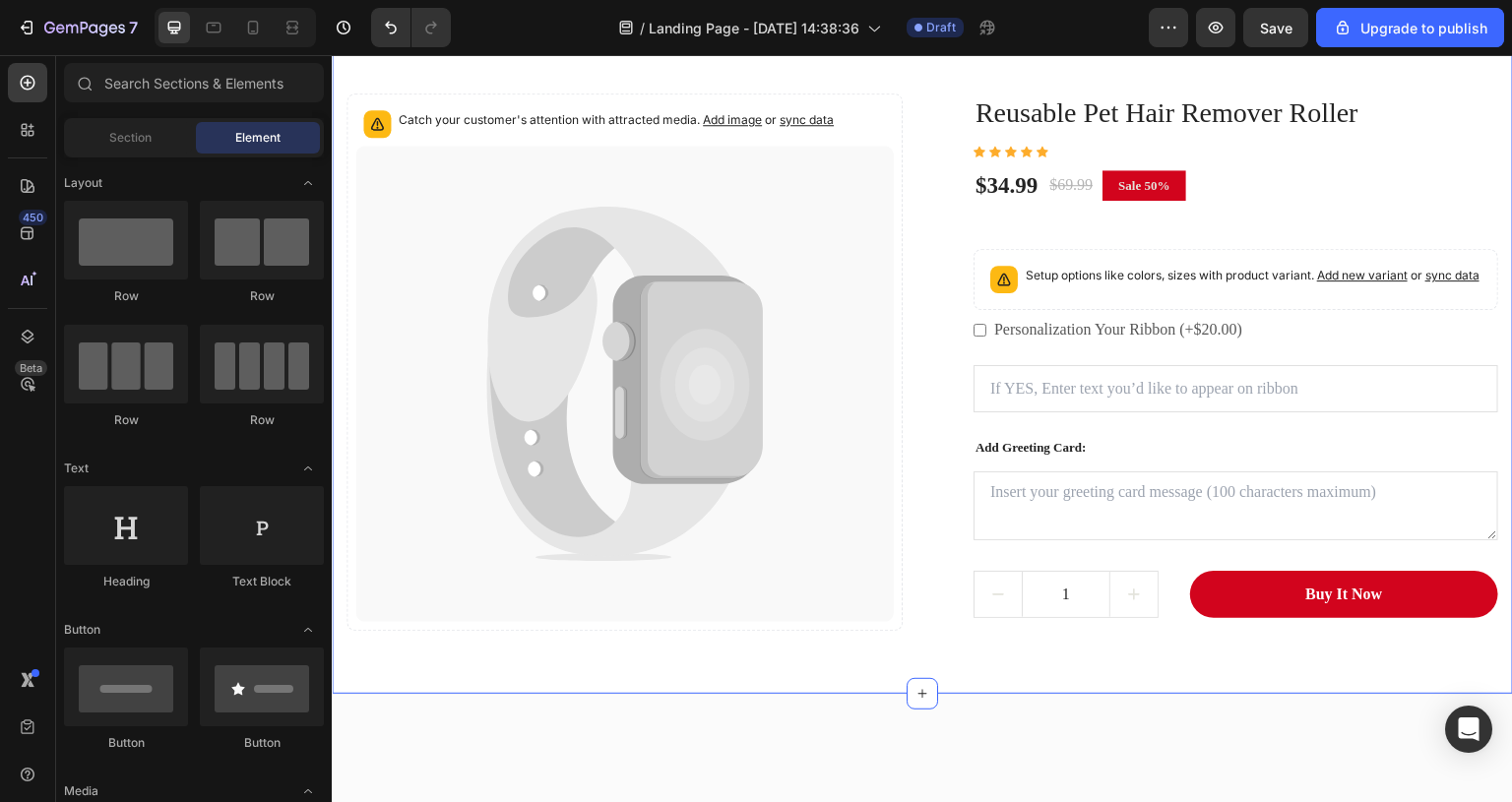
scroll to position [1287, 0]
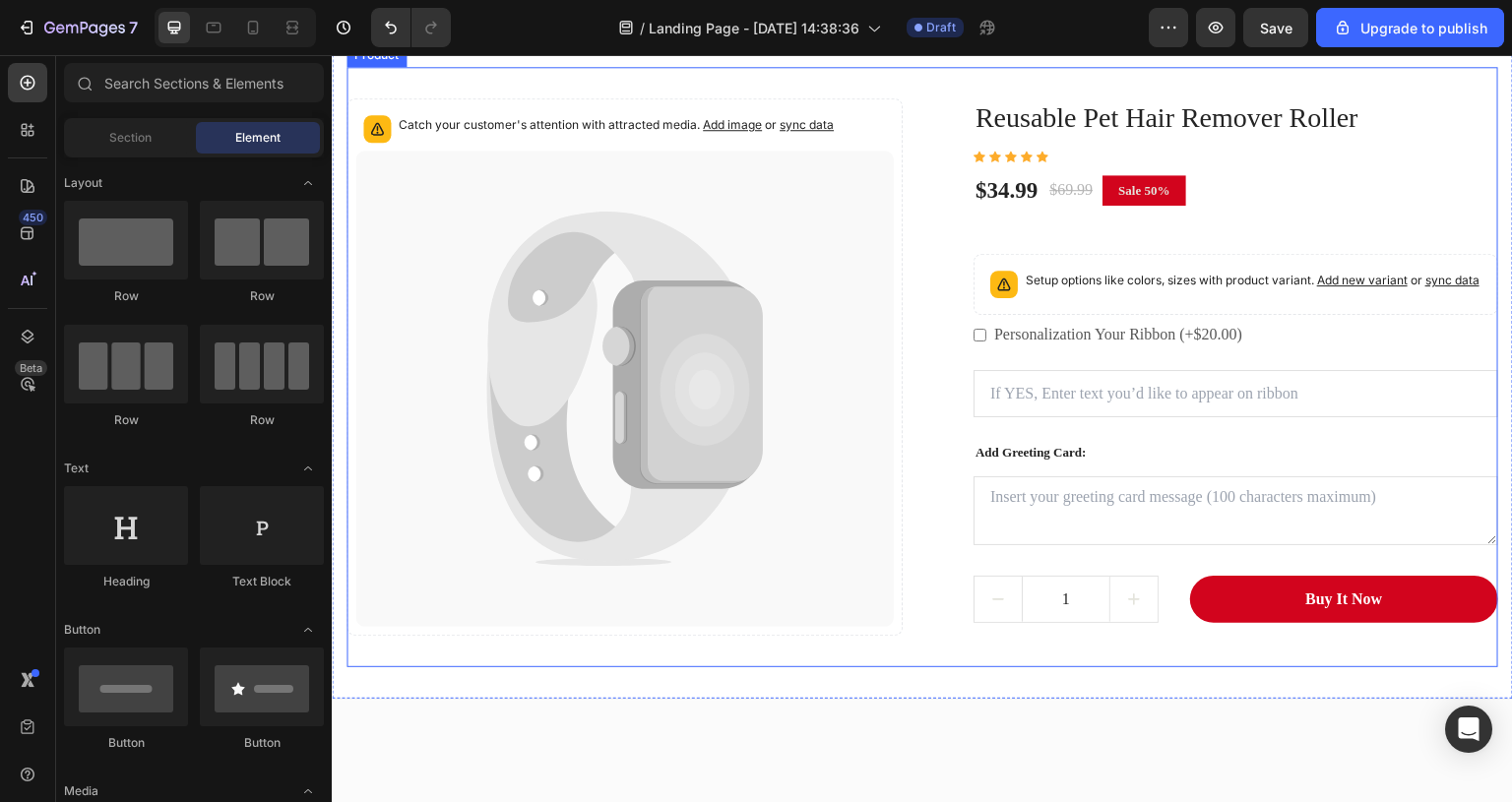
click at [844, 359] on div "Catch your customer's attention with attracted media. Add image or sync data (P…" at bounding box center [922, 367] width 1152 height 600
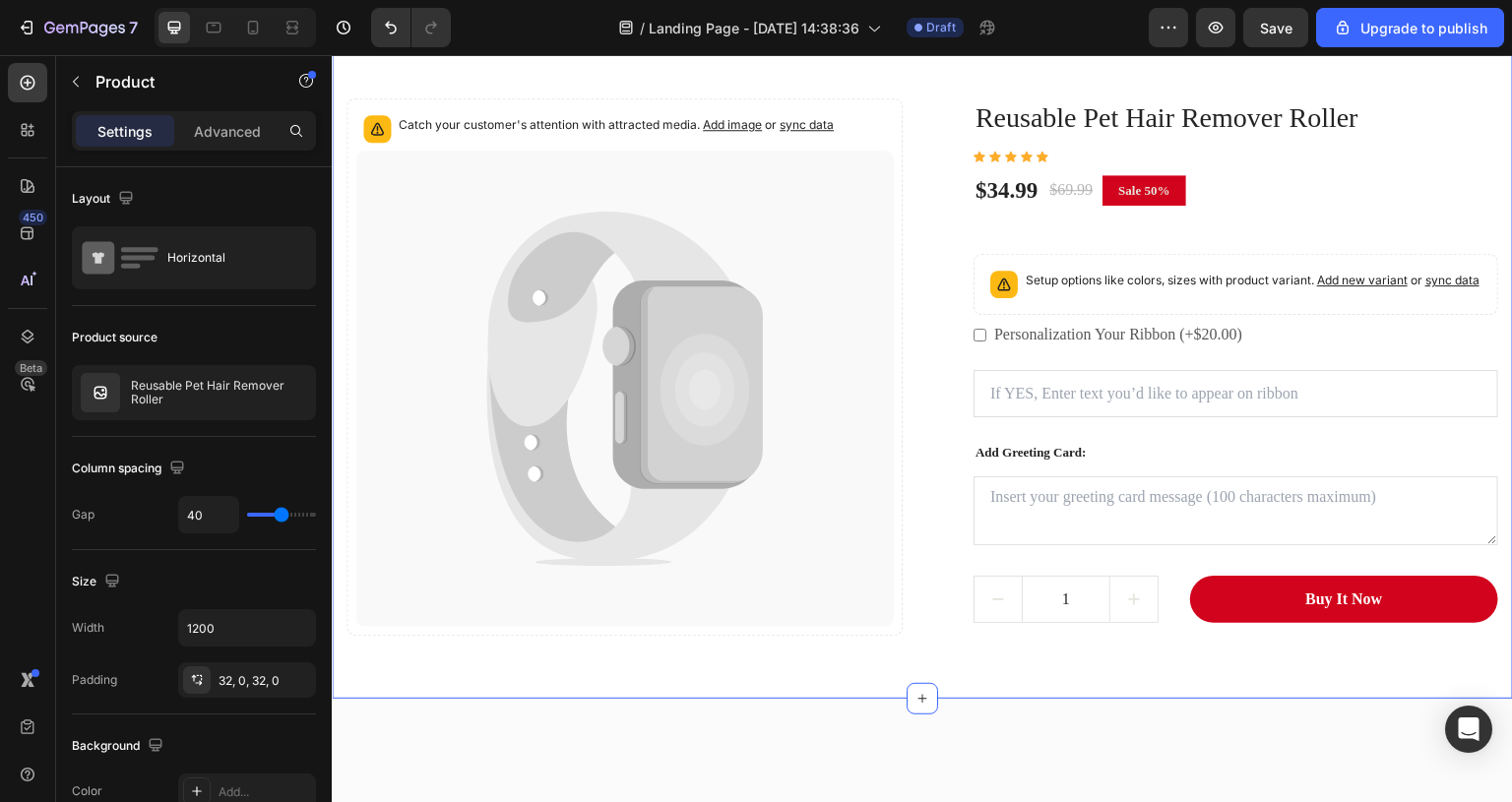
click at [864, 324] on div "Catch your customer's attention with attracted media. Add image or sync data (P…" at bounding box center [922, 360] width 1181 height 680
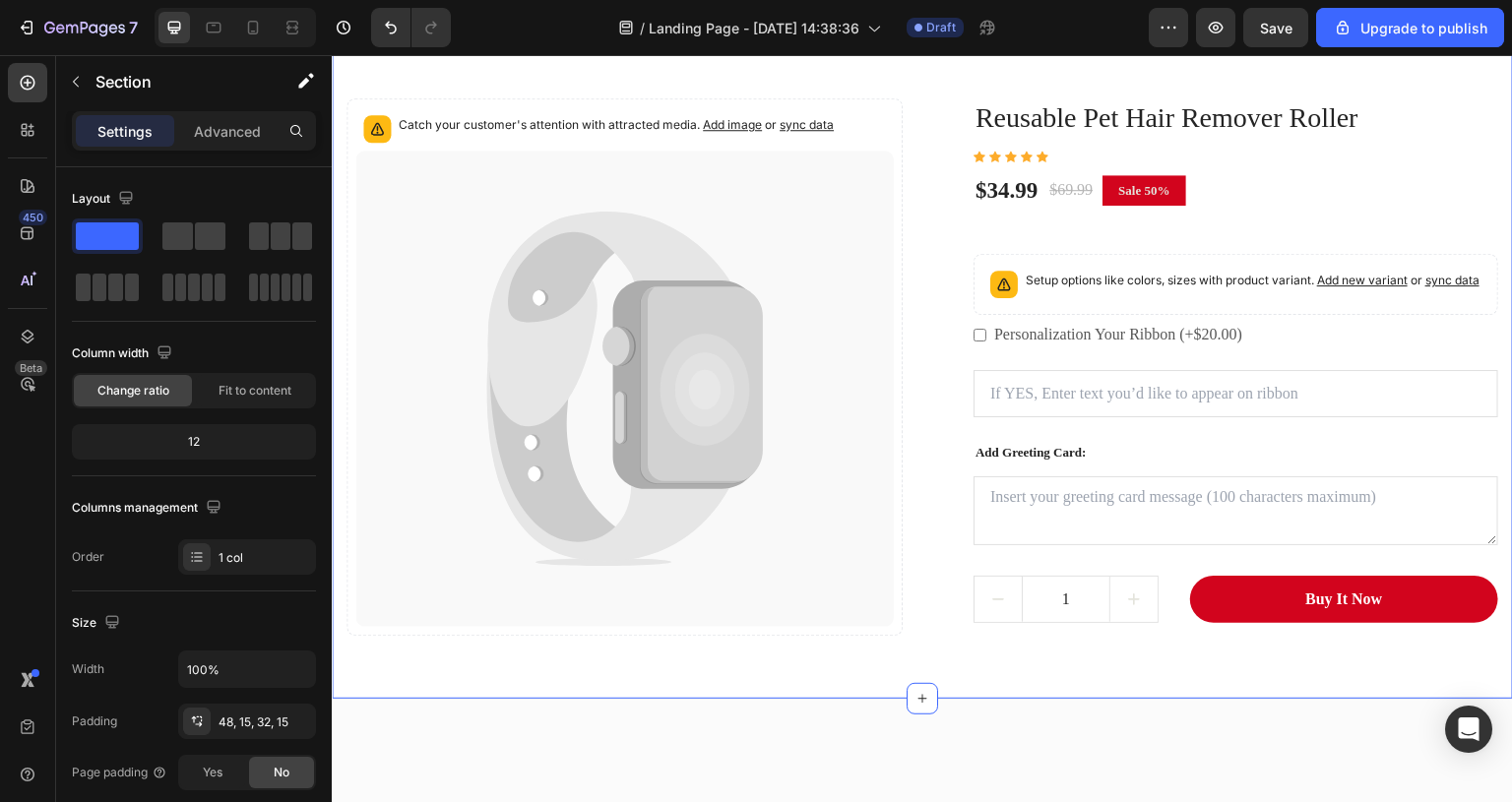
click at [1489, 9] on icon at bounding box center [1497, 1] width 16 height 16
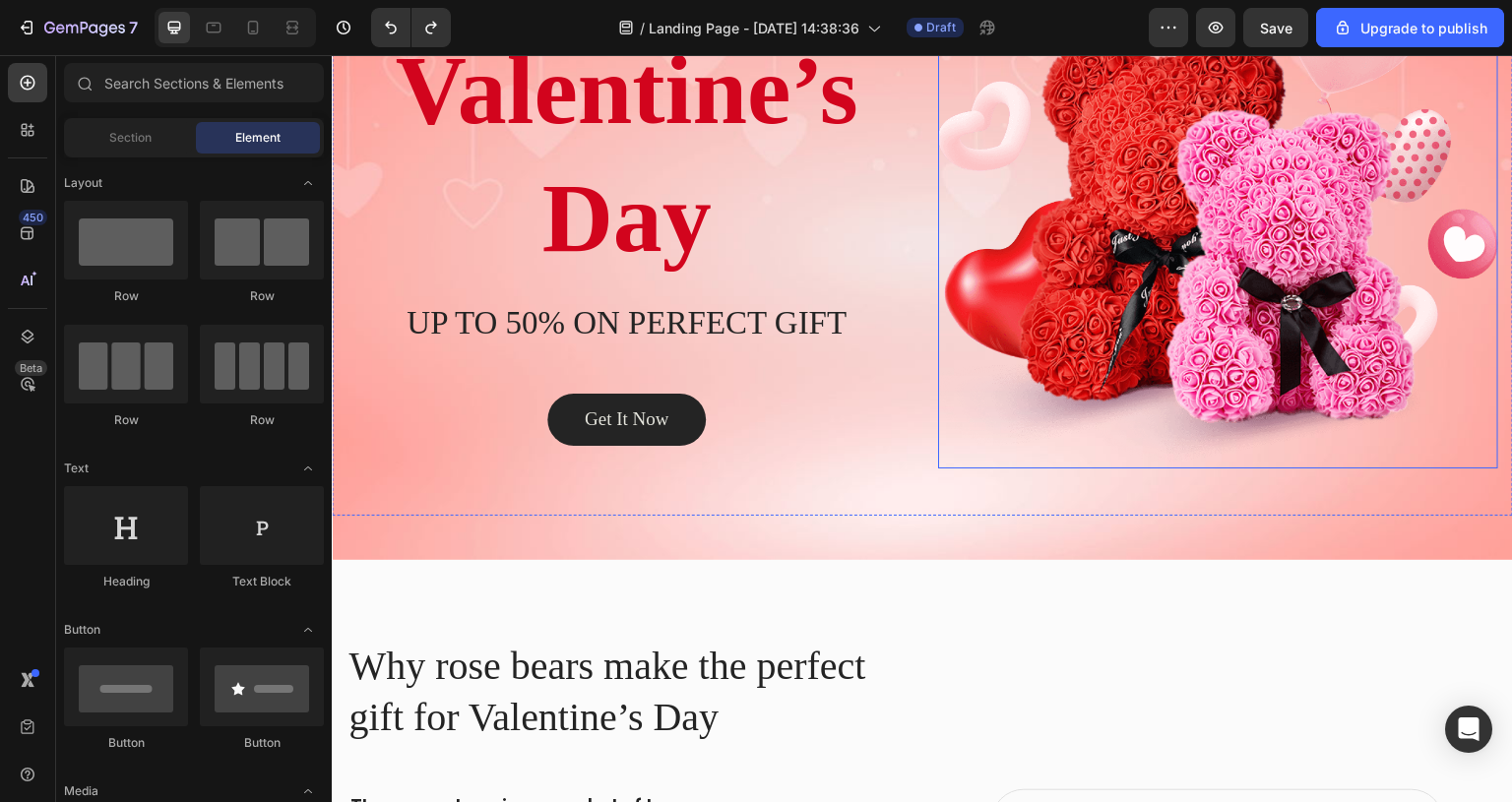
scroll to position [0, 0]
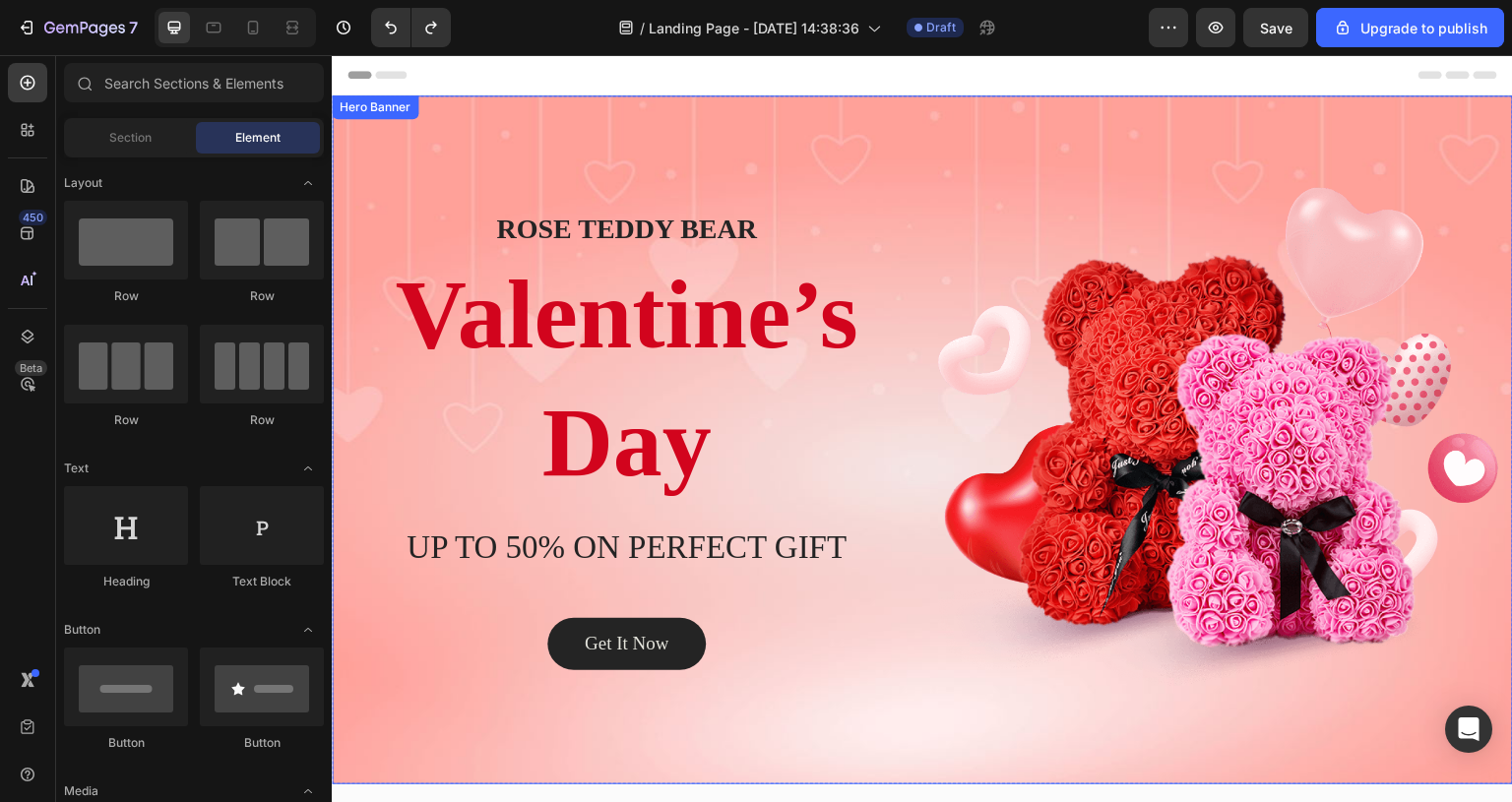
click at [1248, 111] on div "Overlay" at bounding box center [922, 440] width 1181 height 689
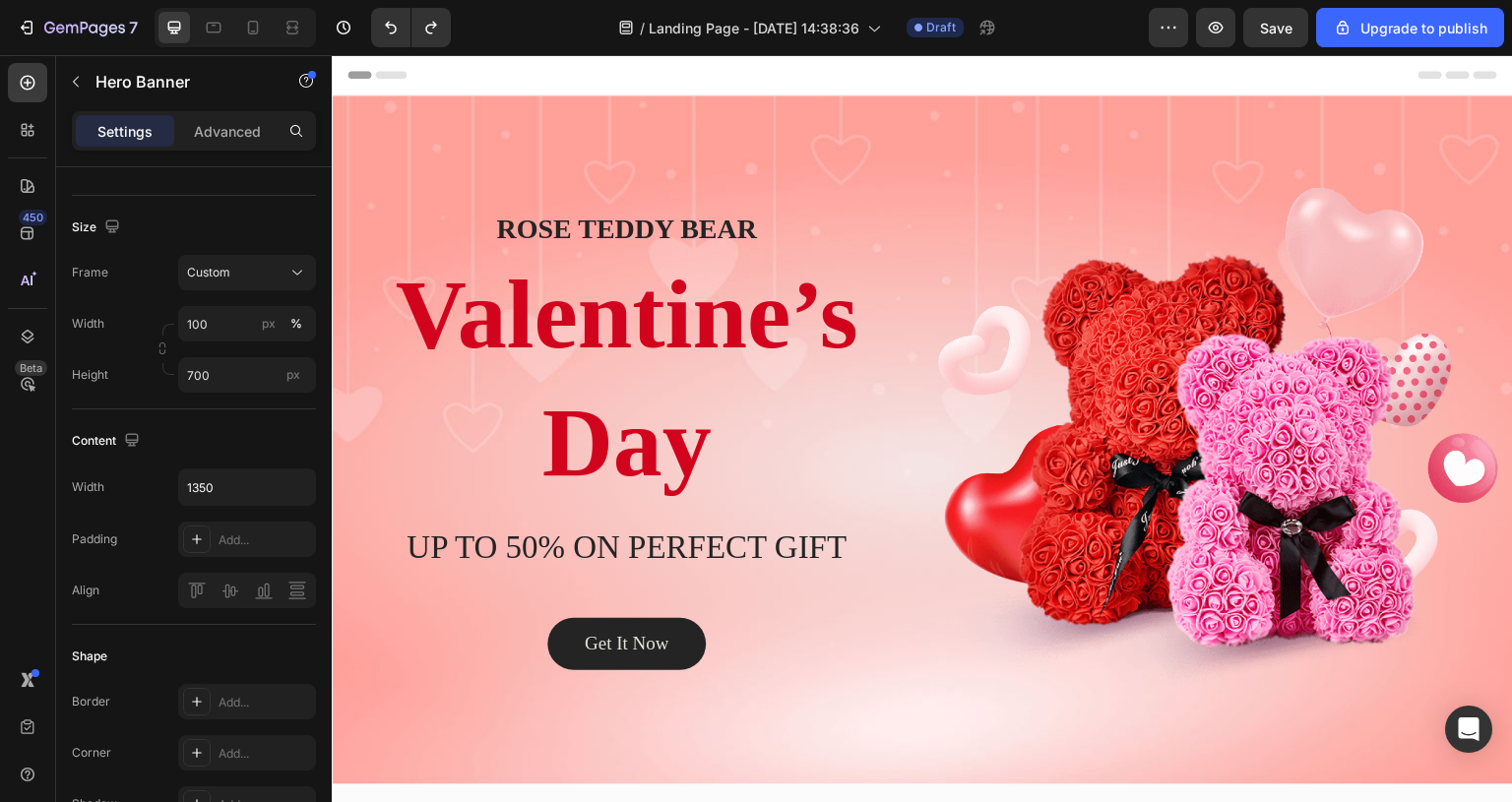
click at [552, 98] on div "Overlay" at bounding box center [922, 440] width 1181 height 689
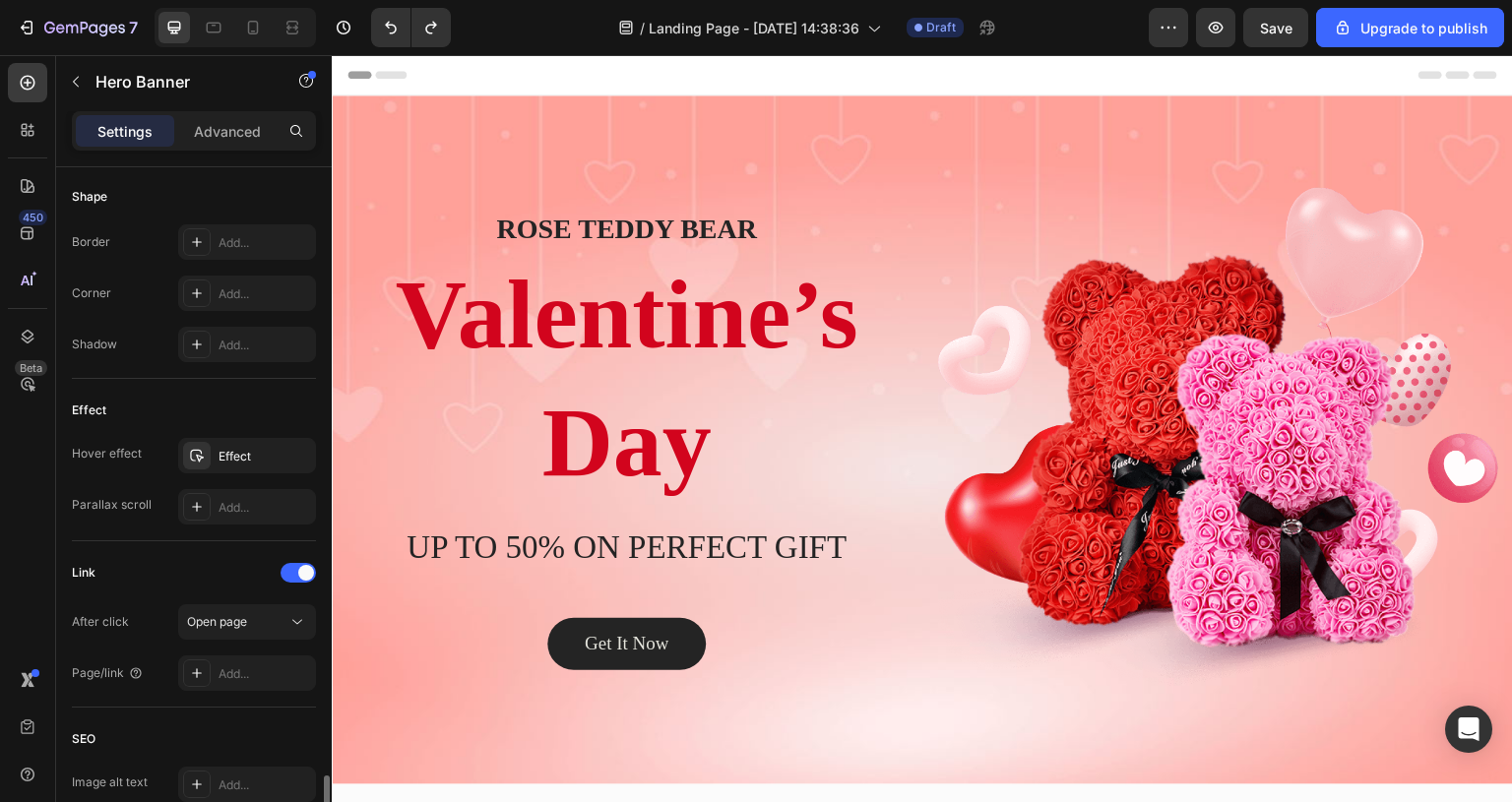
scroll to position [1045, 0]
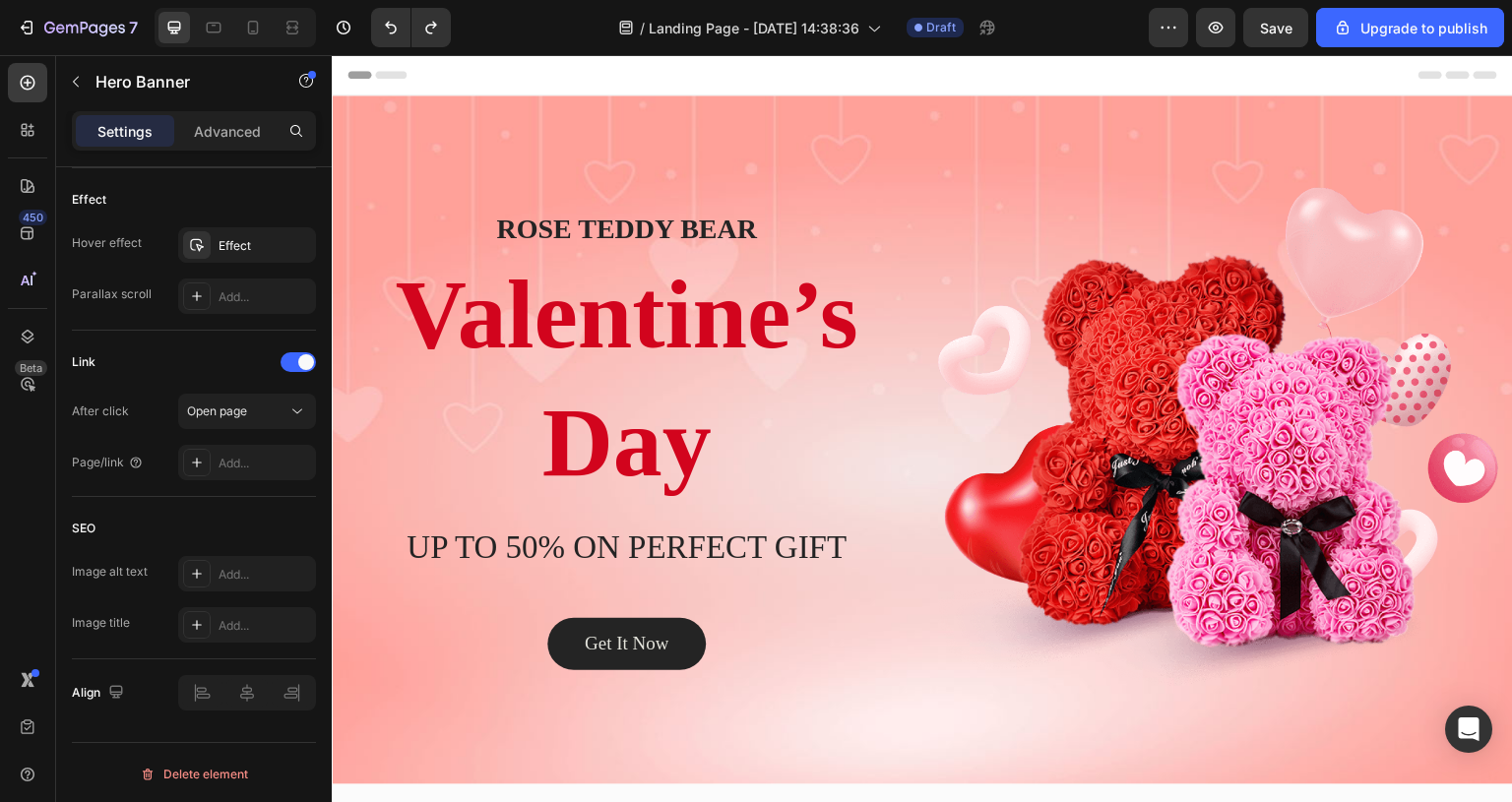
click at [784, 135] on div "Overlay" at bounding box center [922, 440] width 1181 height 689
click at [788, 192] on div "ROSE TEDDY BEAR Heading Valentine’s Day Heading UP TO 50% ON PERFECT GIFT Headi…" at bounding box center [627, 439] width 561 height 506
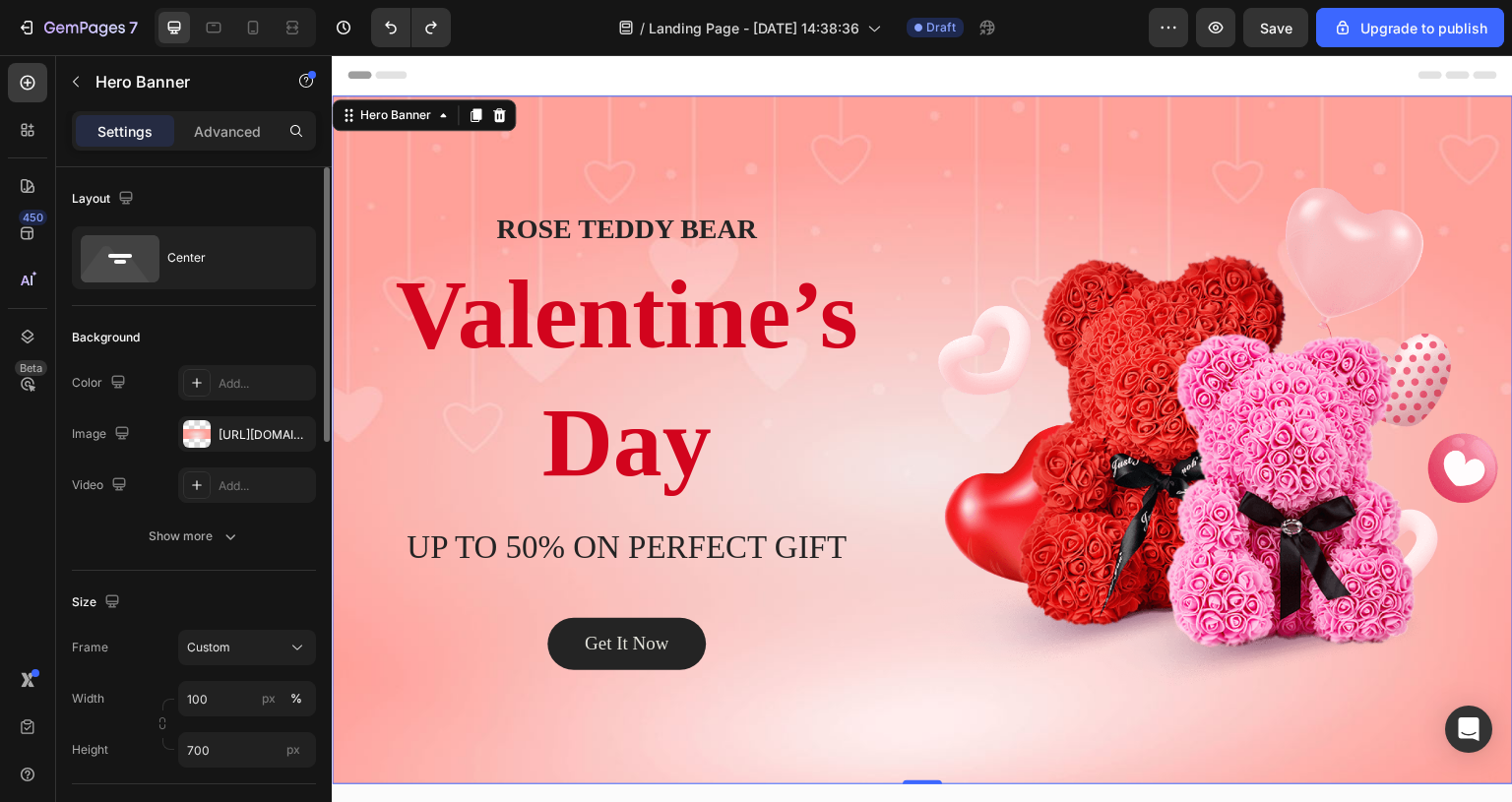
click at [781, 125] on div "Overlay" at bounding box center [922, 440] width 1181 height 689
click at [267, 435] on div "https://ucarecdn.com/a570b02a-158e-4e22-bb15-b81faa78c543/-/format/auto/" at bounding box center [247, 435] width 57 height 18
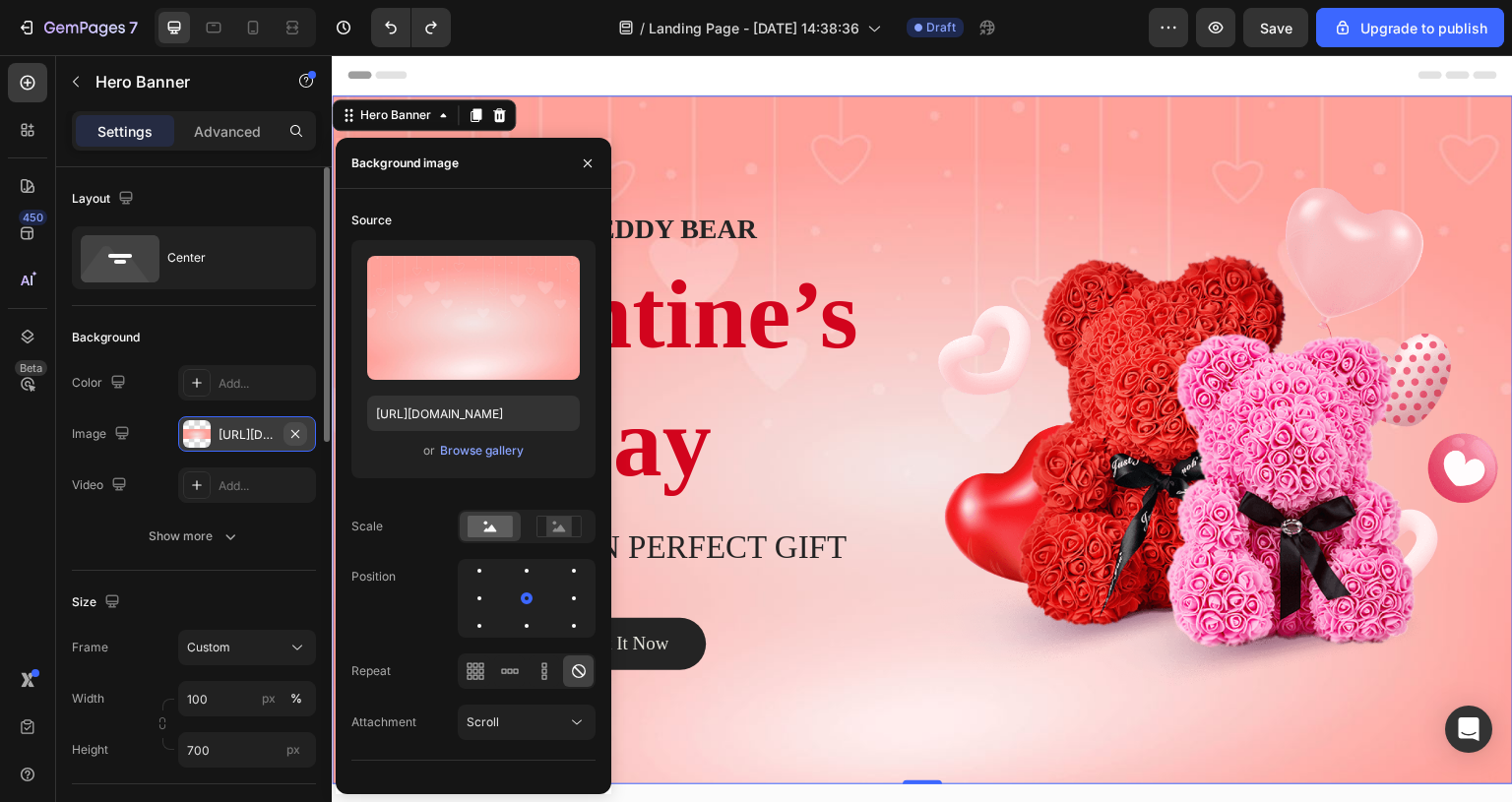
click at [296, 429] on icon "button" at bounding box center [296, 434] width 16 height 16
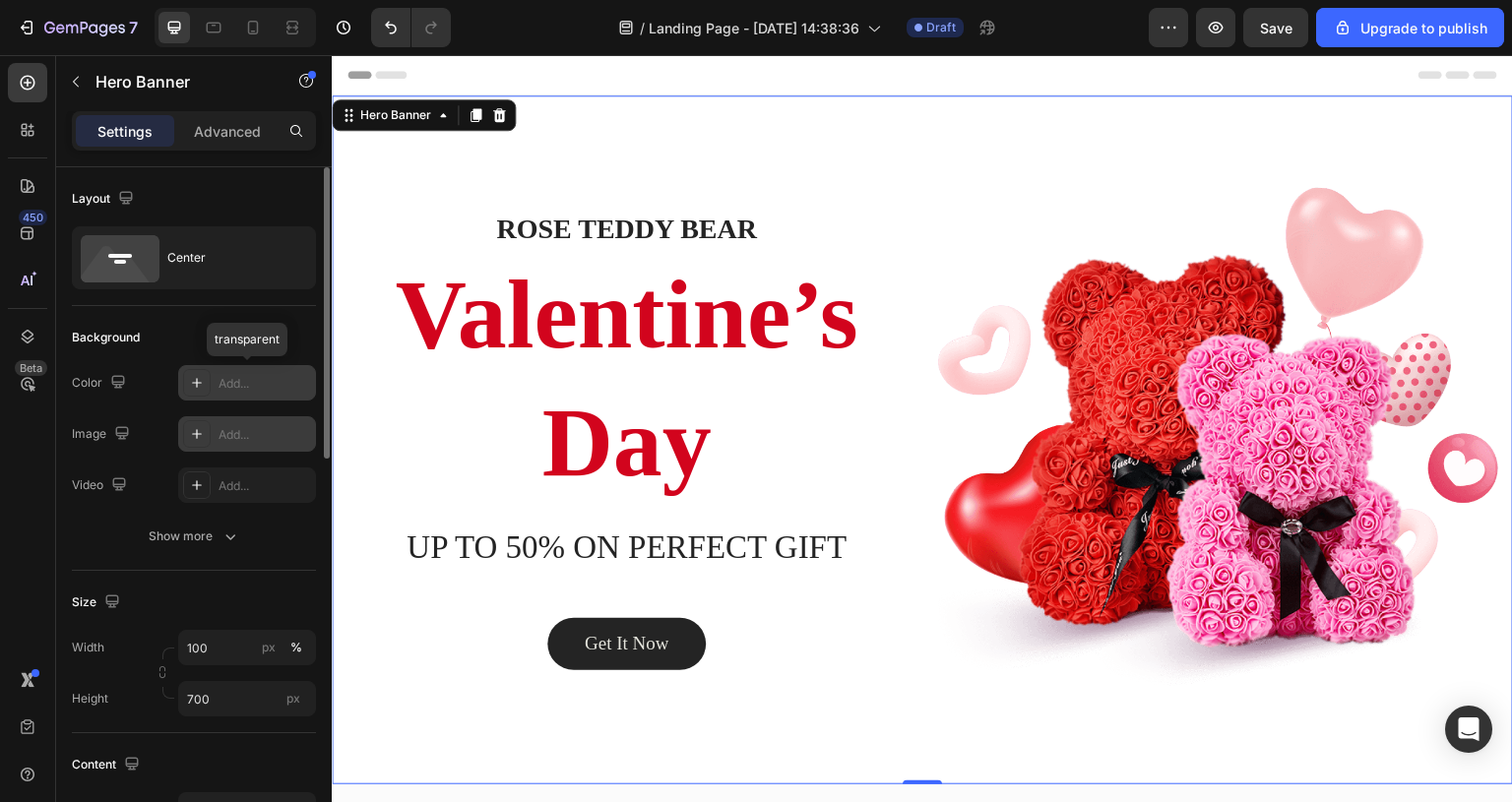
click at [260, 372] on div "Add..." at bounding box center [247, 383] width 138 height 35
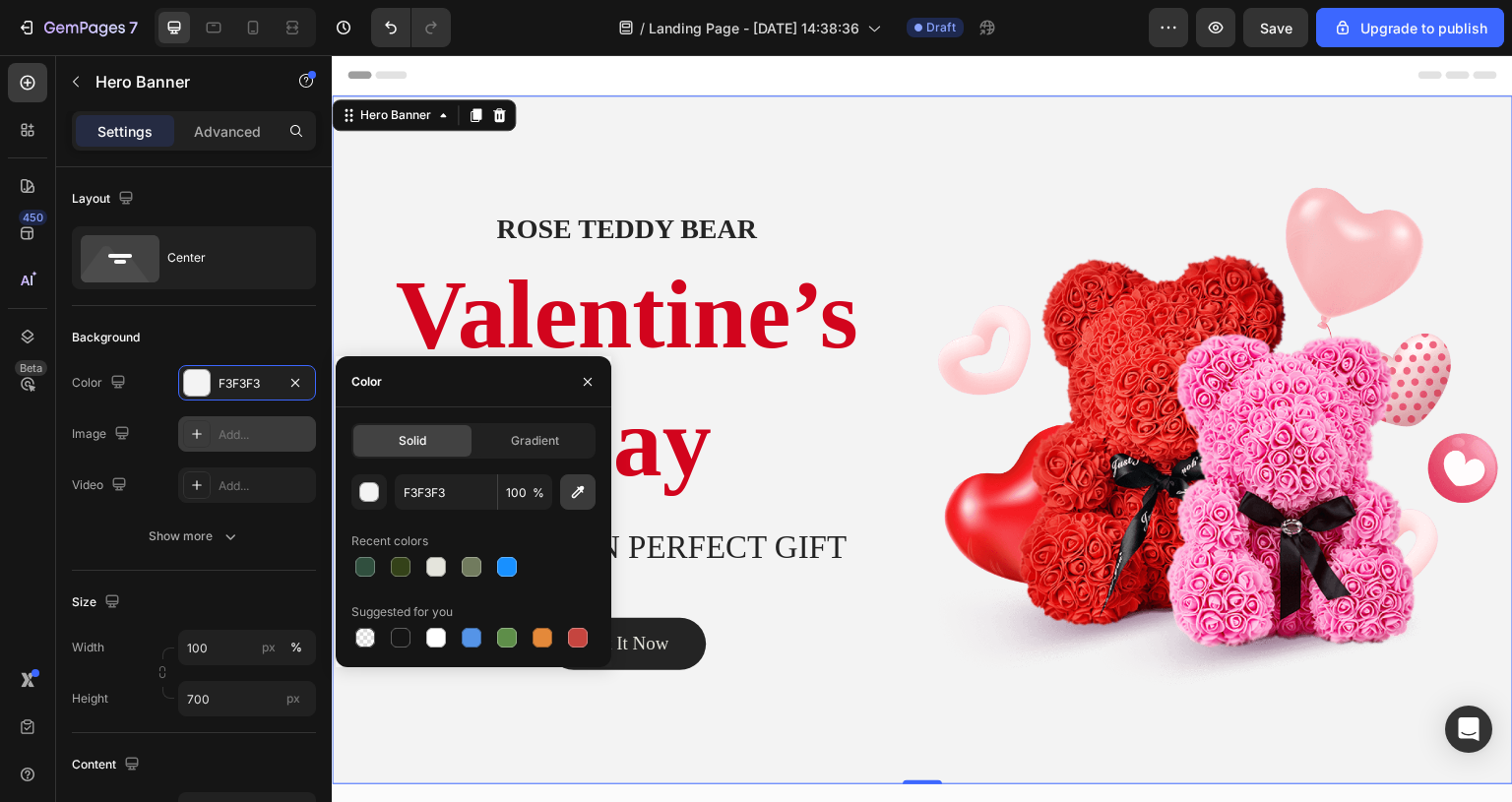
click at [578, 499] on icon "button" at bounding box center [579, 492] width 20 height 20
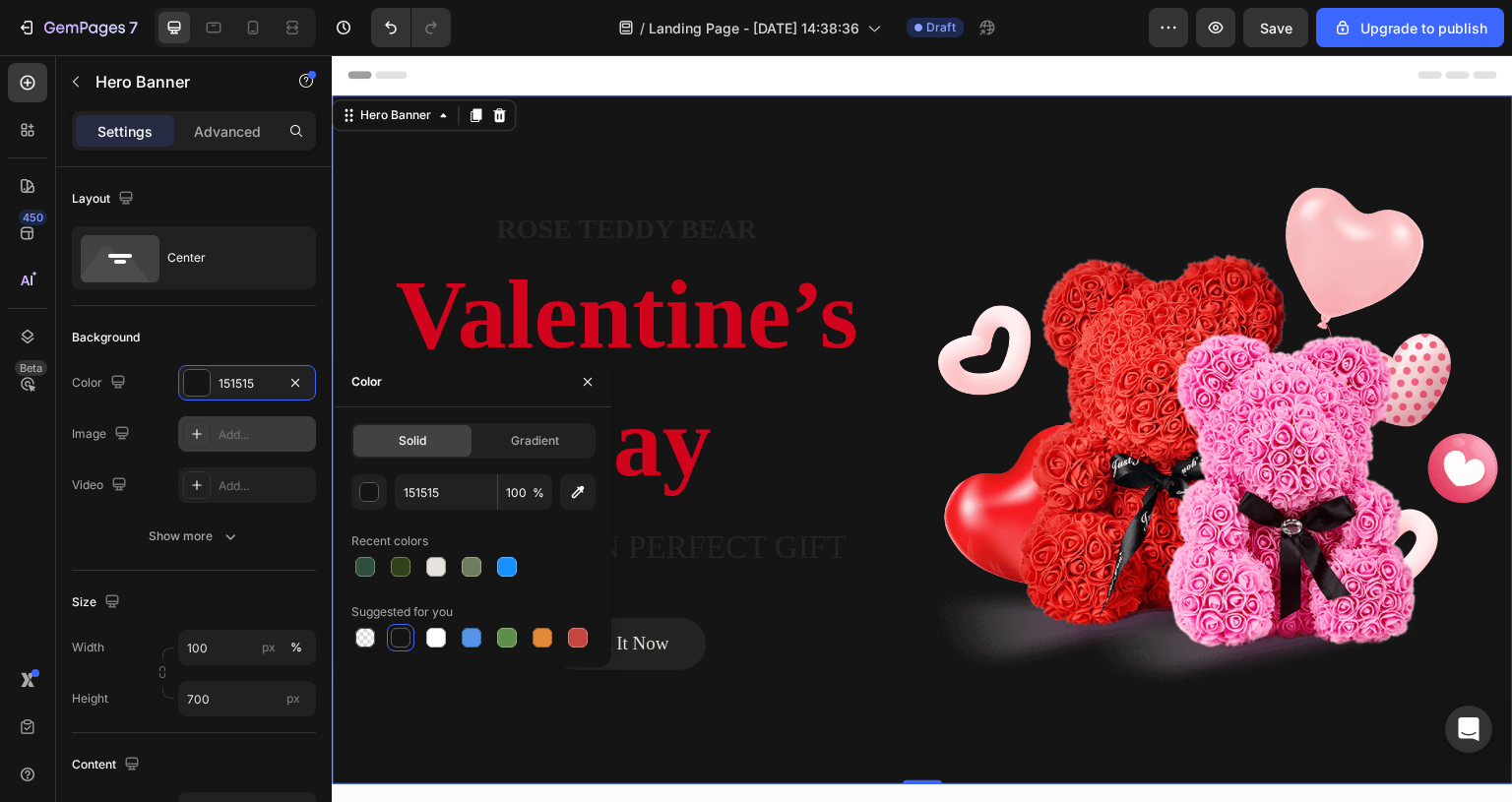
click at [526, 639] on div at bounding box center [474, 638] width 244 height 28
click at [535, 639] on div at bounding box center [543, 638] width 20 height 20
type input "E4893A"
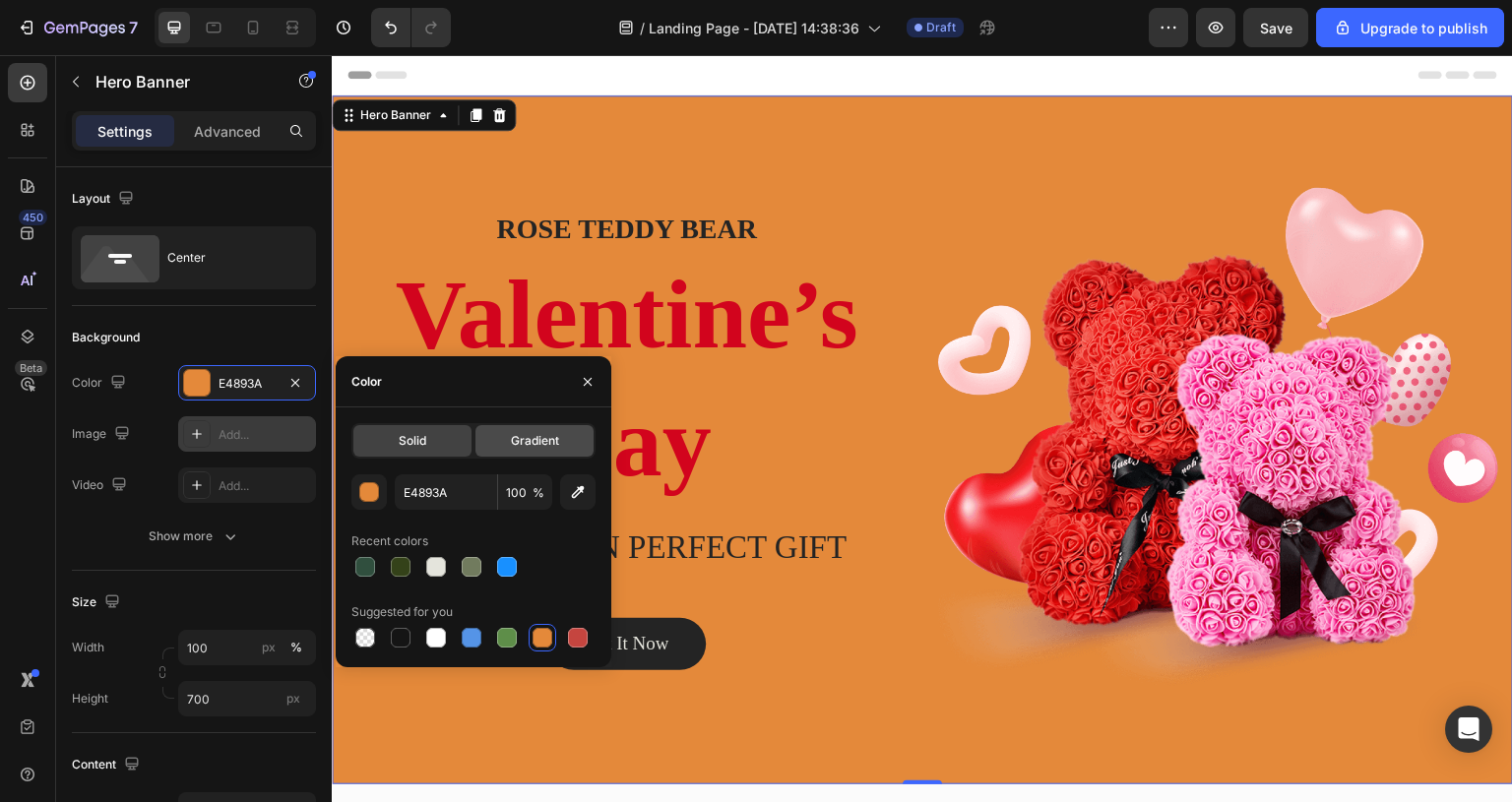
click at [508, 439] on div "Gradient" at bounding box center [535, 441] width 118 height 32
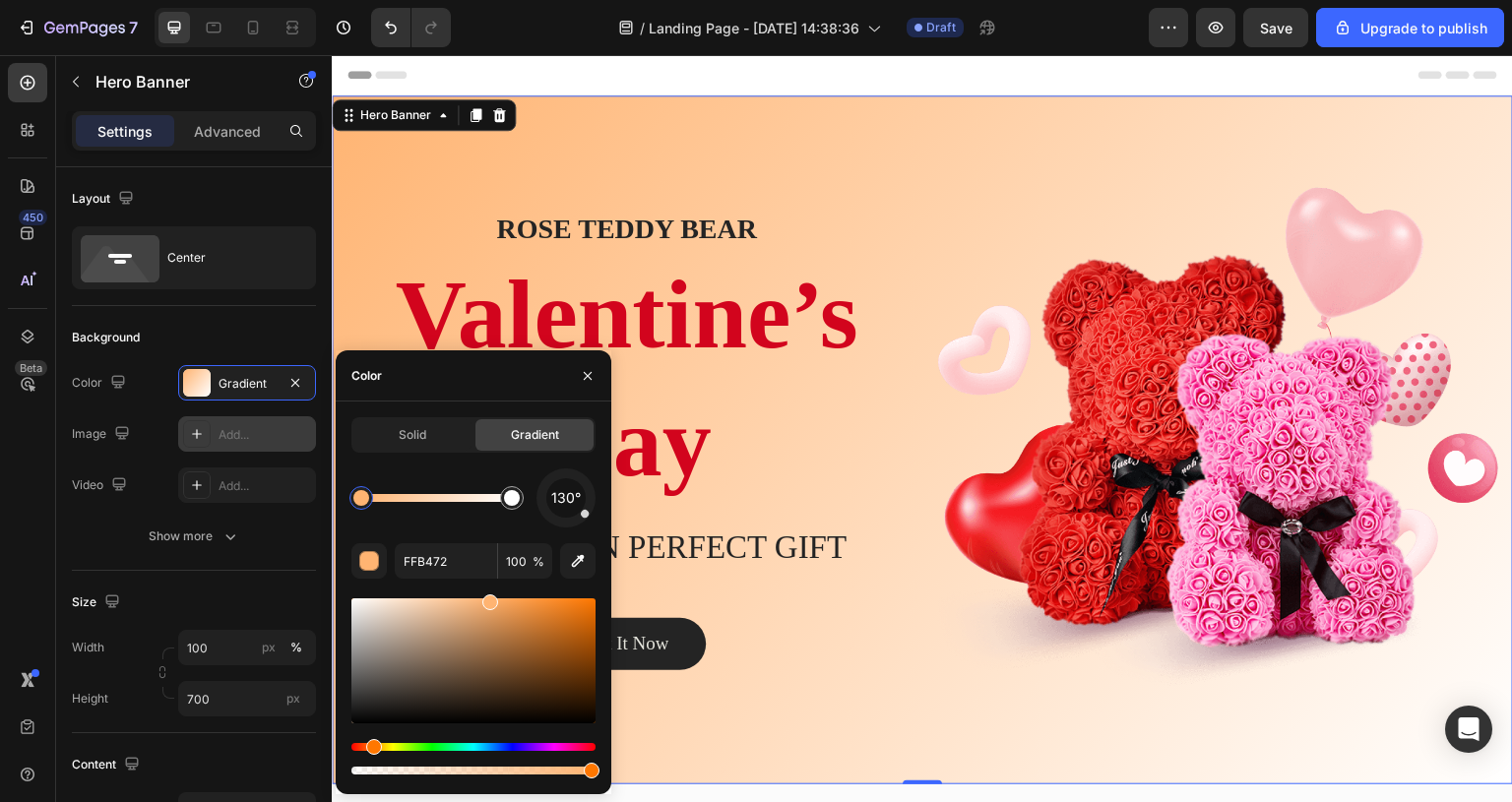
drag, startPoint x: 512, startPoint y: 612, endPoint x: 482, endPoint y: 602, distance: 31.6
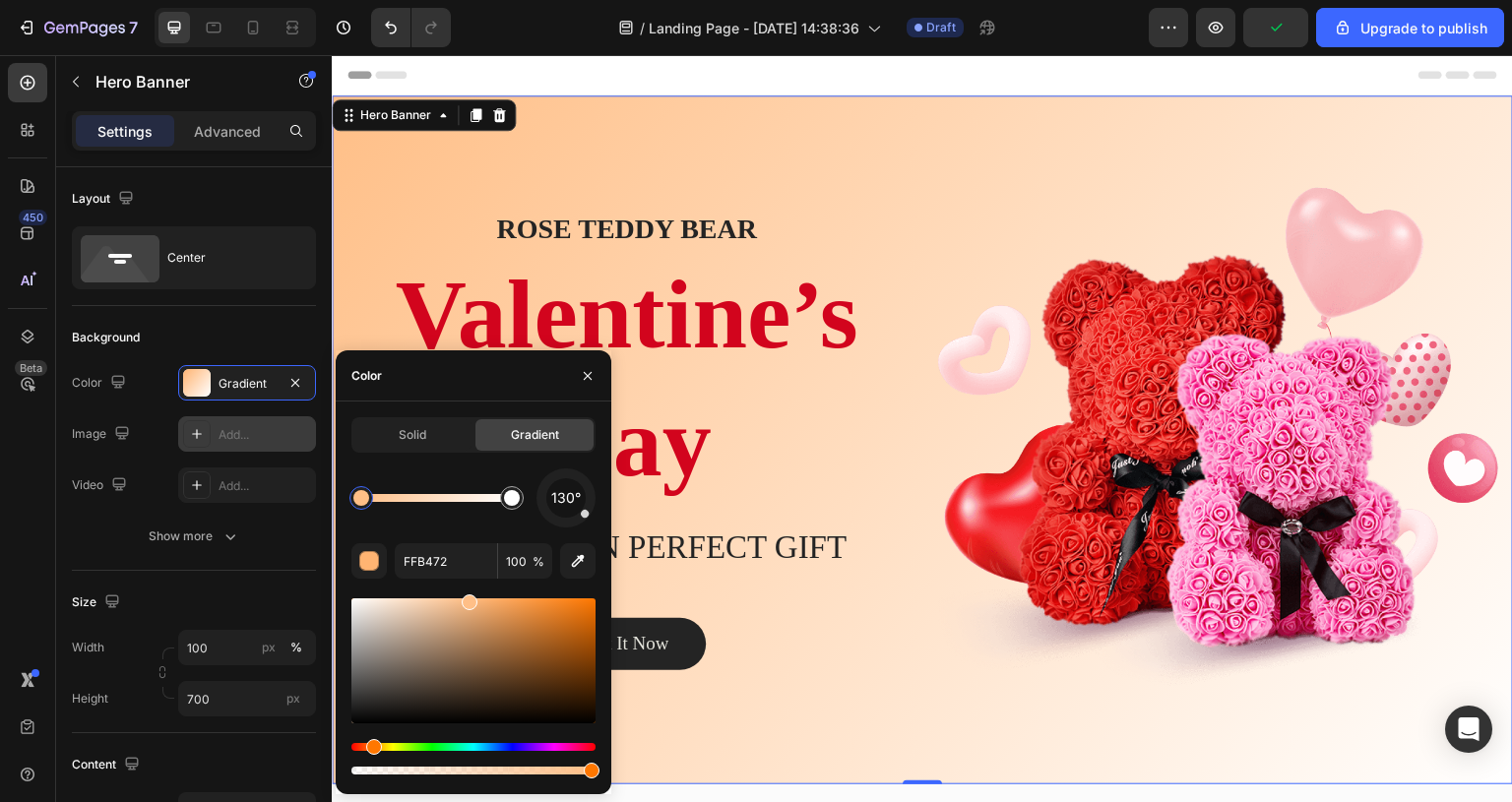
drag, startPoint x: 482, startPoint y: 602, endPoint x: 467, endPoint y: 597, distance: 15.8
type input "FFBF87"
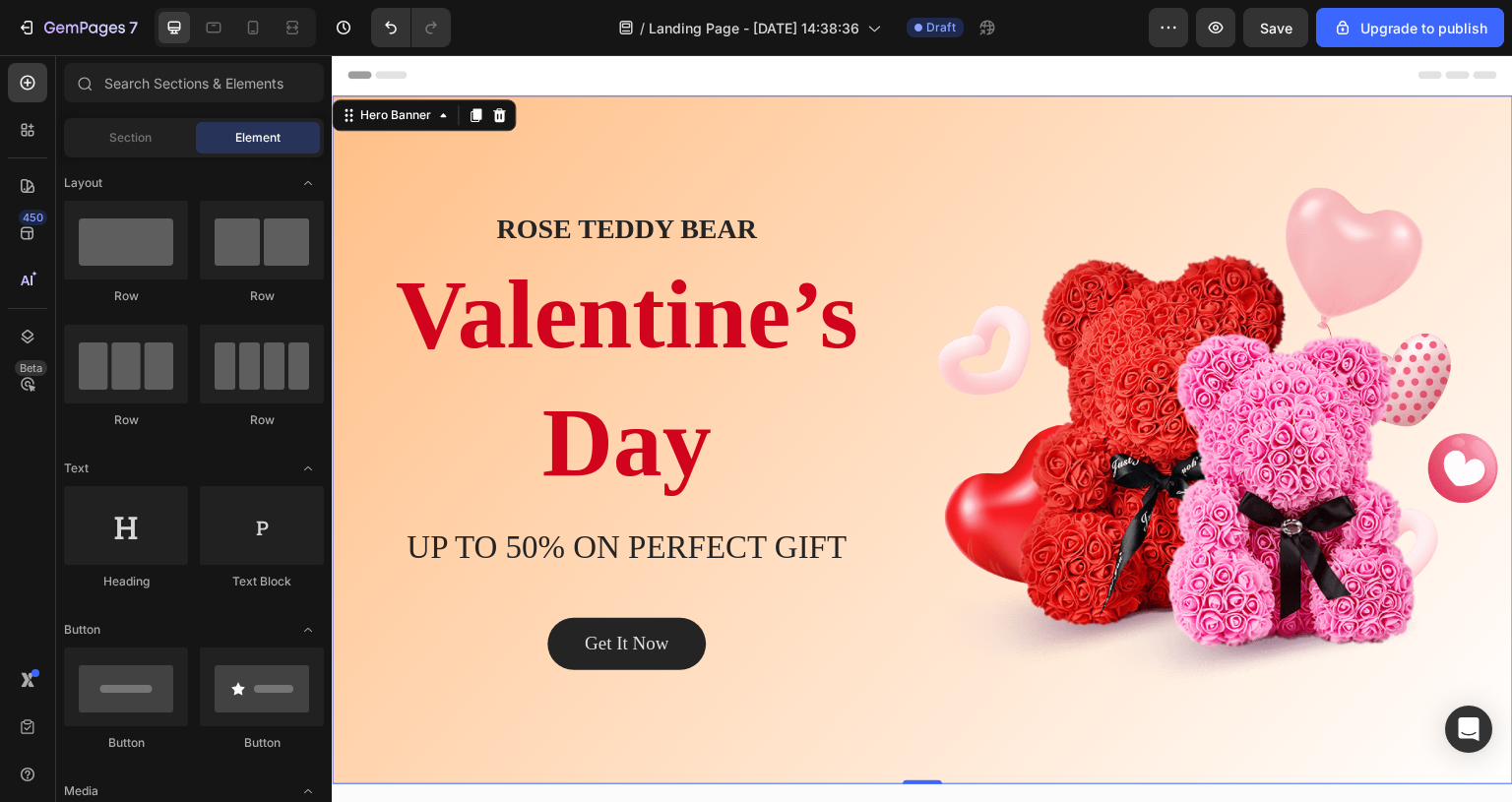
drag, startPoint x: 798, startPoint y: 652, endPoint x: 1057, endPoint y: 58, distance: 648.0
click at [1057, 58] on div "Header" at bounding box center [922, 74] width 1150 height 39
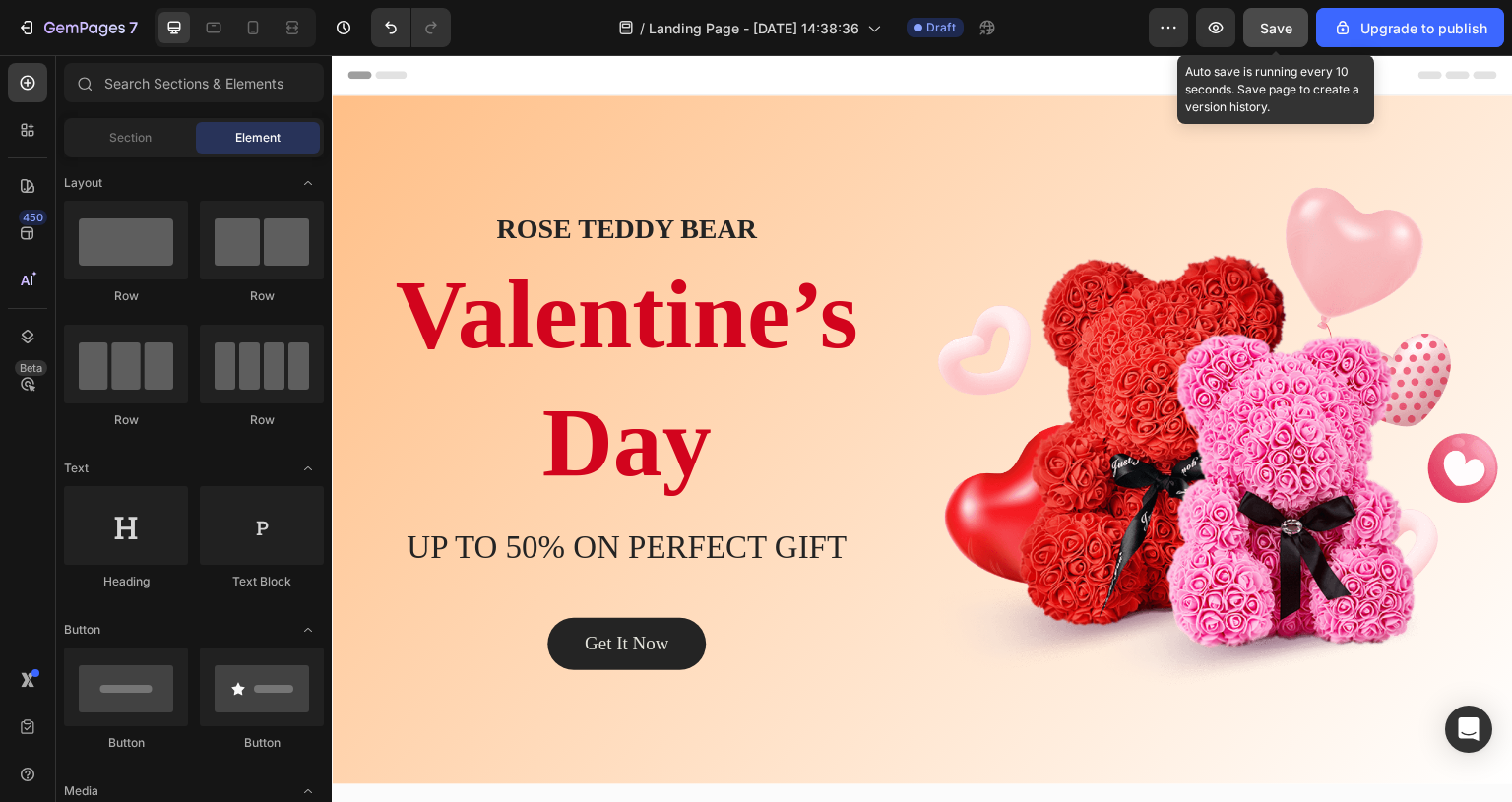
click at [1266, 27] on span "Save" at bounding box center [1276, 28] width 33 height 17
